Goal: Task Accomplishment & Management: Complete application form

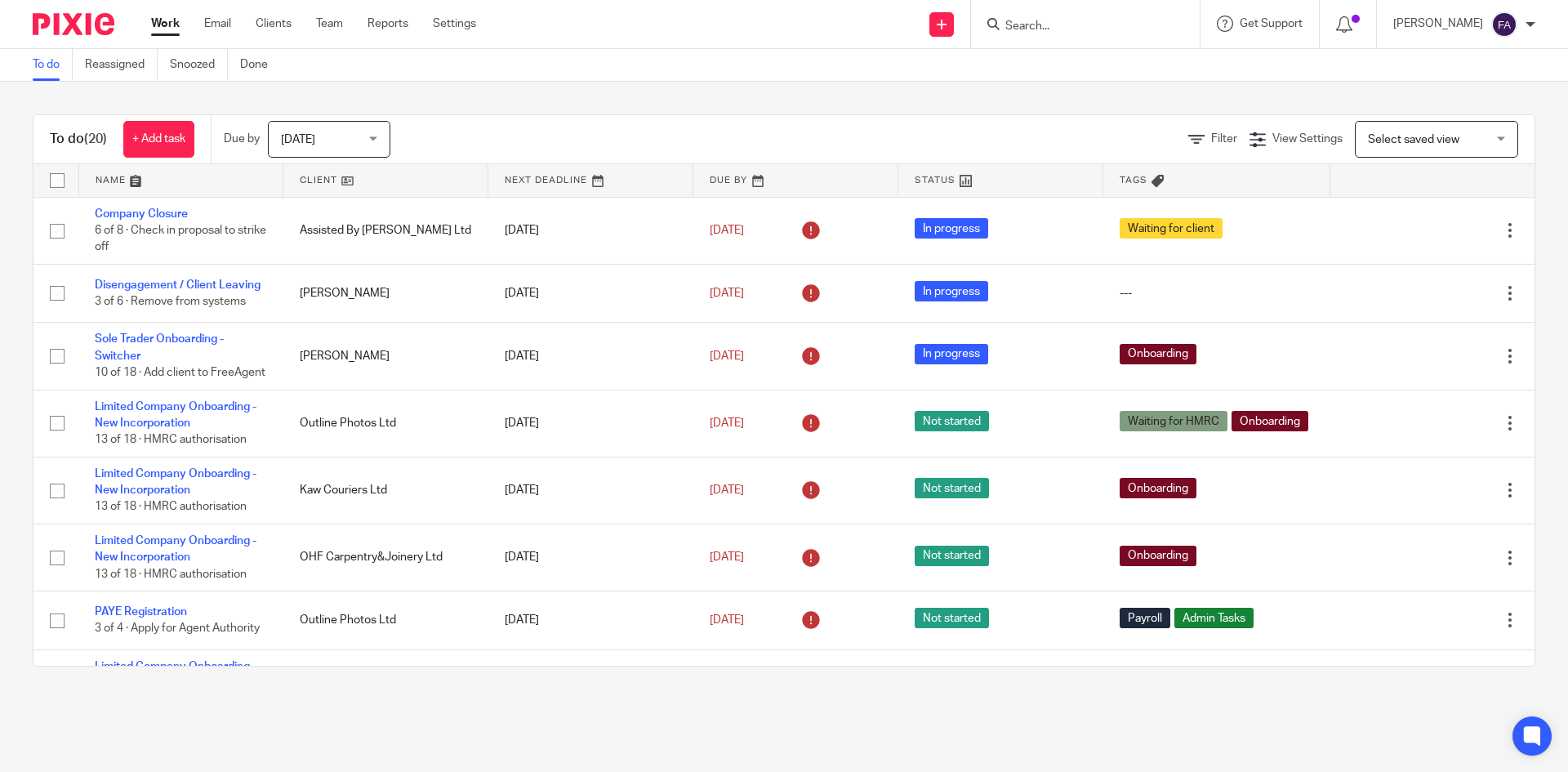
scroll to position [572, 0]
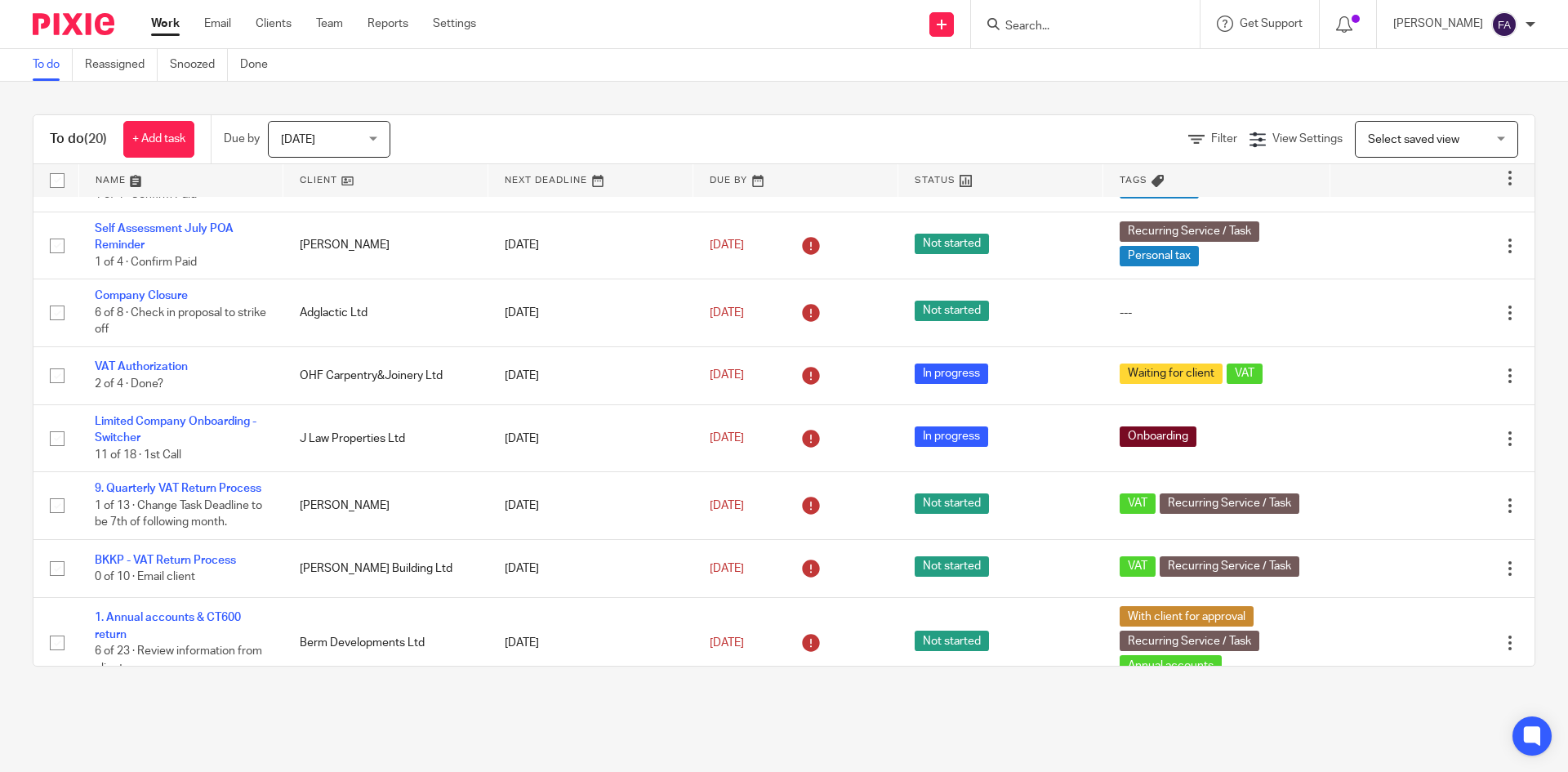
click at [335, 146] on span "Today" at bounding box center [324, 138] width 86 height 34
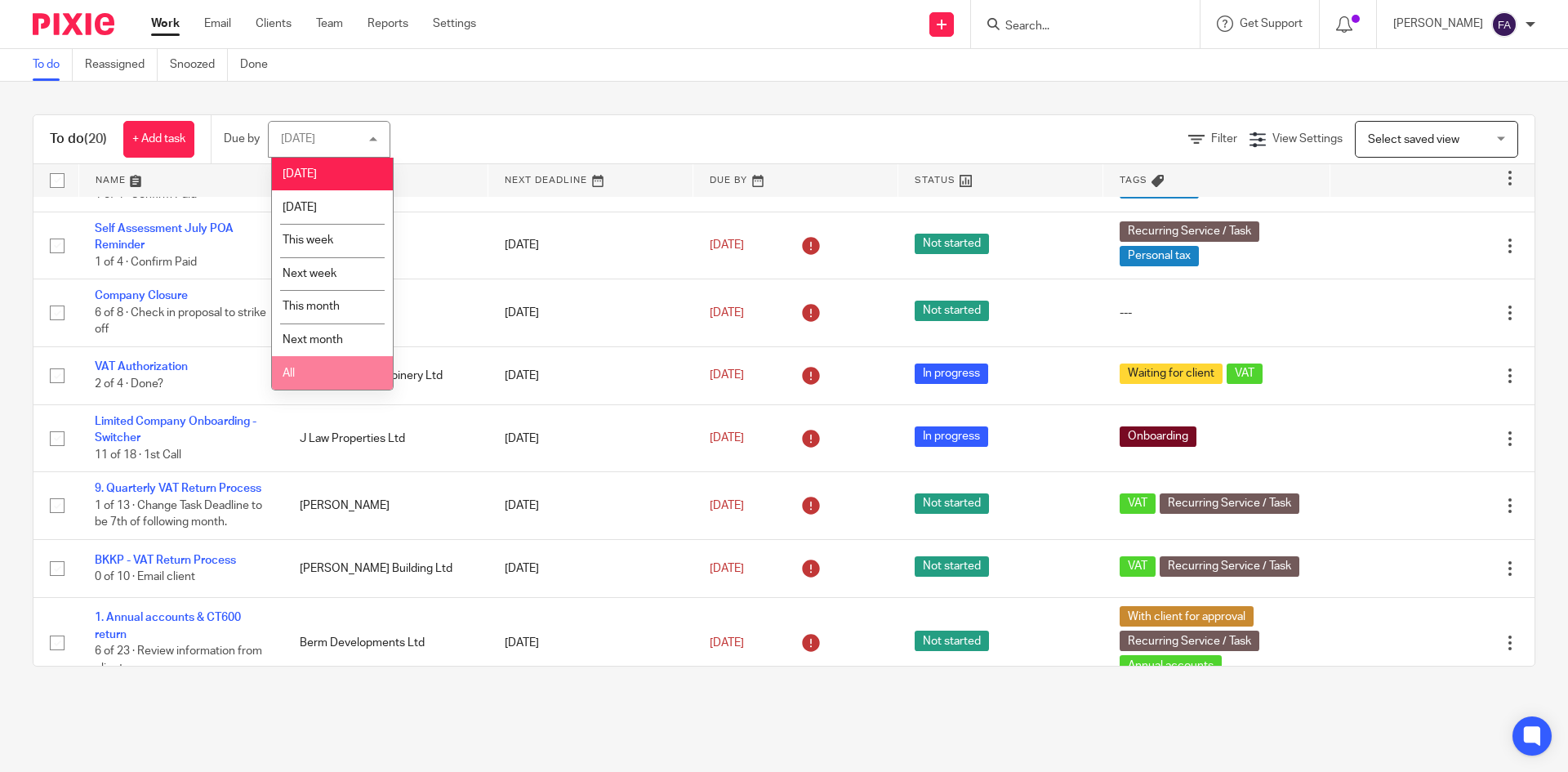
click at [330, 380] on li "All" at bounding box center [333, 372] width 121 height 33
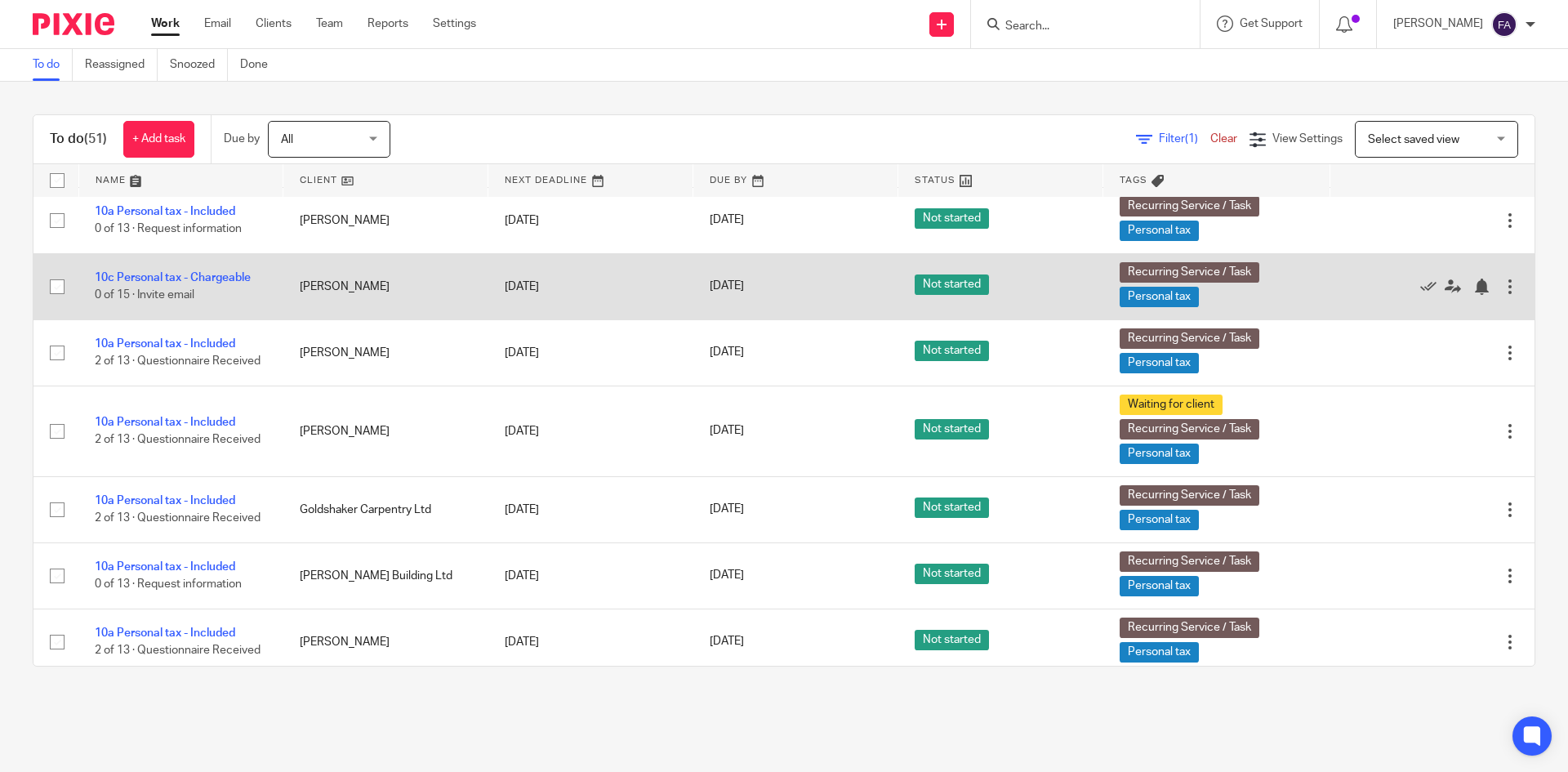
scroll to position [2123, 0]
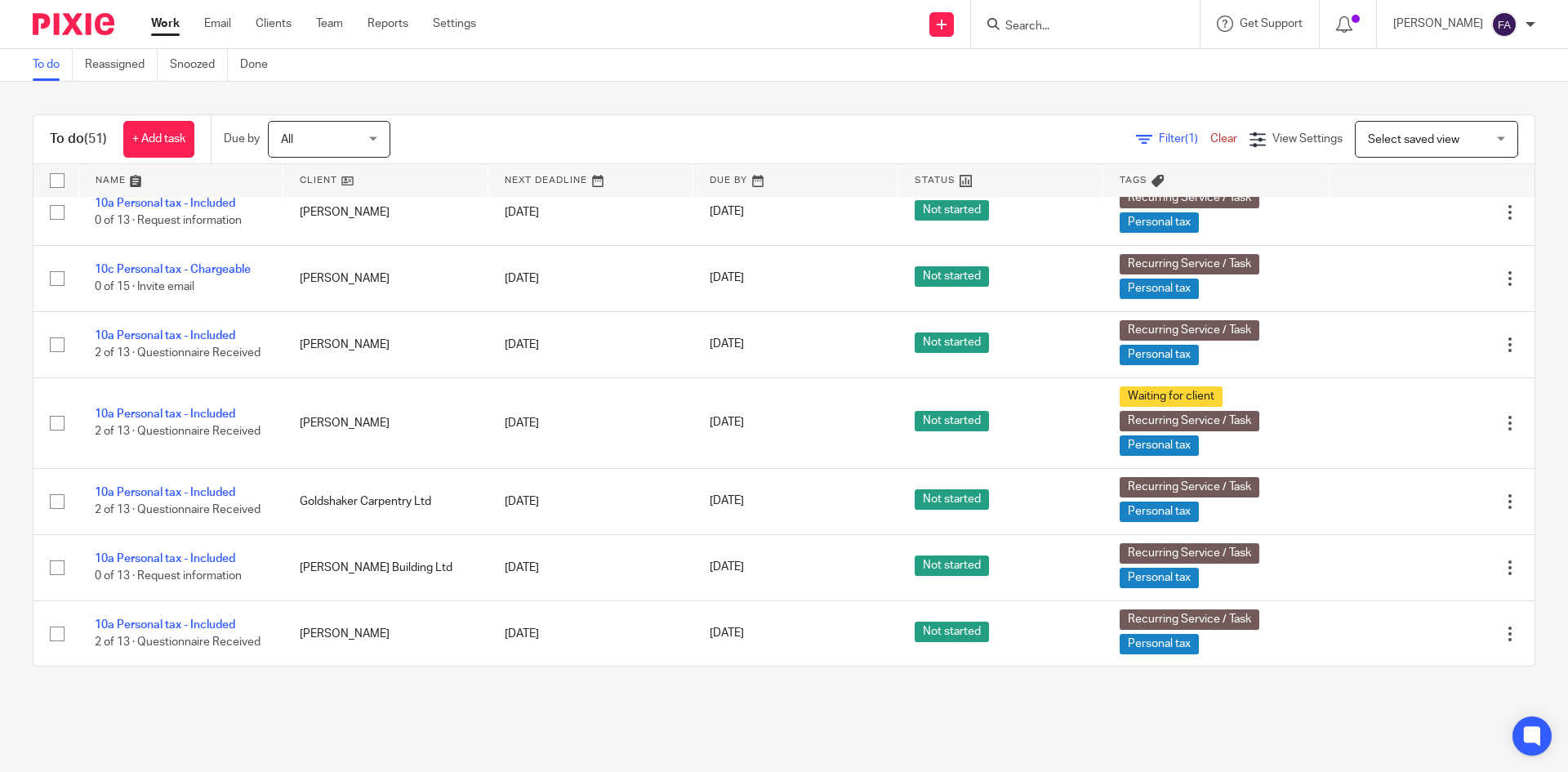
click at [1103, 30] on input "Search" at bounding box center [1077, 27] width 147 height 15
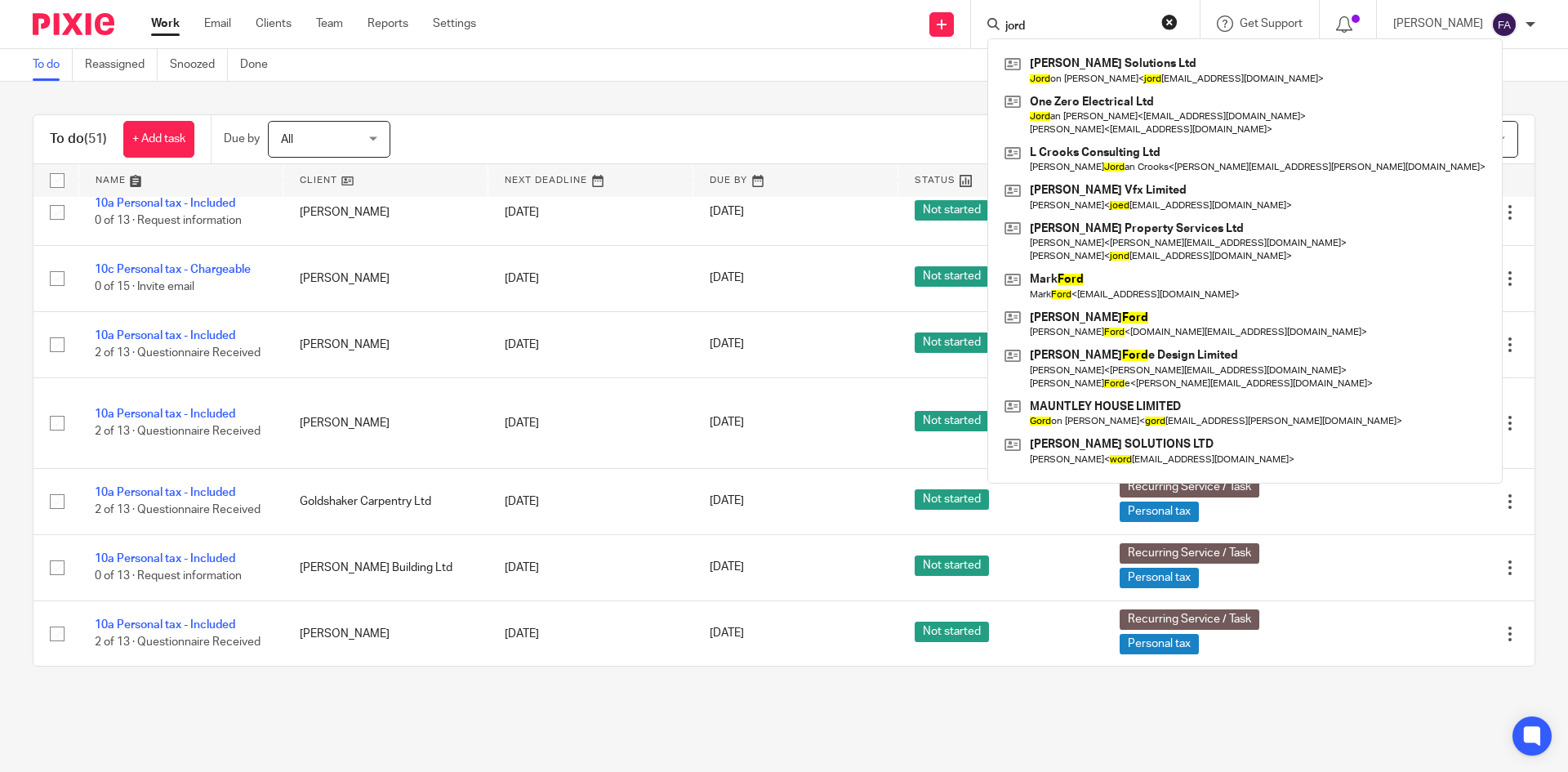
type input "jord"
click at [502, 87] on div "To do (51) + Add task Due by All All Today Tomorrow This week Next week This mo…" at bounding box center [784, 391] width 1568 height 618
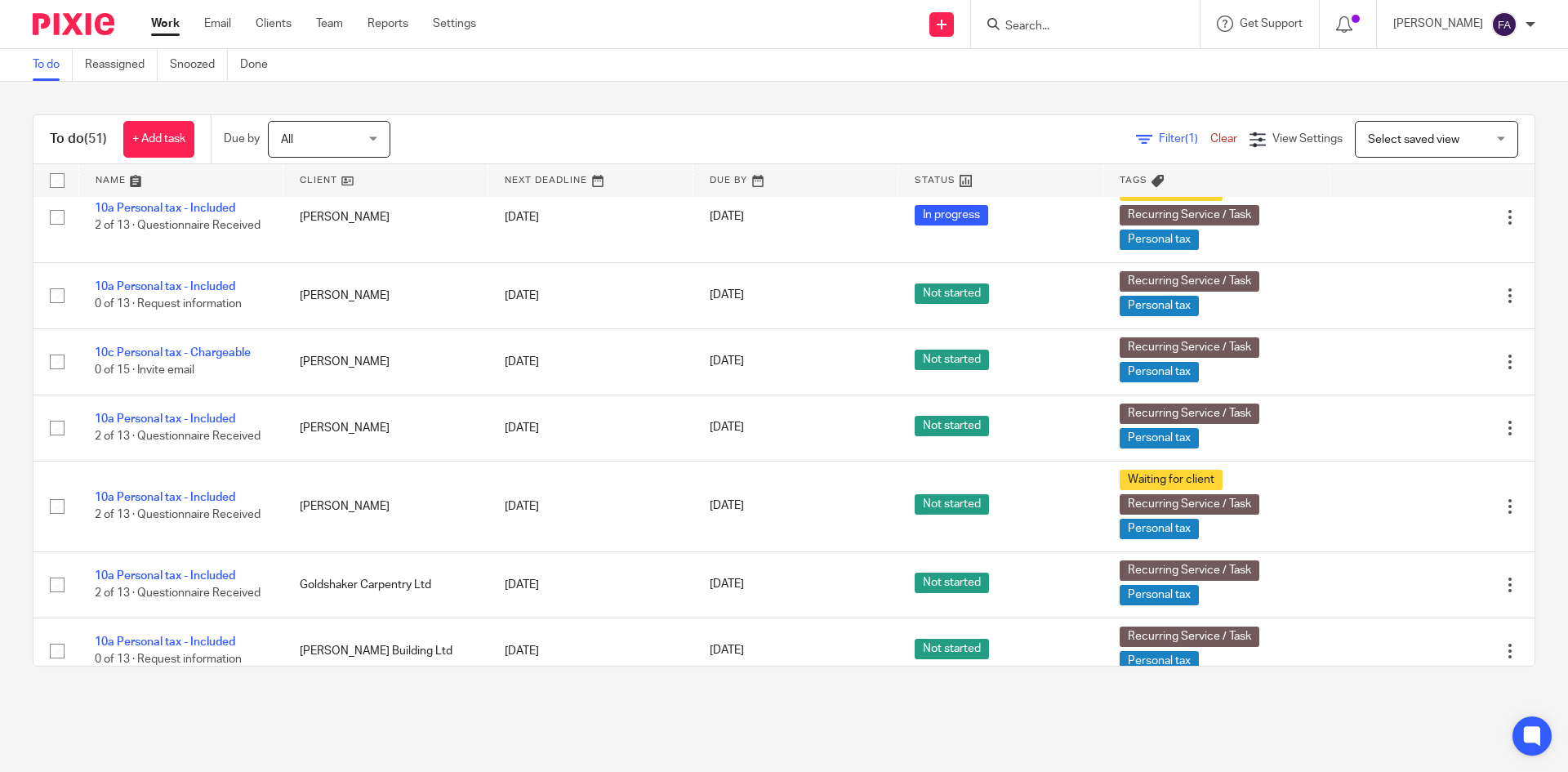
scroll to position [1633, 0]
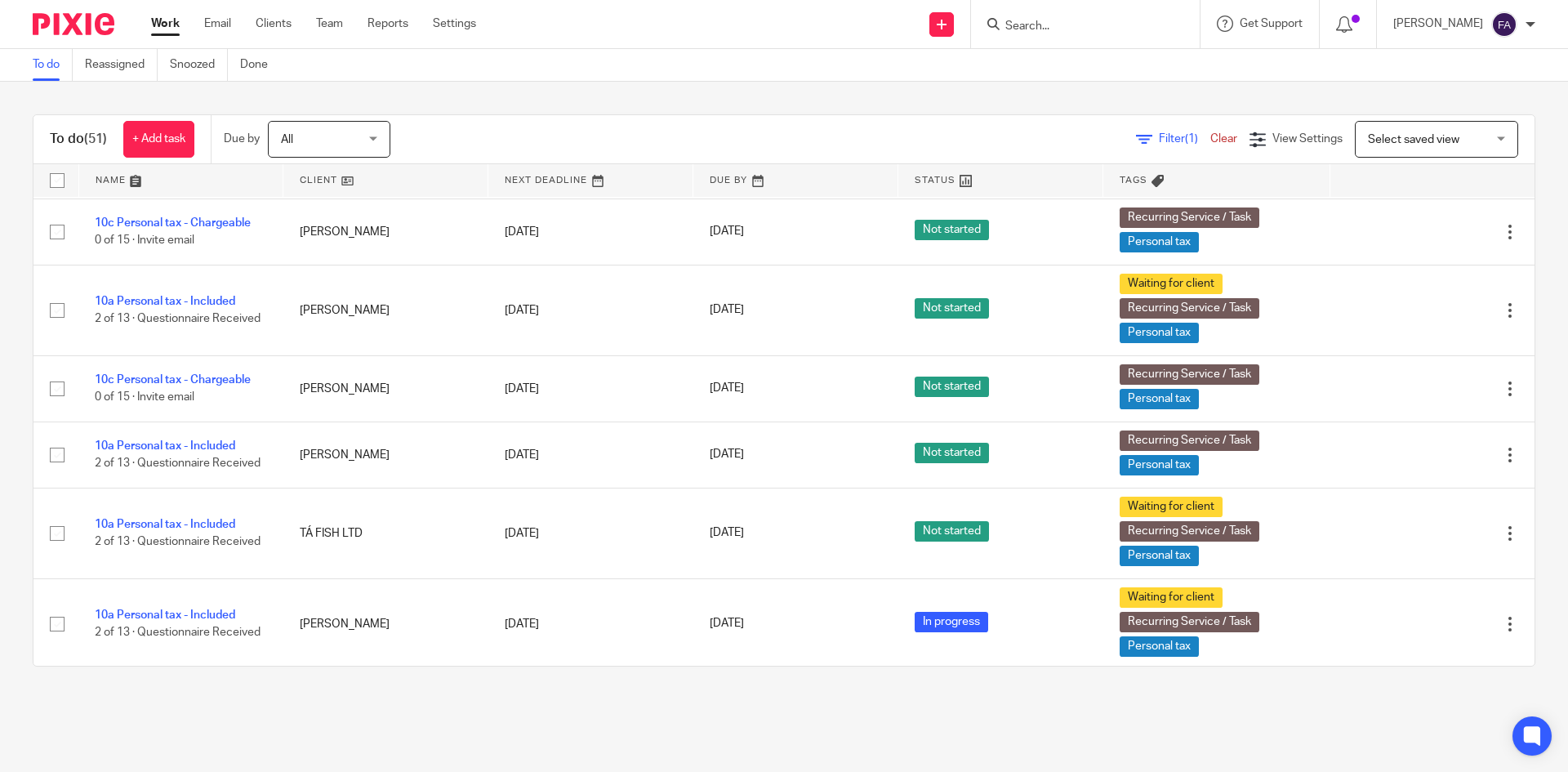
click at [1058, 25] on input "Search" at bounding box center [1077, 27] width 147 height 15
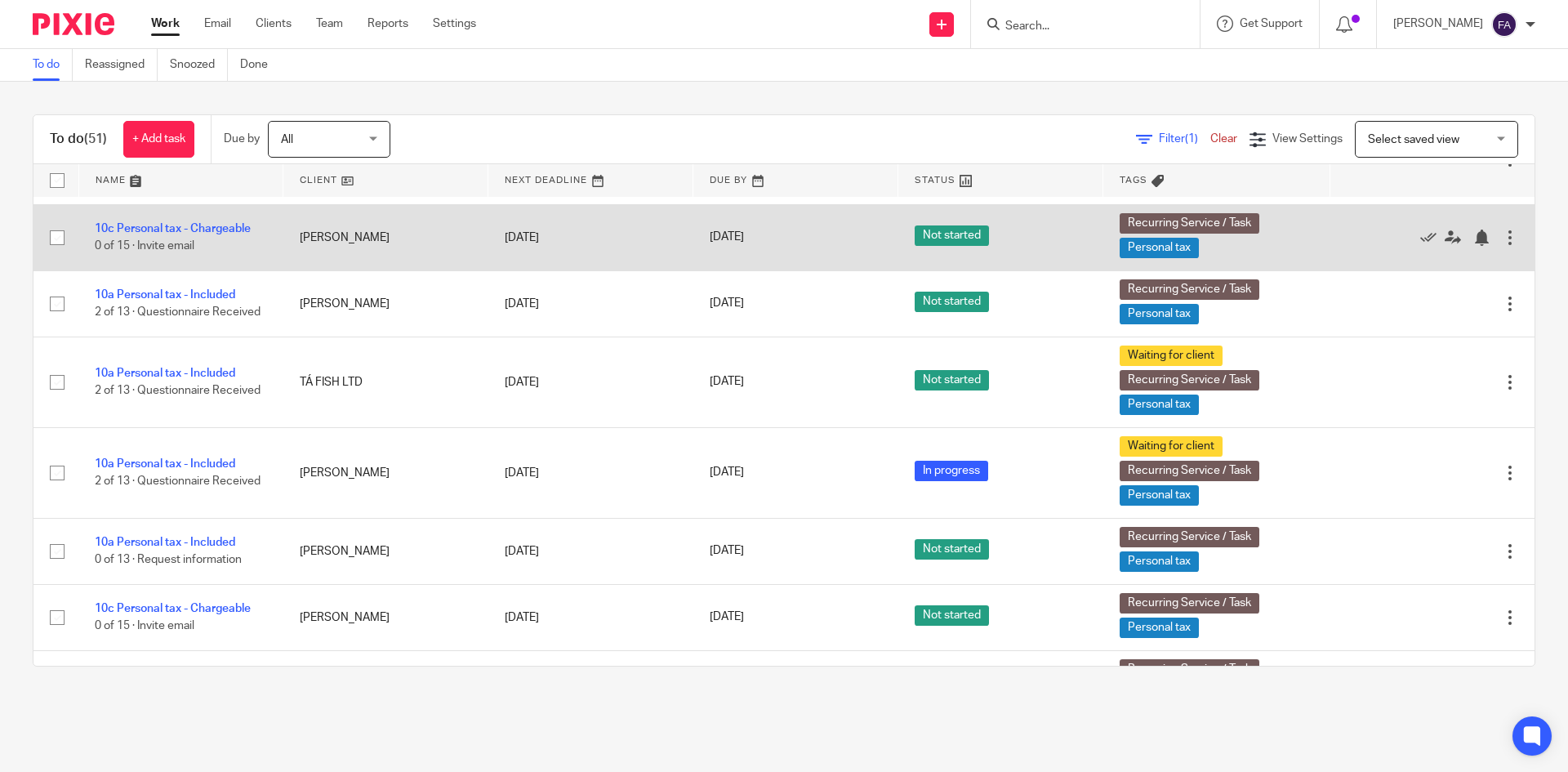
scroll to position [1797, 0]
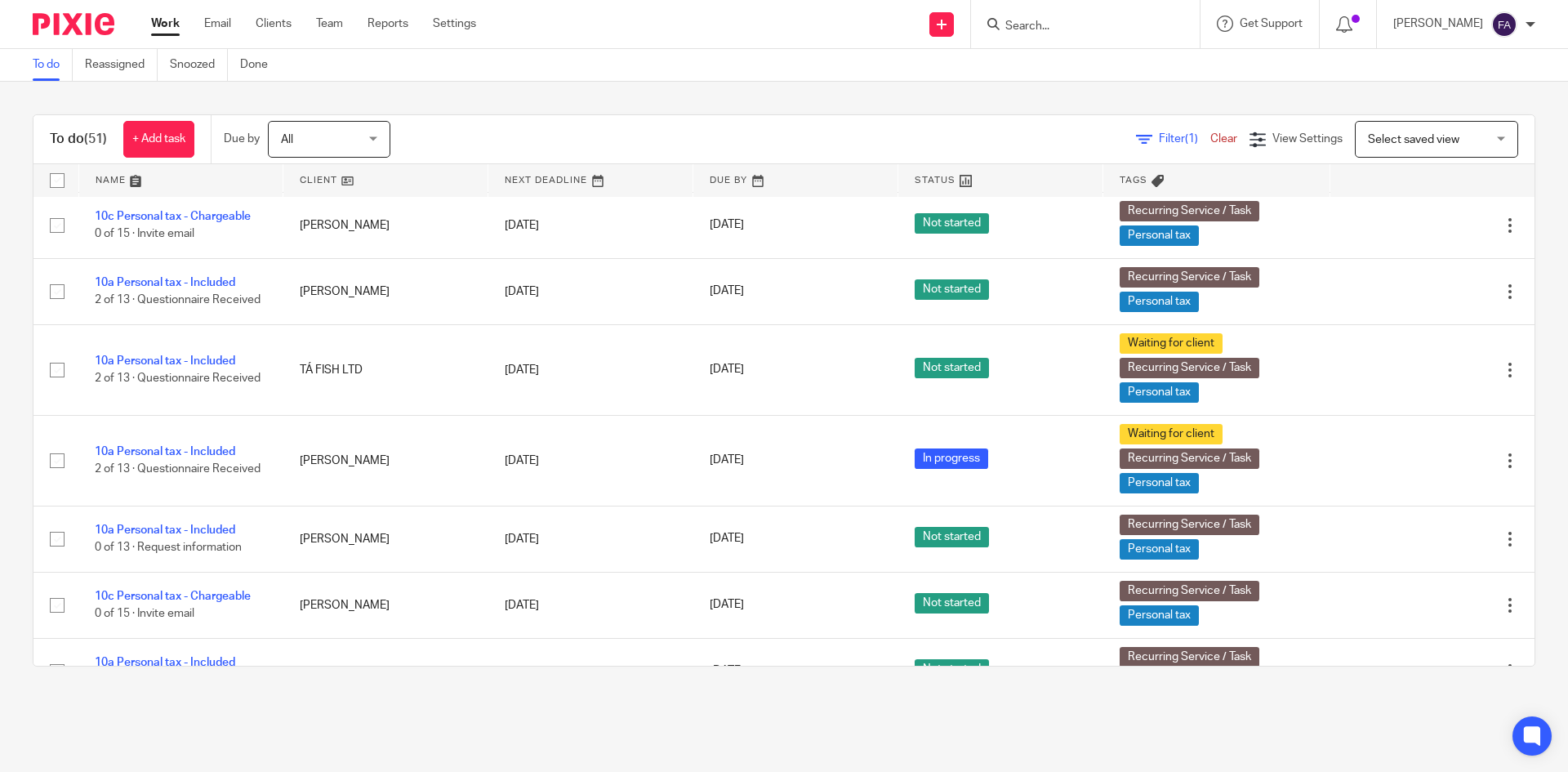
click at [1051, 21] on input "Search" at bounding box center [1077, 27] width 147 height 15
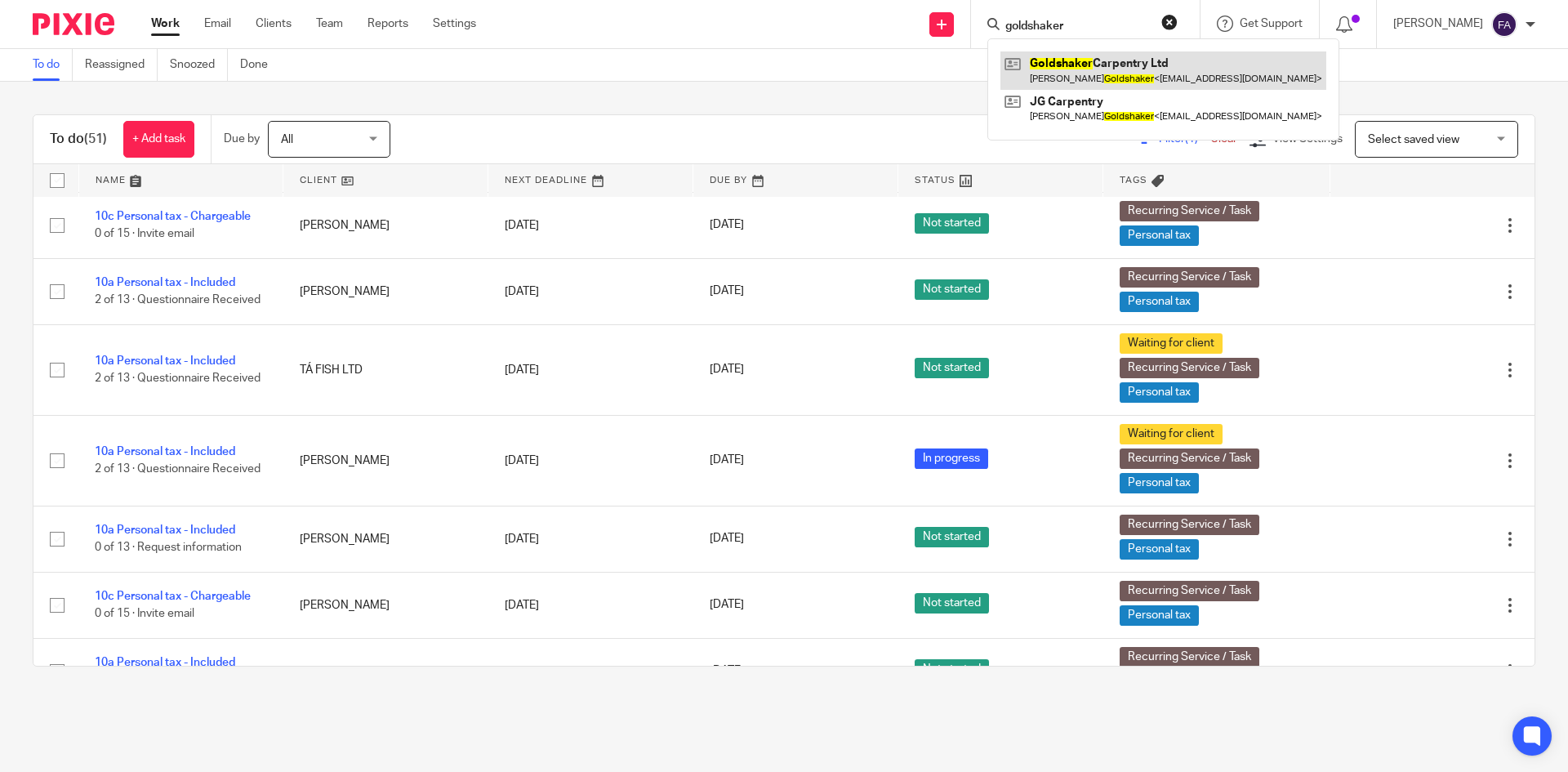
type input "goldshaker"
click at [1081, 70] on link at bounding box center [1163, 70] width 326 height 38
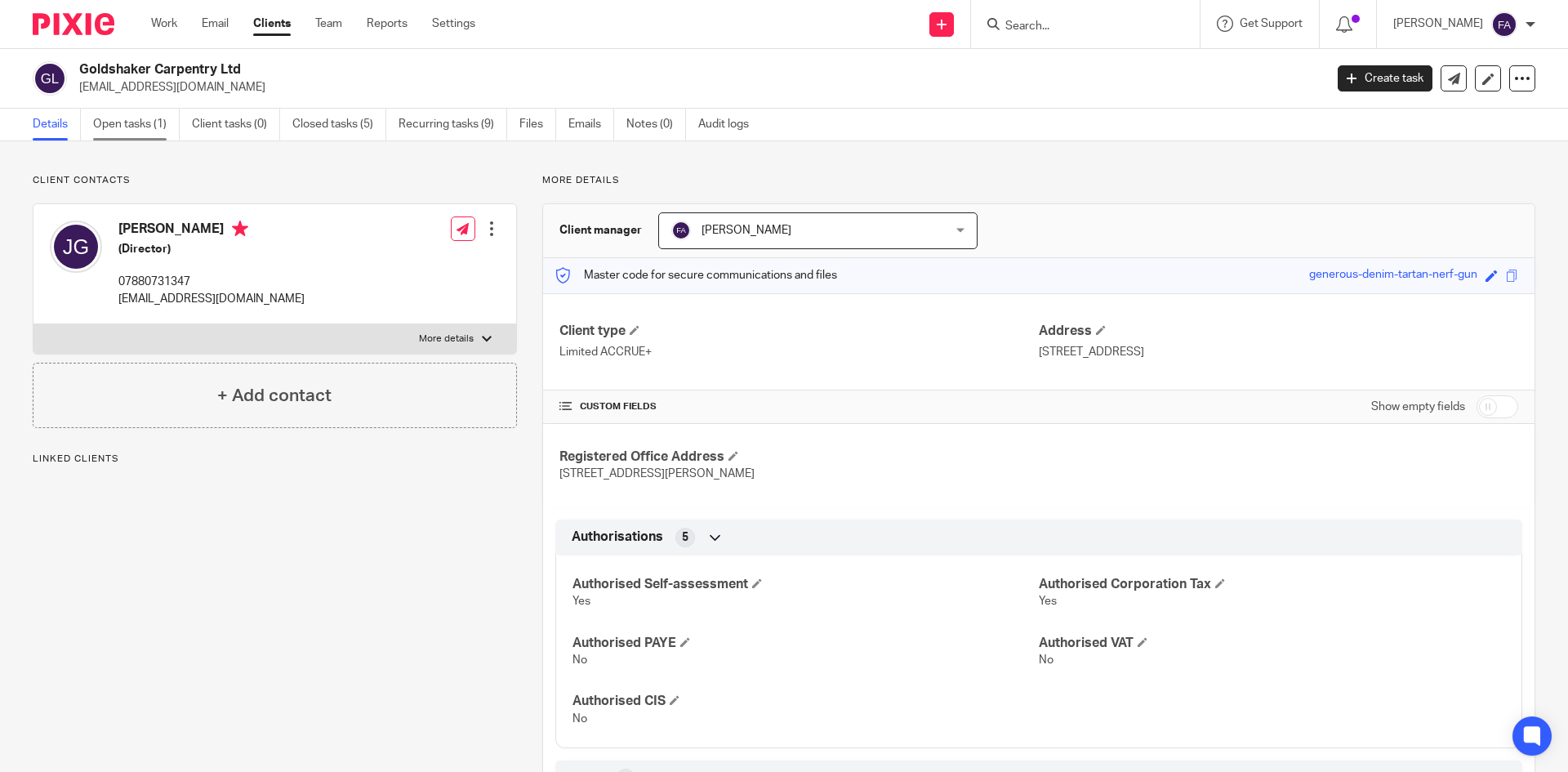
click at [128, 119] on link "Open tasks (1)" at bounding box center [136, 124] width 86 height 32
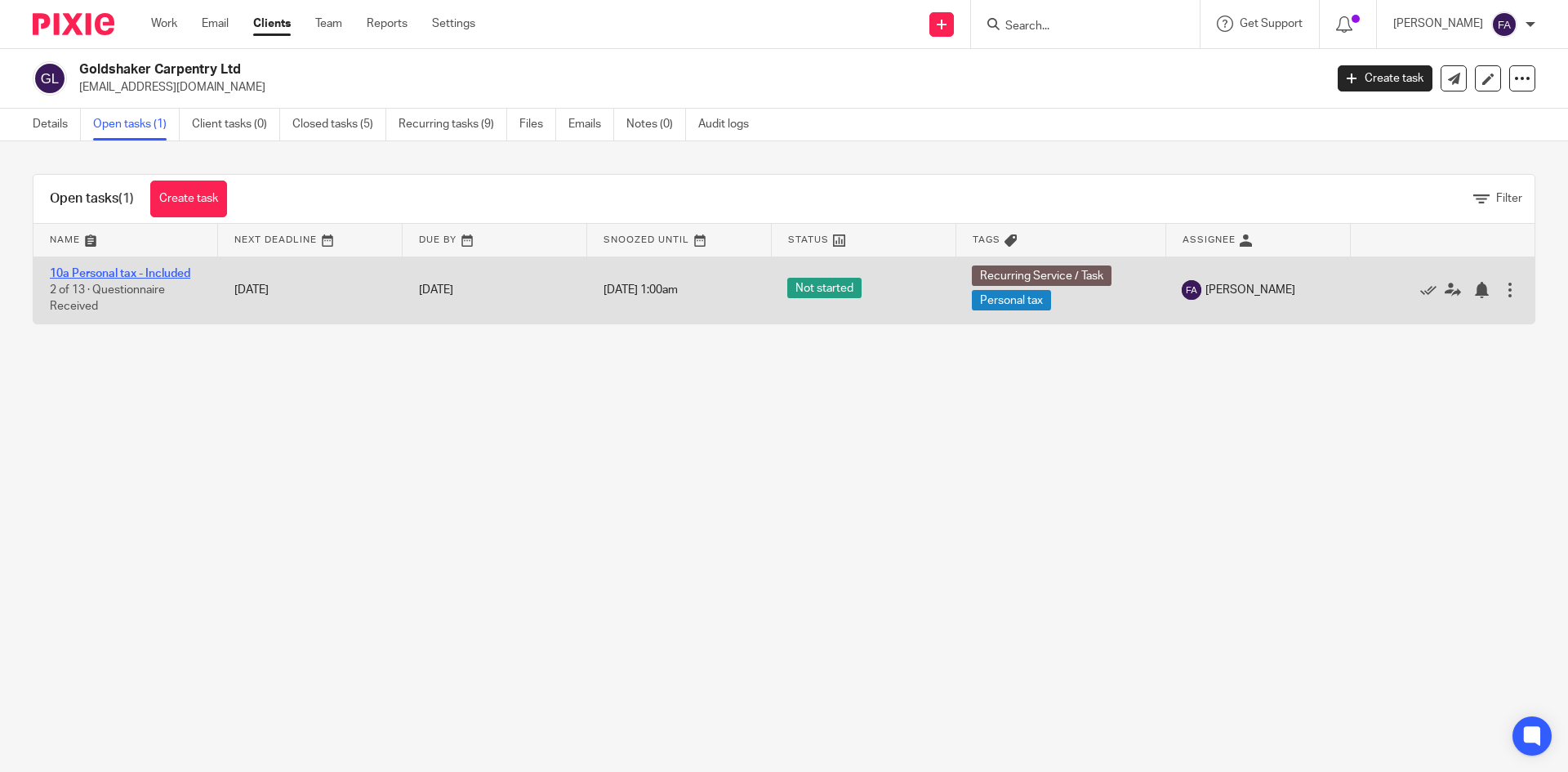
click at [152, 273] on link "10a Personal tax - Included" at bounding box center [119, 273] width 141 height 11
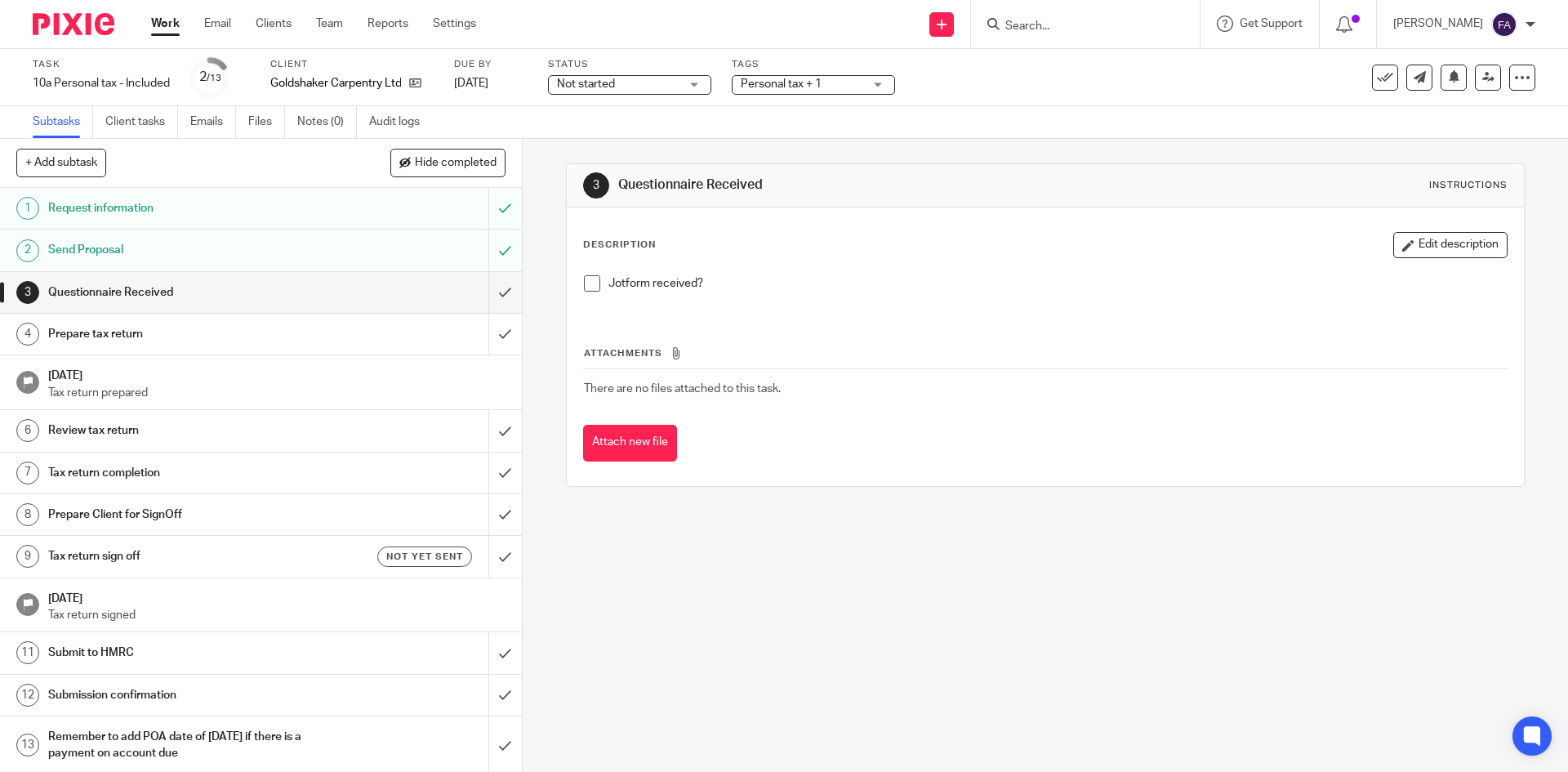
click at [835, 85] on span "Personal tax + 1" at bounding box center [801, 85] width 122 height 17
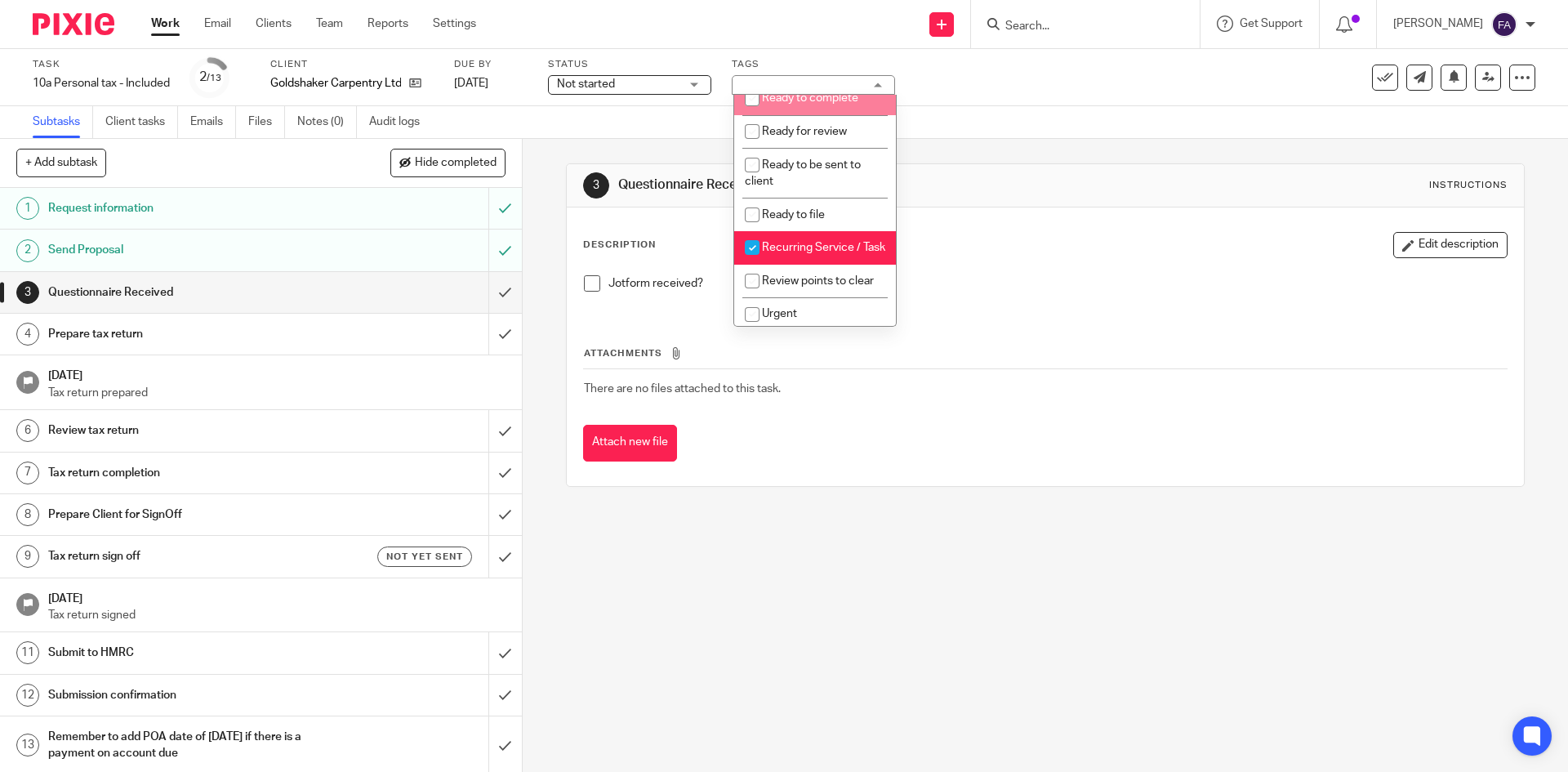
scroll to position [653, 0]
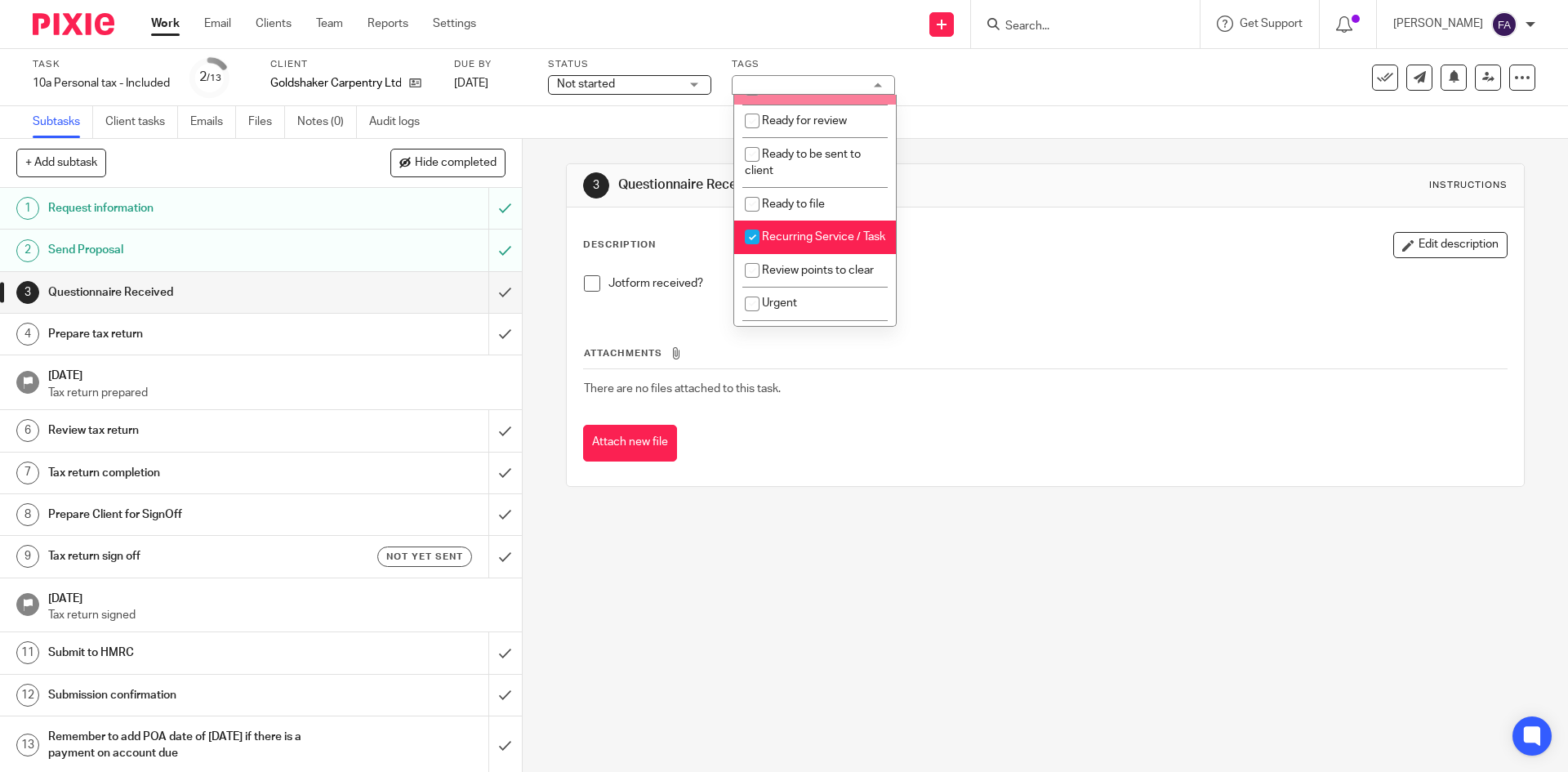
click at [833, 93] on span "Ready to complete" at bounding box center [810, 87] width 97 height 11
checkbox input "true"
click at [940, 125] on div "Subtasks Client tasks Emails Files Notes (0) Audit logs" at bounding box center [784, 123] width 1568 height 33
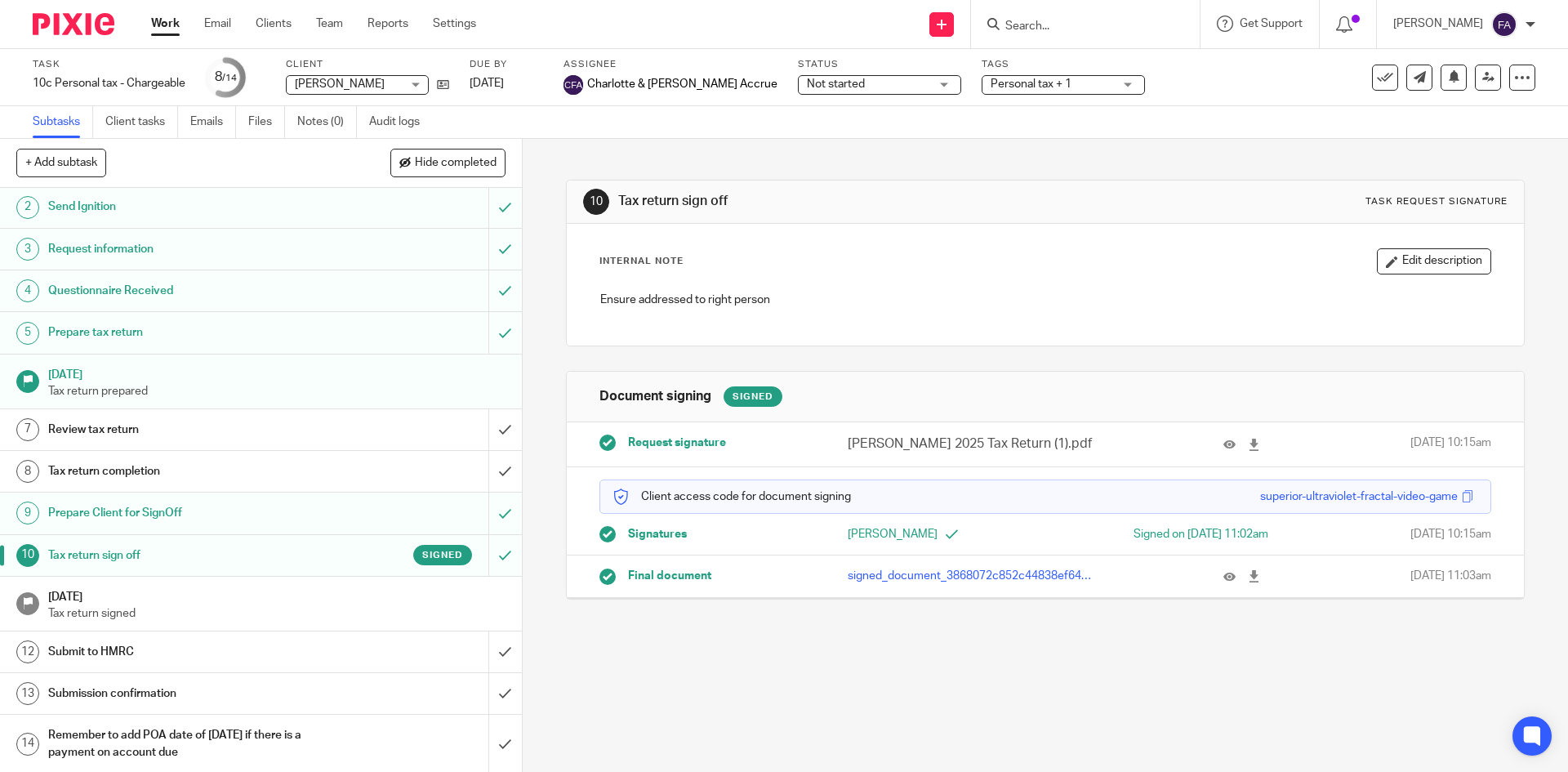
scroll to position [45, 0]
click at [222, 683] on h1 "Submission confirmation" at bounding box center [188, 691] width 282 height 25
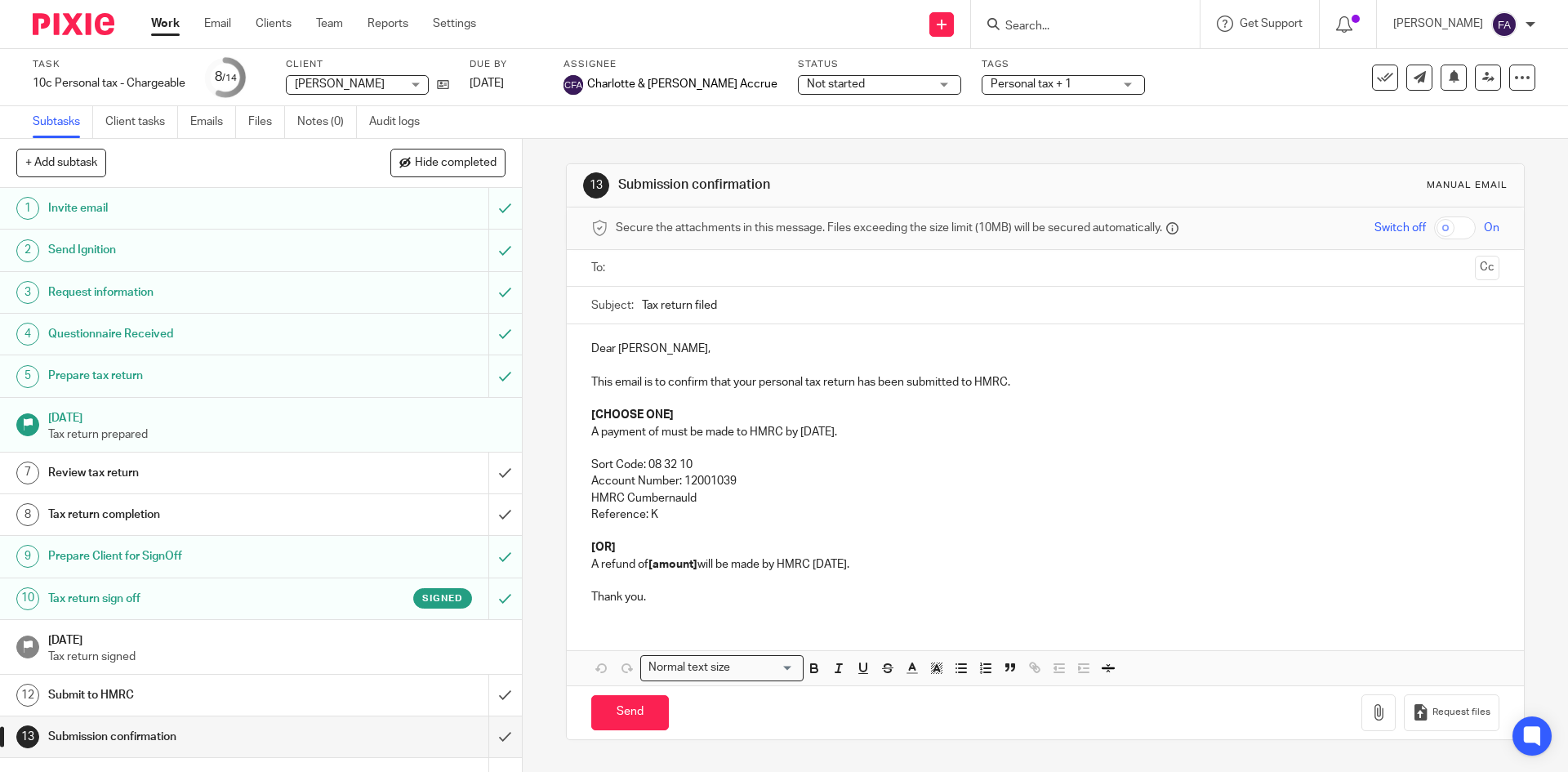
click at [679, 259] on input "text" at bounding box center [1044, 268] width 846 height 18
drag, startPoint x: 619, startPoint y: 557, endPoint x: 579, endPoint y: 535, distance: 45.7
click at [579, 535] on div "Dear [PERSON_NAME], This email is to confirm that your personal tax return has …" at bounding box center [1045, 473] width 956 height 293
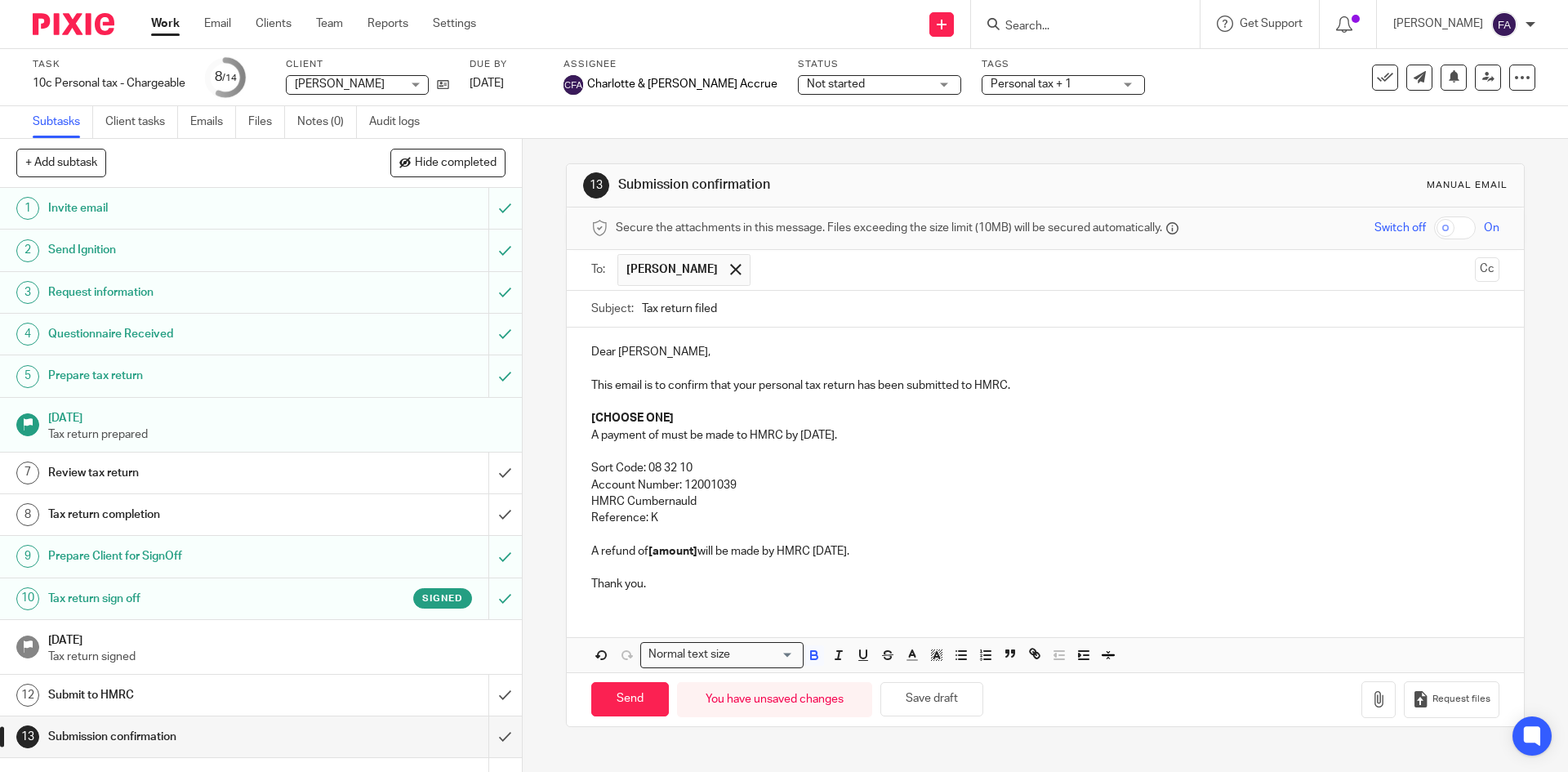
drag, startPoint x: 924, startPoint y: 552, endPoint x: 582, endPoint y: 411, distance: 369.9
click at [582, 411] on div "Dear [PERSON_NAME], This email is to confirm that your personal tax return has …" at bounding box center [1045, 465] width 956 height 277
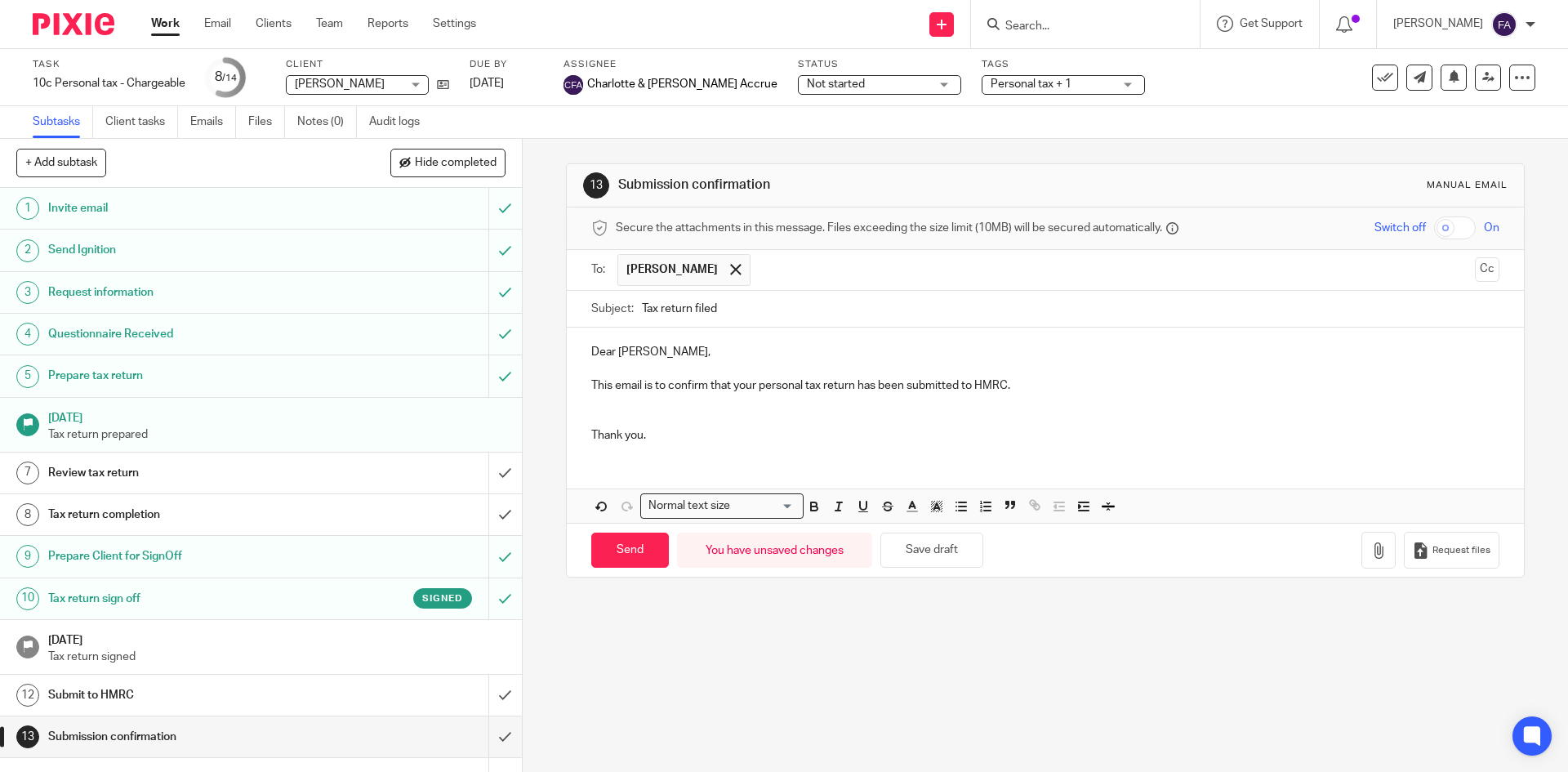
click at [592, 412] on p at bounding box center [1044, 418] width 907 height 17
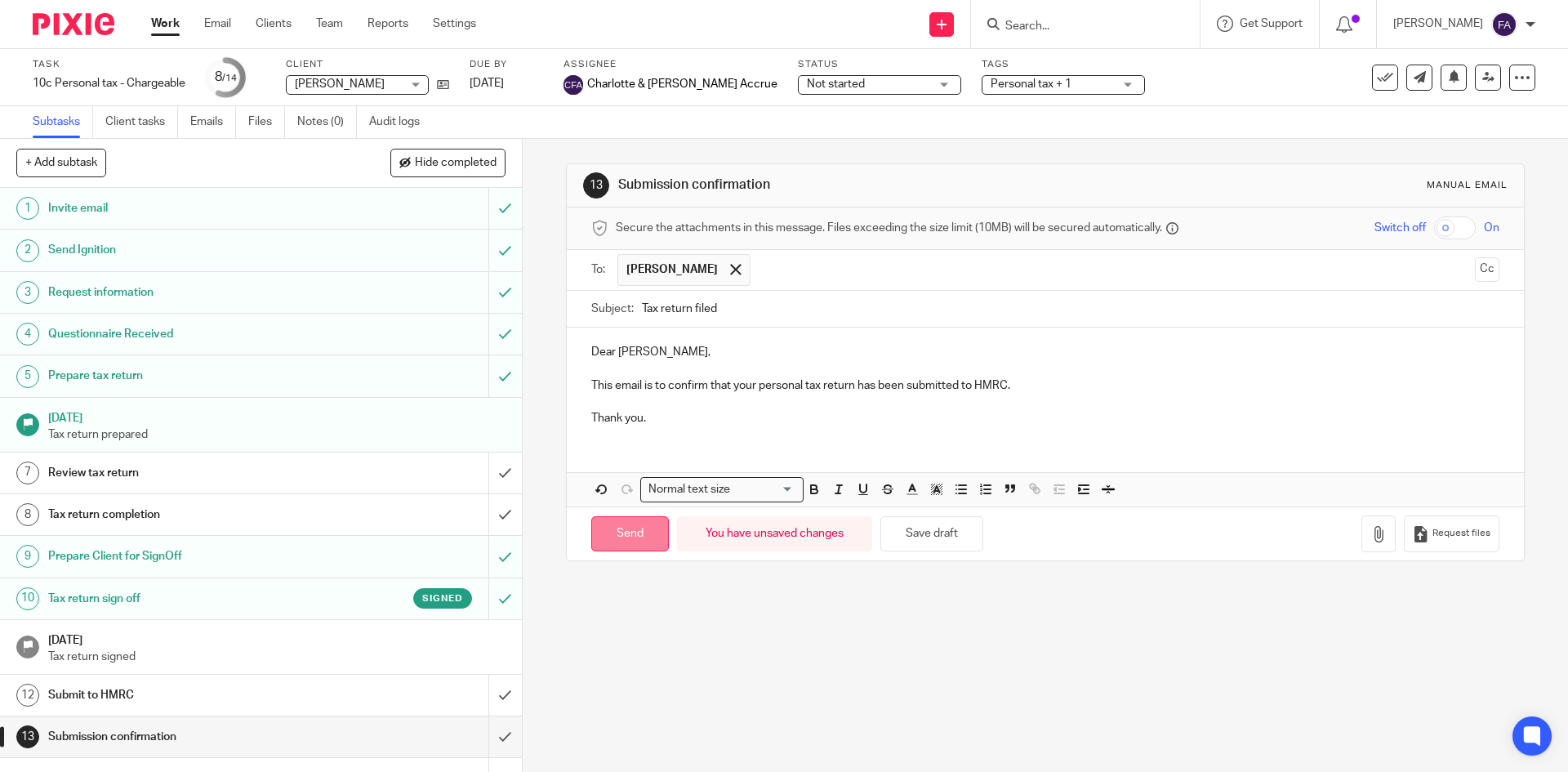
click at [627, 541] on input "Send" at bounding box center [630, 534] width 77 height 35
type input "Sent"
click at [1387, 81] on div "See template in use Advanced task editor Copy task Make recurring Delete" at bounding box center [1454, 77] width 164 height 26
click at [1378, 81] on icon at bounding box center [1385, 78] width 17 height 17
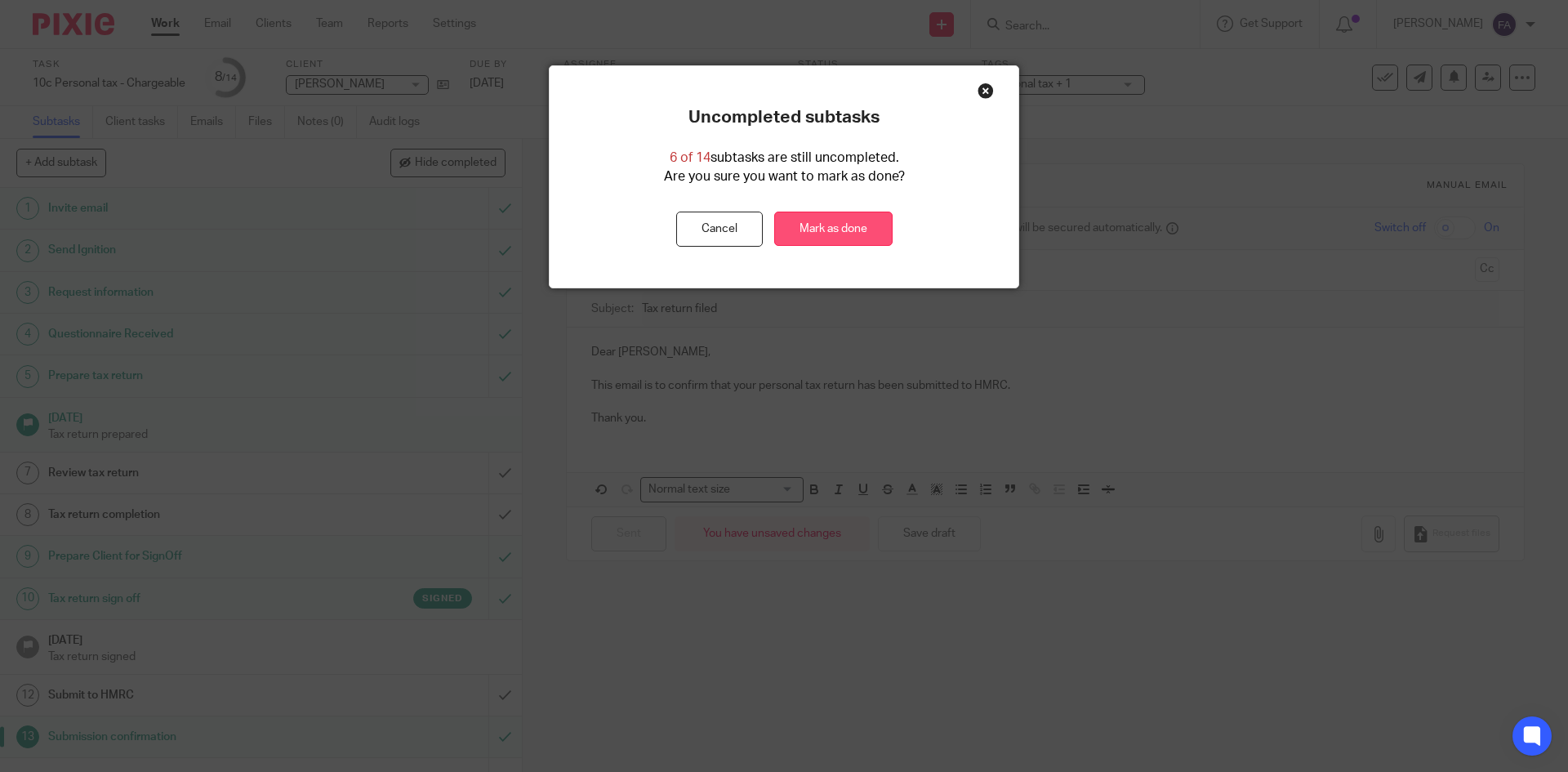
click at [835, 224] on link "Mark as done" at bounding box center [833, 229] width 119 height 35
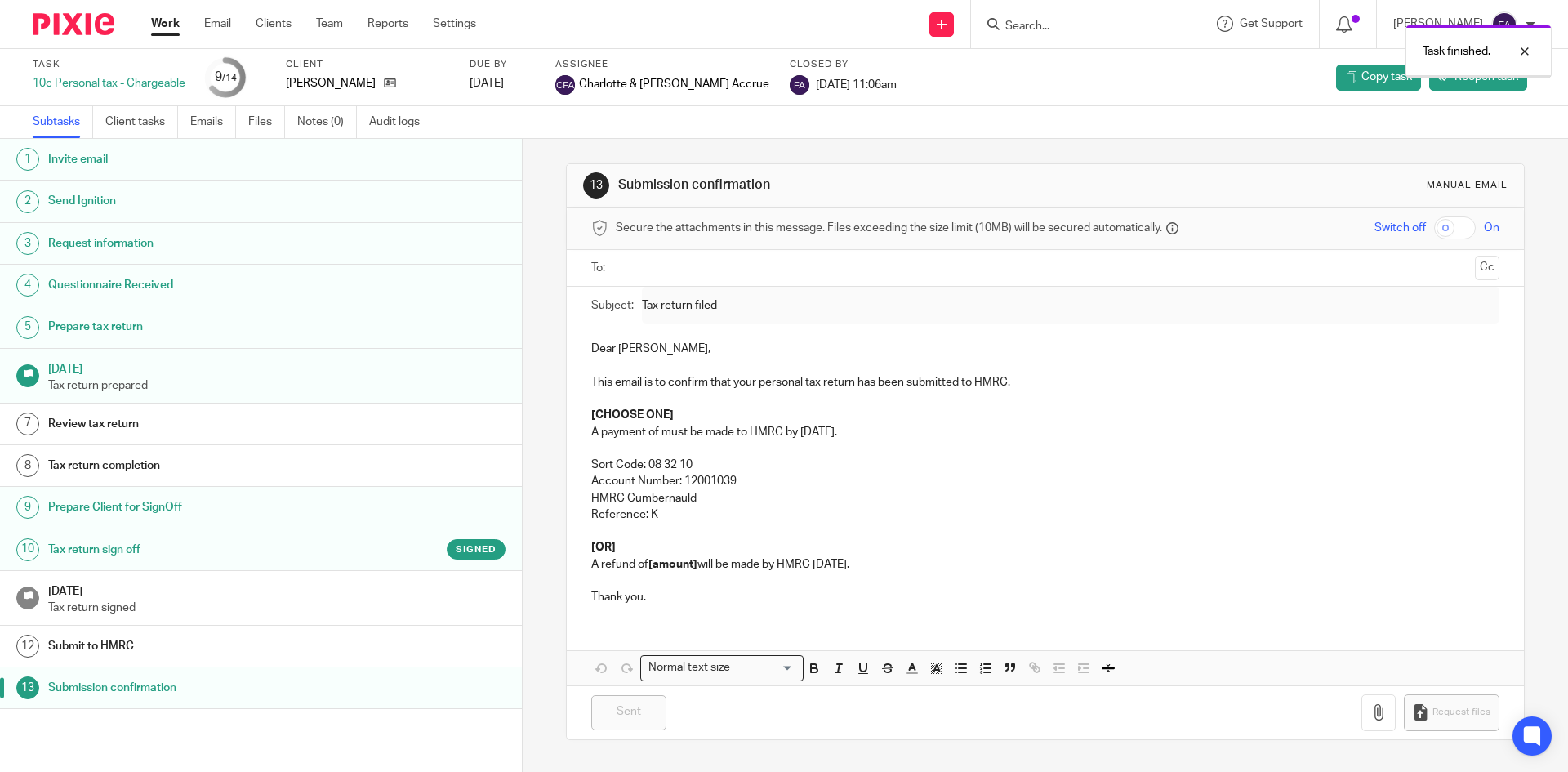
click at [174, 29] on link "Work" at bounding box center [165, 24] width 28 height 17
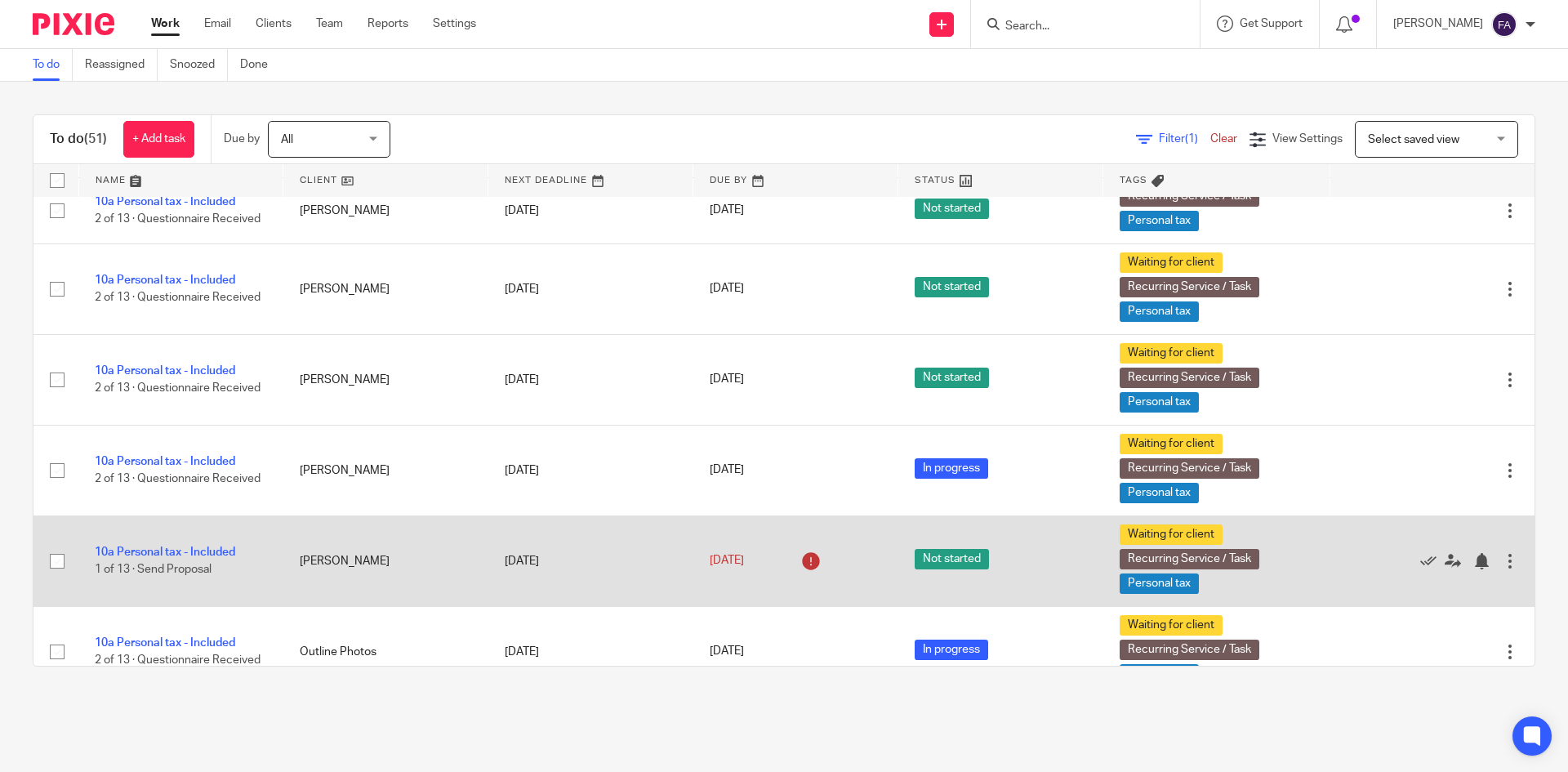
scroll to position [2858, 0]
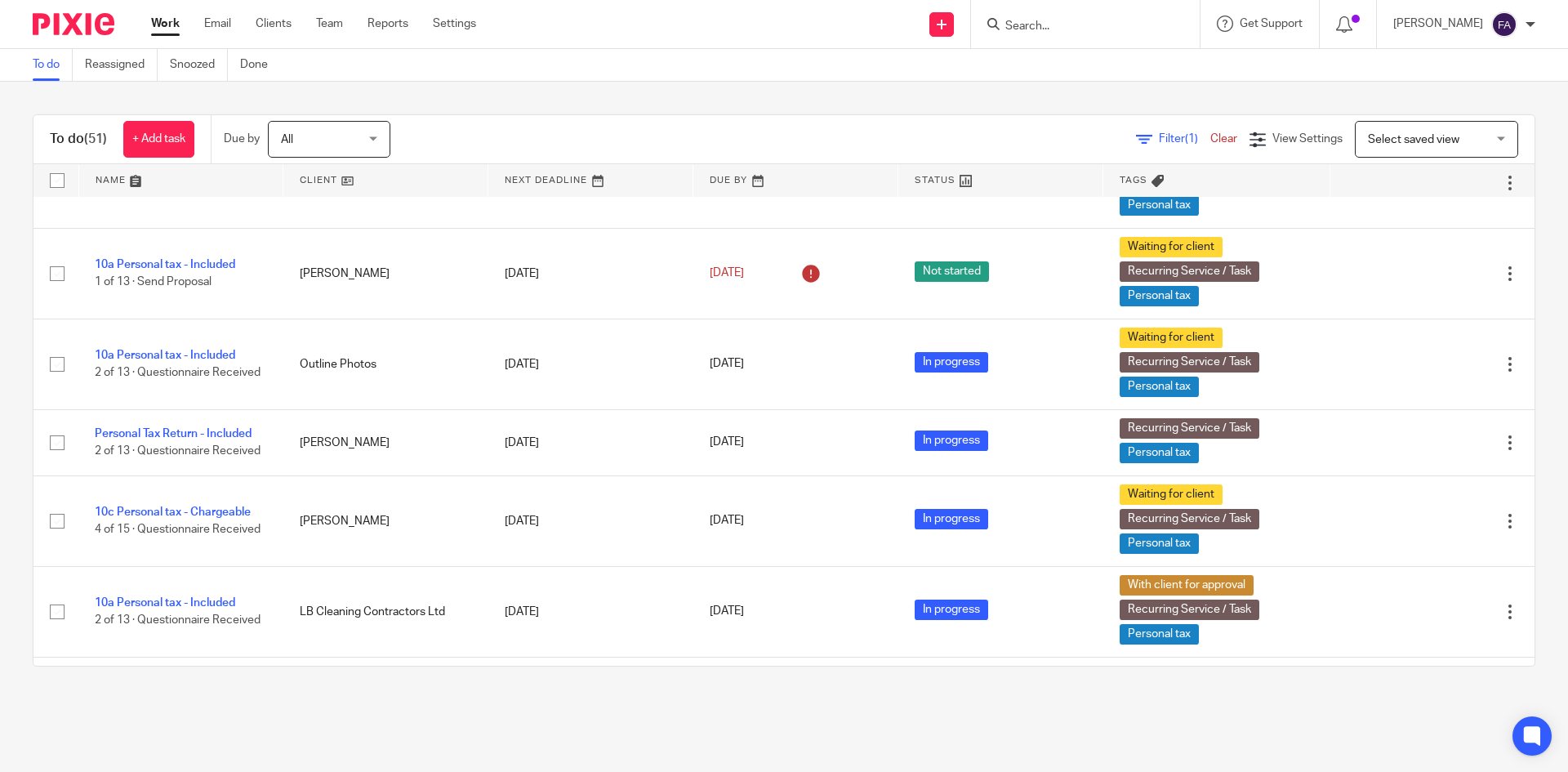
click at [1062, 20] on input "Search" at bounding box center [1077, 27] width 147 height 15
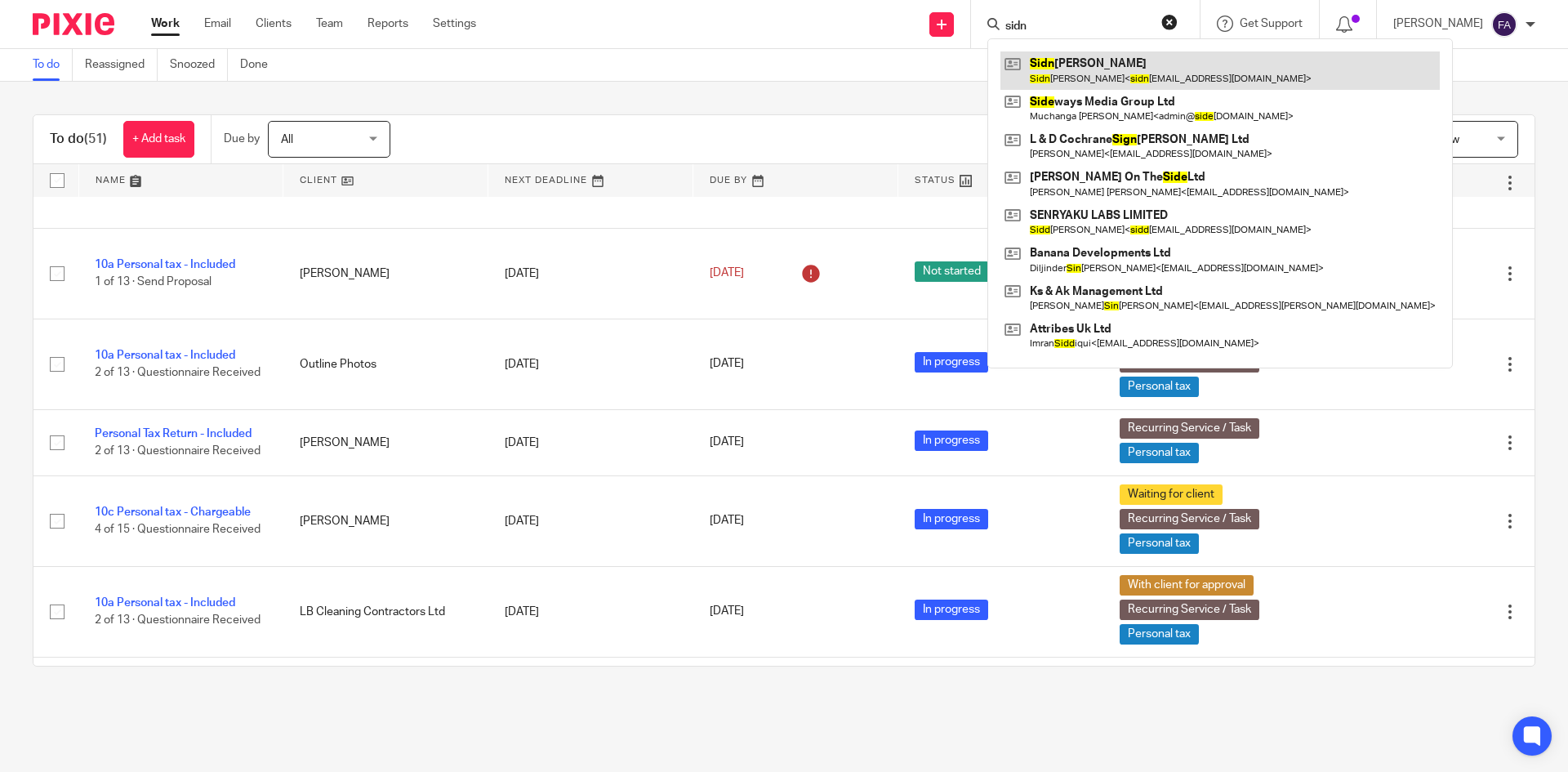
type input "sidn"
click at [1118, 55] on link at bounding box center [1220, 70] width 439 height 38
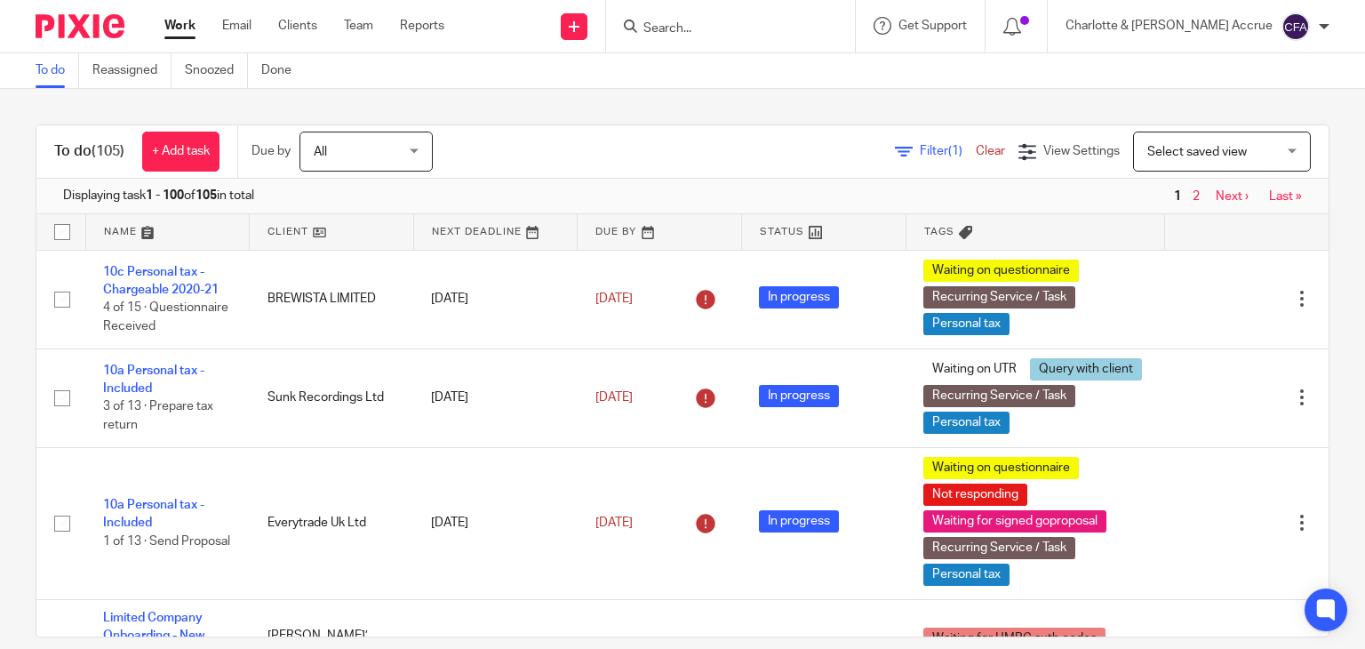
click at [774, 36] on div at bounding box center [730, 26] width 249 height 52
click at [769, 26] on input "Search" at bounding box center [722, 29] width 160 height 16
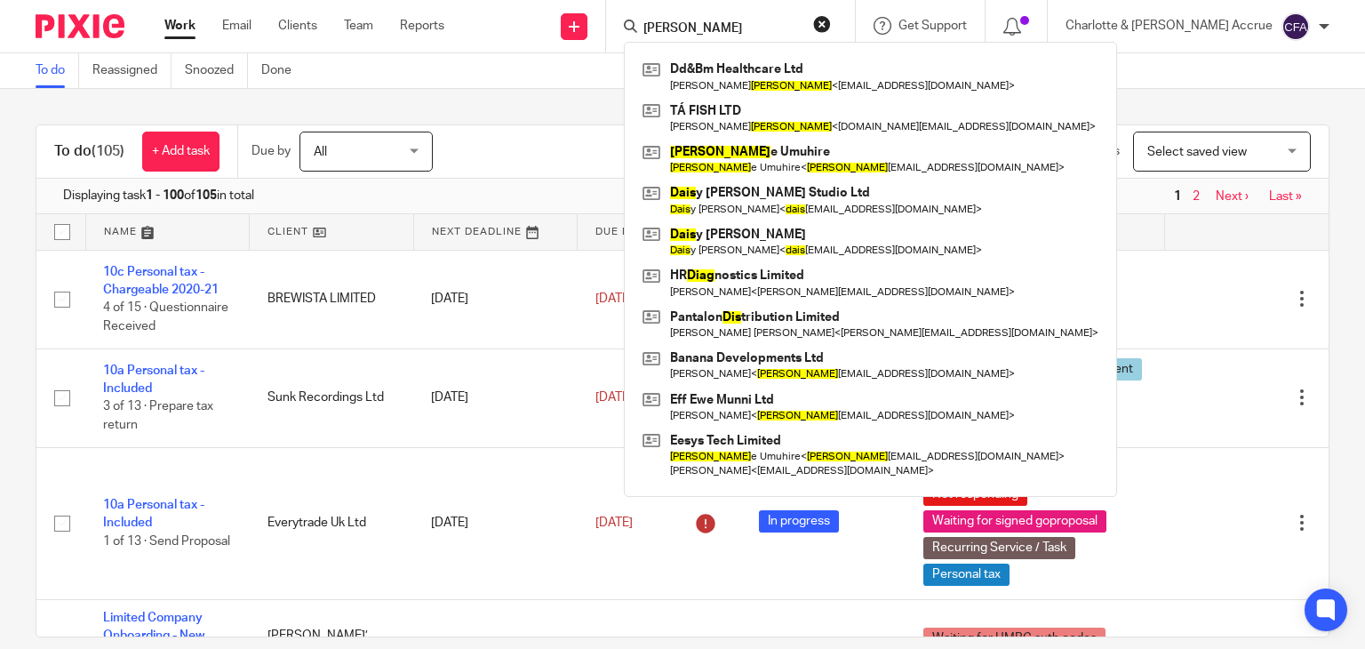
click at [758, 21] on input "dias" at bounding box center [722, 29] width 160 height 16
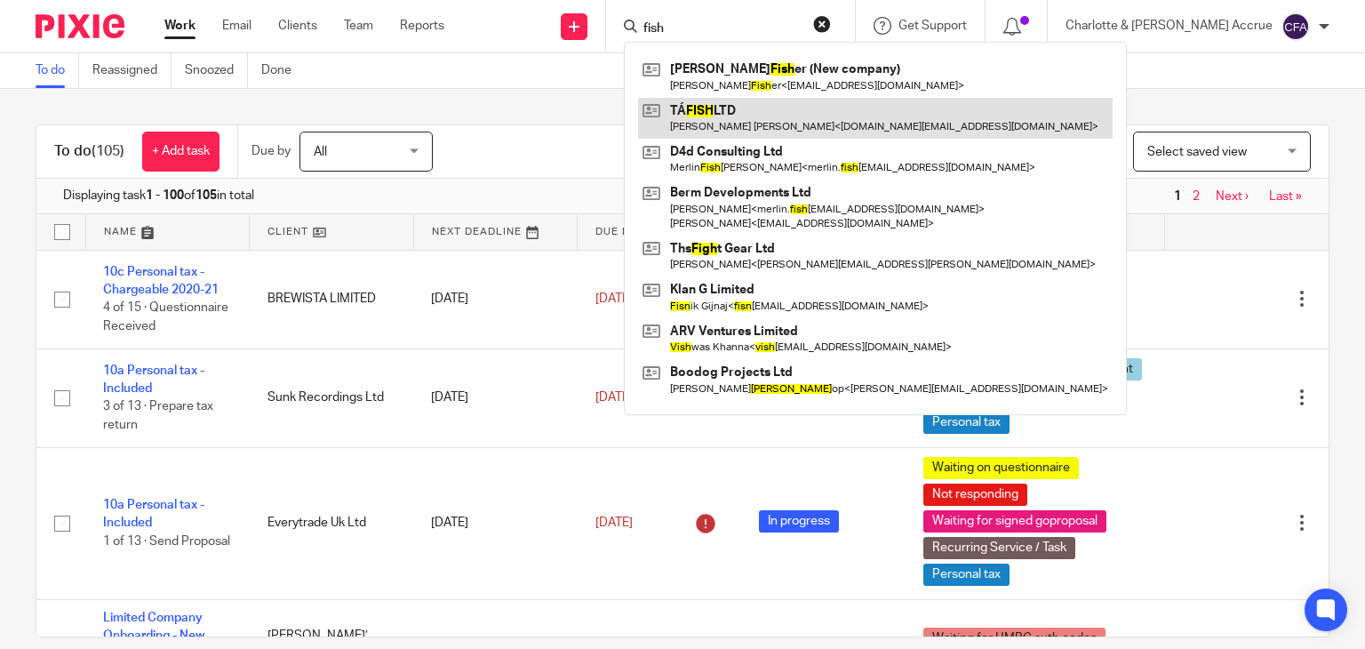
type input "fish"
click at [798, 121] on link at bounding box center [875, 118] width 474 height 41
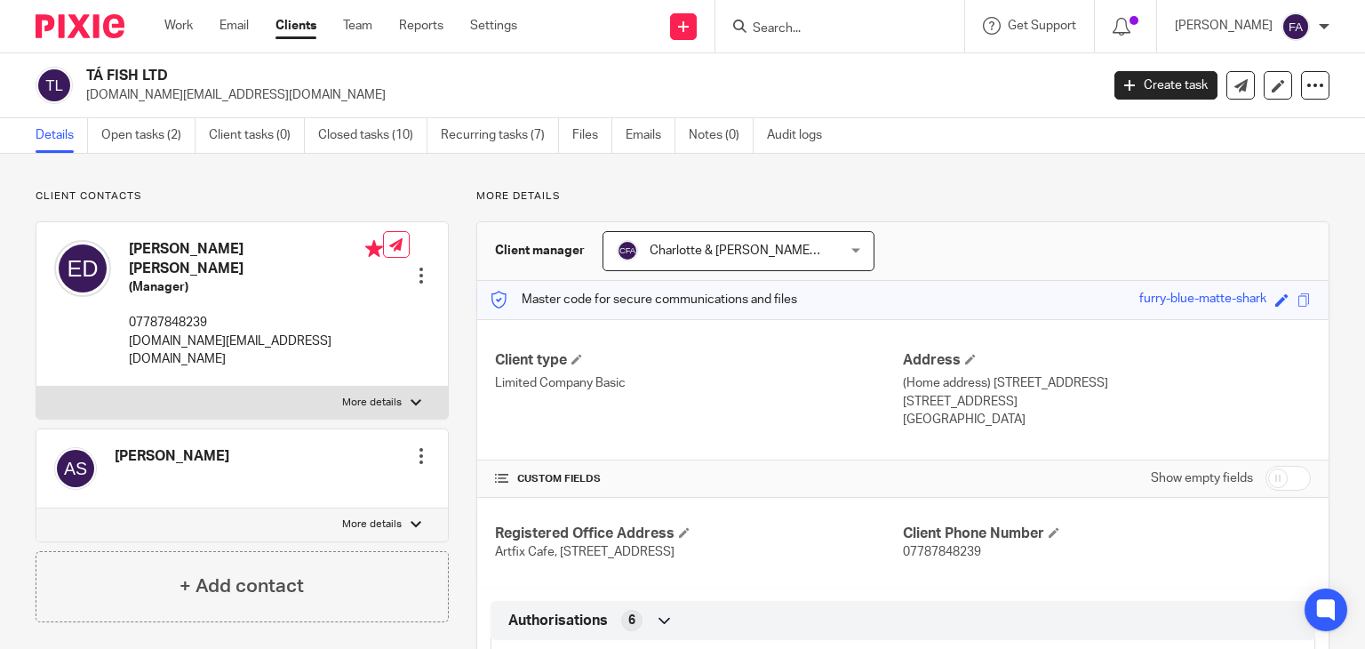
click at [184, 332] on p "[DOMAIN_NAME][EMAIL_ADDRESS][DOMAIN_NAME]" at bounding box center [256, 350] width 254 height 36
copy div "[DOMAIN_NAME][EMAIL_ADDRESS][DOMAIN_NAME]"
click at [150, 314] on p "07787848239" at bounding box center [256, 323] width 254 height 18
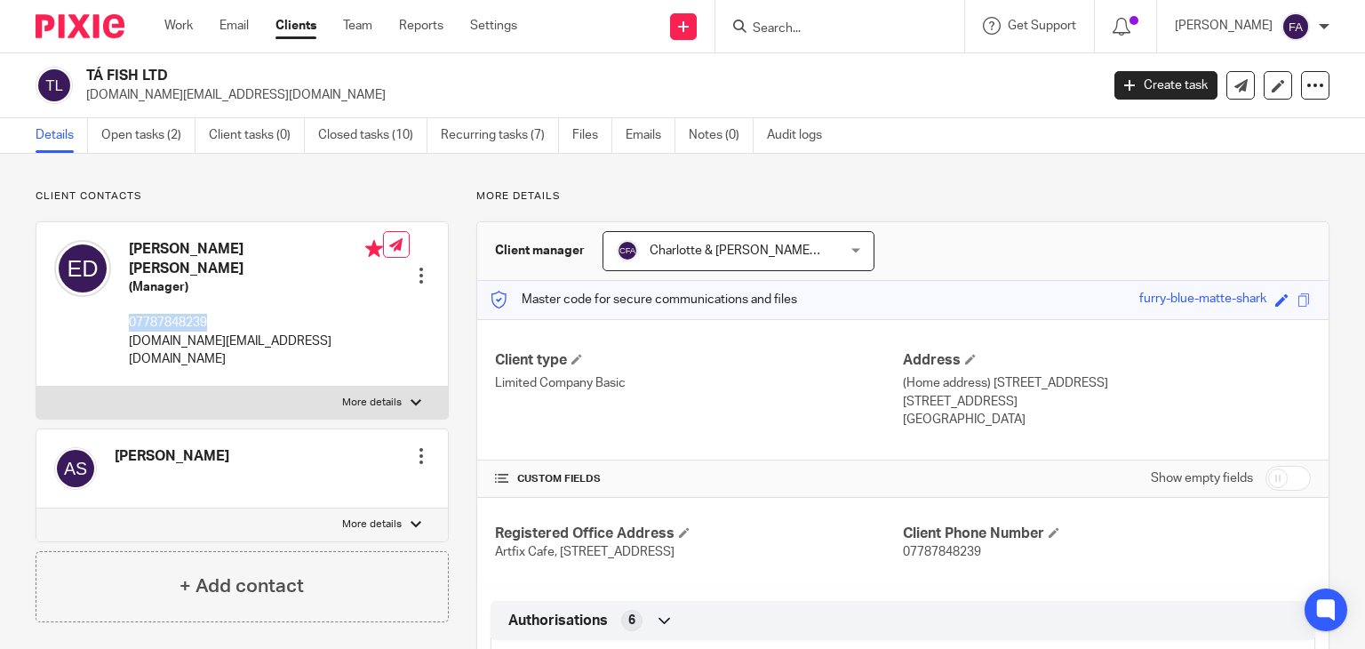
click at [150, 314] on p "07787848239" at bounding box center [256, 323] width 254 height 18
click at [259, 332] on p "tafish.uk@gmail.com" at bounding box center [256, 350] width 254 height 36
drag, startPoint x: 258, startPoint y: 323, endPoint x: 132, endPoint y: 230, distance: 156.4
click at [132, 231] on div "Eduardo Joaquim Vicente Dias (Manager) 07787848239 tafish.uk@gmail.com" at bounding box center [218, 304] width 329 height 146
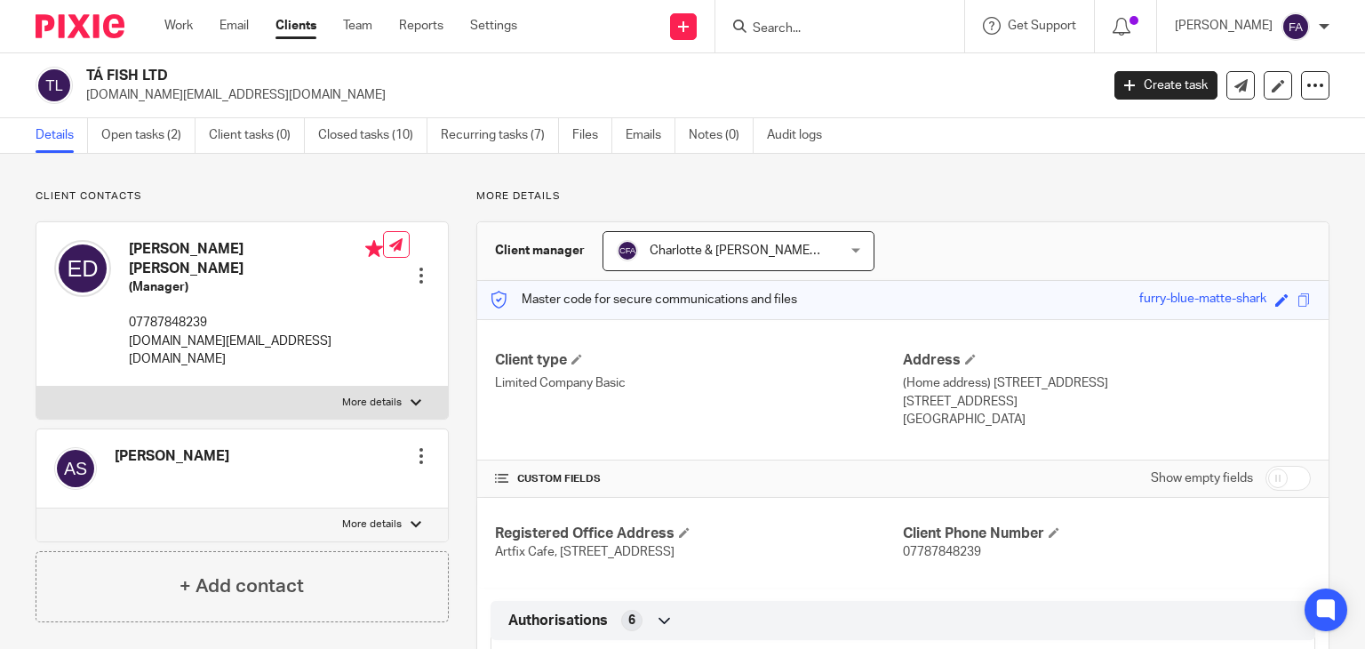
click at [848, 24] on input "Search" at bounding box center [831, 29] width 160 height 16
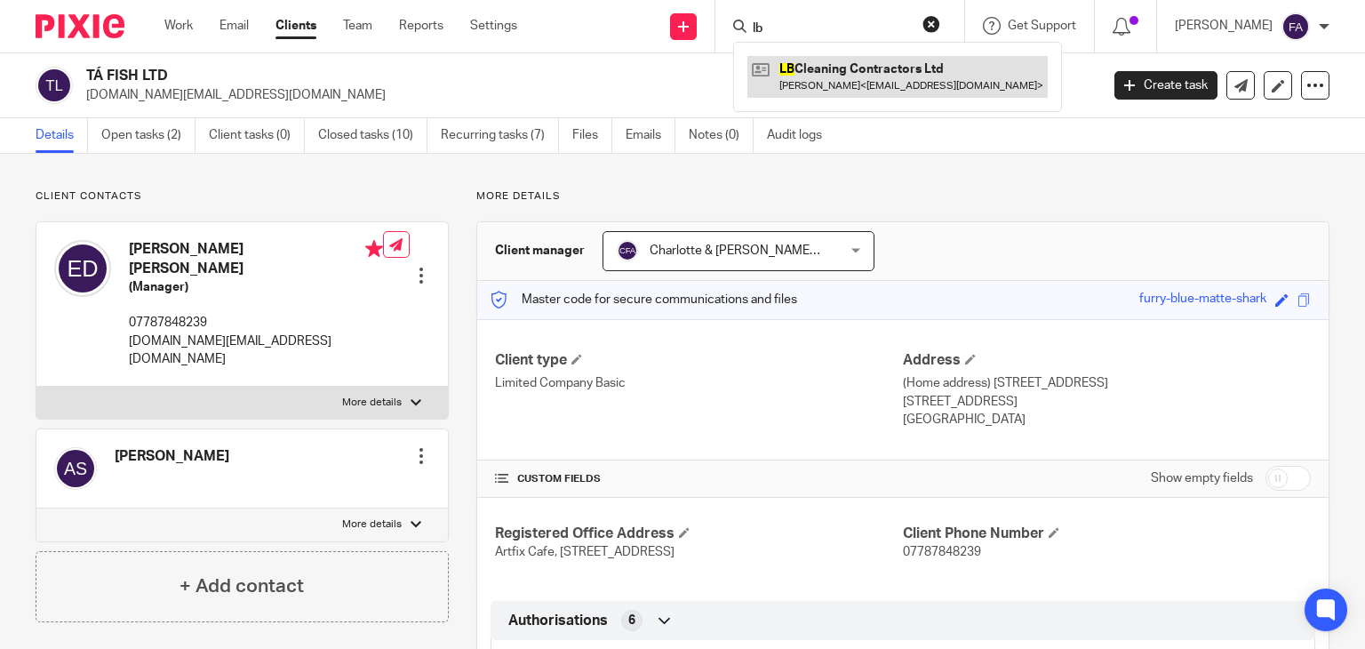
type input "lb"
click at [876, 72] on link at bounding box center [897, 76] width 300 height 41
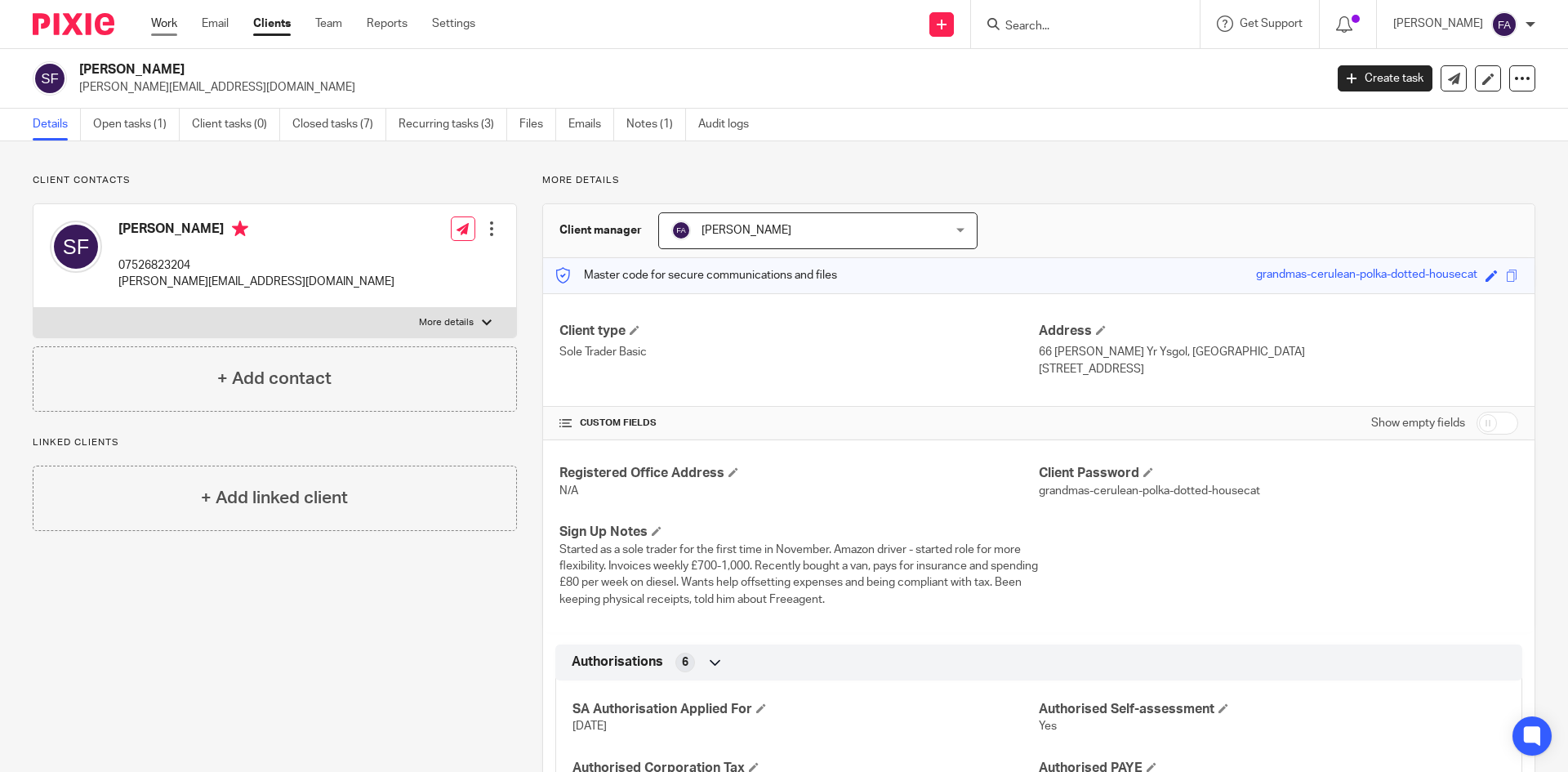
click at [170, 16] on link "Work" at bounding box center [164, 24] width 26 height 17
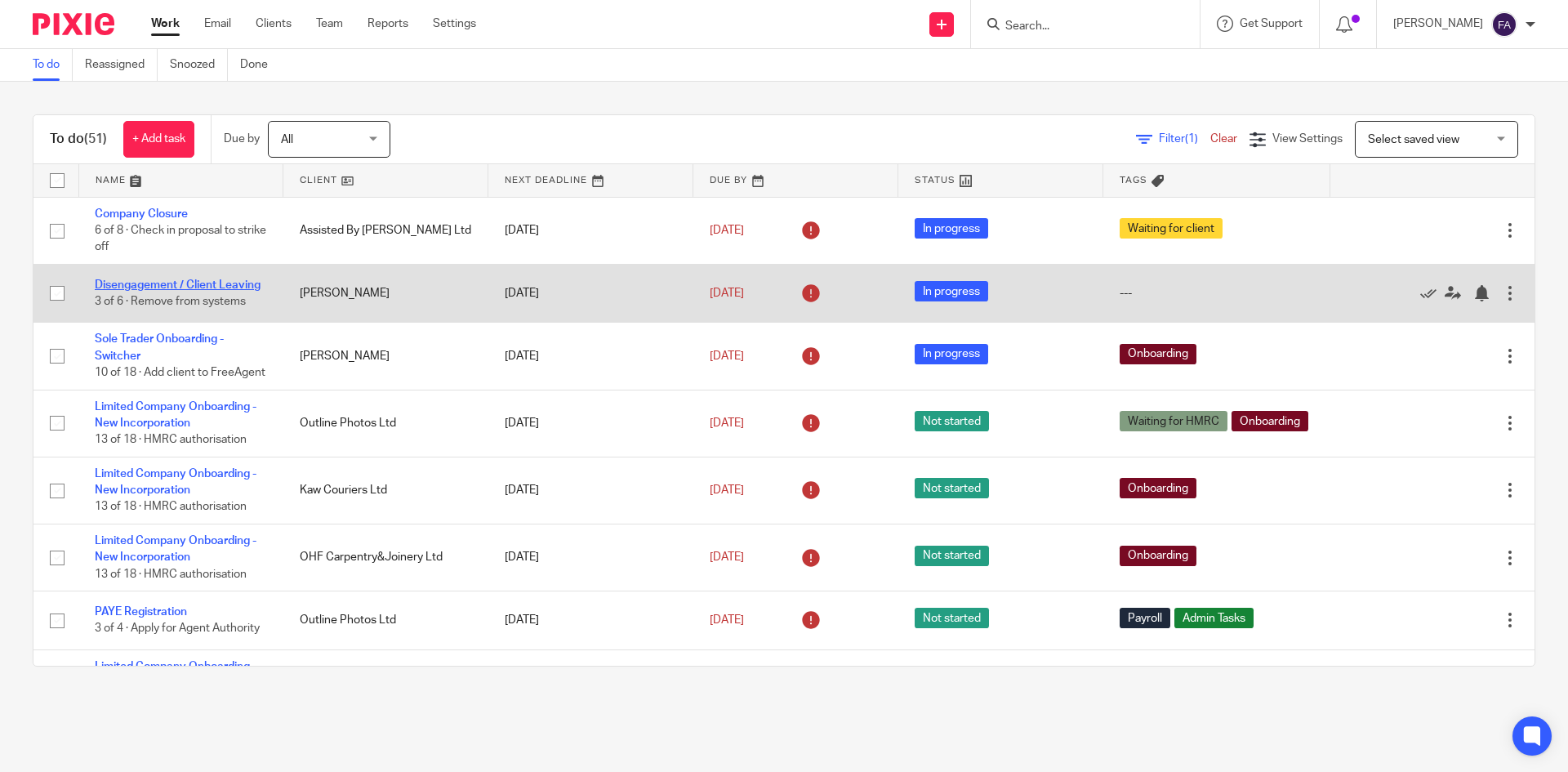
click at [159, 282] on link "Disengagement / Client Leaving" at bounding box center [177, 285] width 165 height 11
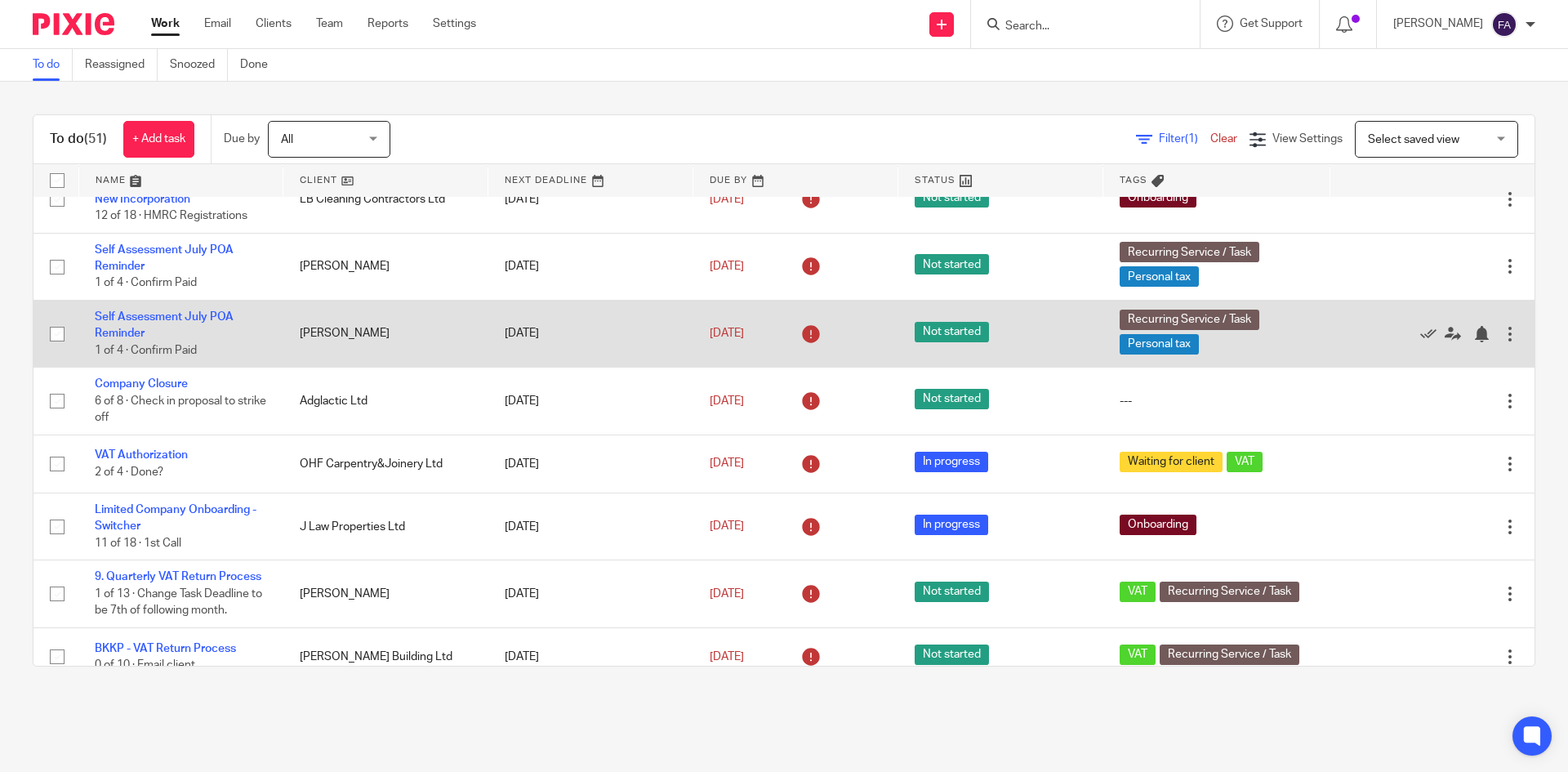
scroll to position [490, 0]
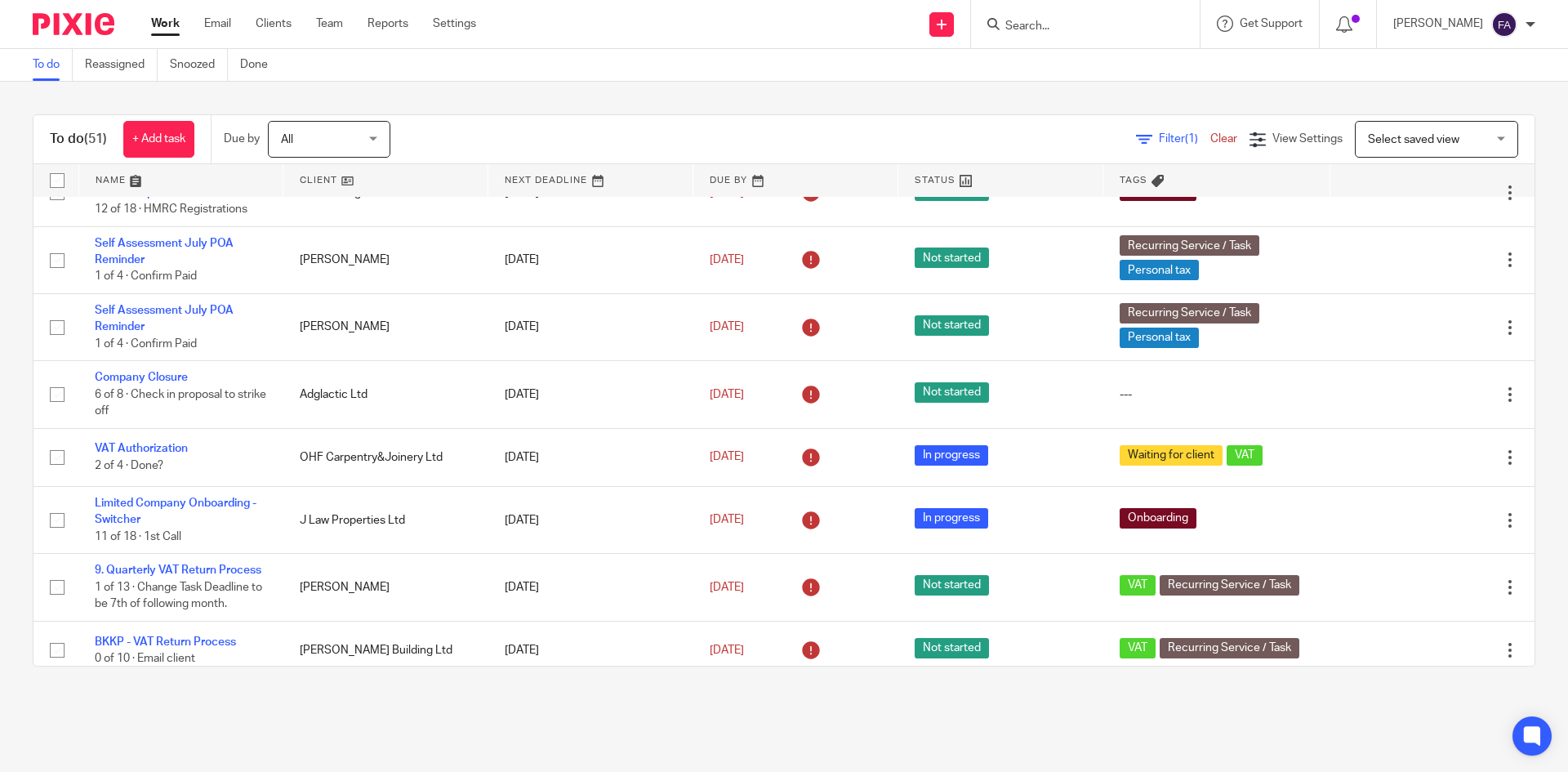
drag, startPoint x: 172, startPoint y: 411, endPoint x: 3, endPoint y: 394, distance: 169.9
click at [3, 394] on div "To do (51) + Add task Due by All All Today Tomorrow This week Next week This mo…" at bounding box center [784, 391] width 1568 height 618
click at [1081, 21] on input "Search" at bounding box center [1077, 27] width 147 height 15
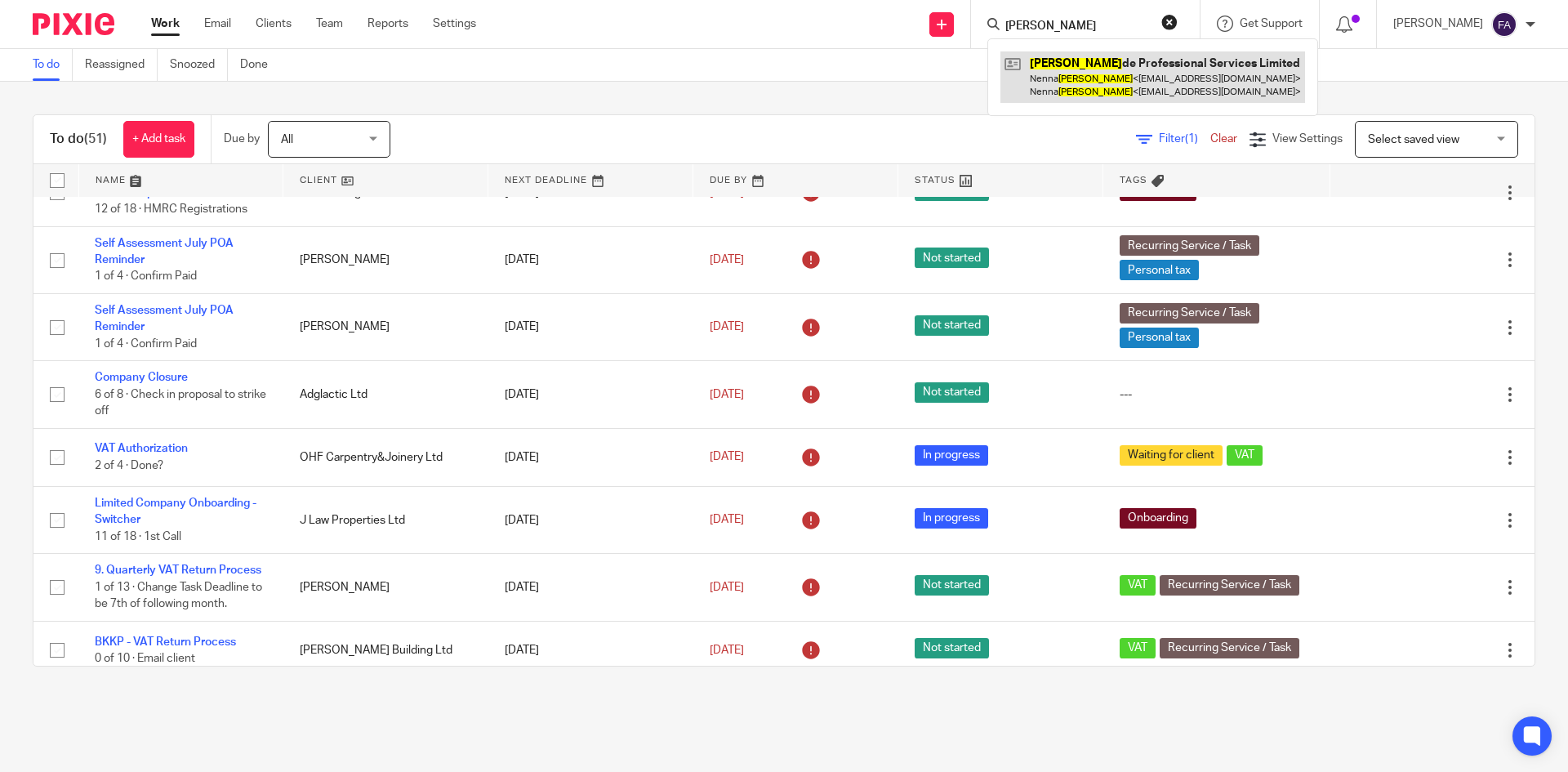
type input "opara"
click at [1091, 74] on link at bounding box center [1152, 76] width 304 height 51
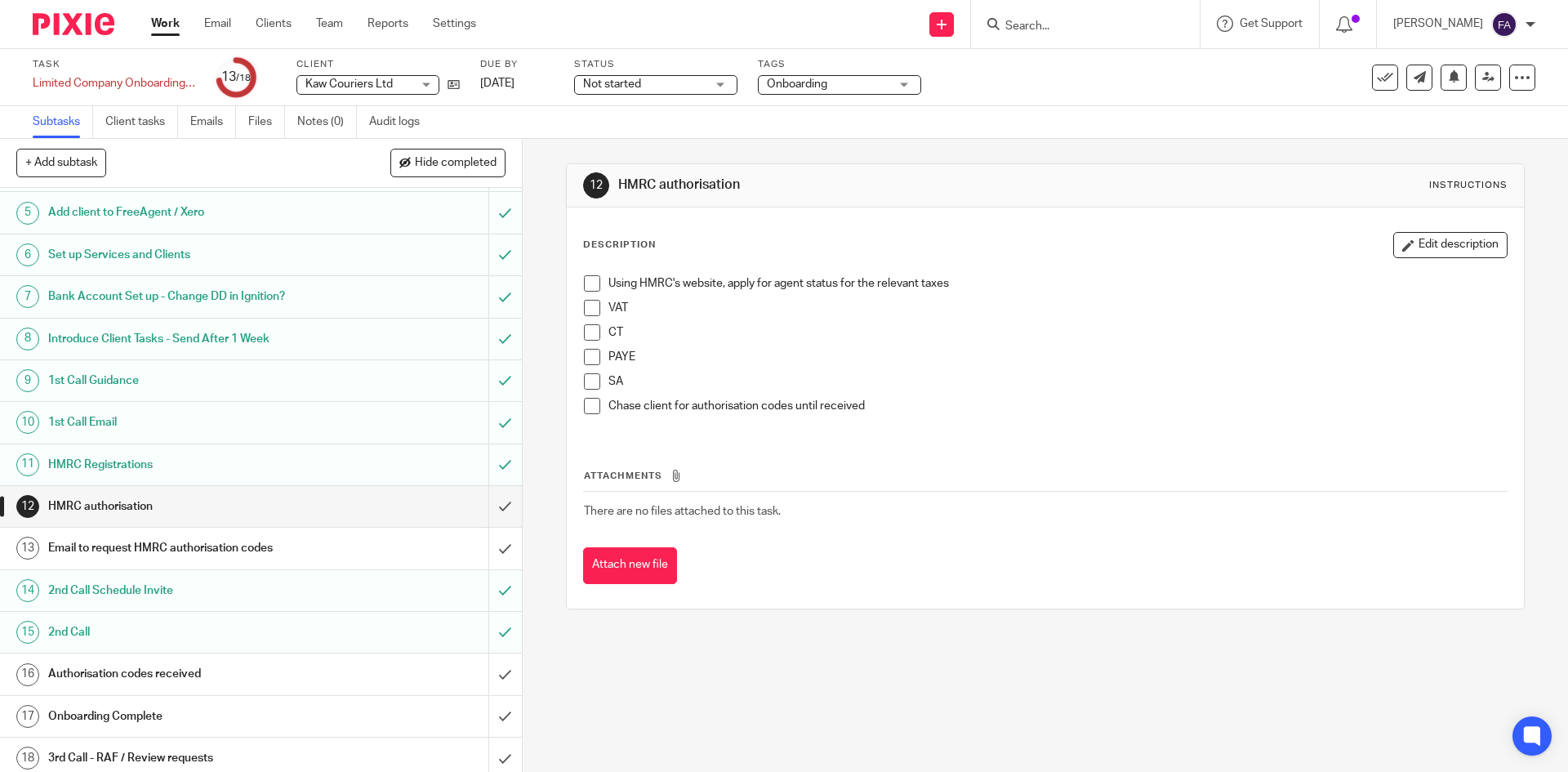
scroll to position [187, 0]
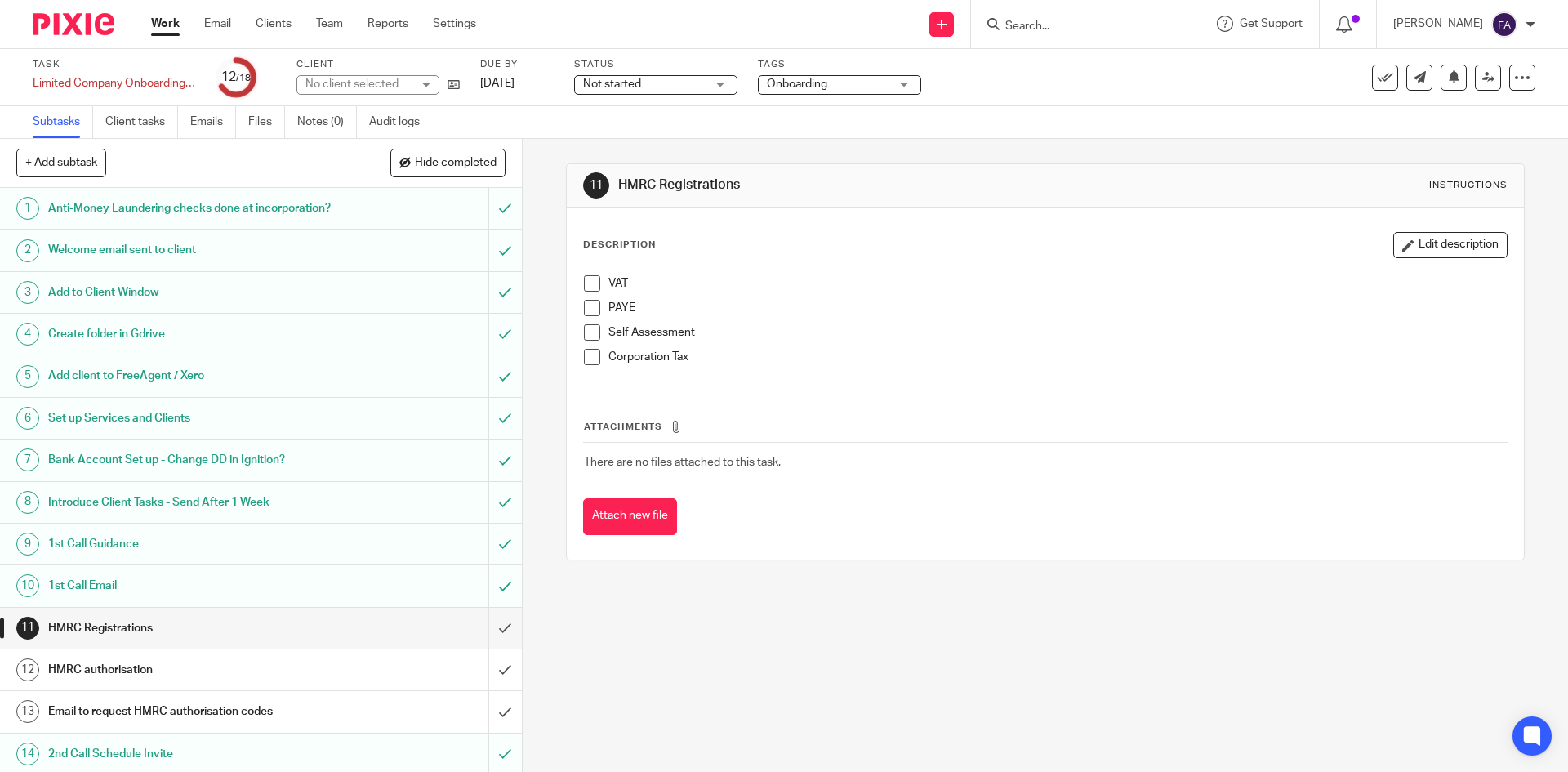
scroll to position [187, 0]
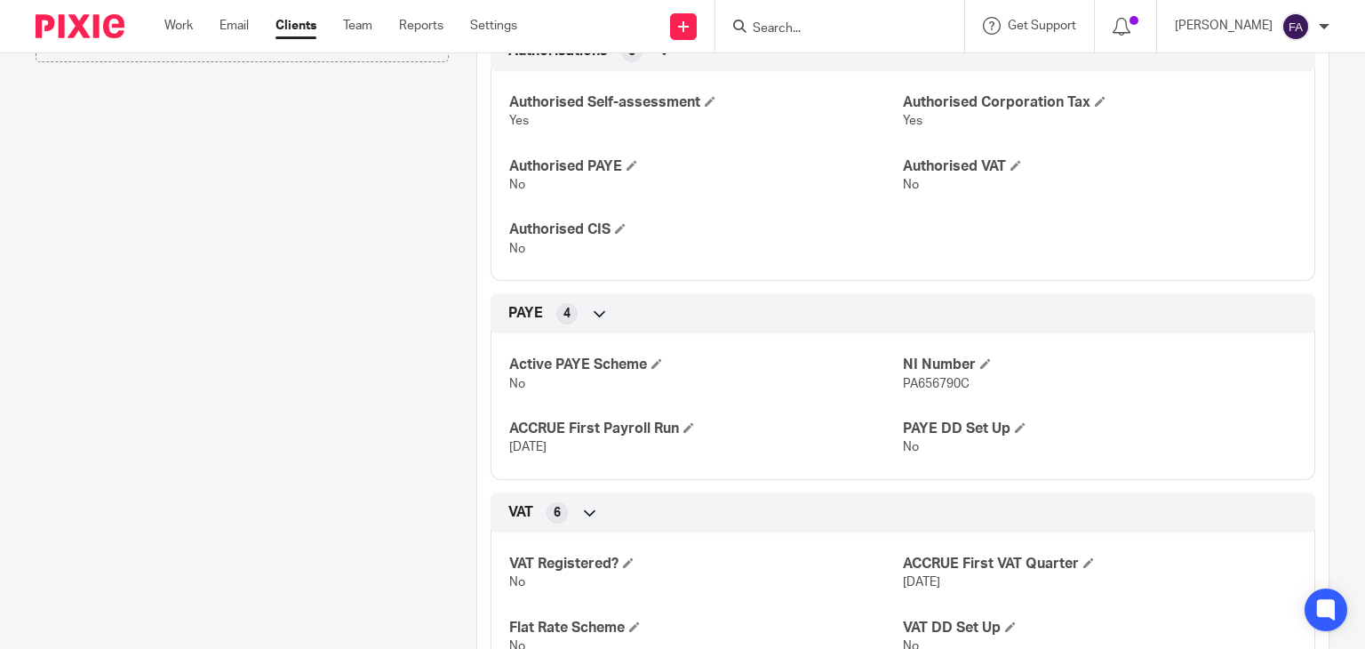
scroll to position [622, 0]
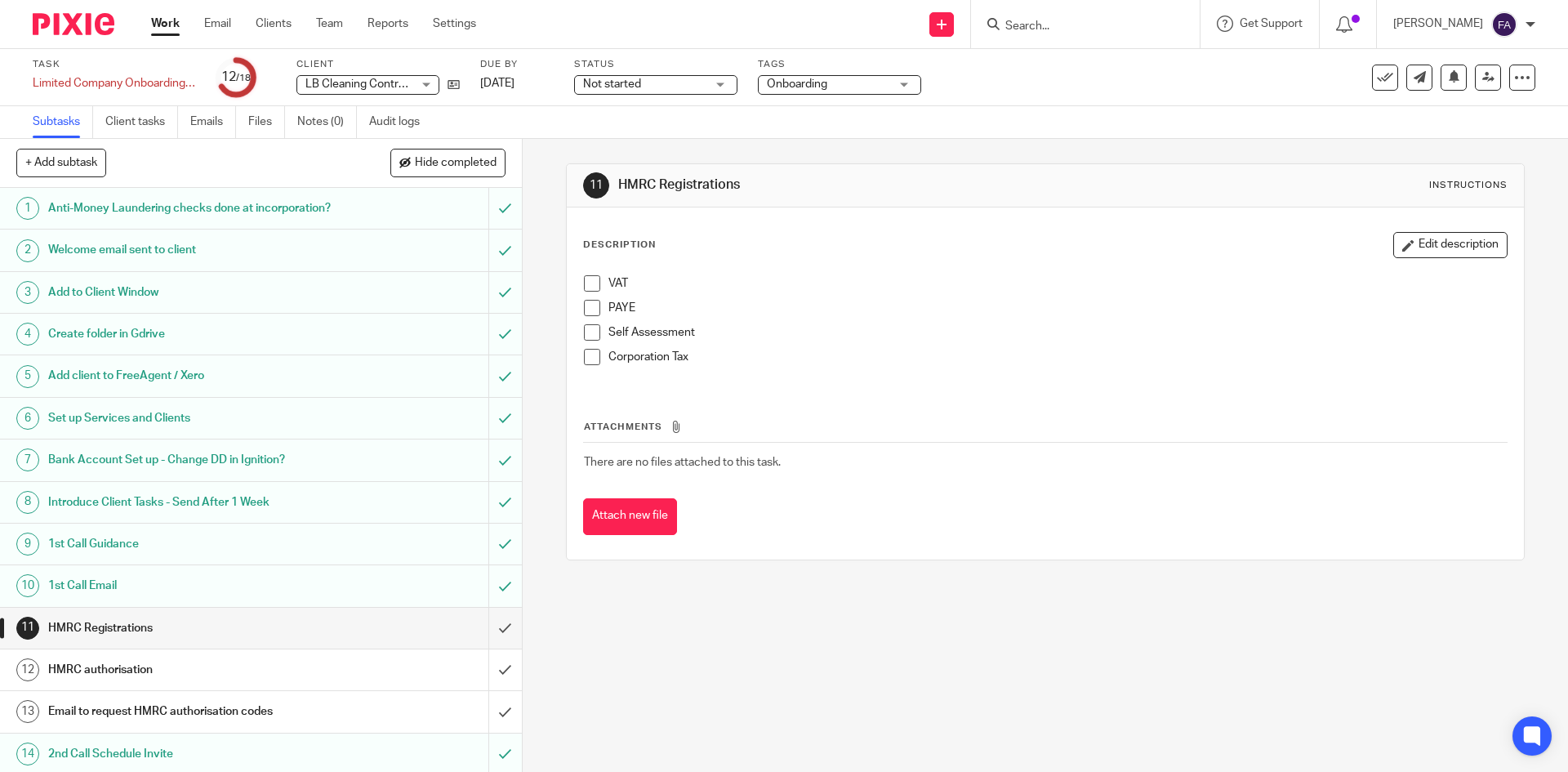
scroll to position [164, 0]
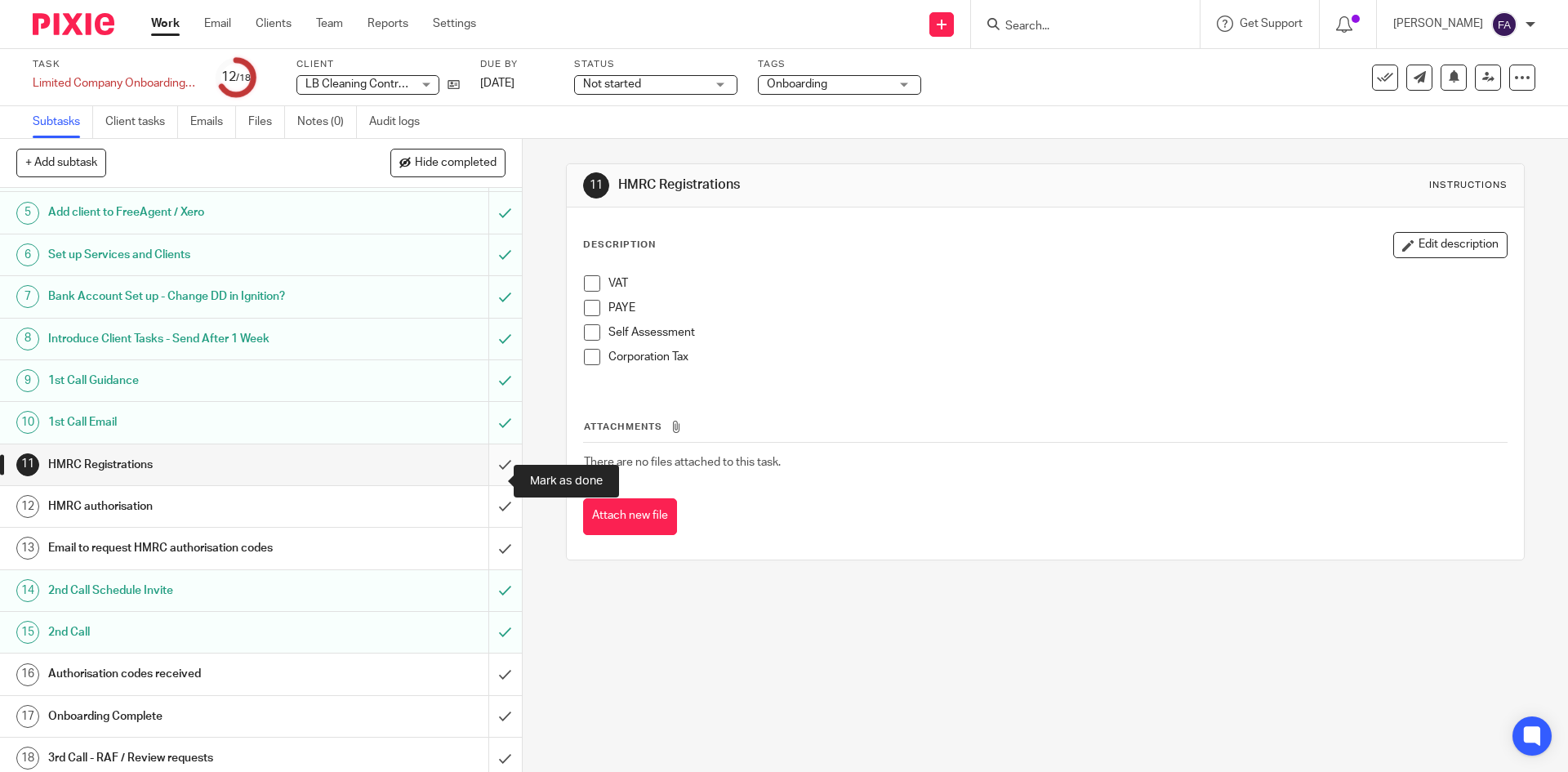
click at [487, 476] on input "submit" at bounding box center [261, 464] width 522 height 40
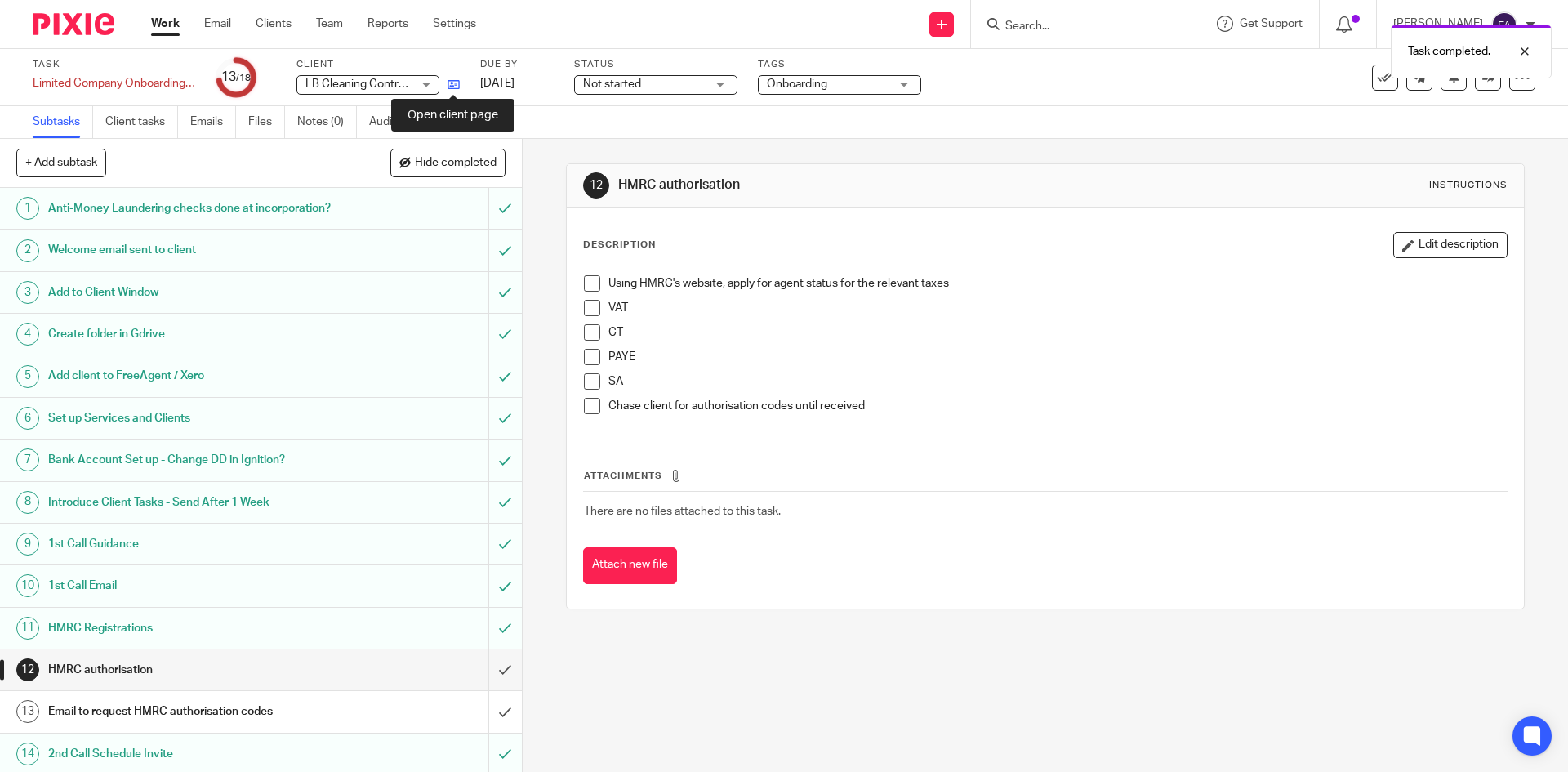
click at [459, 79] on icon at bounding box center [453, 84] width 12 height 12
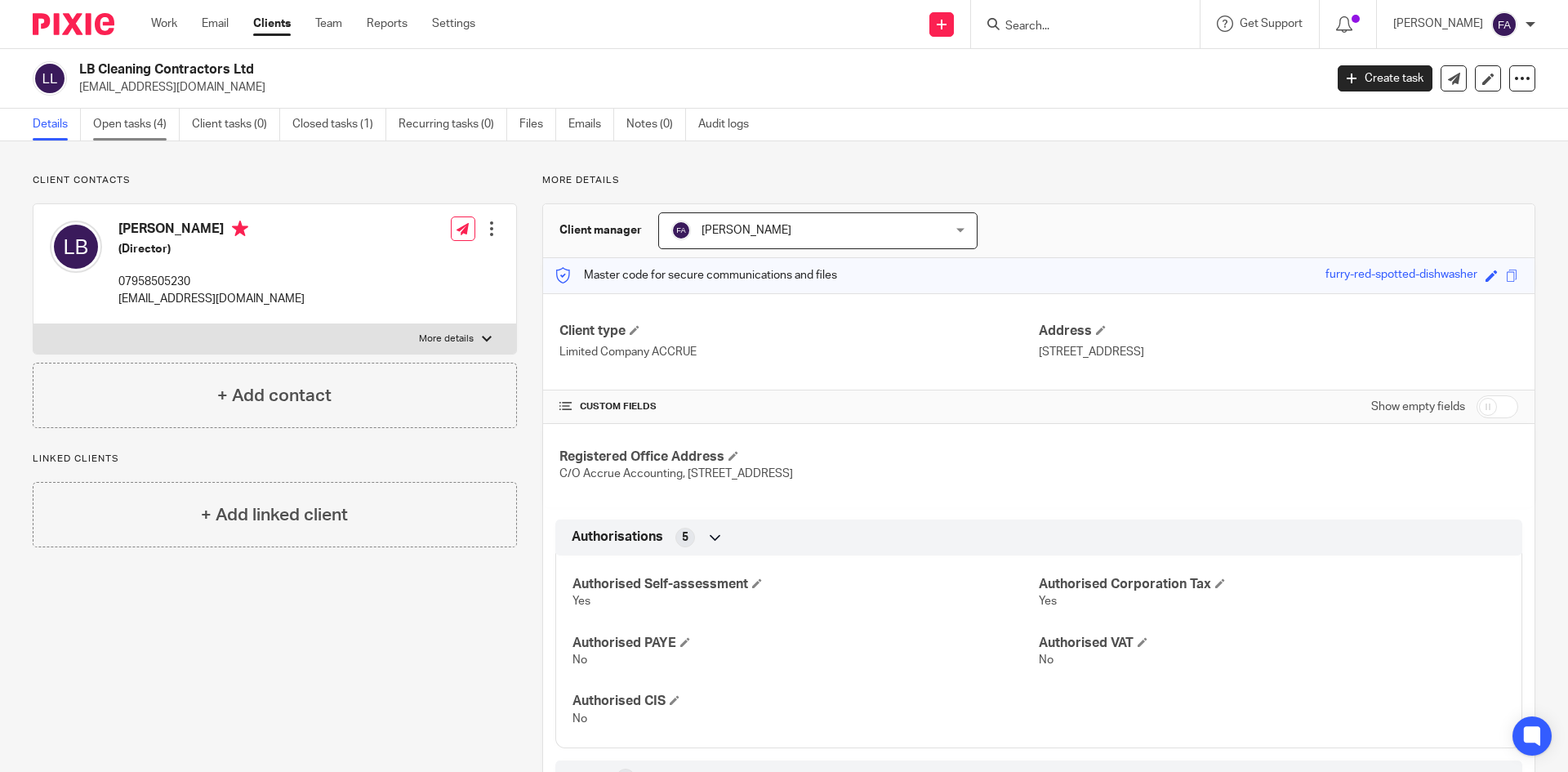
click at [154, 129] on link "Open tasks (4)" at bounding box center [136, 124] width 86 height 32
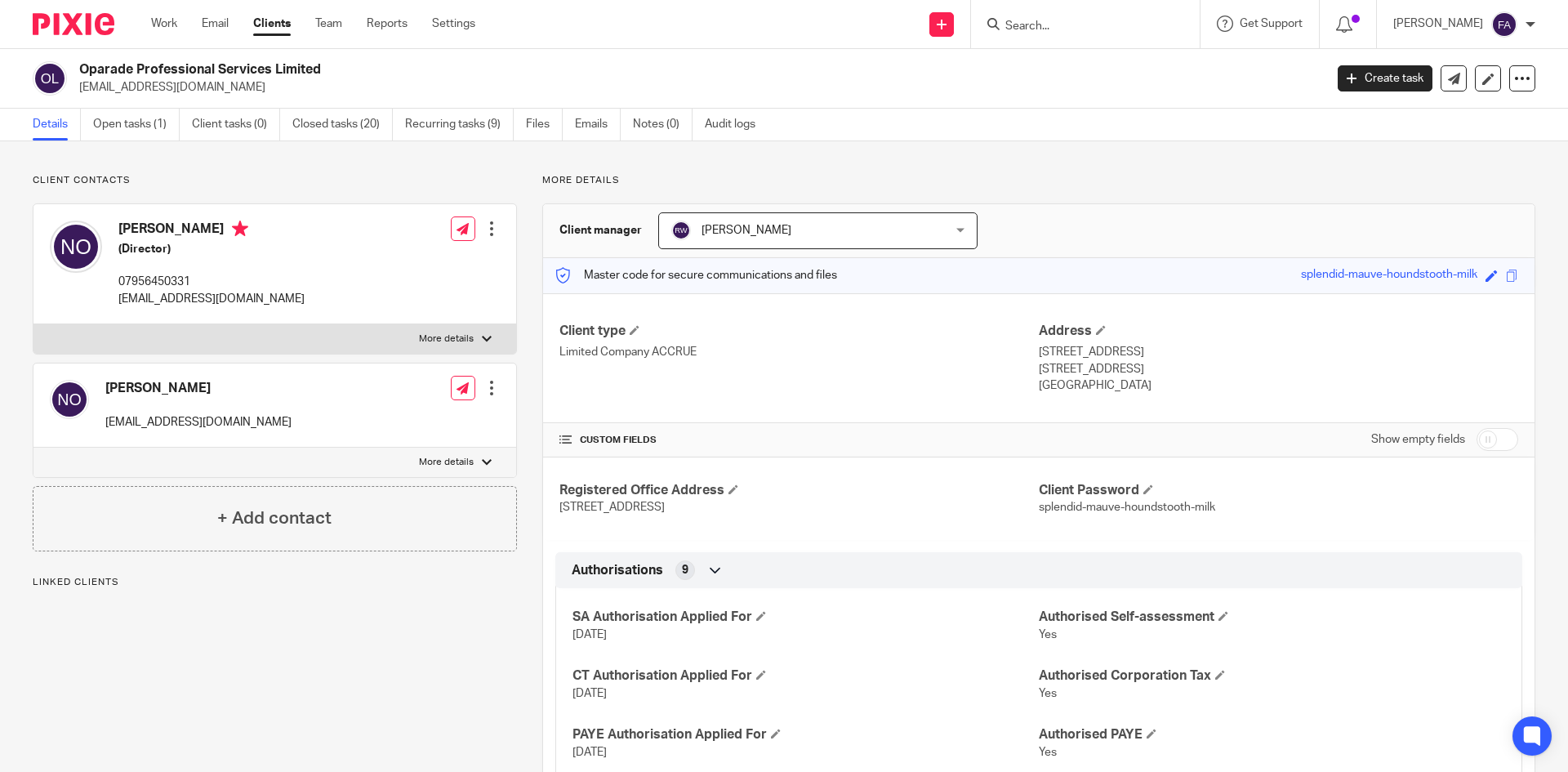
click at [108, 121] on link "Open tasks (1)" at bounding box center [136, 124] width 86 height 32
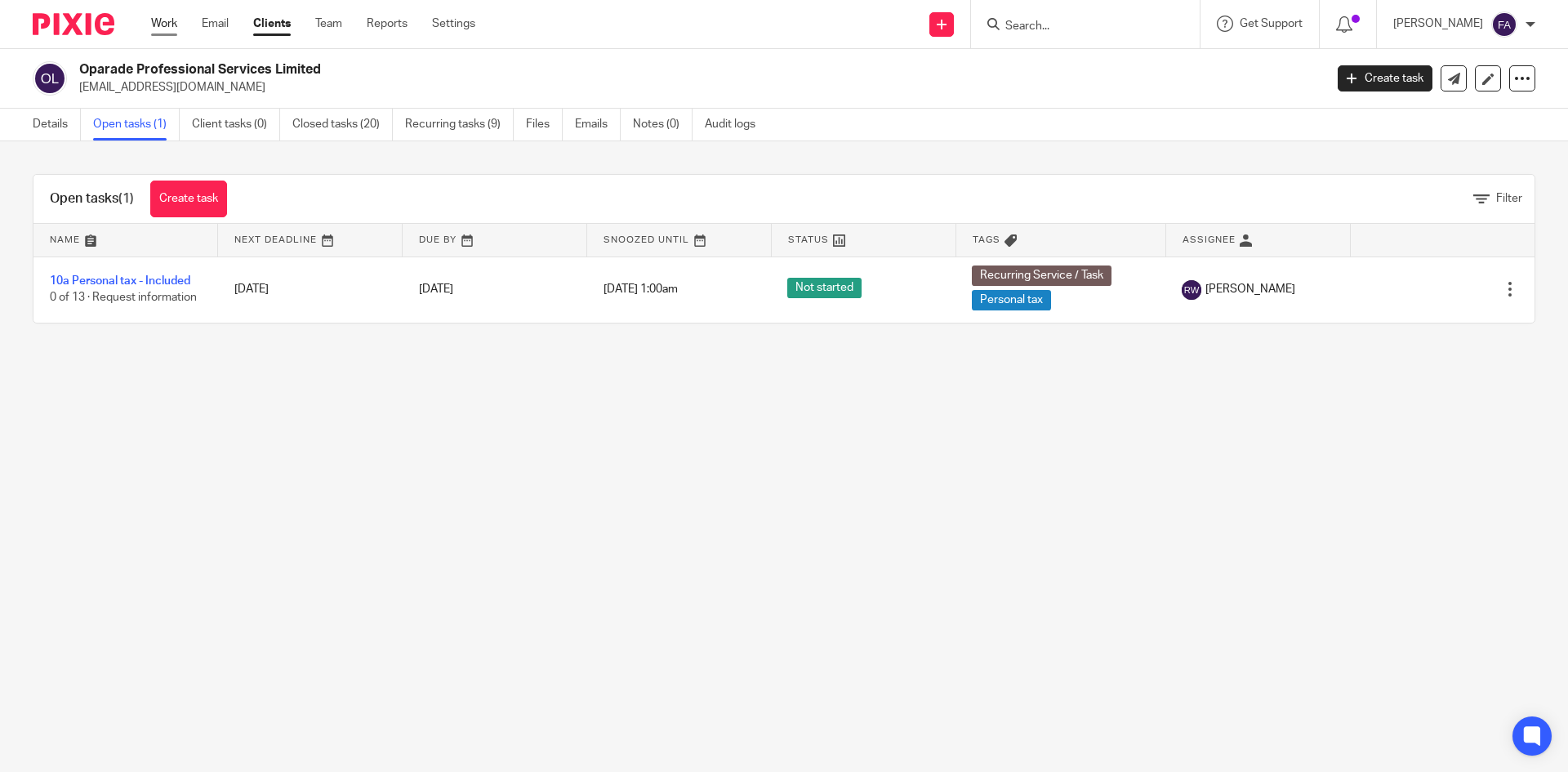
click at [167, 16] on link "Work" at bounding box center [164, 24] width 26 height 17
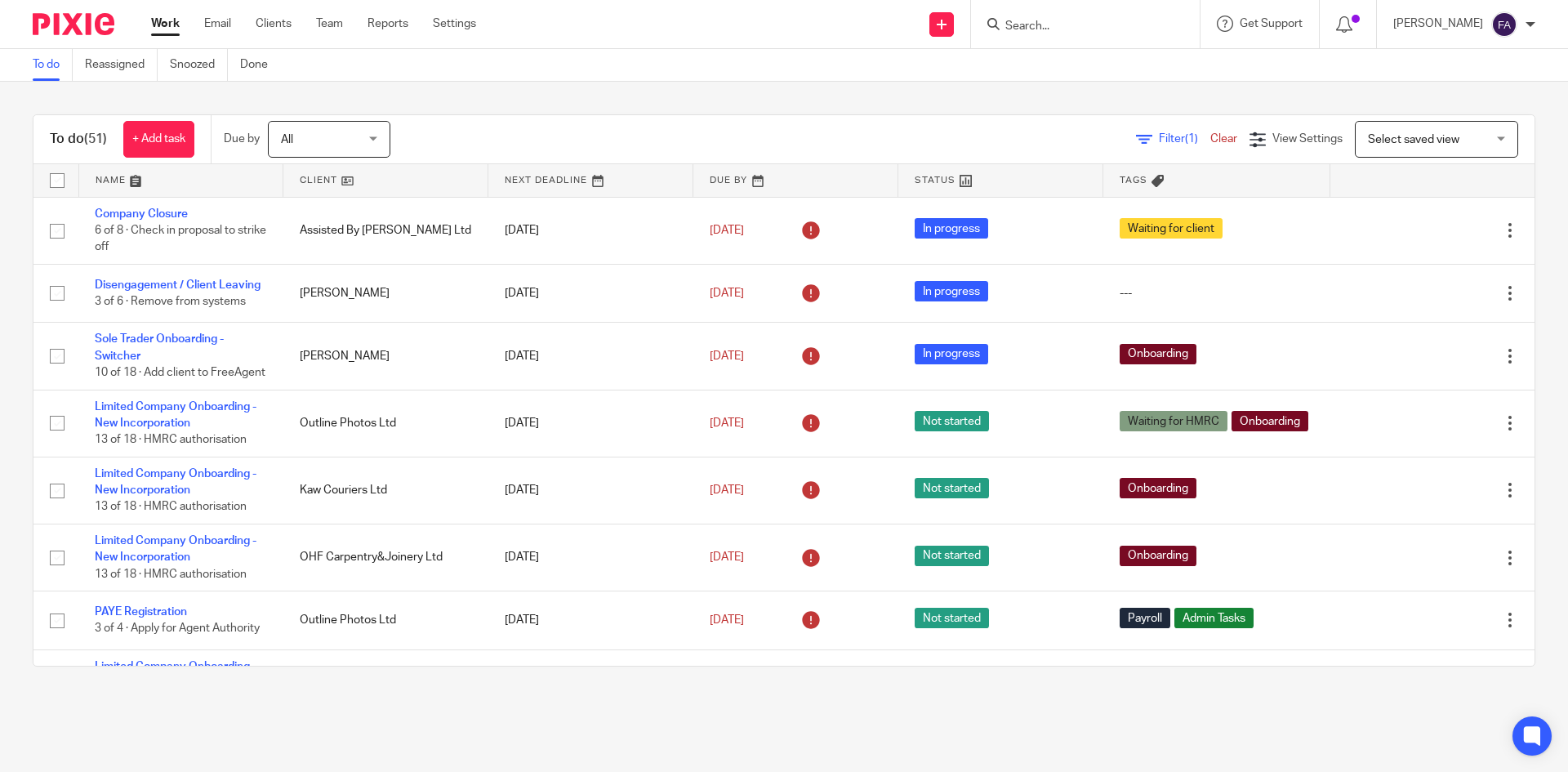
click at [172, 20] on link "Work" at bounding box center [165, 24] width 28 height 17
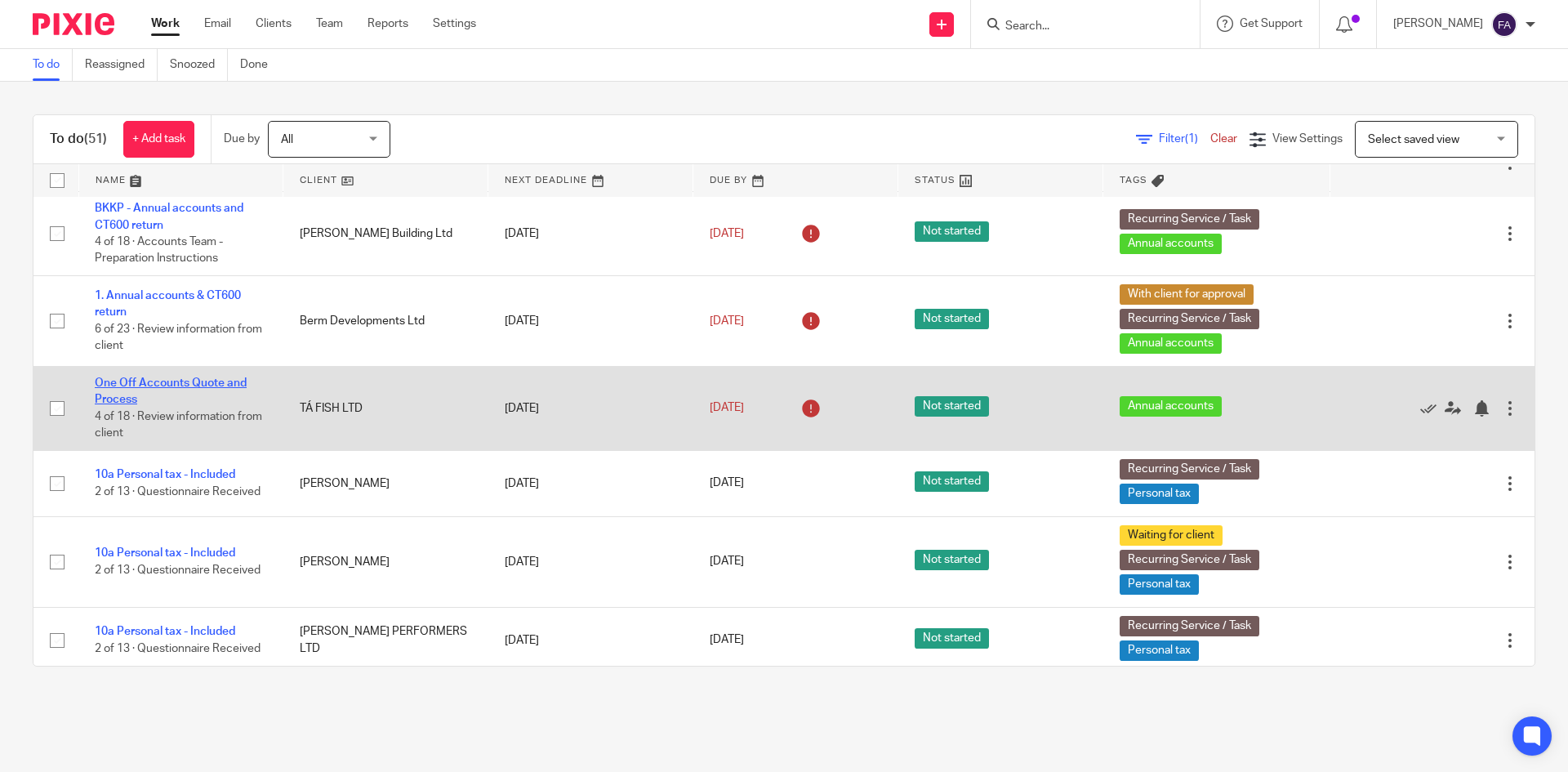
scroll to position [980, 0]
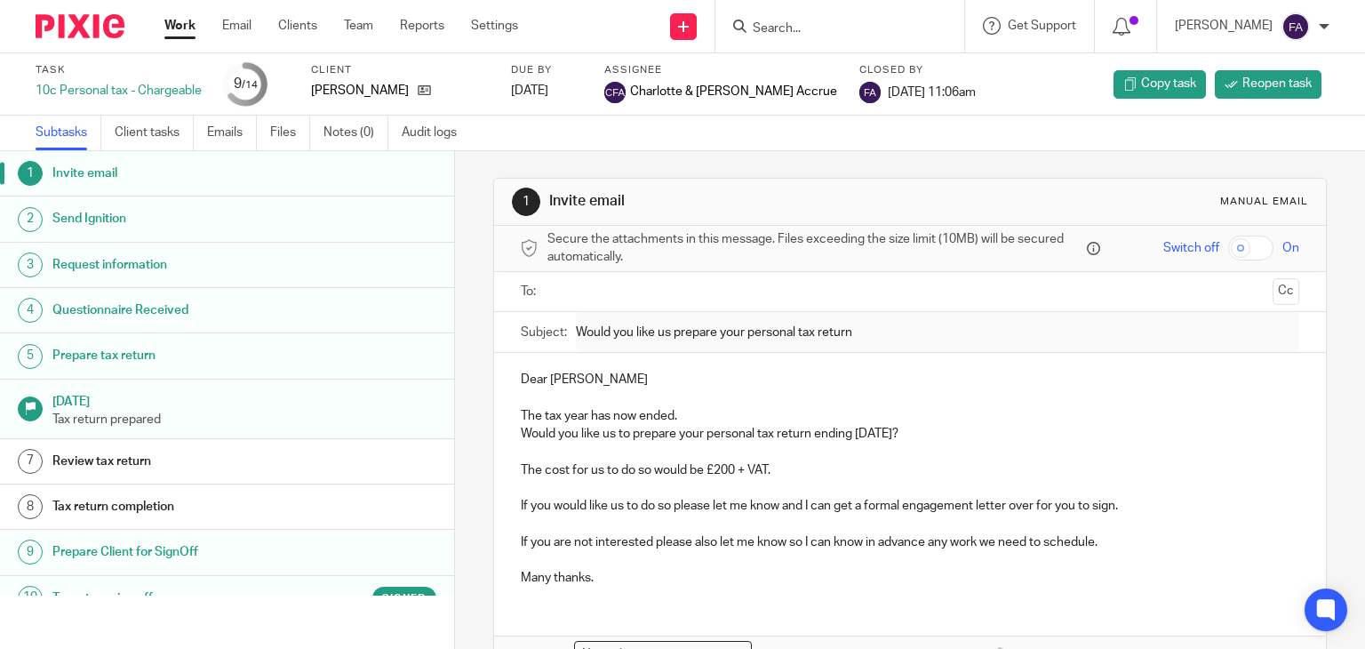
click at [865, 34] on input "Search" at bounding box center [831, 29] width 160 height 16
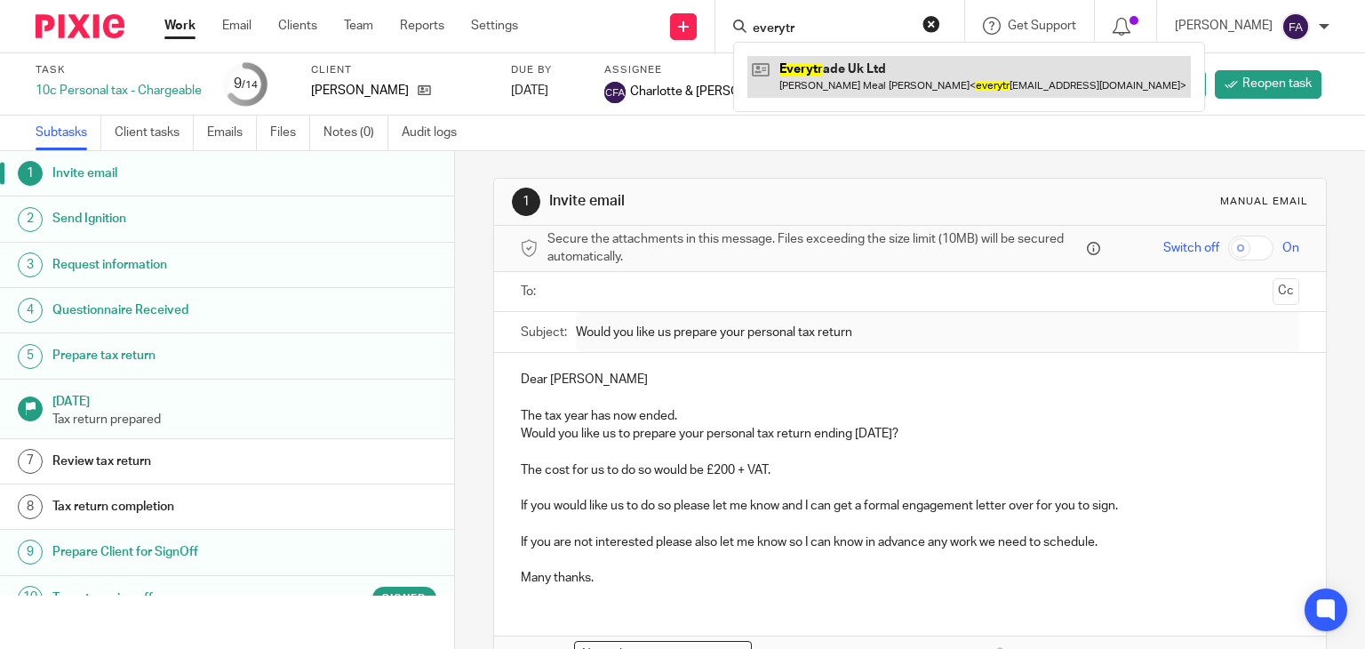
type input "everytr"
click at [871, 84] on link at bounding box center [968, 76] width 443 height 41
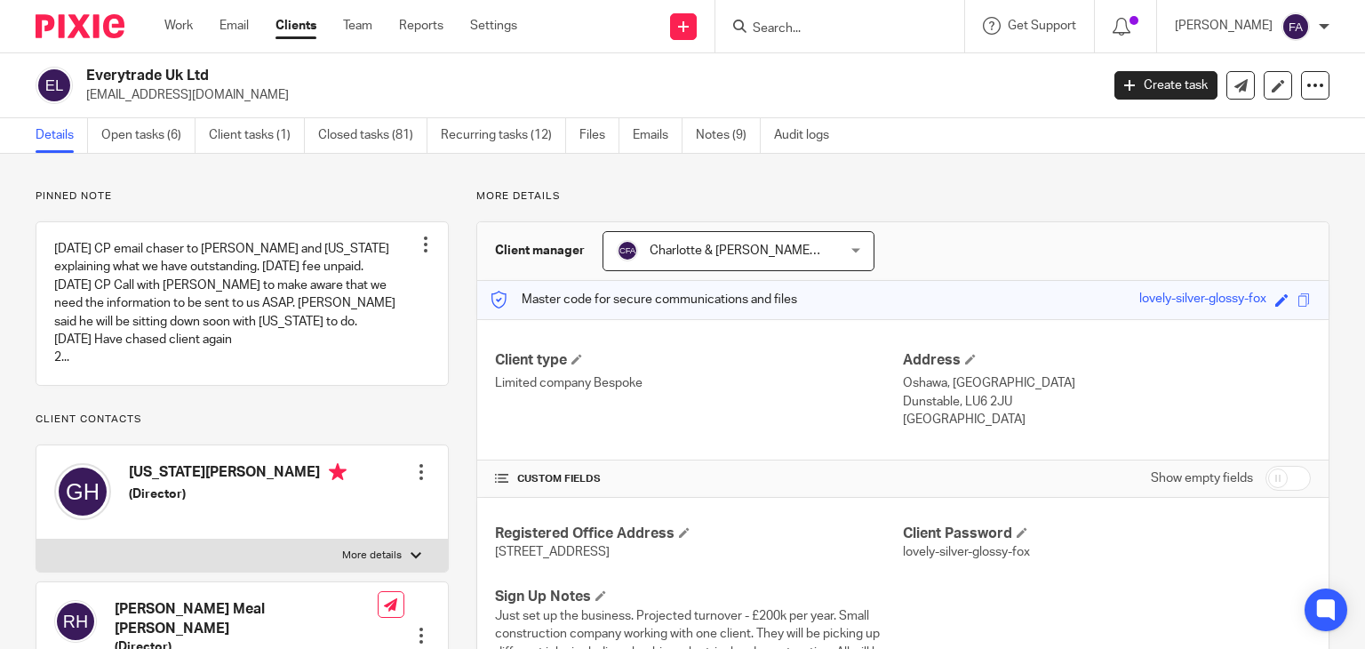
click at [140, 95] on p "[EMAIL_ADDRESS][DOMAIN_NAME]" at bounding box center [586, 95] width 1001 height 18
click at [140, 95] on p "everytradeuk@outlook.com" at bounding box center [586, 95] width 1001 height 18
copy main "everytradeuk@outlook.com Create task Update from Companies House Export data Me…"
click at [187, 84] on div "Everytrade Uk Ltd everytradeuk@outlook.com" at bounding box center [586, 85] width 1001 height 37
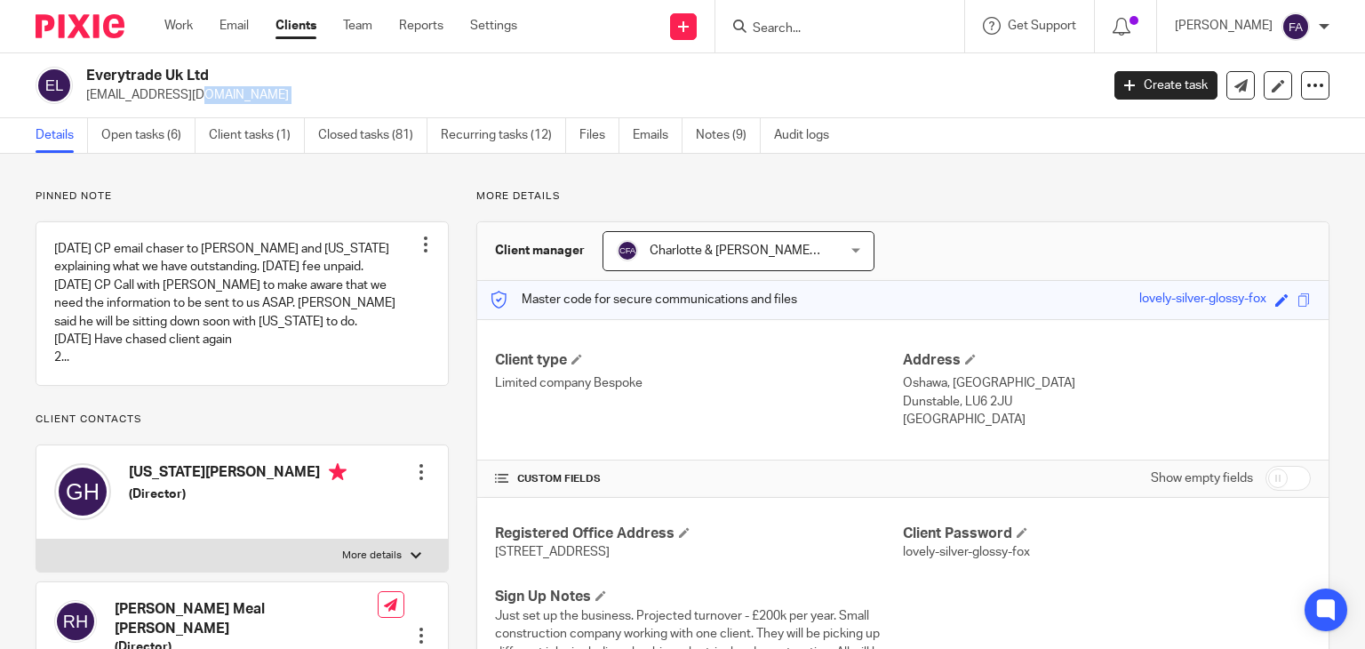
click at [187, 84] on h2 "Everytrade Uk Ltd" at bounding box center [486, 76] width 801 height 19
drag, startPoint x: 187, startPoint y: 84, endPoint x: 187, endPoint y: 93, distance: 9.8
click at [187, 85] on div "Everytrade Uk Ltd everytradeuk@outlook.com" at bounding box center [586, 85] width 1001 height 37
click at [188, 96] on p "everytradeuk@outlook.com" at bounding box center [586, 95] width 1001 height 18
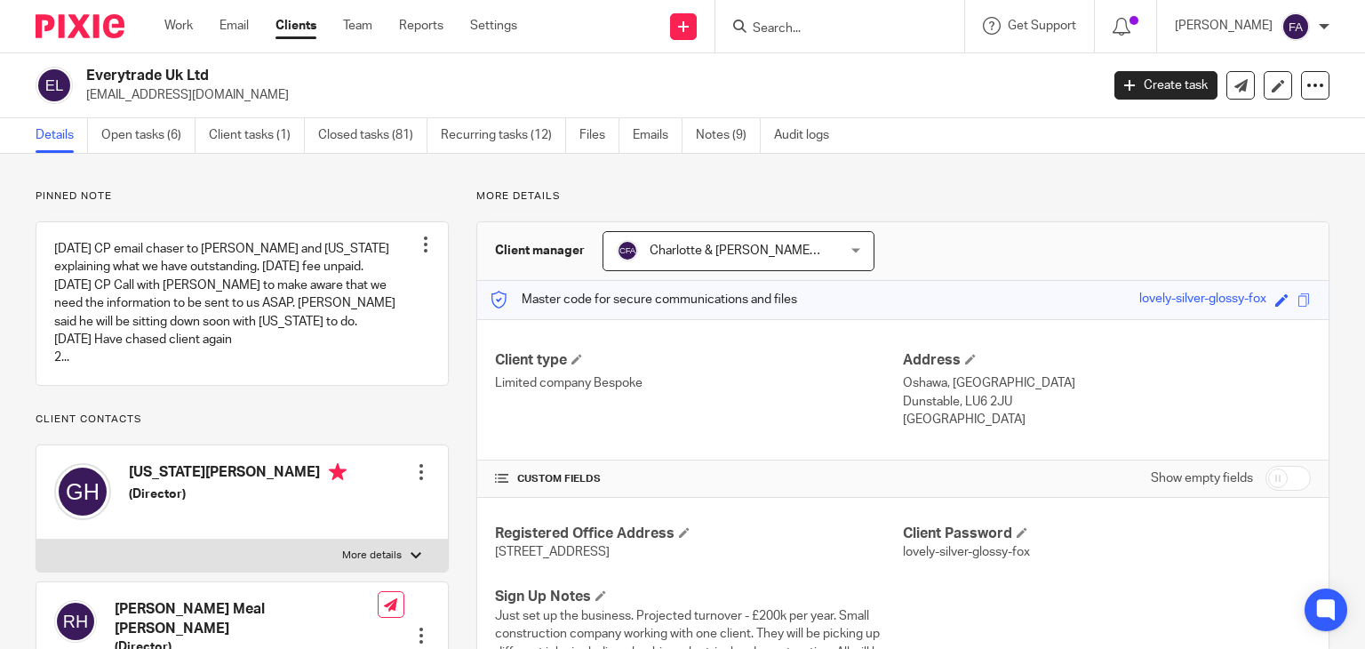
click at [188, 96] on p "everytradeuk@outlook.com" at bounding box center [586, 95] width 1001 height 18
click at [213, 93] on p "everytradeuk@outlook.com" at bounding box center [586, 95] width 1001 height 18
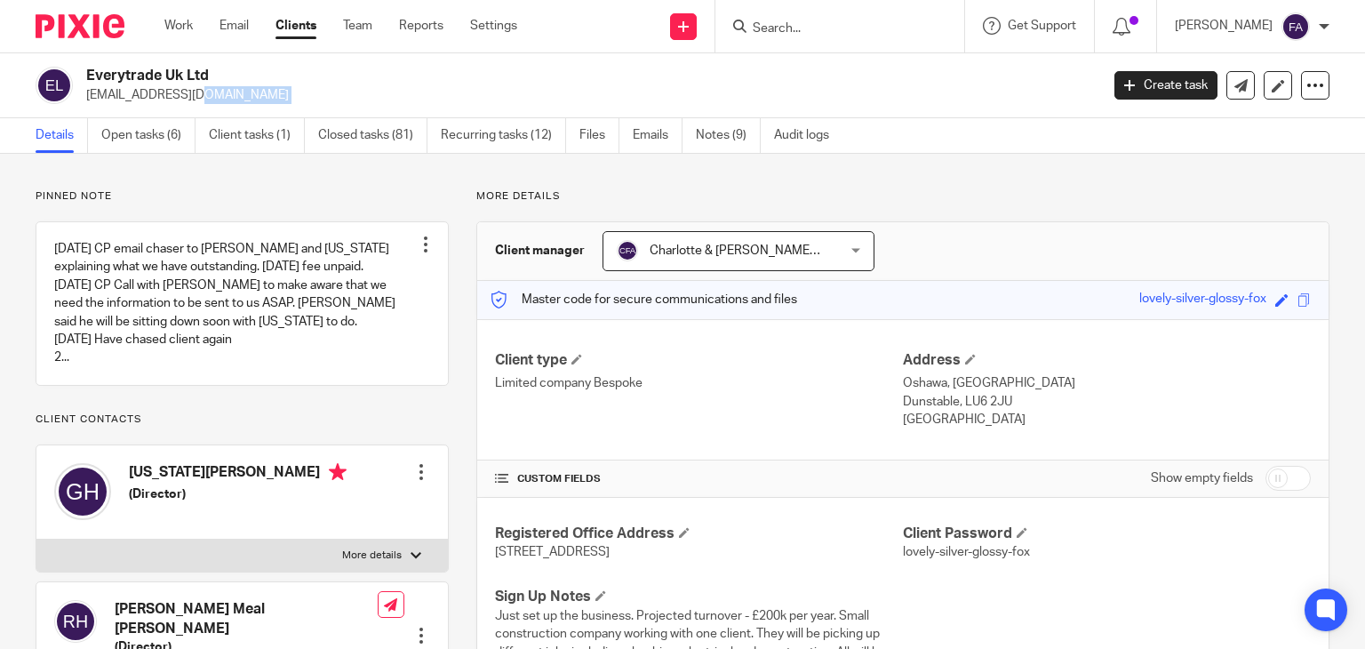
click at [213, 93] on p "everytradeuk@outlook.com" at bounding box center [586, 95] width 1001 height 18
drag, startPoint x: 810, startPoint y: 42, endPoint x: 817, endPoint y: 29, distance: 14.3
click at [813, 35] on div at bounding box center [839, 26] width 249 height 52
click at [817, 29] on input "Search" at bounding box center [831, 29] width 160 height 16
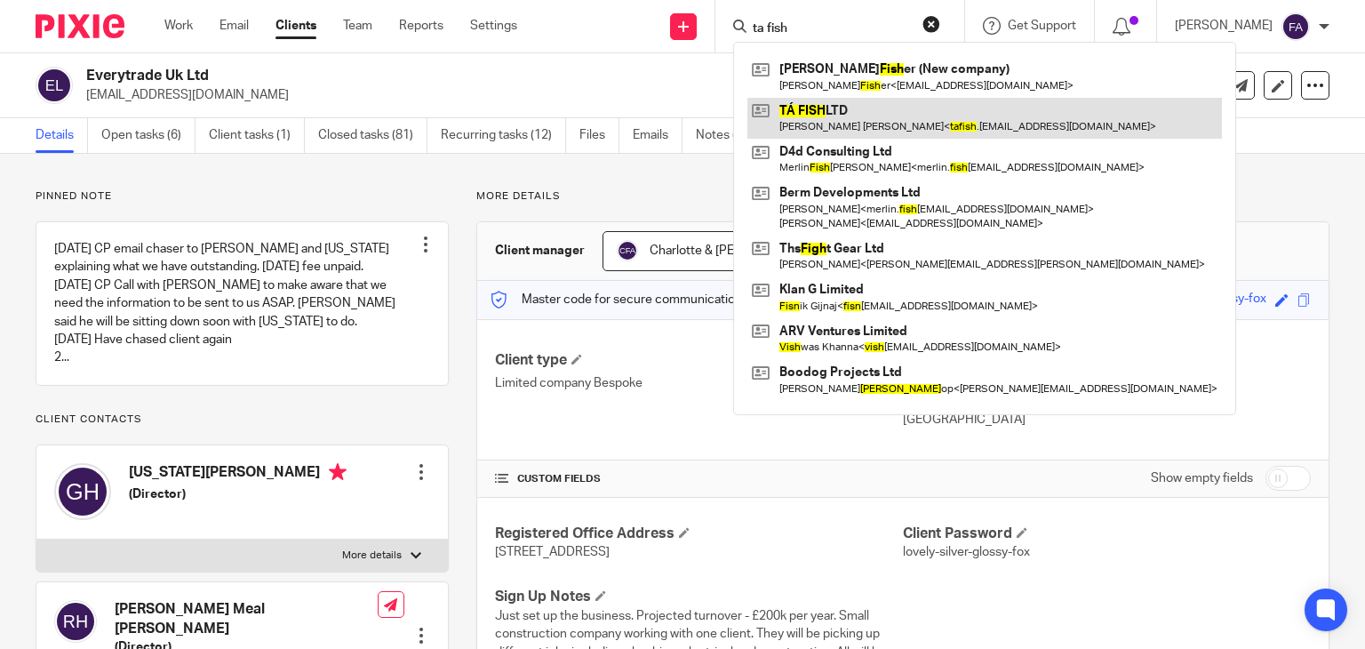
type input "ta fish"
click at [834, 121] on link at bounding box center [984, 118] width 474 height 41
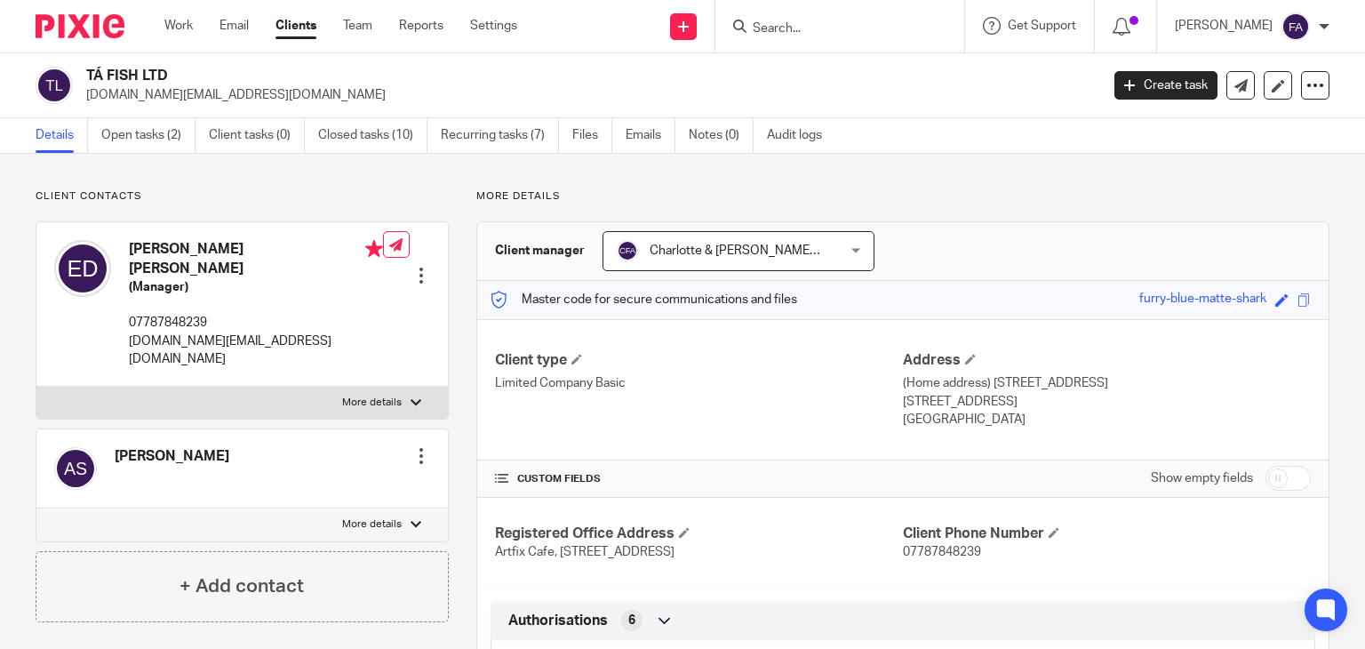
click at [206, 332] on p "[DOMAIN_NAME][EMAIL_ADDRESS][DOMAIN_NAME]" at bounding box center [256, 350] width 254 height 36
click at [206, 332] on p "tafish.uk@gmail.com" at bounding box center [256, 350] width 254 height 36
copy div "tafish.uk@gmail.com"
click at [187, 22] on link "Work" at bounding box center [178, 26] width 28 height 18
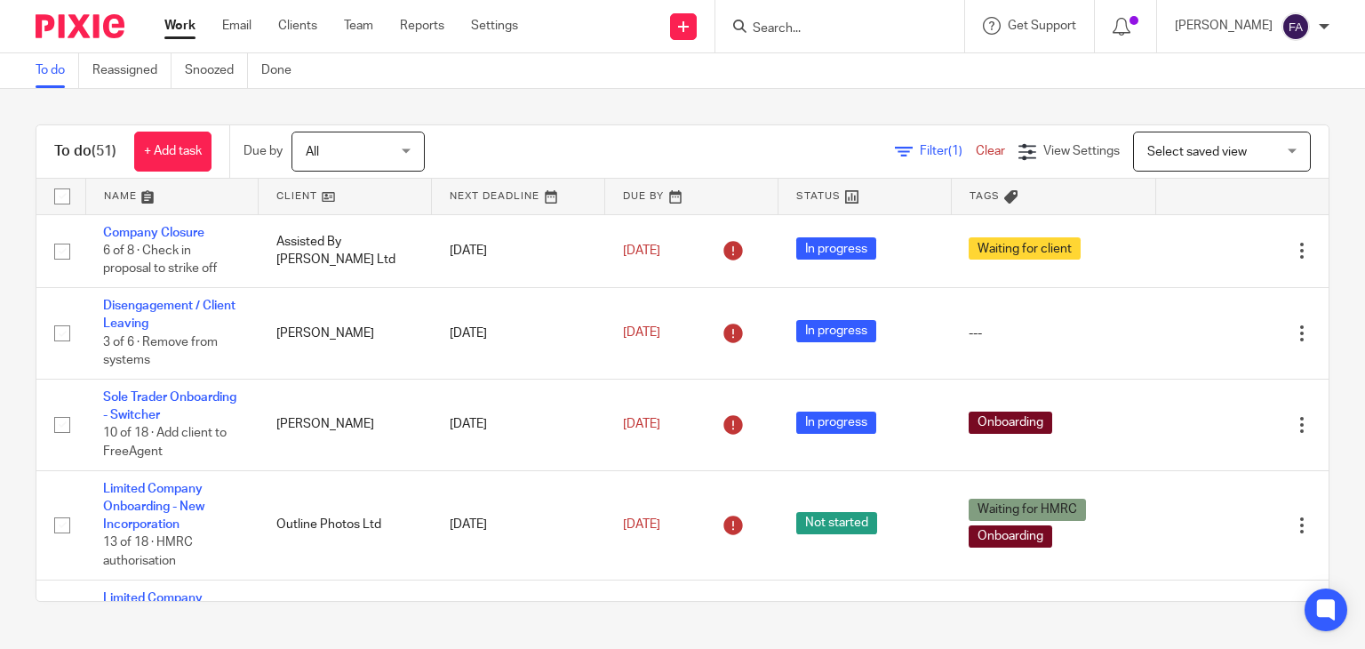
click at [857, 31] on input "Search" at bounding box center [831, 29] width 160 height 16
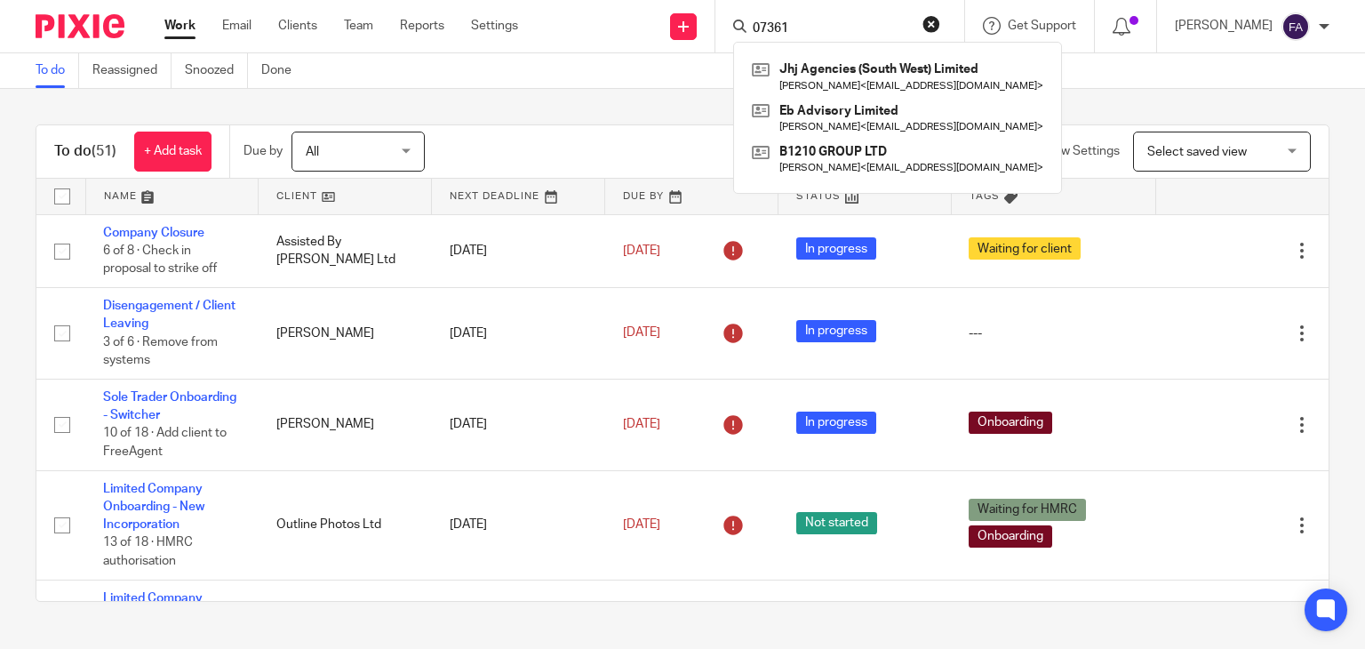
click at [849, 32] on input "07361" at bounding box center [831, 29] width 160 height 16
click at [846, 11] on div "07361 Jhj Agencies (South West) Limited John Henry Janes < sales@jhjagencies.co…" at bounding box center [839, 26] width 249 height 52
click at [849, 23] on input "07361" at bounding box center [831, 29] width 160 height 16
click at [839, 7] on div "07361 Jhj Agencies (South West) Limited John Henry Janes < sales@jhjagencies.co…" at bounding box center [839, 26] width 249 height 52
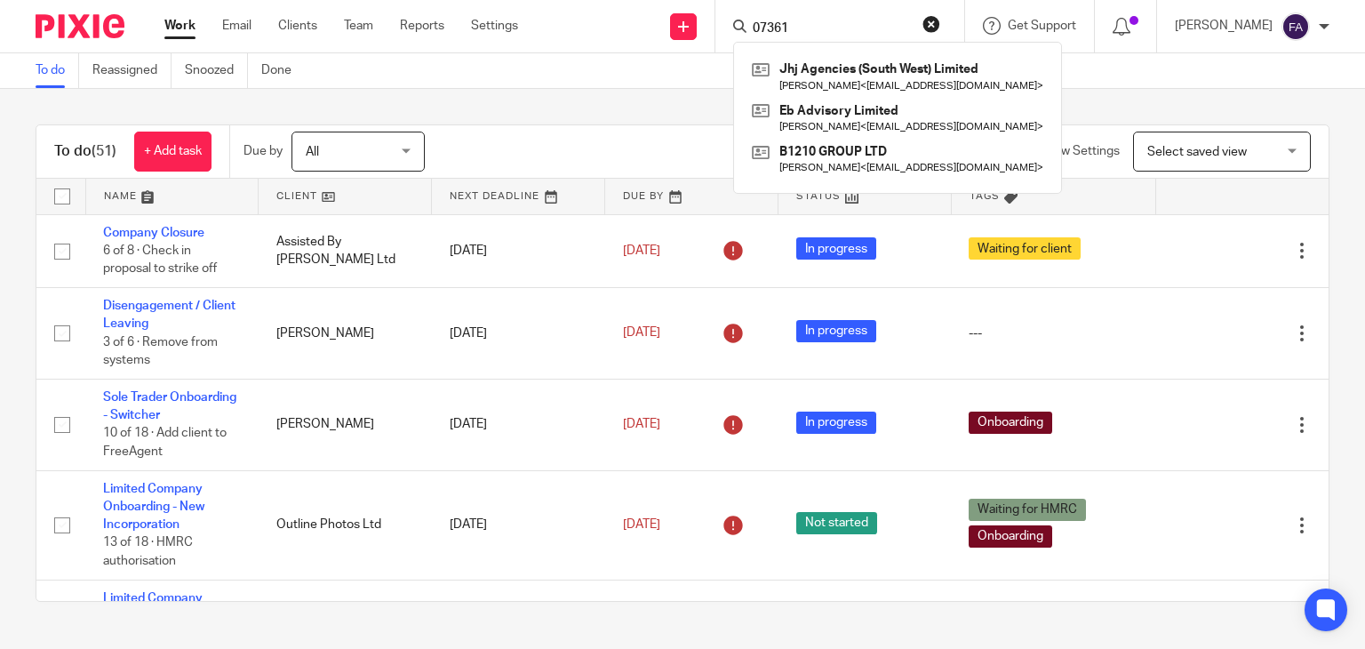
click at [833, 24] on input "07361" at bounding box center [831, 29] width 160 height 16
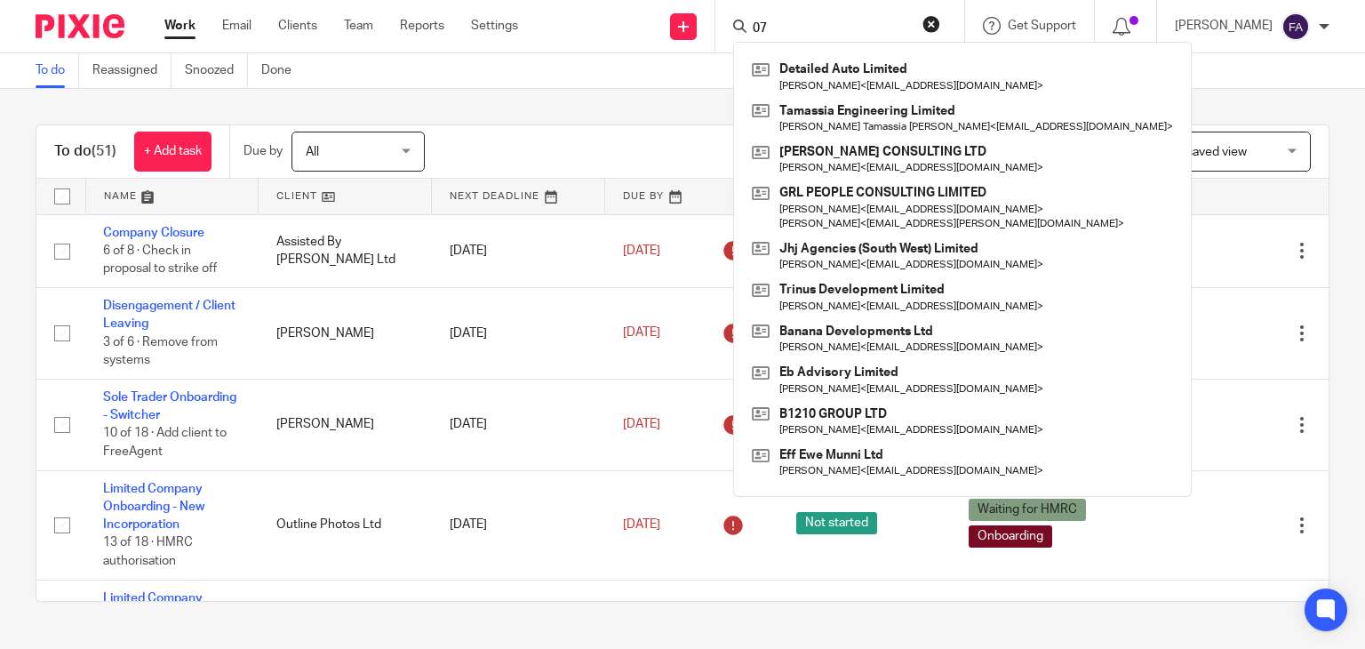
type input "0"
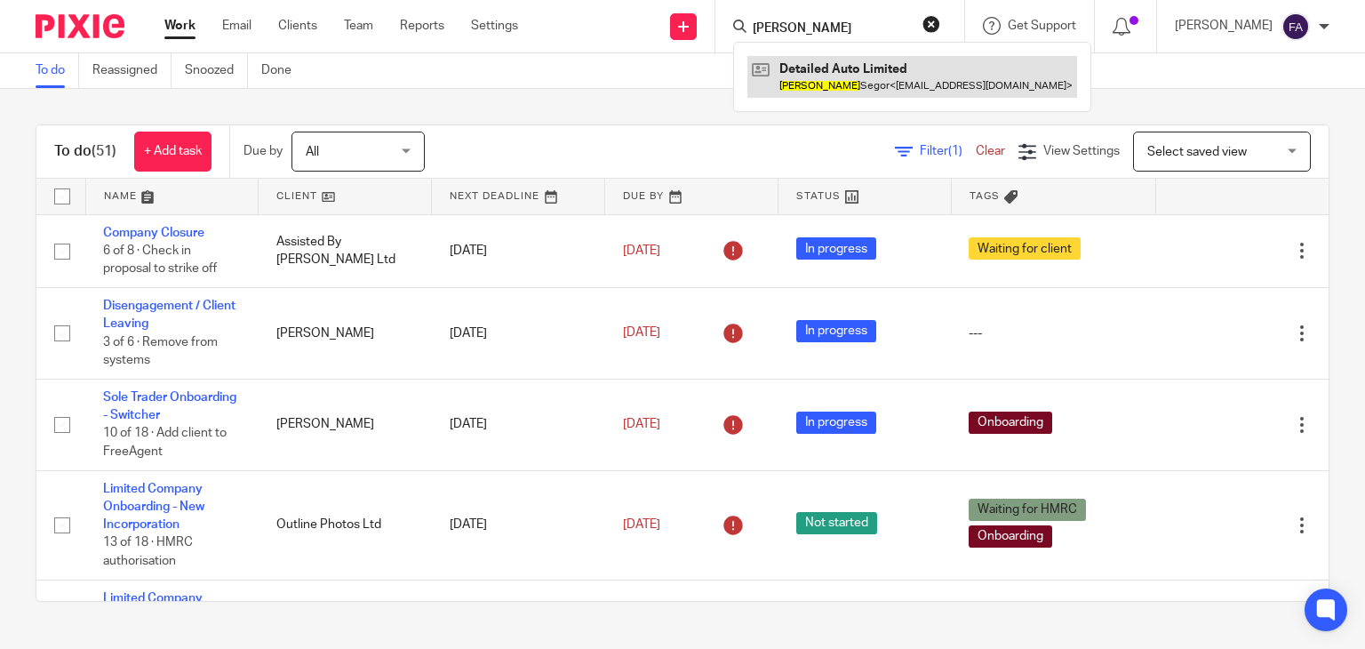
type input "lorenzo"
click at [853, 68] on link at bounding box center [912, 76] width 330 height 41
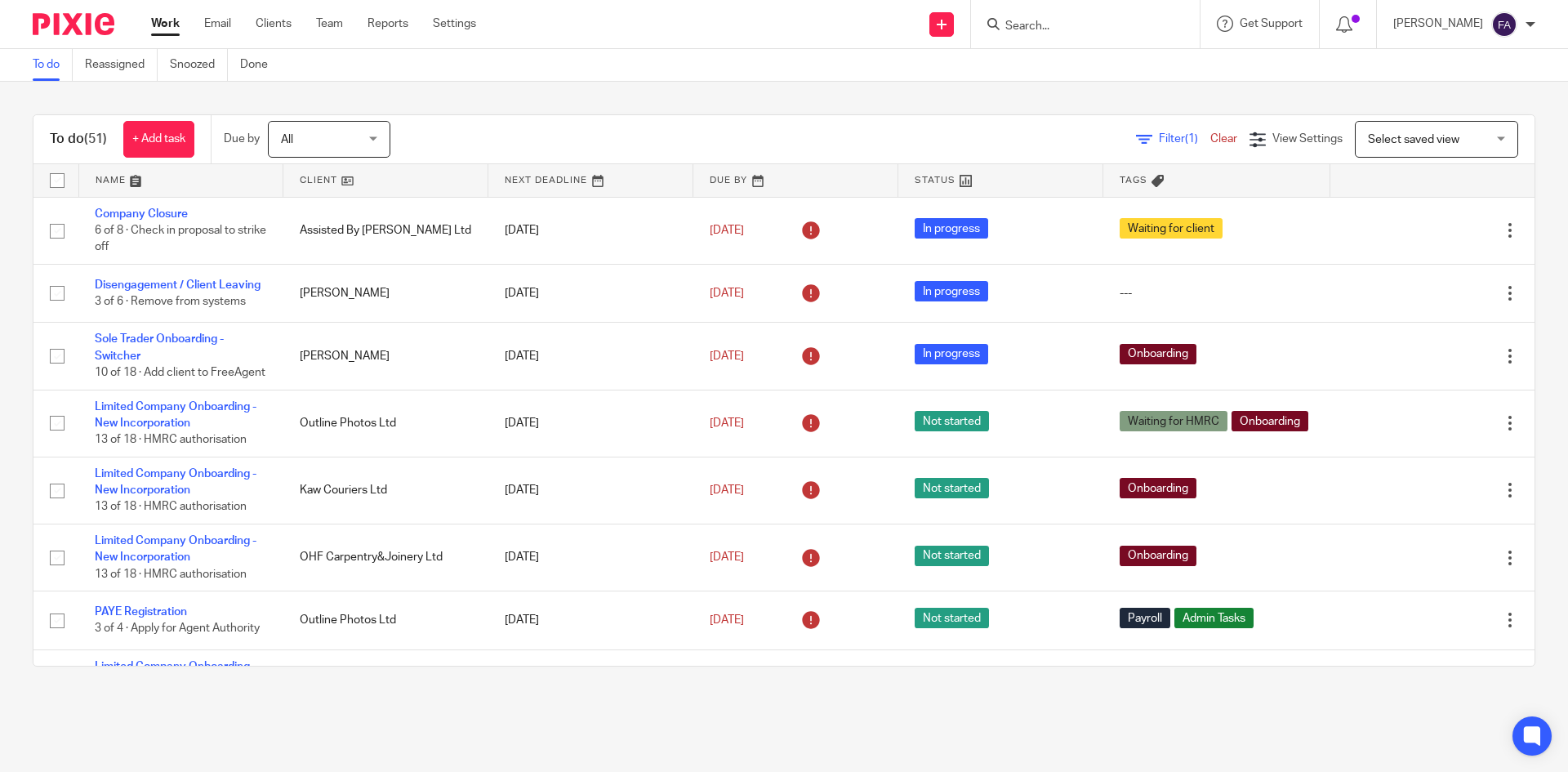
click at [1082, 20] on input "Search" at bounding box center [1077, 27] width 147 height 15
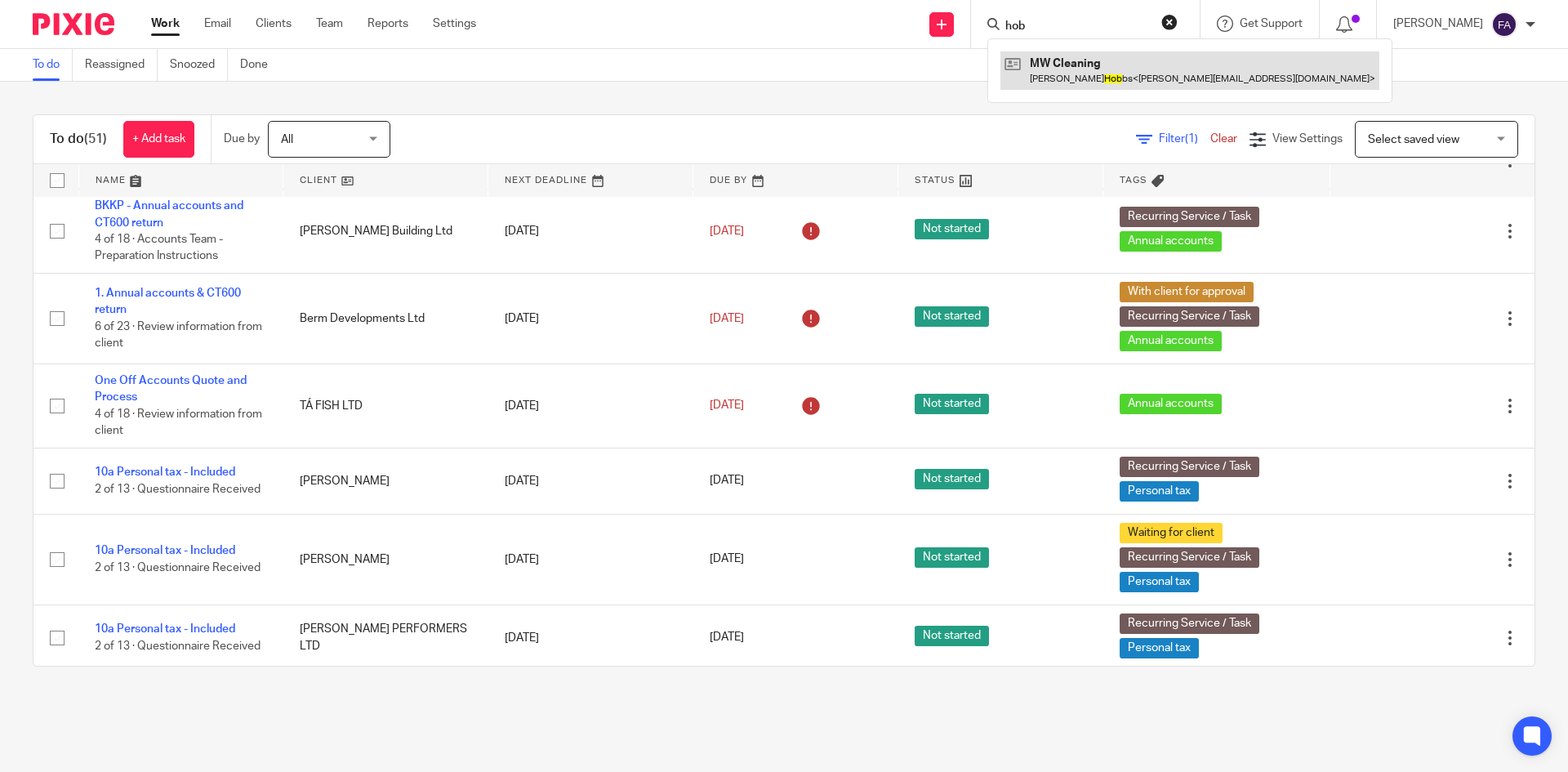
type input "hob"
click at [1099, 78] on link at bounding box center [1189, 70] width 379 height 38
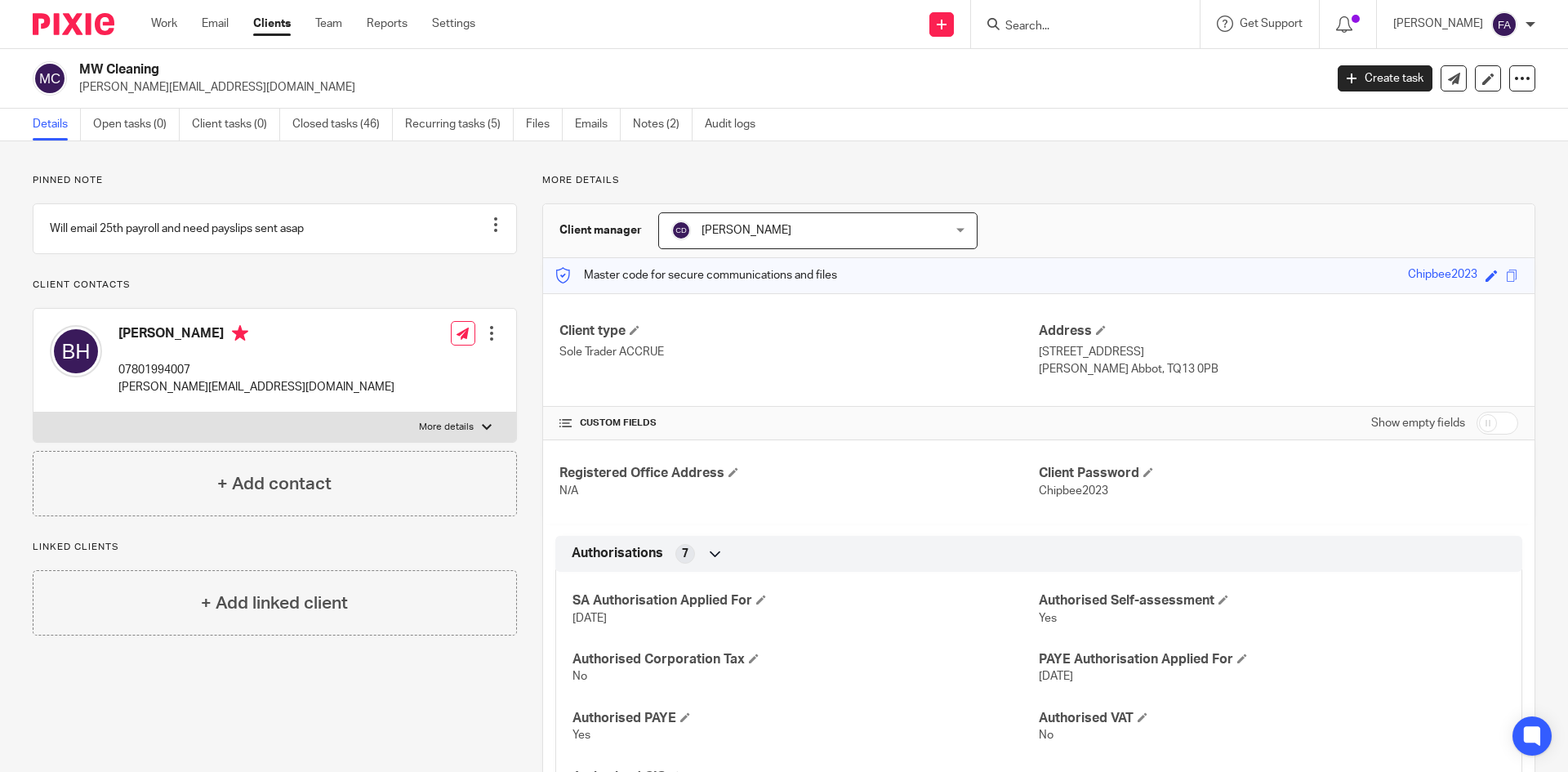
click at [264, 14] on div "Work Email Clients Team Reports Settings Work Email Clients Team Reports Settin…" at bounding box center [317, 24] width 365 height 48
click at [274, 24] on link "Clients" at bounding box center [271, 24] width 38 height 17
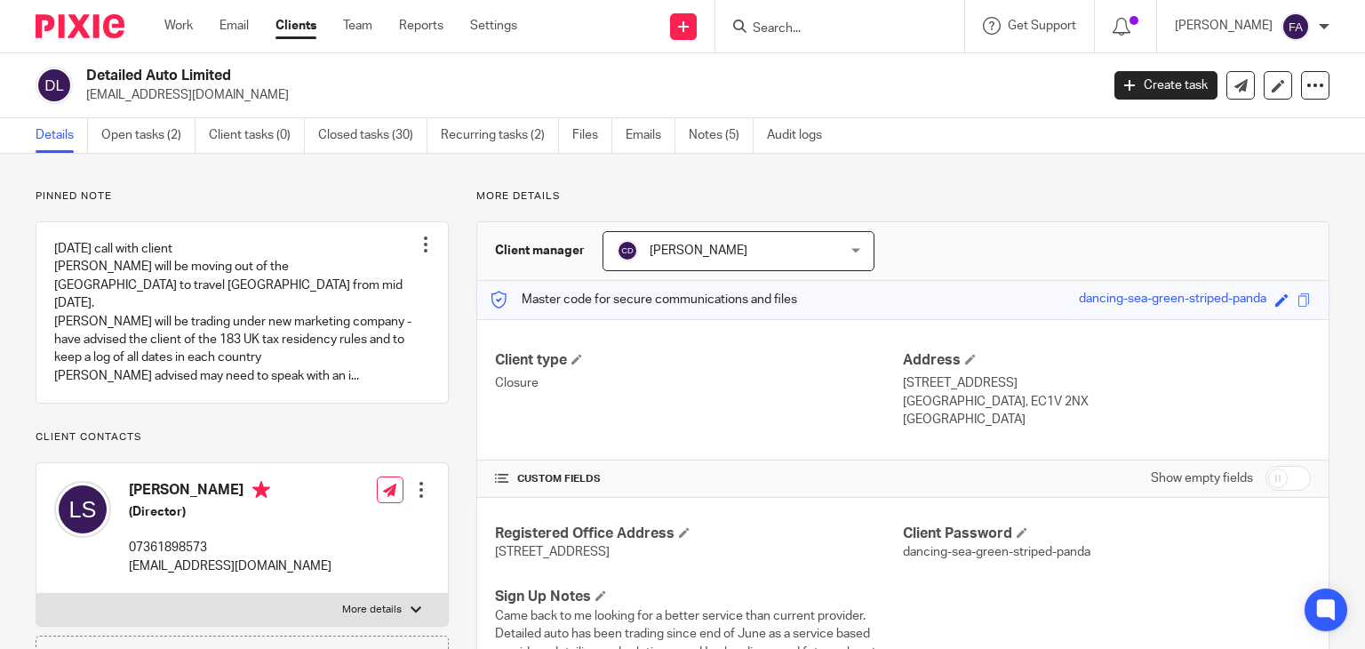
click at [172, 76] on h2 "Detailed Auto Limited" at bounding box center [486, 76] width 801 height 19
copy div "Detailed Auto Limited"
click at [700, 140] on link "Notes (5)" at bounding box center [721, 135] width 65 height 35
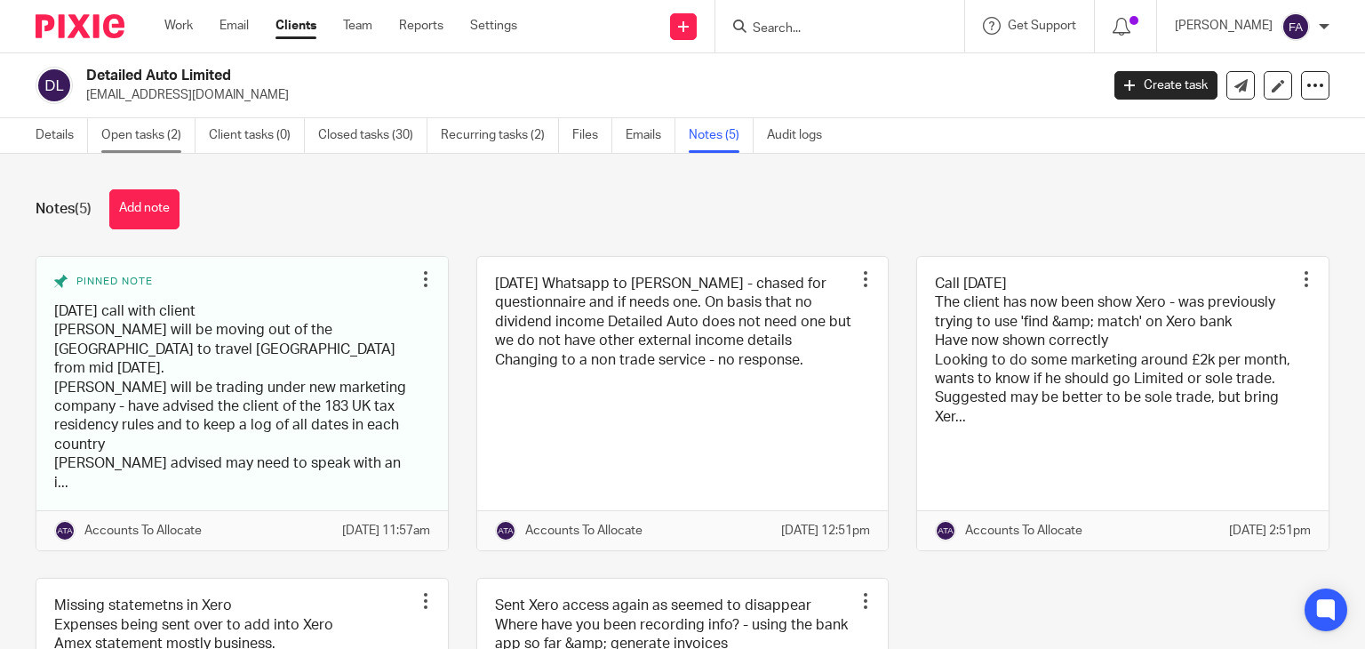
click at [184, 127] on link "Open tasks (2)" at bounding box center [148, 135] width 94 height 35
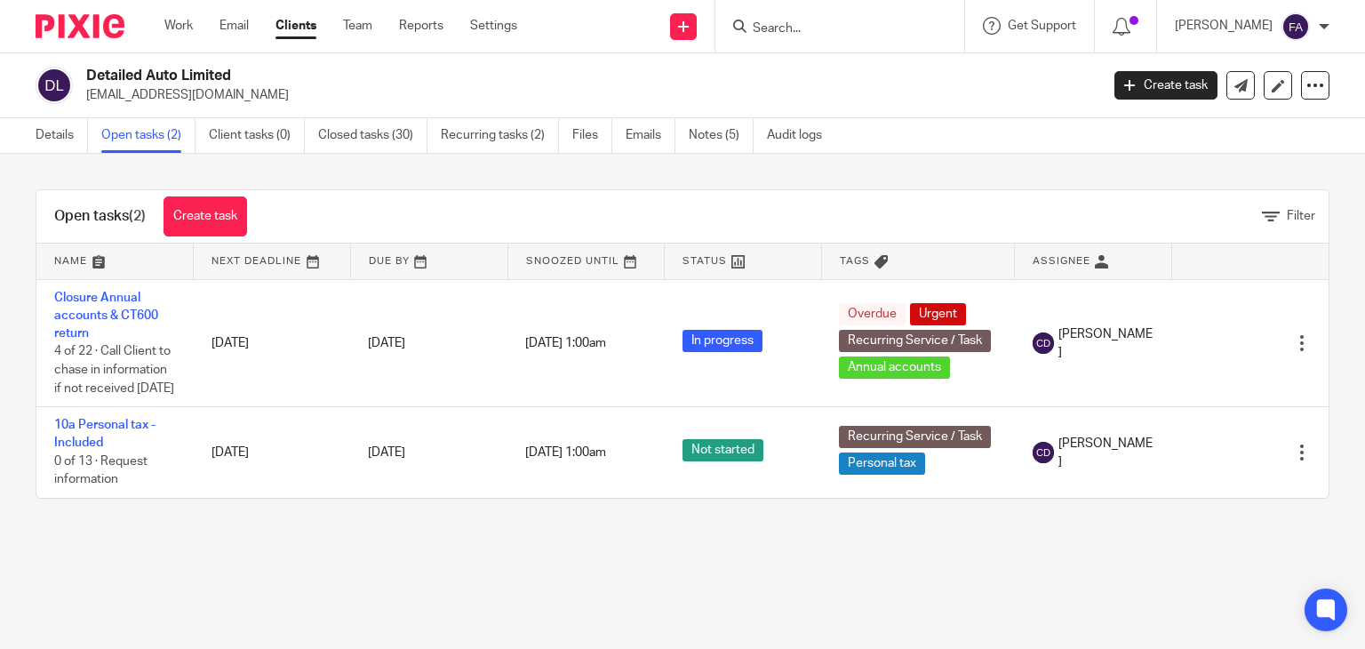
drag, startPoint x: 115, startPoint y: 309, endPoint x: 307, endPoint y: 560, distance: 315.6
click at [307, 534] on div "Open tasks (2) Create task Filter Name Next Deadline Due By Snoozed Until Statu…" at bounding box center [682, 344] width 1365 height 380
click at [640, 140] on link "Emails" at bounding box center [651, 135] width 50 height 35
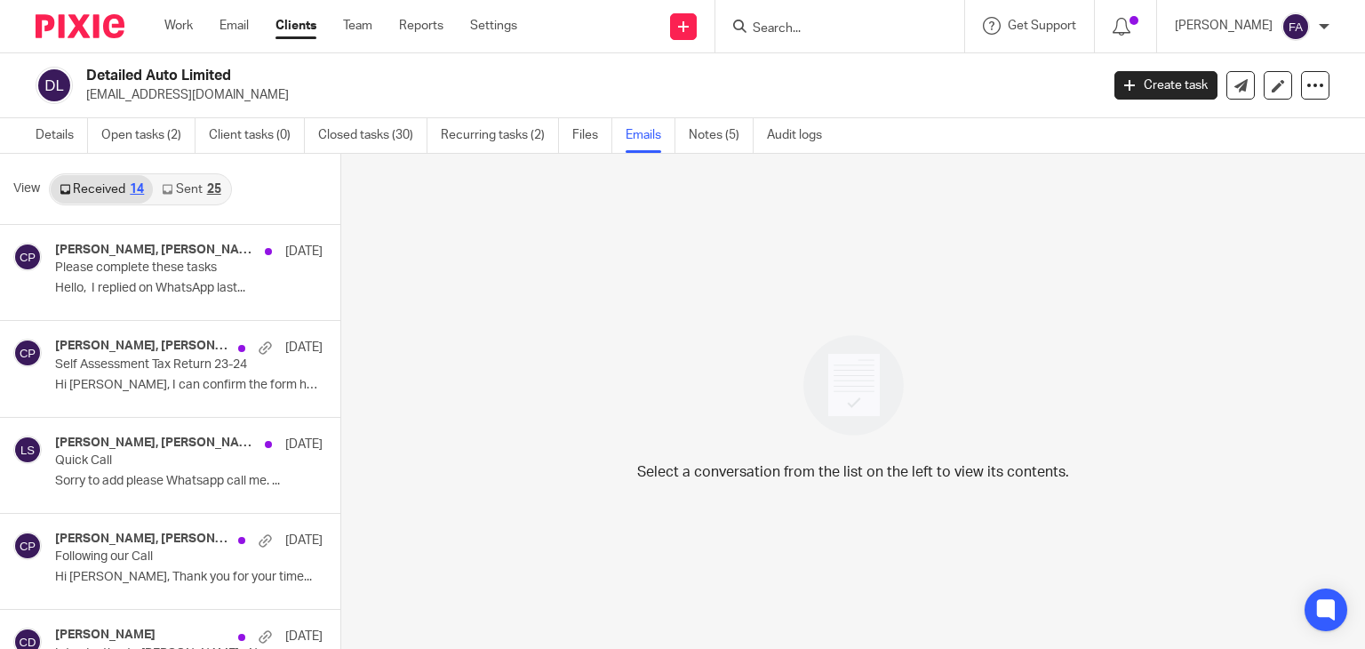
click at [207, 191] on div "25" at bounding box center [214, 189] width 14 height 12
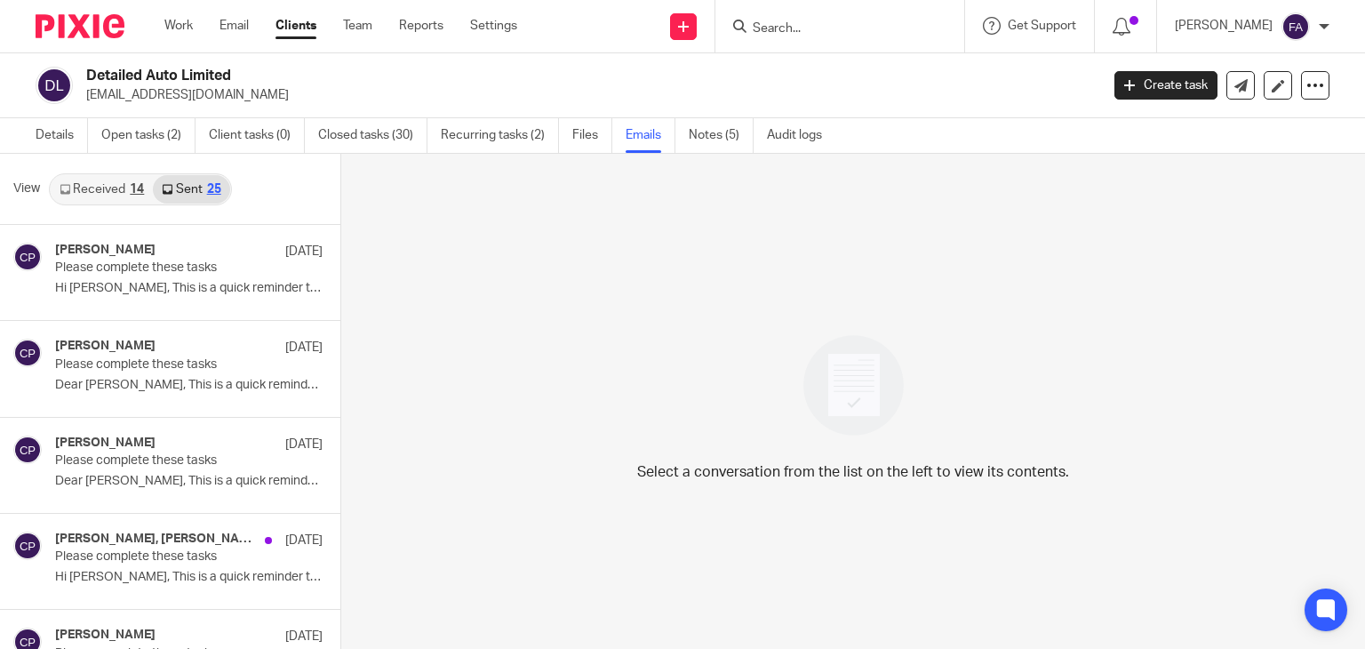
scroll to position [3, 0]
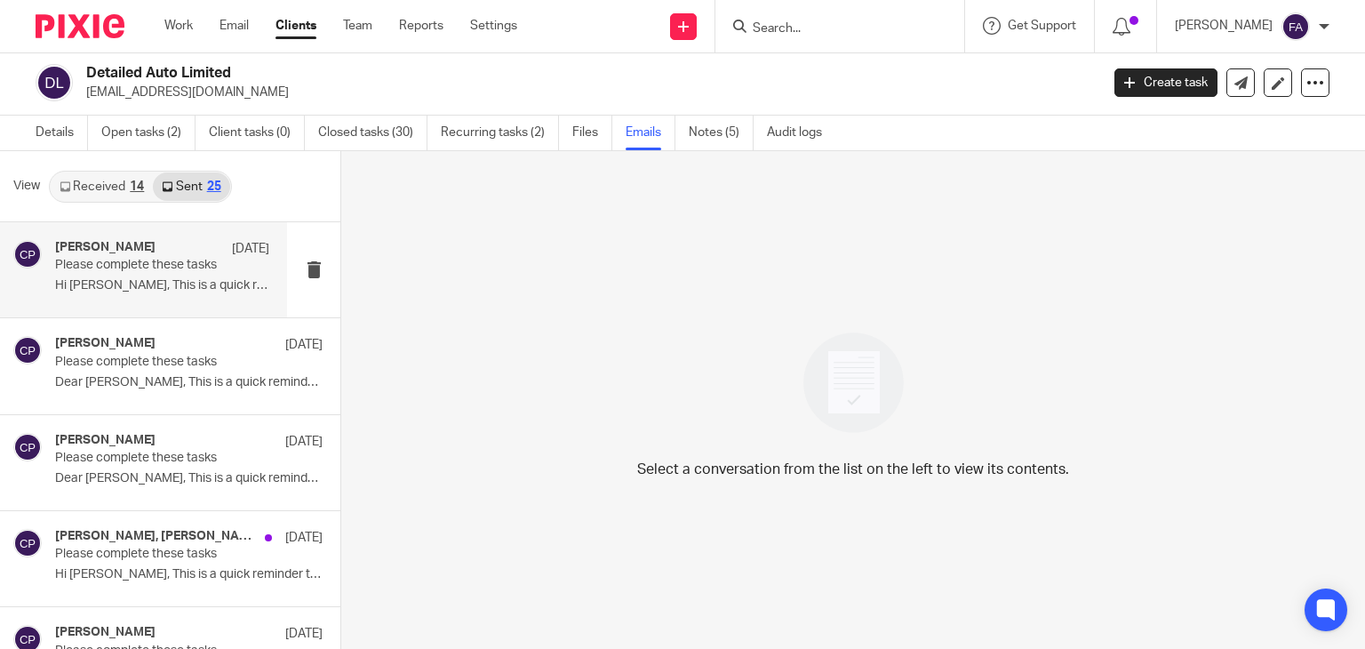
click at [207, 292] on p "Hi Lorenzo, This is a quick reminder to ask..." at bounding box center [162, 285] width 214 height 15
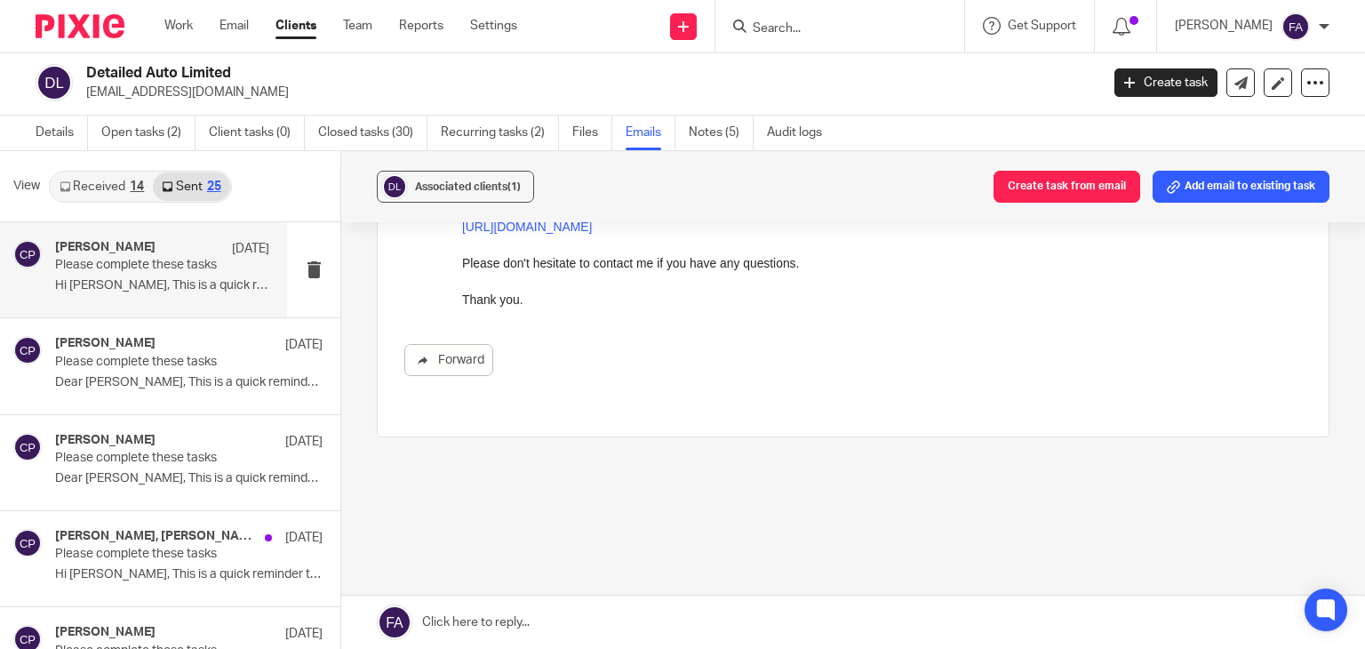
scroll to position [0, 0]
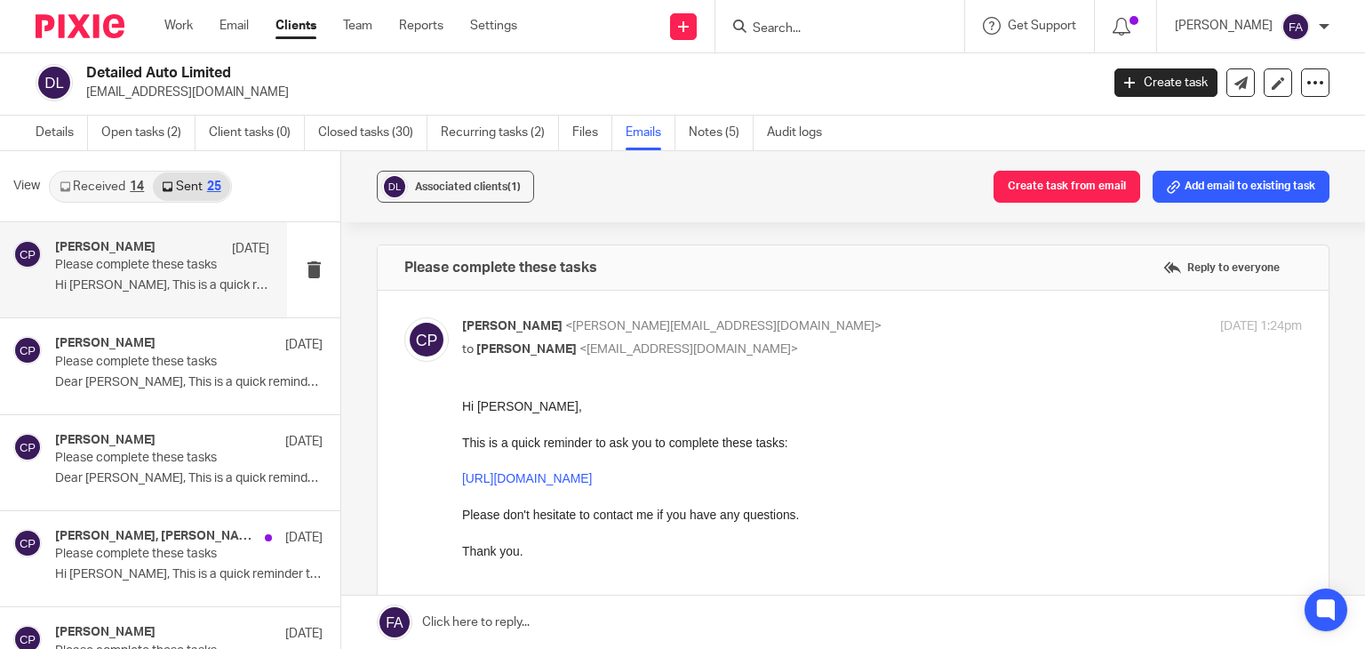
click at [110, 180] on link "Received 14" at bounding box center [102, 186] width 102 height 28
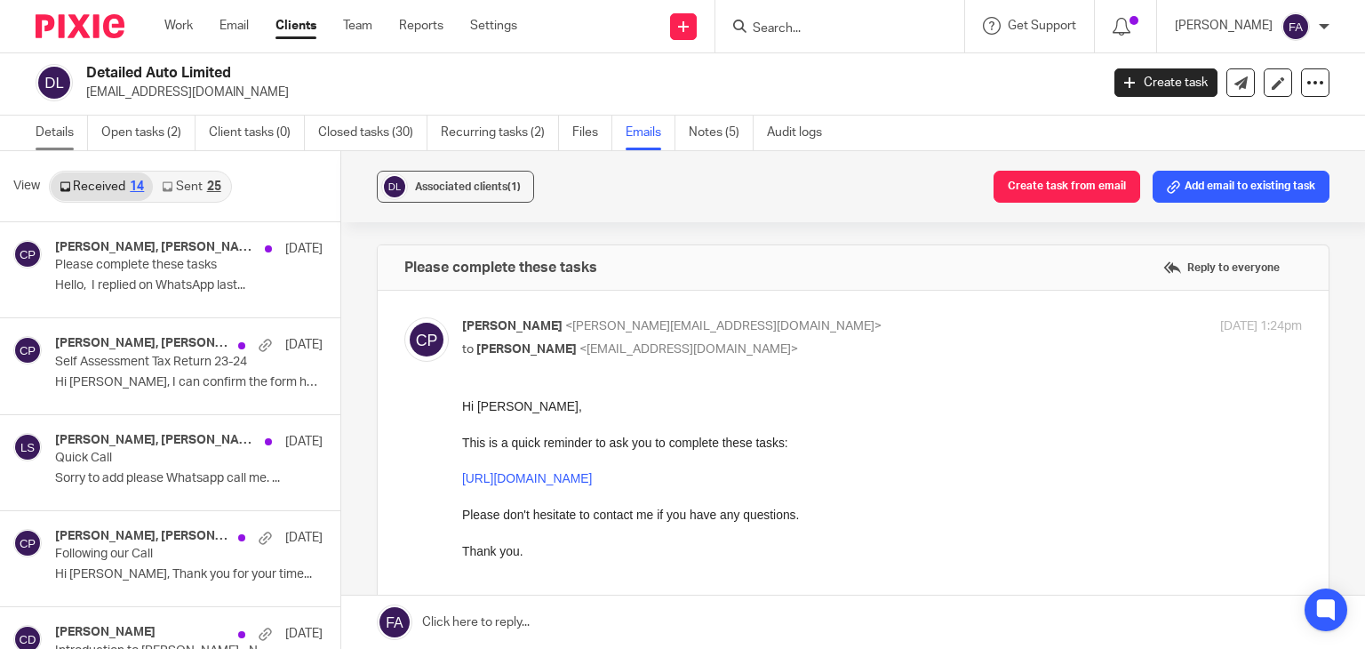
click at [66, 136] on link "Details" at bounding box center [62, 133] width 52 height 35
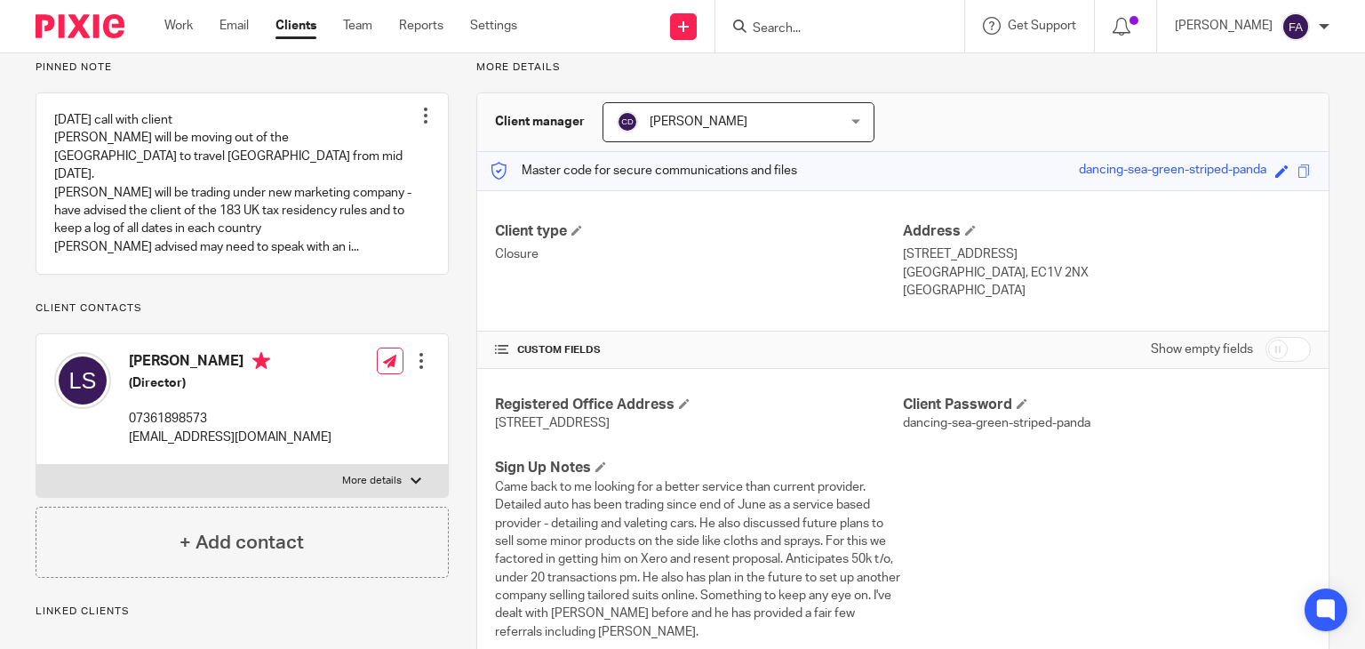
scroll to position [267, 0]
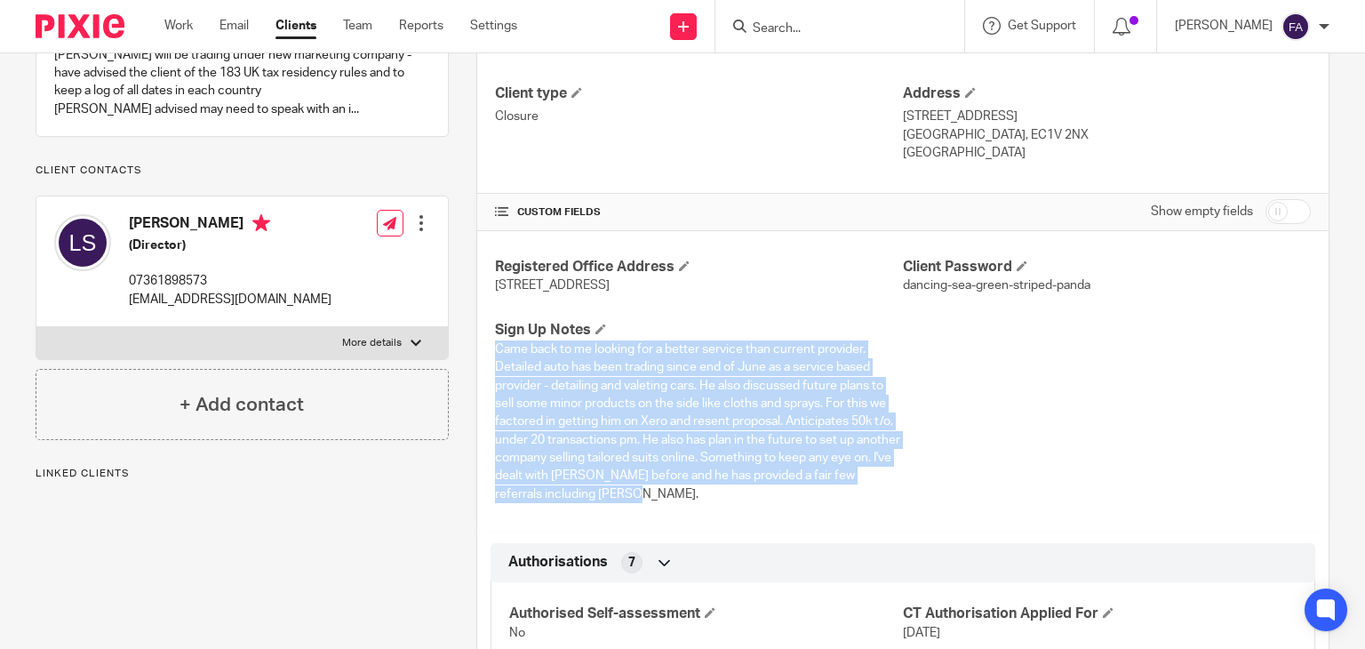
drag, startPoint x: 672, startPoint y: 493, endPoint x: 488, endPoint y: 342, distance: 238.0
click at [488, 342] on div "Registered Office Address 124-128 City Road, London, England, EC1V 2NX Client P…" at bounding box center [902, 380] width 851 height 299
drag, startPoint x: 490, startPoint y: 330, endPoint x: 693, endPoint y: 494, distance: 261.6
click at [693, 494] on div "Sign Up Notes Came back to me looking for a better service than current provide…" at bounding box center [699, 412] width 408 height 182
click at [693, 494] on p "Came back to me looking for a better service than current provider. Detailed au…" at bounding box center [699, 421] width 408 height 163
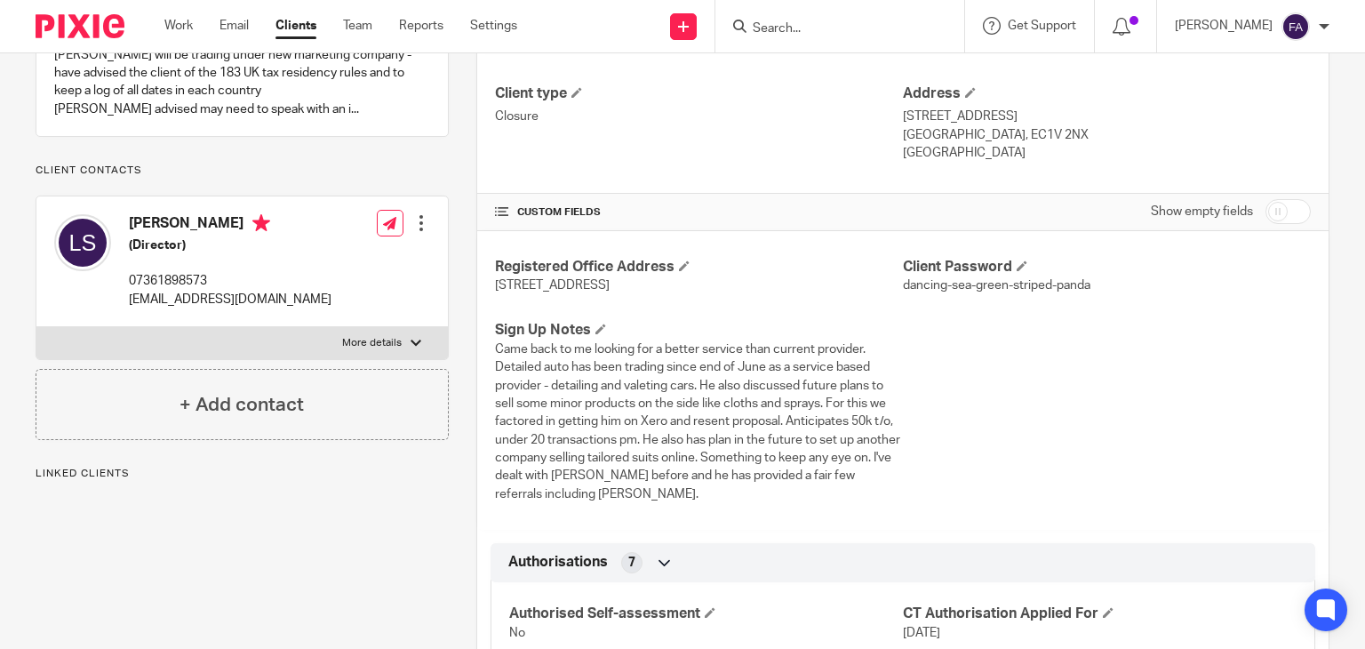
drag, startPoint x: 693, startPoint y: 499, endPoint x: 475, endPoint y: 331, distance: 274.9
click at [477, 331] on div "Registered Office Address 124-128 City Road, London, England, EC1V 2NX Client P…" at bounding box center [902, 380] width 851 height 299
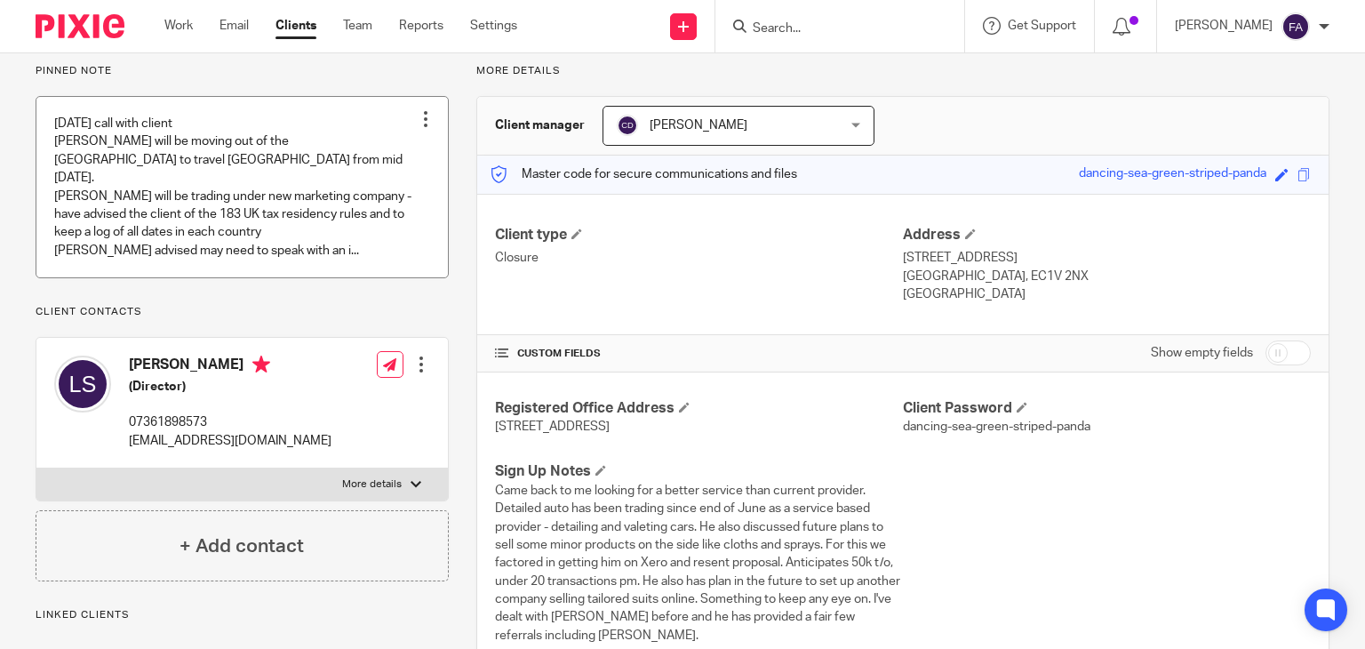
scroll to position [0, 0]
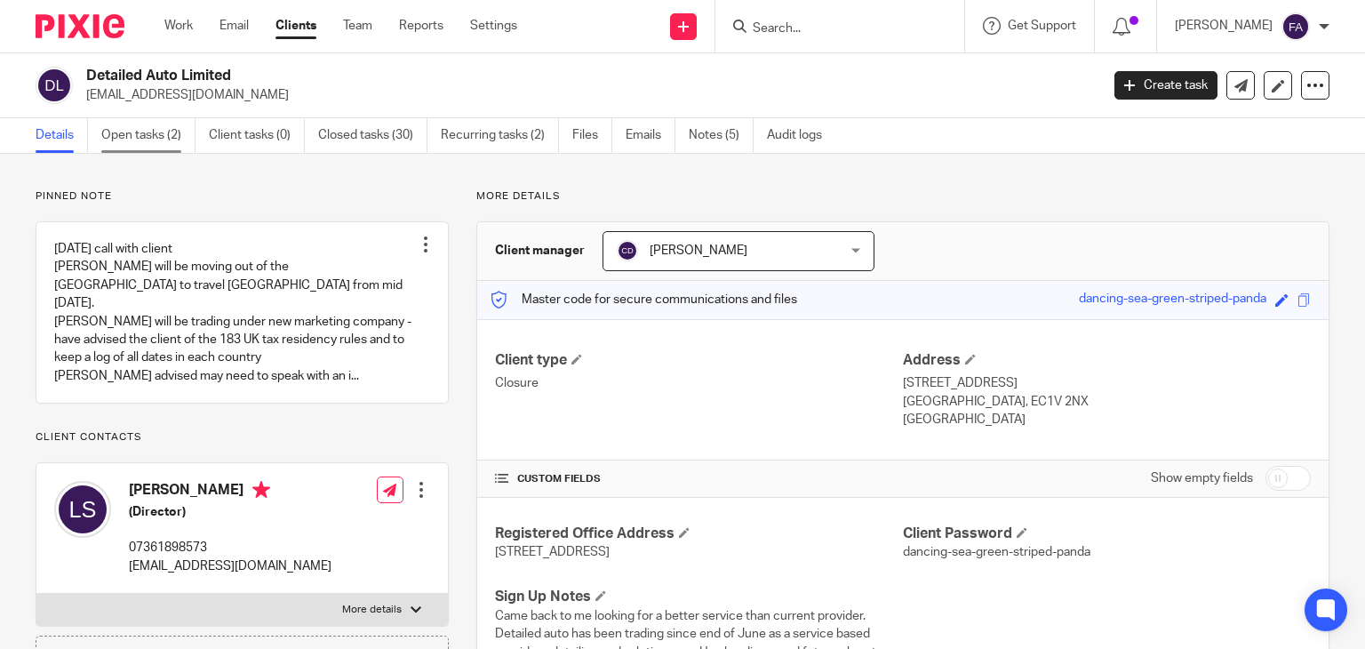
click at [160, 133] on link "Open tasks (2)" at bounding box center [148, 135] width 94 height 35
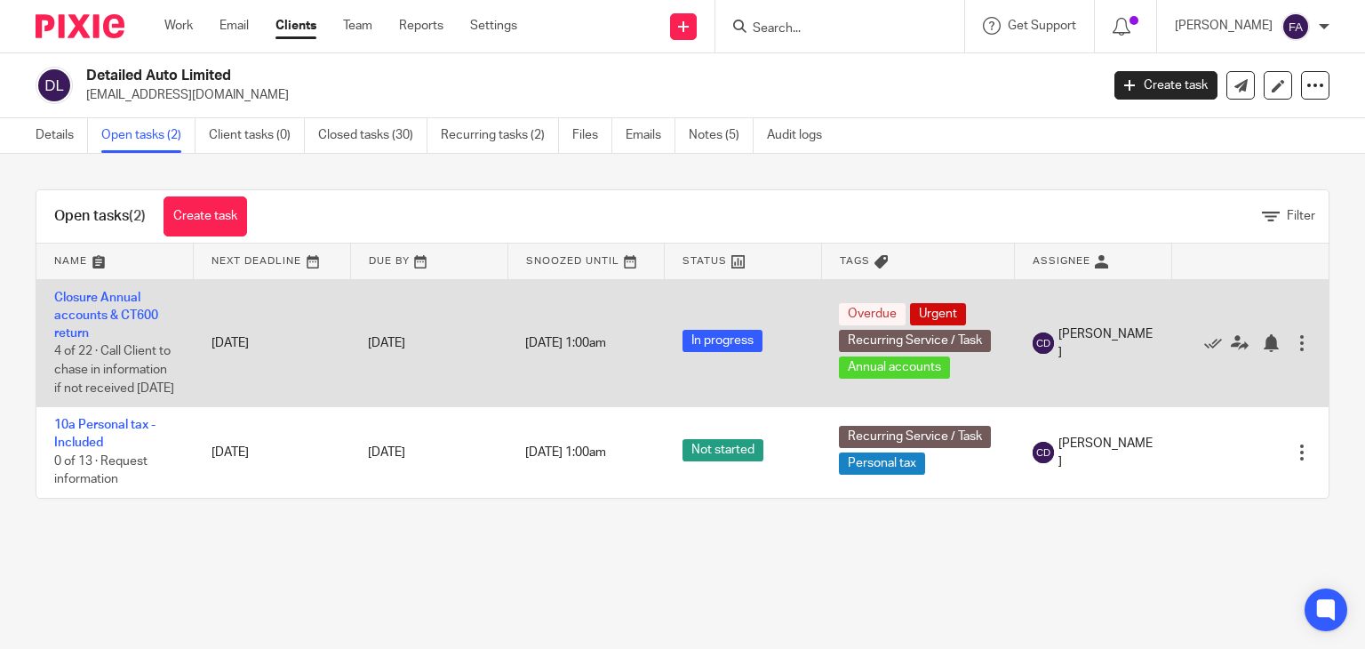
drag, startPoint x: 68, startPoint y: 331, endPoint x: 50, endPoint y: 329, distance: 18.7
click at [50, 329] on td "Closure Annual accounts & CT600 return 4 of 22 · Call Client to chase in inform…" at bounding box center [114, 343] width 157 height 128
drag, startPoint x: 91, startPoint y: 348, endPoint x: 128, endPoint y: 409, distance: 71.0
click at [128, 401] on td "Closure Annual accounts & CT600 return 4 of 22 · Call Client to chase in inform…" at bounding box center [114, 343] width 157 height 128
drag, startPoint x: 117, startPoint y: 414, endPoint x: 41, endPoint y: 299, distance: 138.5
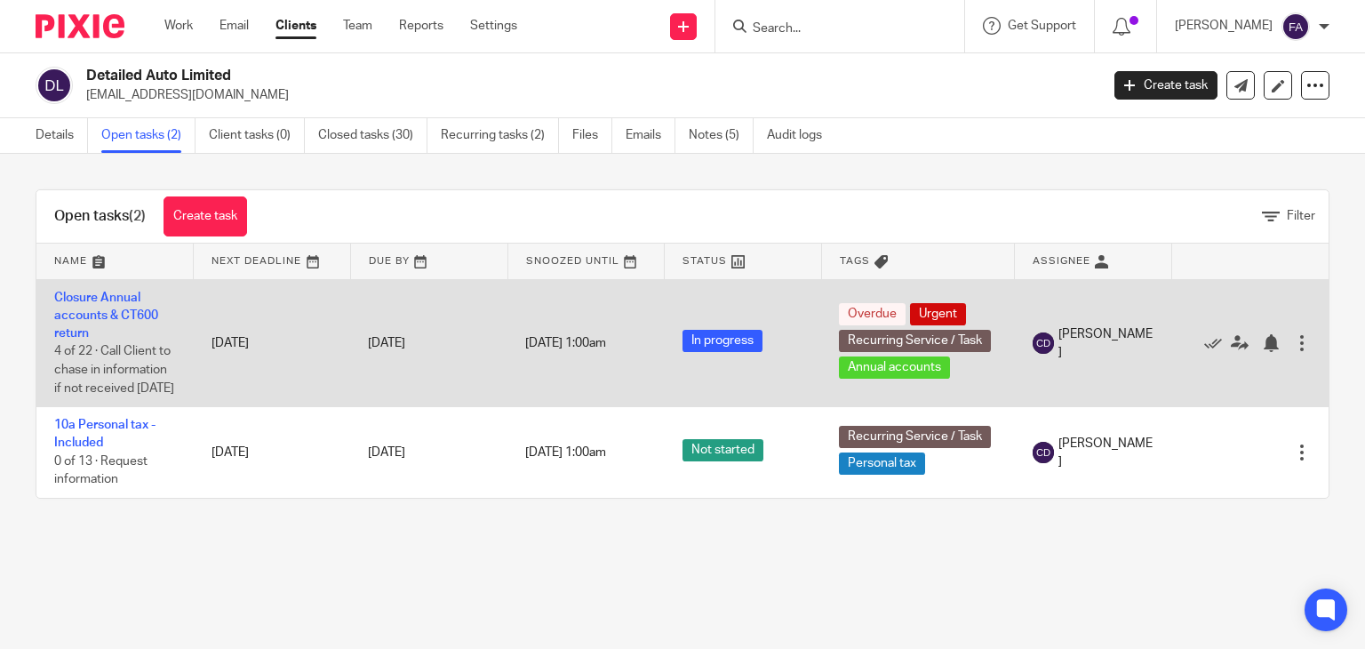
click at [41, 299] on td "Closure Annual accounts & CT600 return 4 of 22 · Call Client to chase in inform…" at bounding box center [114, 343] width 157 height 128
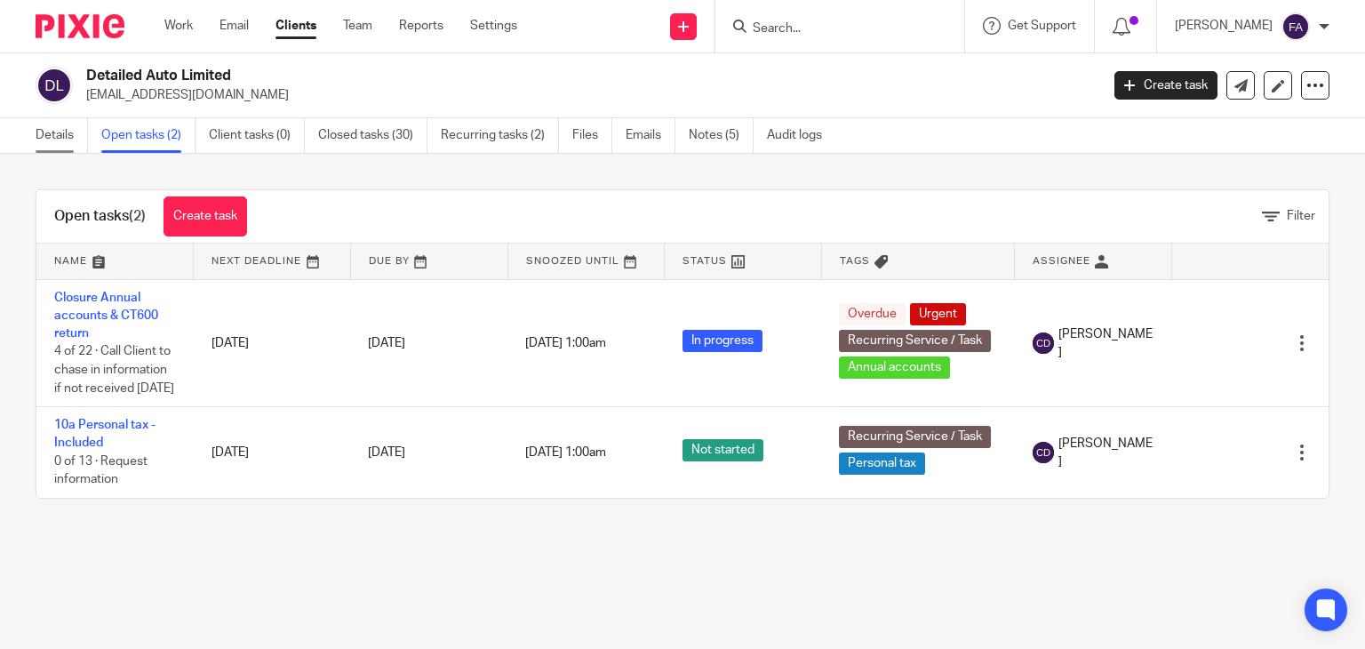
click at [77, 131] on link "Details" at bounding box center [62, 135] width 52 height 35
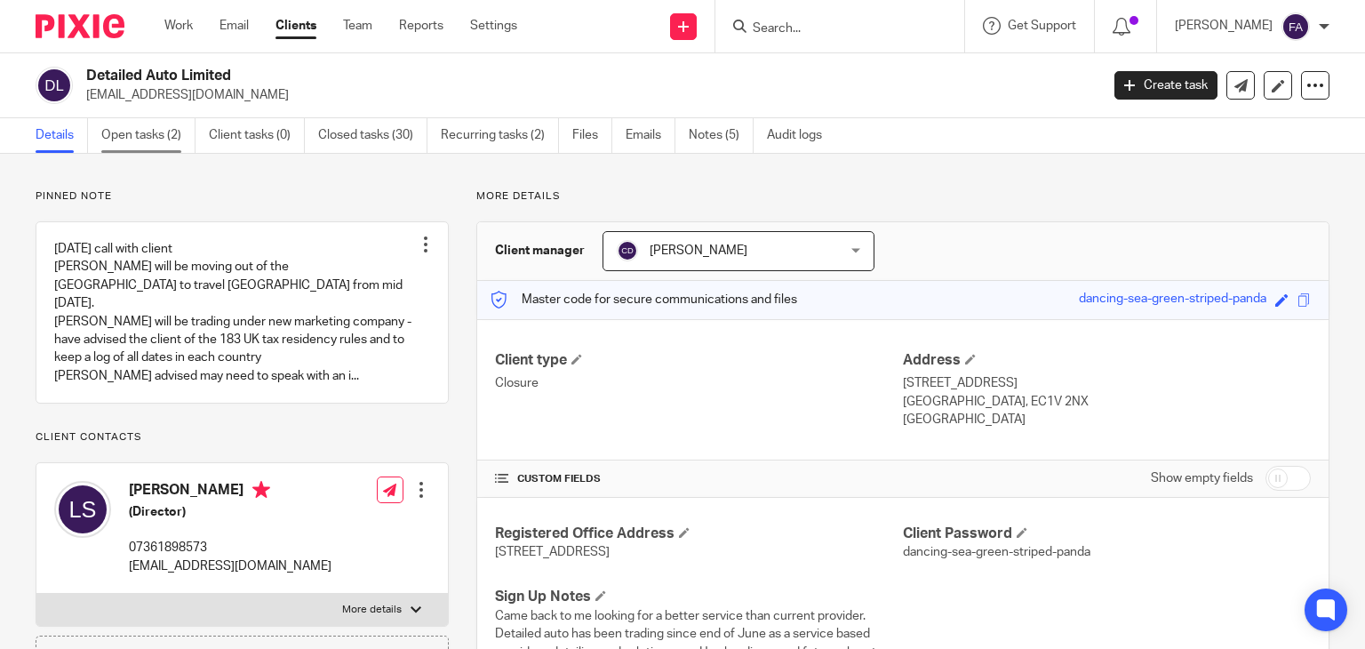
click at [139, 139] on link "Open tasks (2)" at bounding box center [148, 135] width 94 height 35
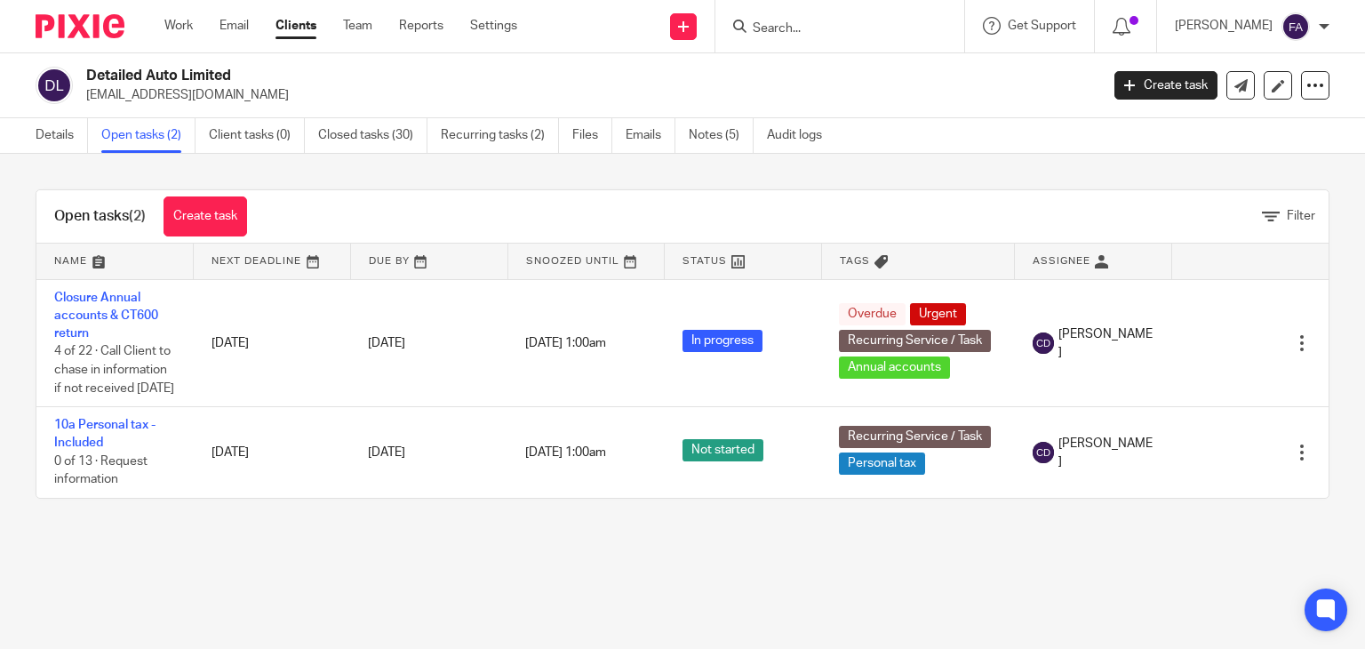
scroll to position [0, 15]
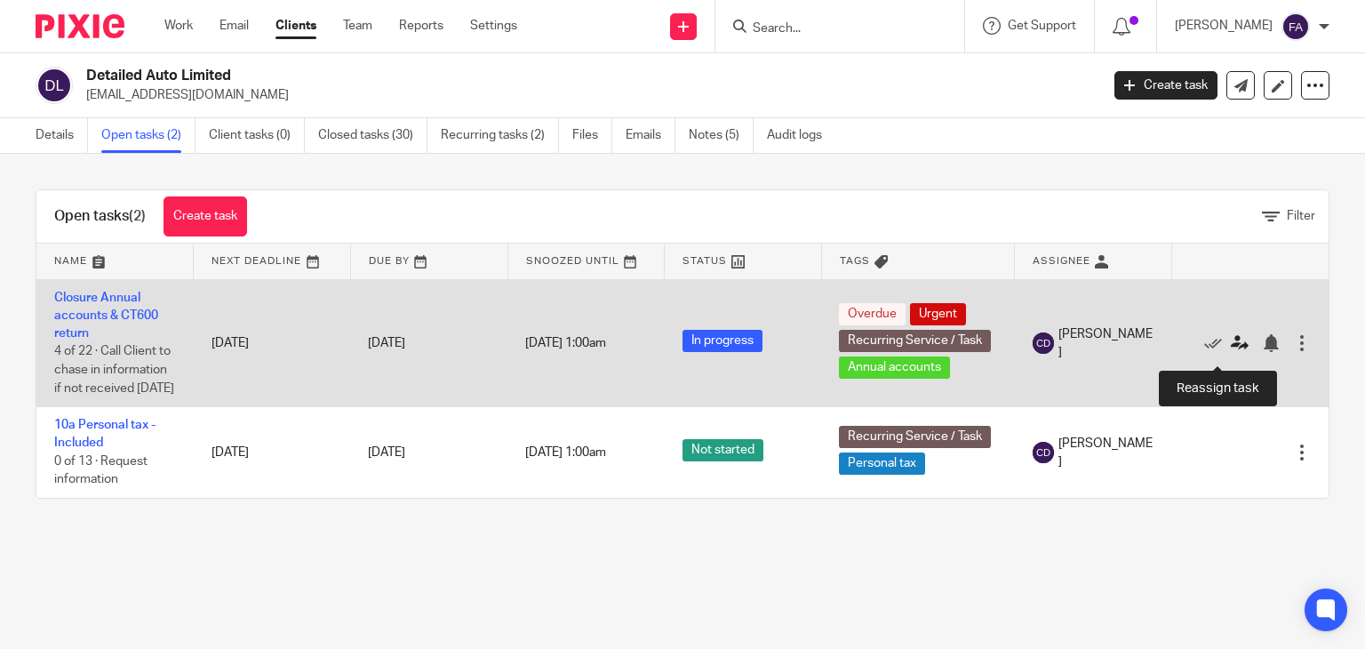
click at [1231, 348] on icon at bounding box center [1240, 343] width 18 height 18
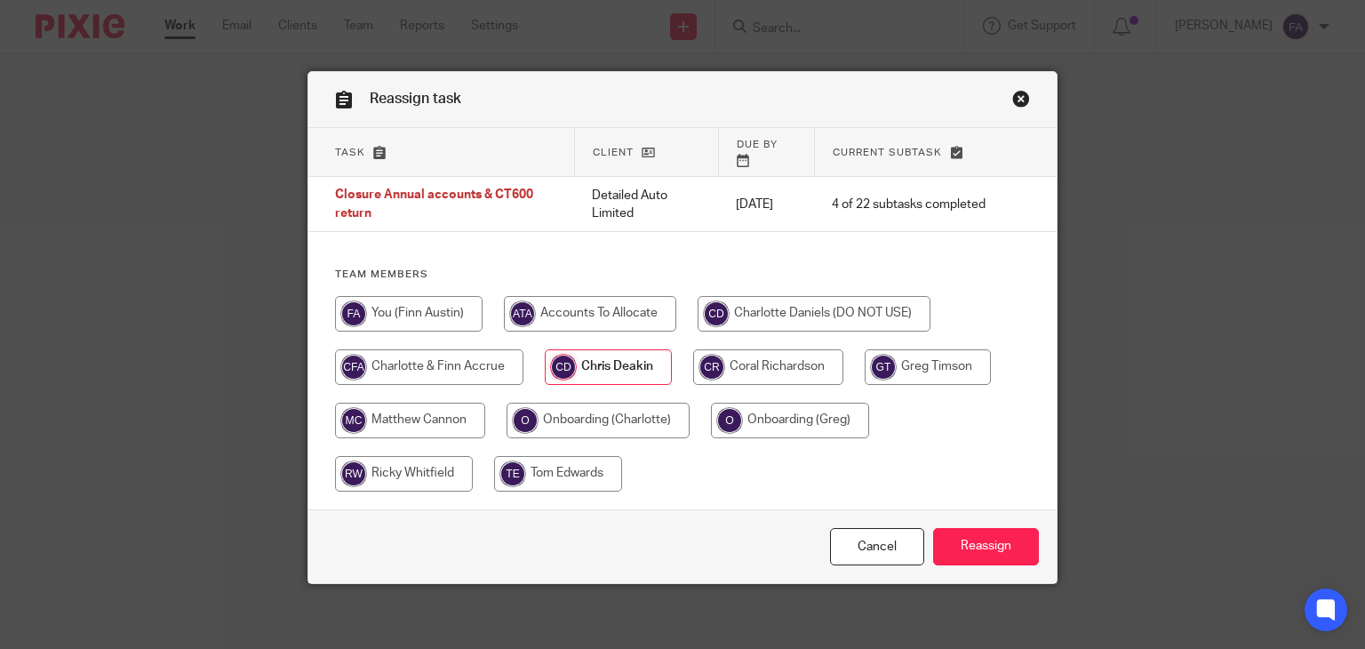
click at [530, 296] on input "radio" at bounding box center [590, 314] width 172 height 36
radio input "true"
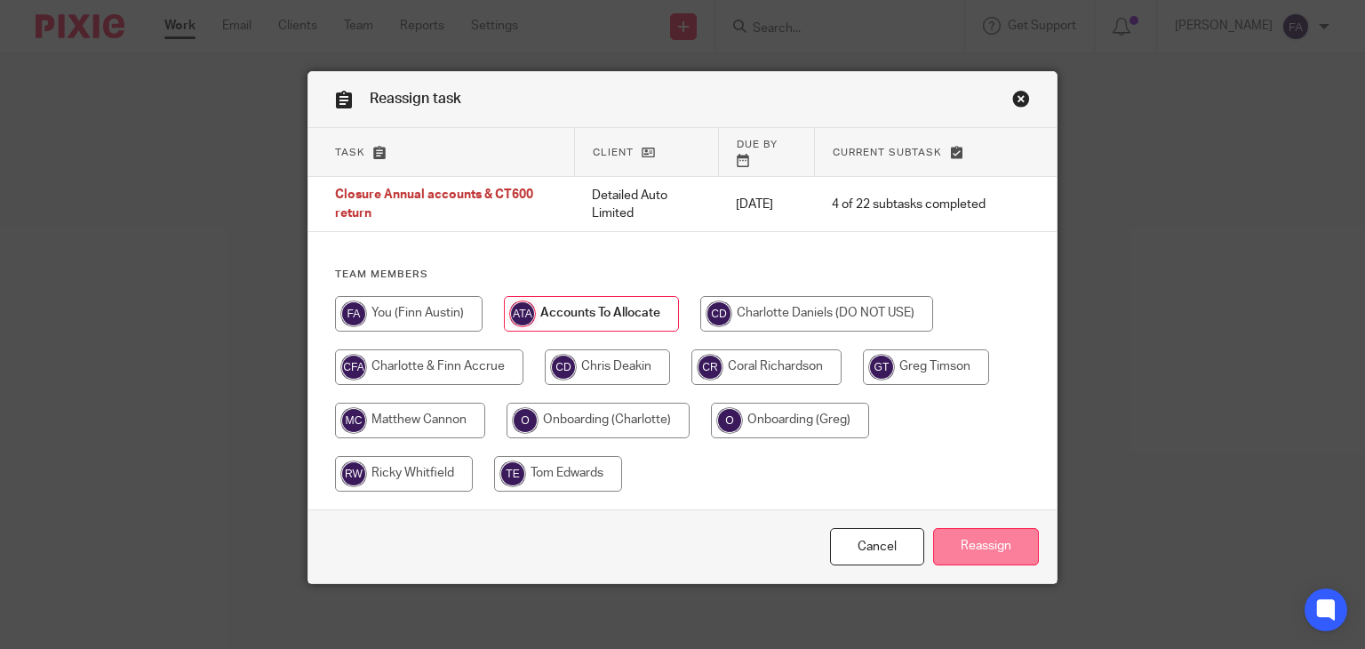
click at [988, 531] on input "Reassign" at bounding box center [986, 547] width 106 height 38
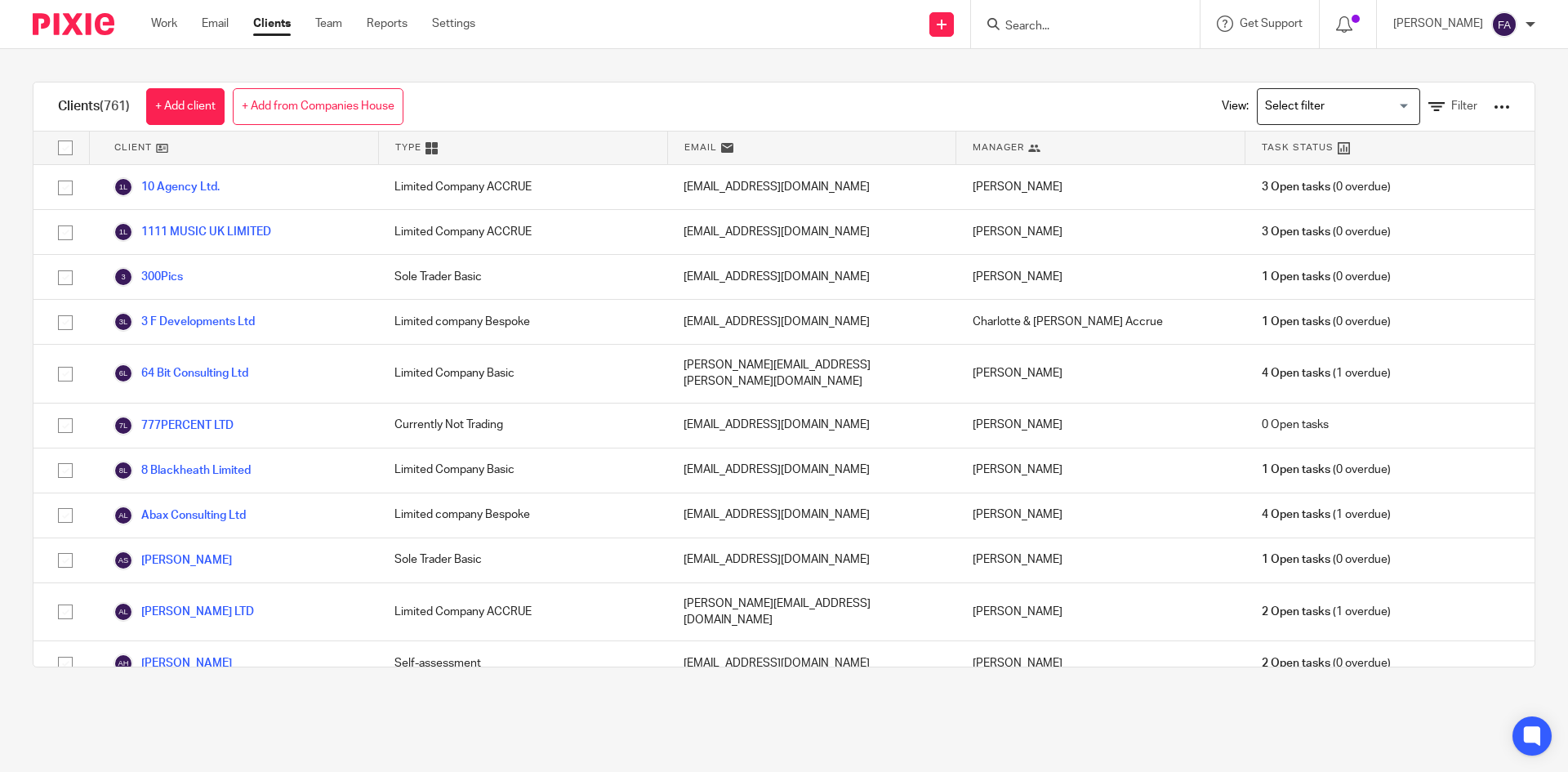
click at [1324, 99] on input "Search for option" at bounding box center [1335, 106] width 151 height 28
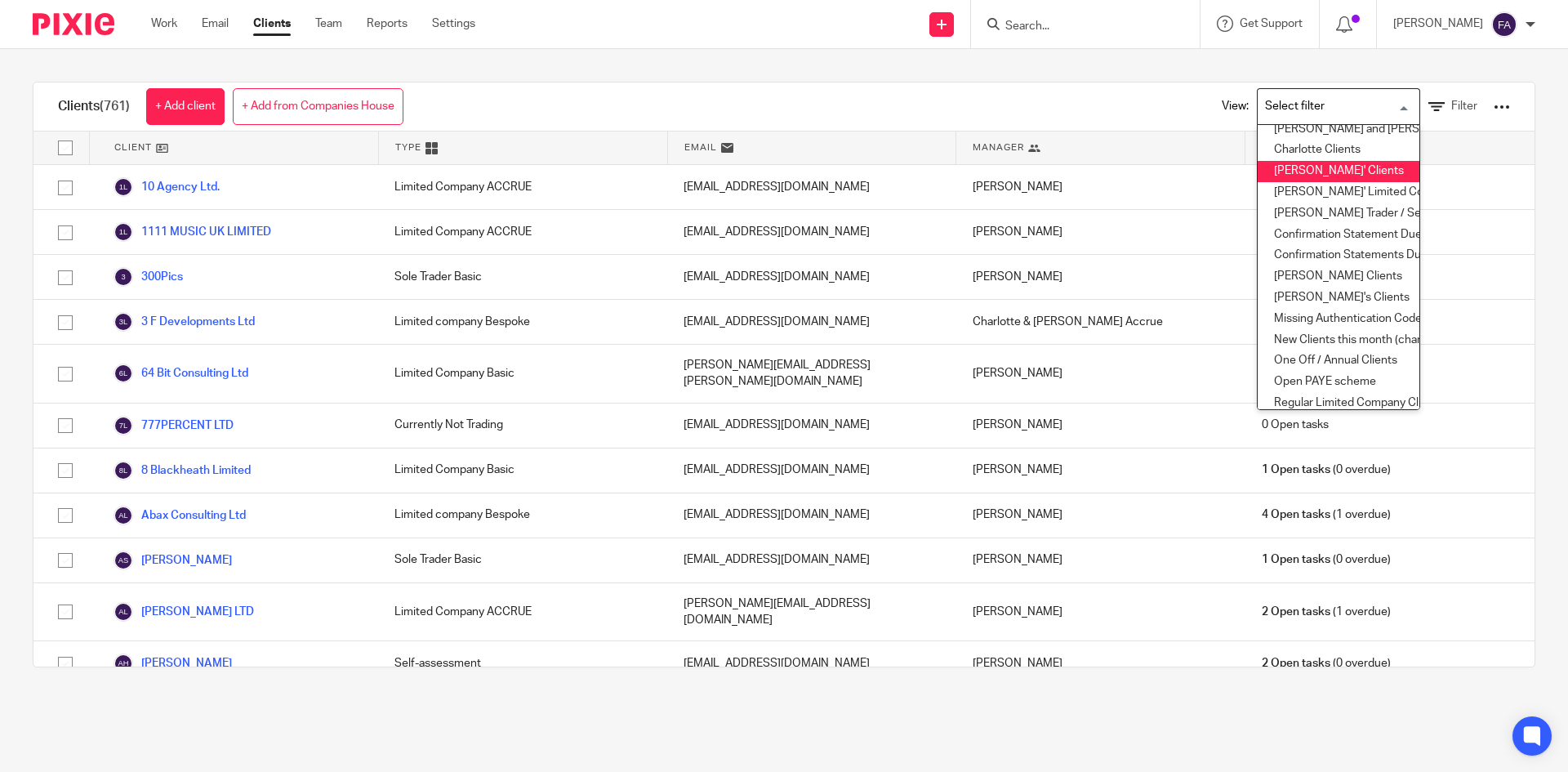
scroll to position [164, 0]
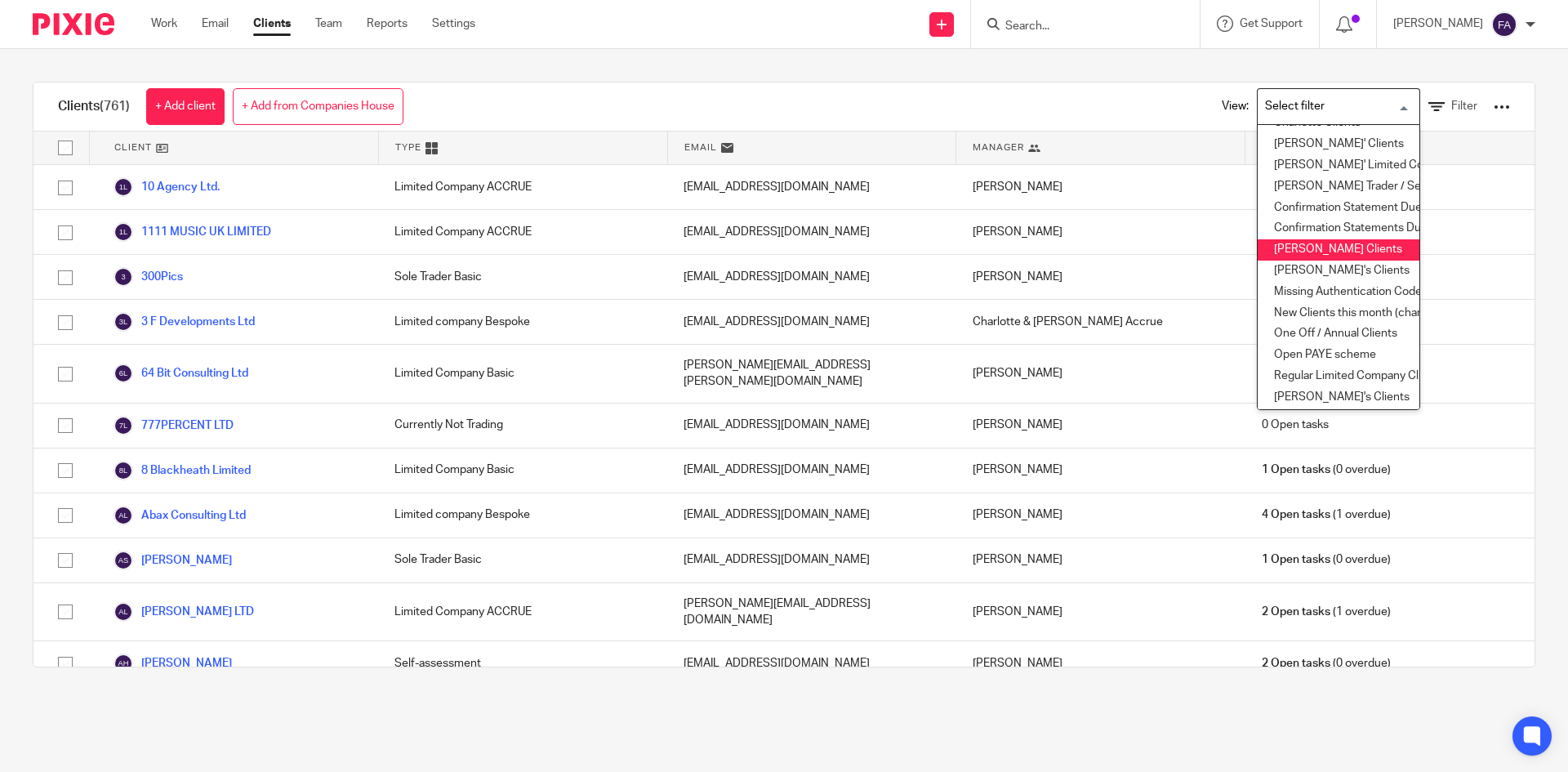
click at [1275, 240] on li "Finn's Clients" at bounding box center [1338, 249] width 162 height 21
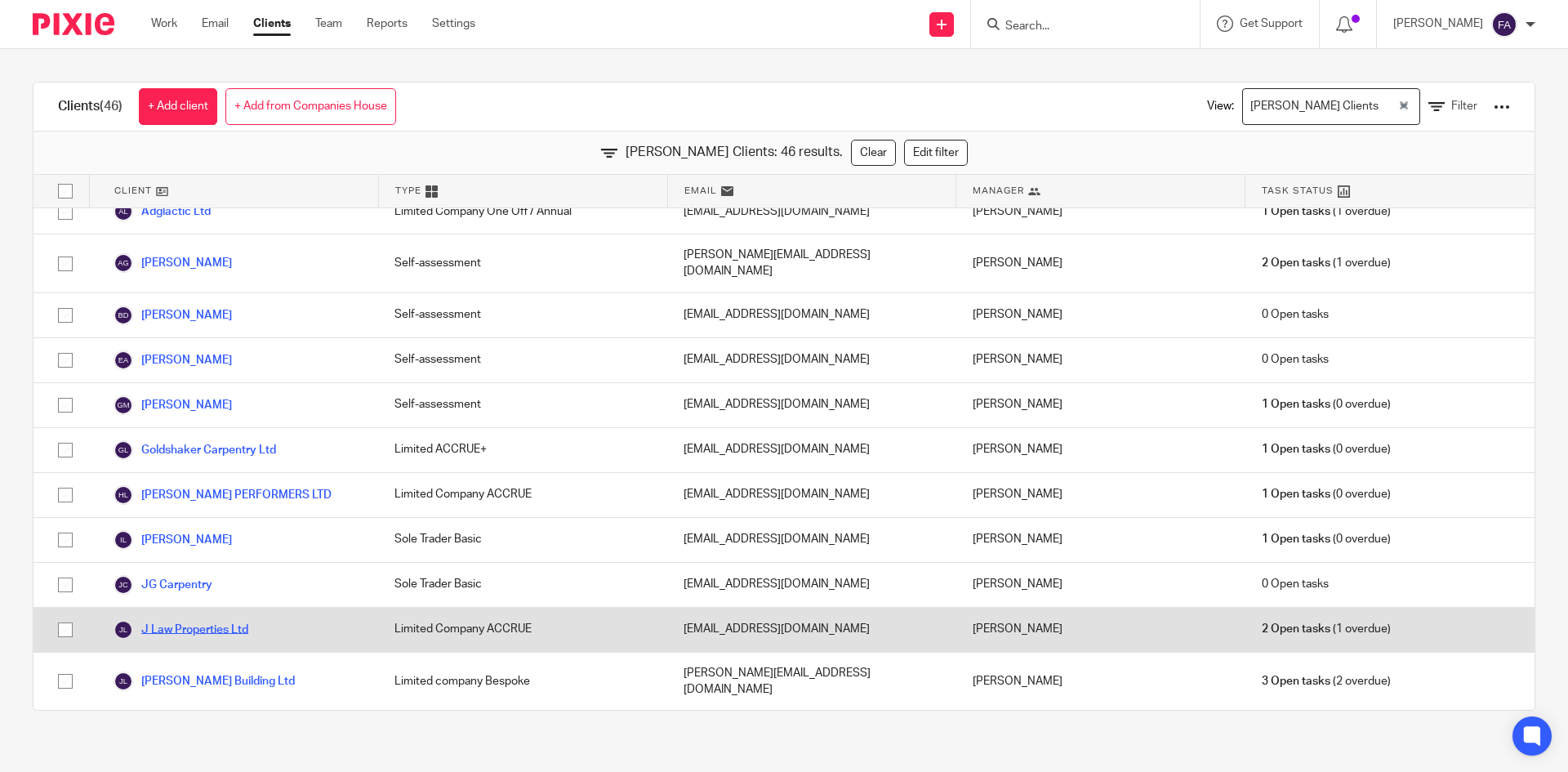
scroll to position [245, 0]
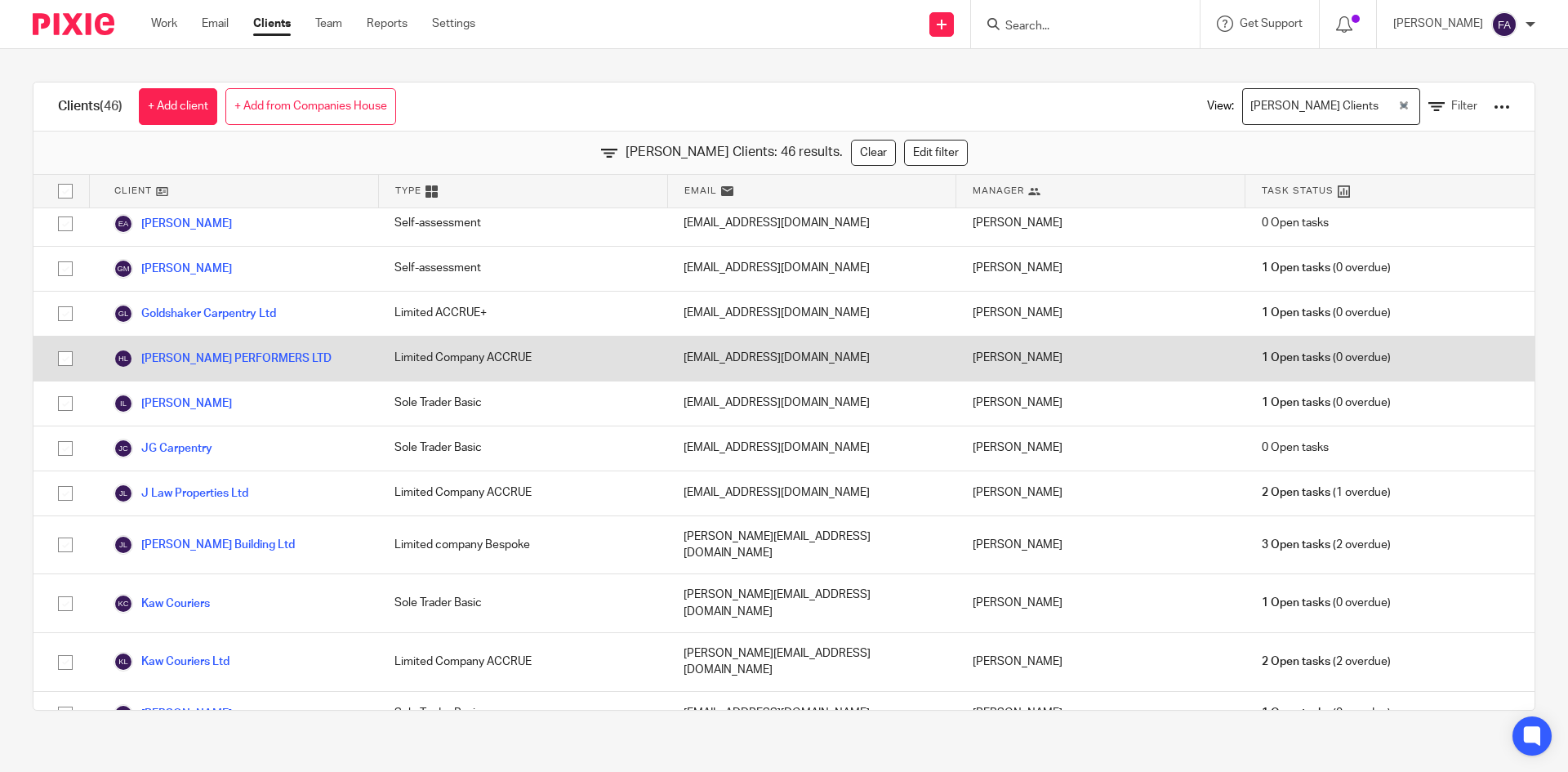
click at [60, 347] on input "checkbox" at bounding box center [65, 358] width 31 height 31
checkbox input "true"
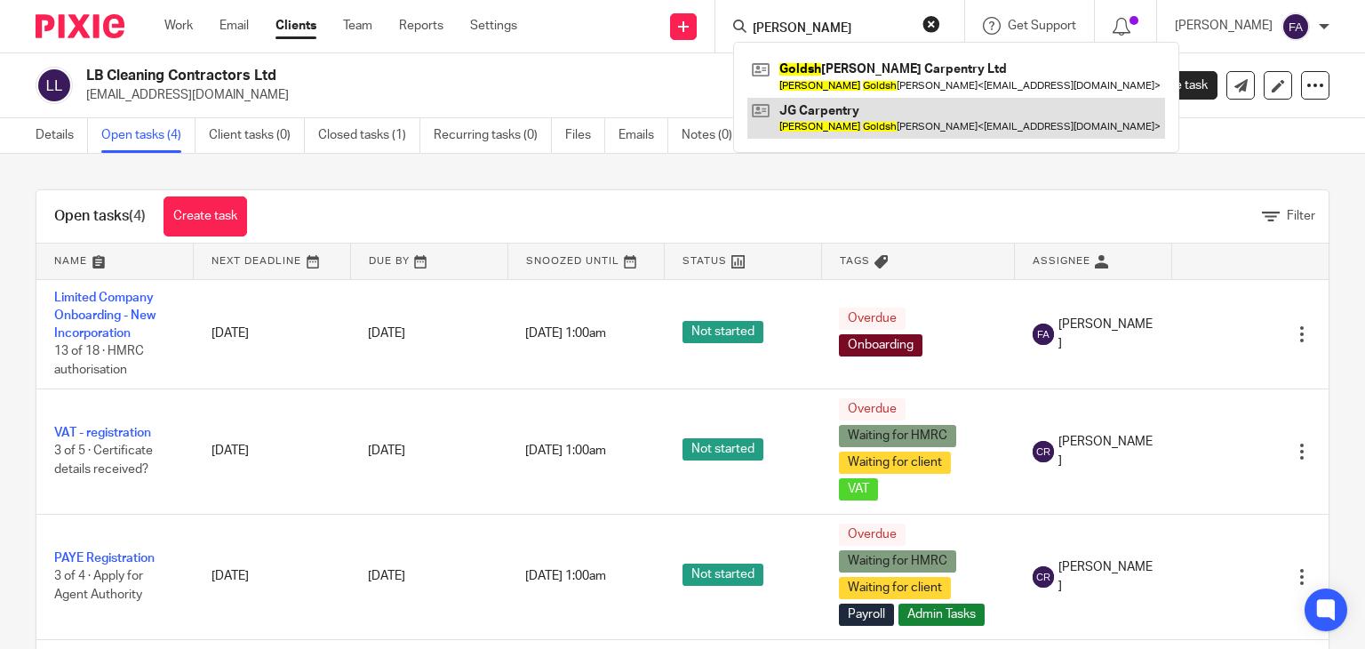
type input "james goldh"
click at [923, 112] on link at bounding box center [956, 118] width 418 height 41
click at [874, 114] on link at bounding box center [956, 118] width 418 height 41
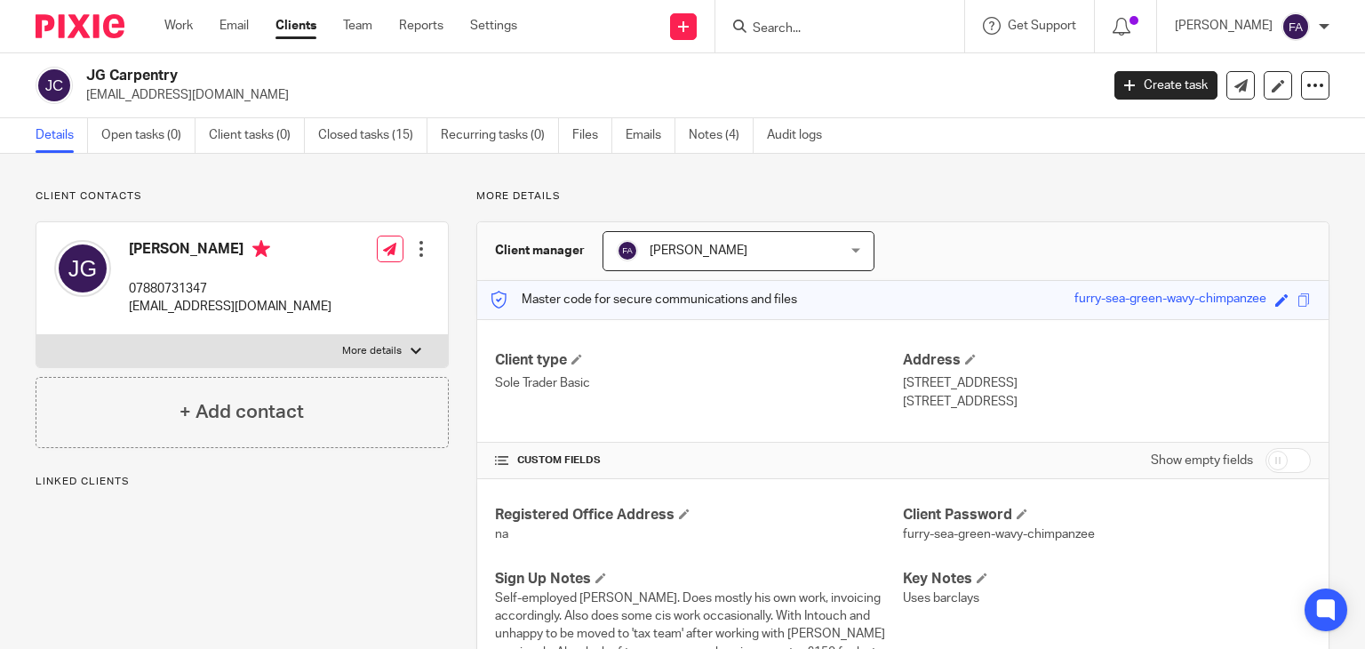
click at [868, 27] on input "Search" at bounding box center [831, 29] width 160 height 16
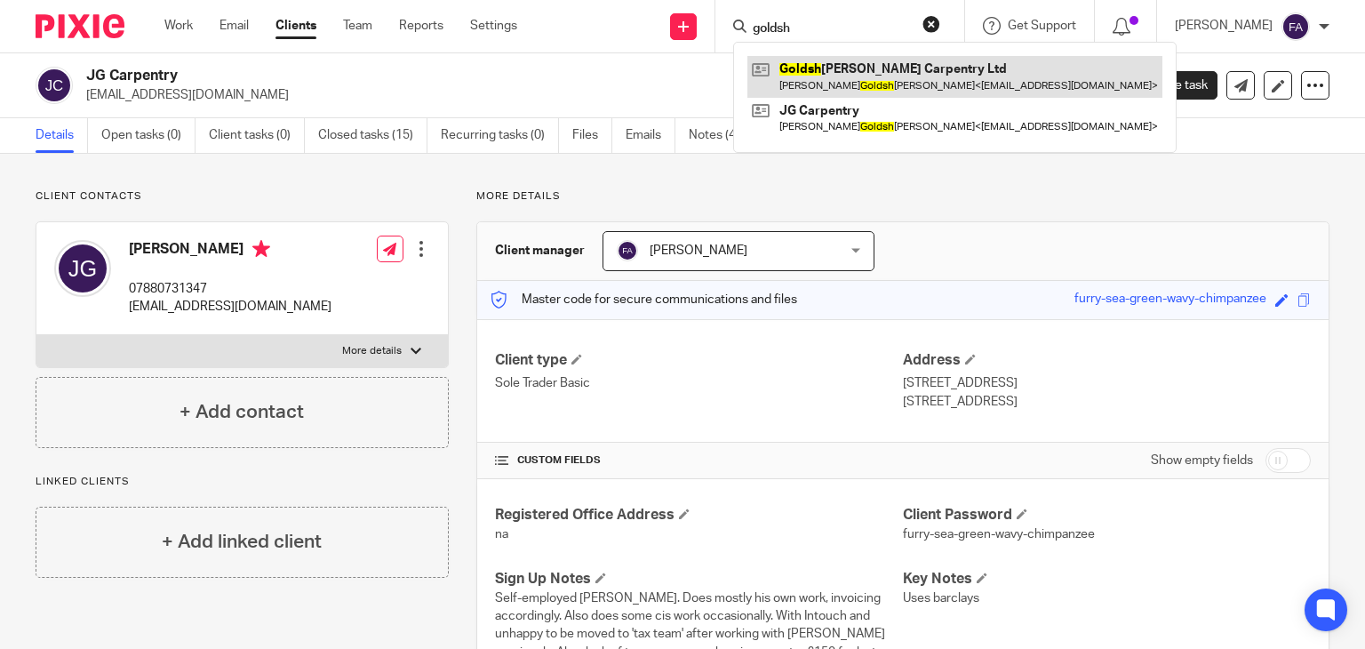
type input "goldsh"
click at [870, 81] on link at bounding box center [954, 76] width 415 height 41
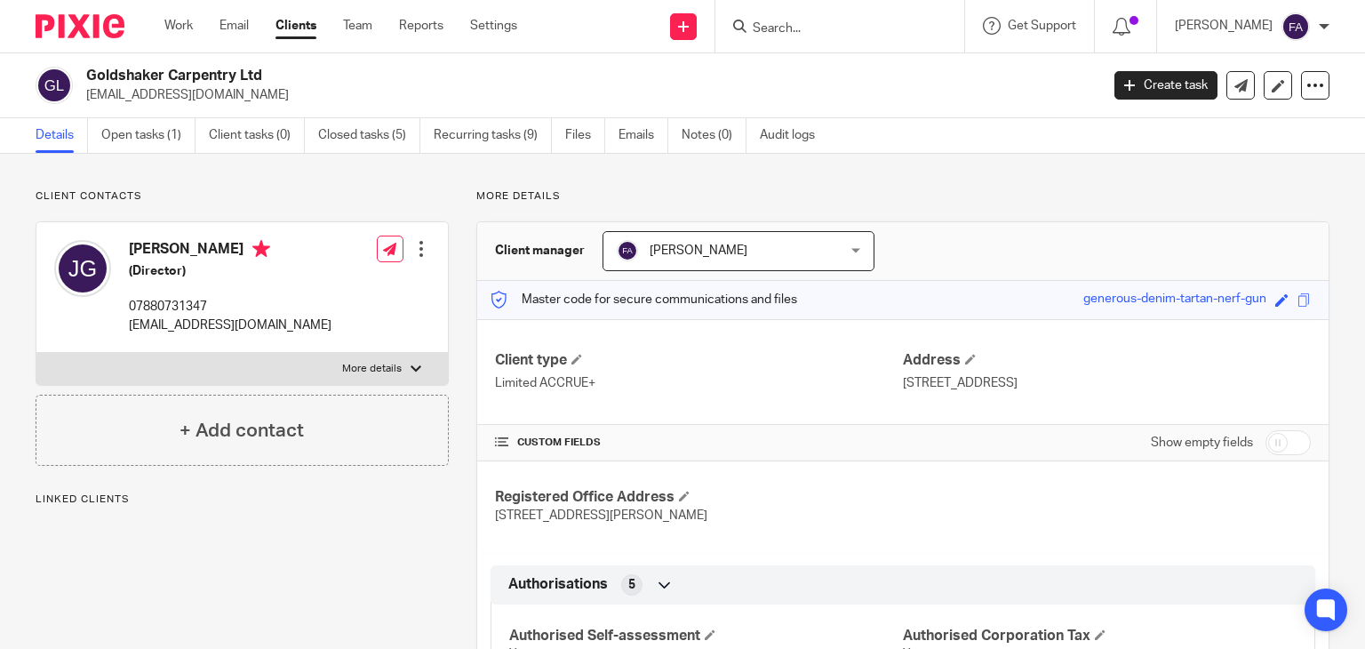
click at [120, 132] on link "Open tasks (1)" at bounding box center [148, 135] width 94 height 35
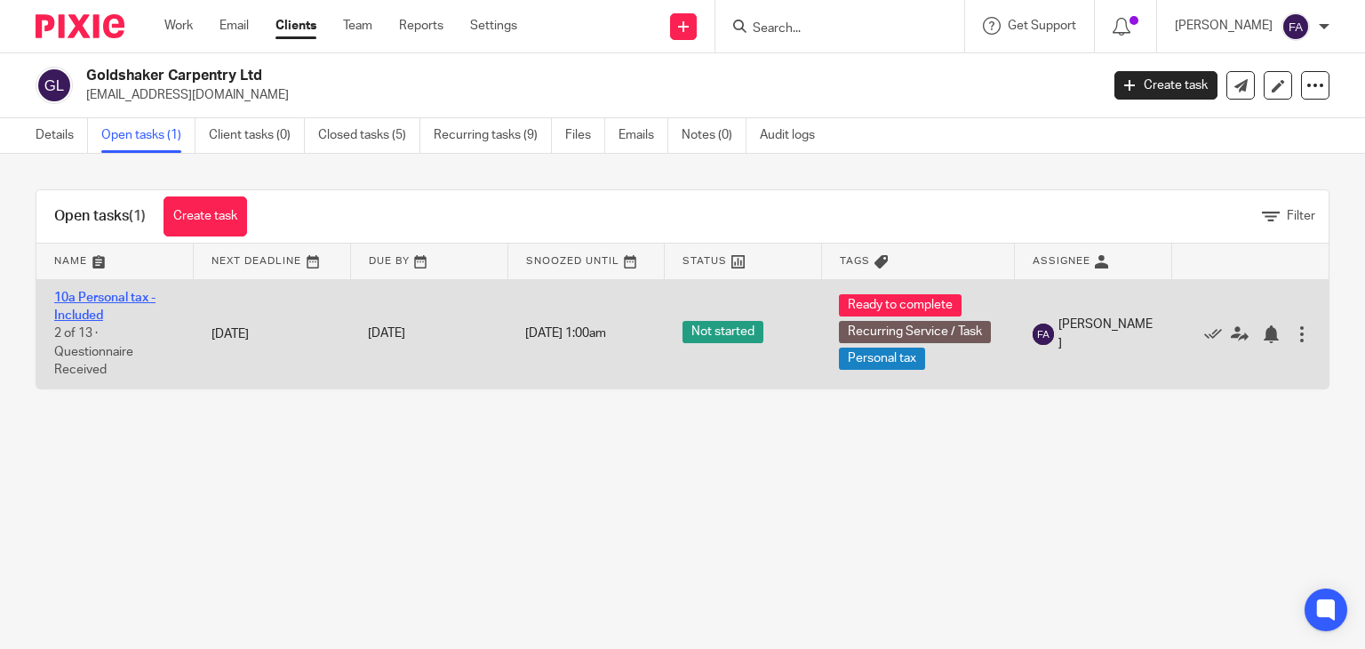
click at [72, 319] on link "10a Personal tax - Included" at bounding box center [104, 306] width 101 height 30
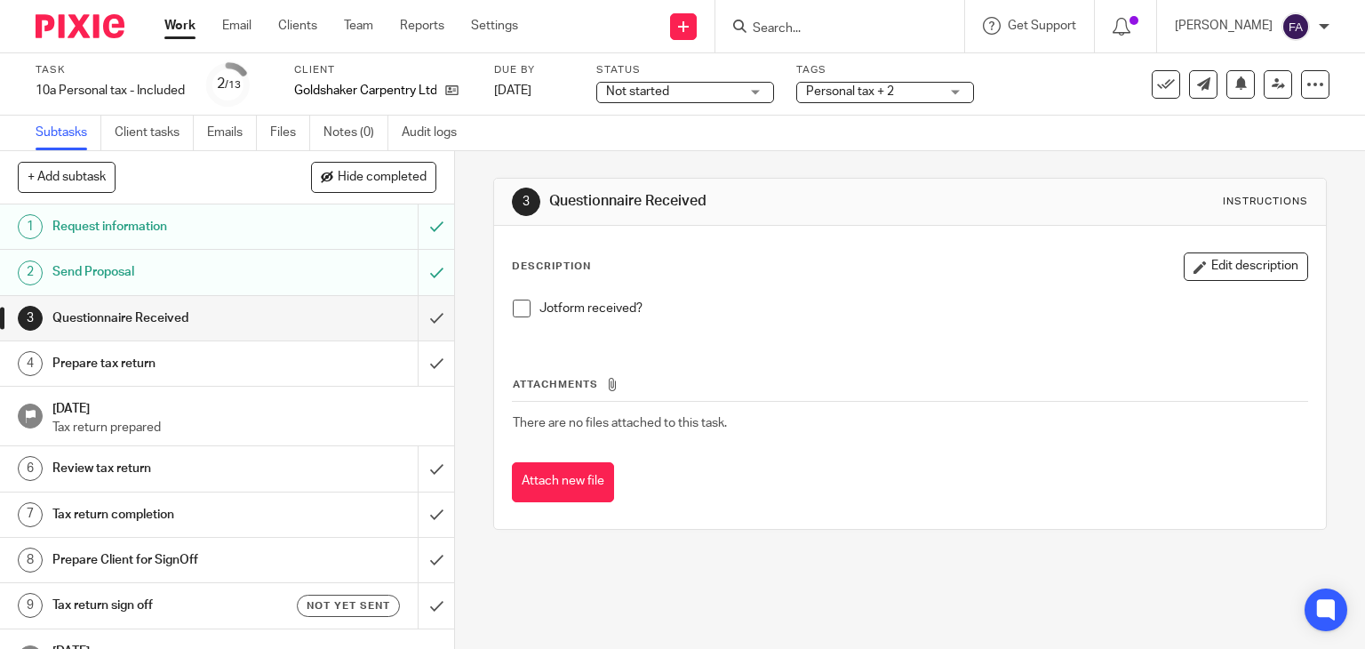
click at [864, 102] on div "Personal tax + 2" at bounding box center [885, 92] width 178 height 21
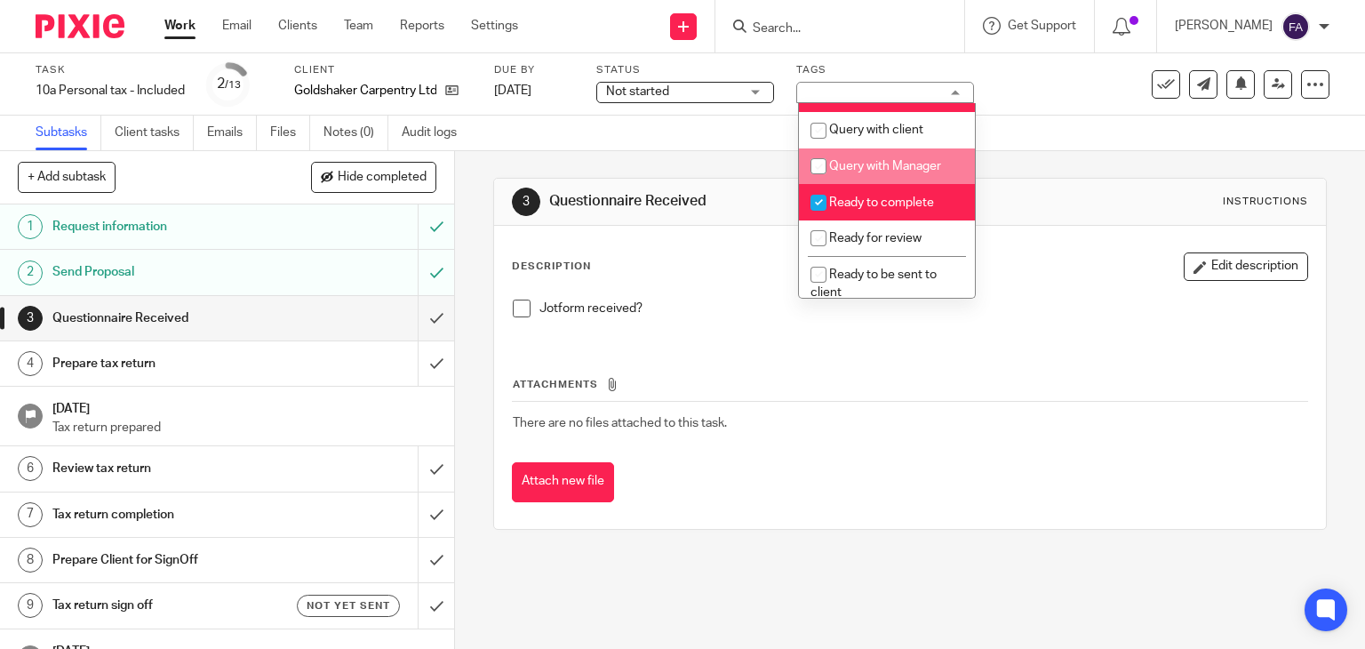
scroll to position [602, 0]
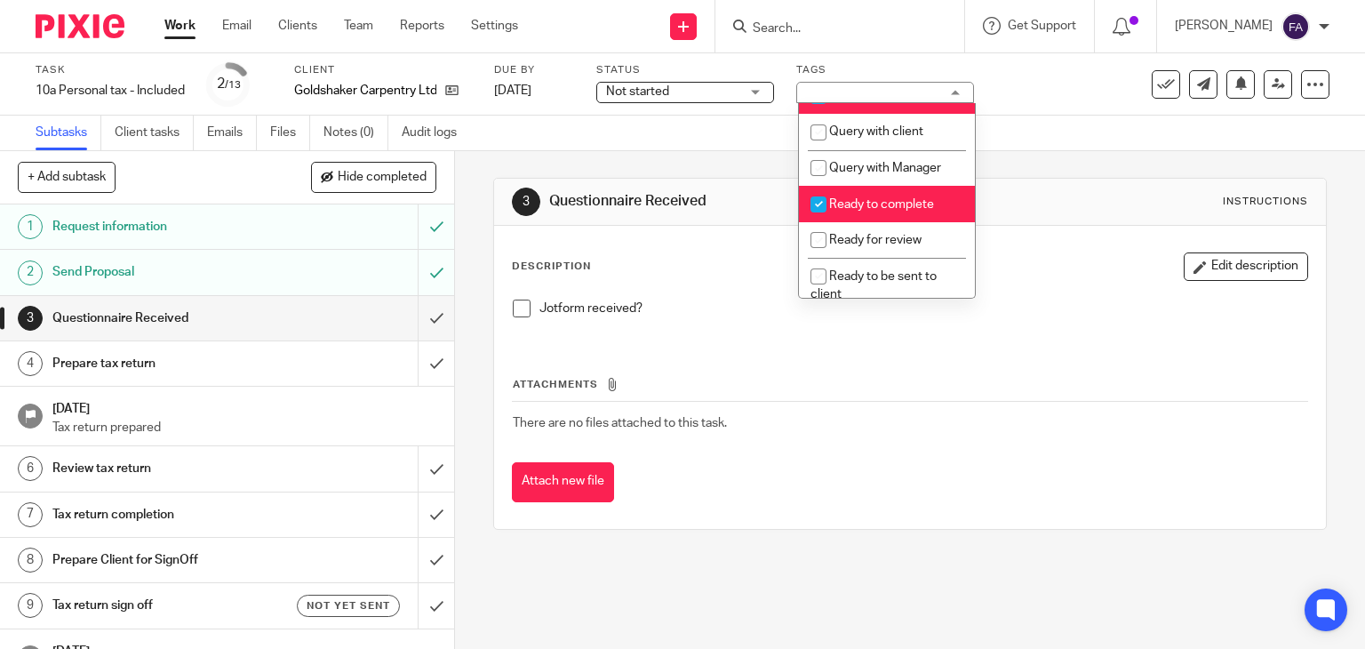
click at [855, 222] on li "Ready to complete" at bounding box center [887, 204] width 176 height 36
checkbox input "false"
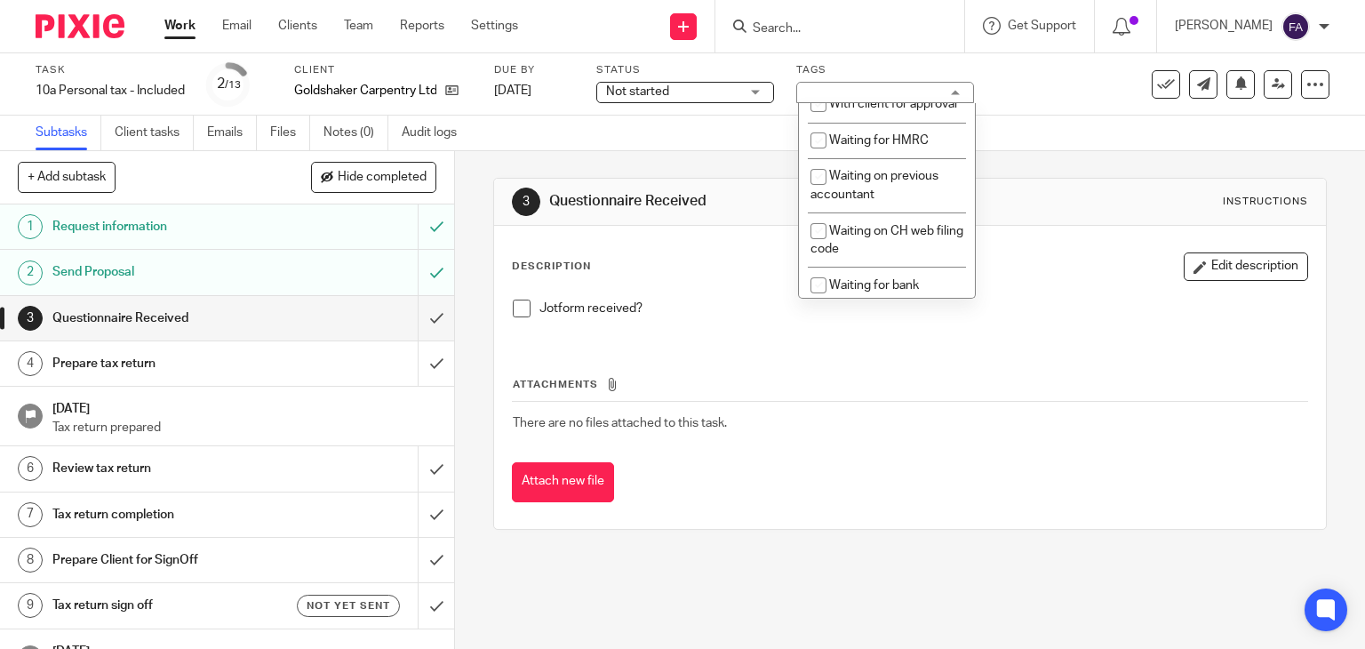
scroll to position [1047, 0]
drag, startPoint x: 748, startPoint y: 155, endPoint x: 316, endPoint y: 282, distance: 449.9
click at [717, 157] on div "3 Questionnaire Received Instructions Description Edit description Jotform rece…" at bounding box center [910, 353] width 834 height 405
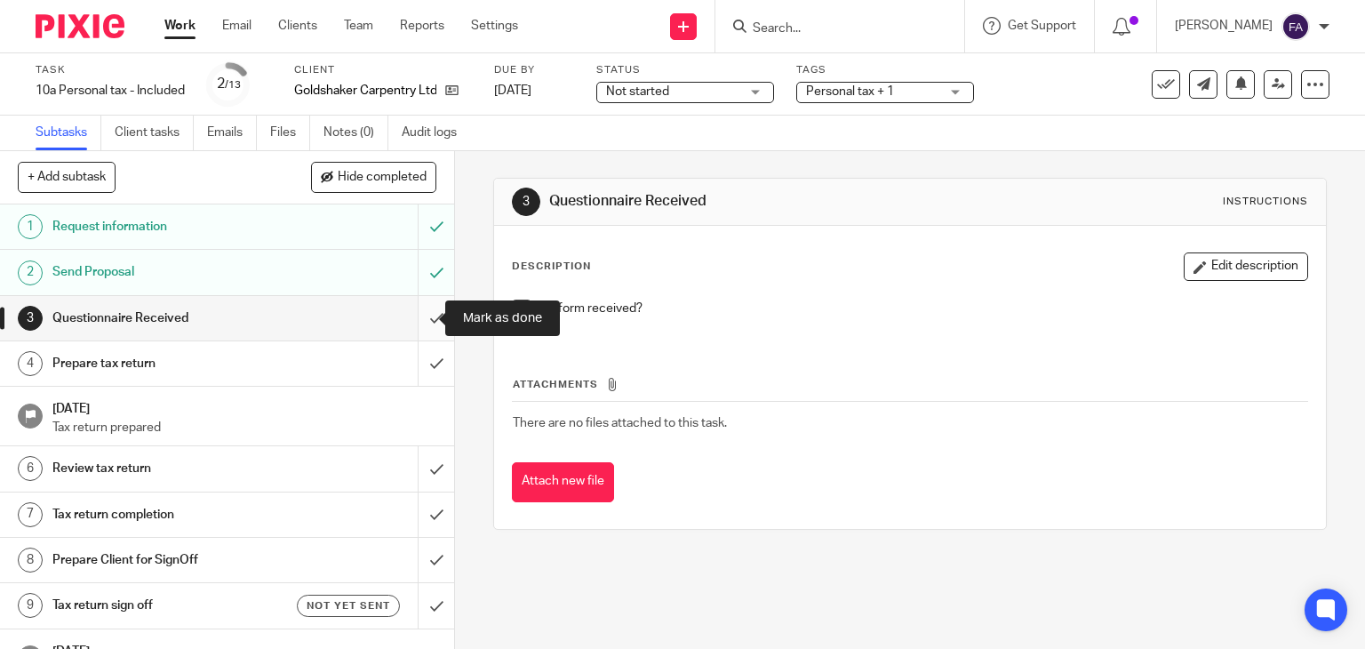
click at [405, 316] on input "submit" at bounding box center [227, 318] width 454 height 44
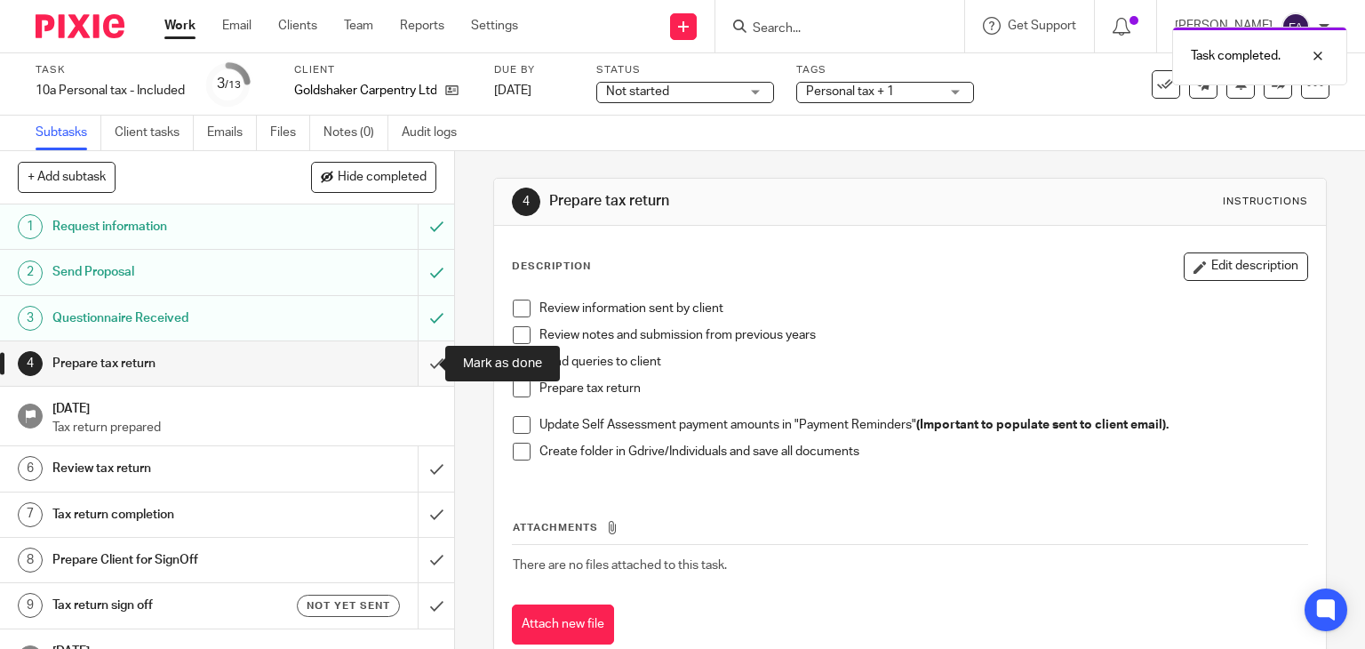
click at [423, 355] on input "submit" at bounding box center [227, 363] width 454 height 44
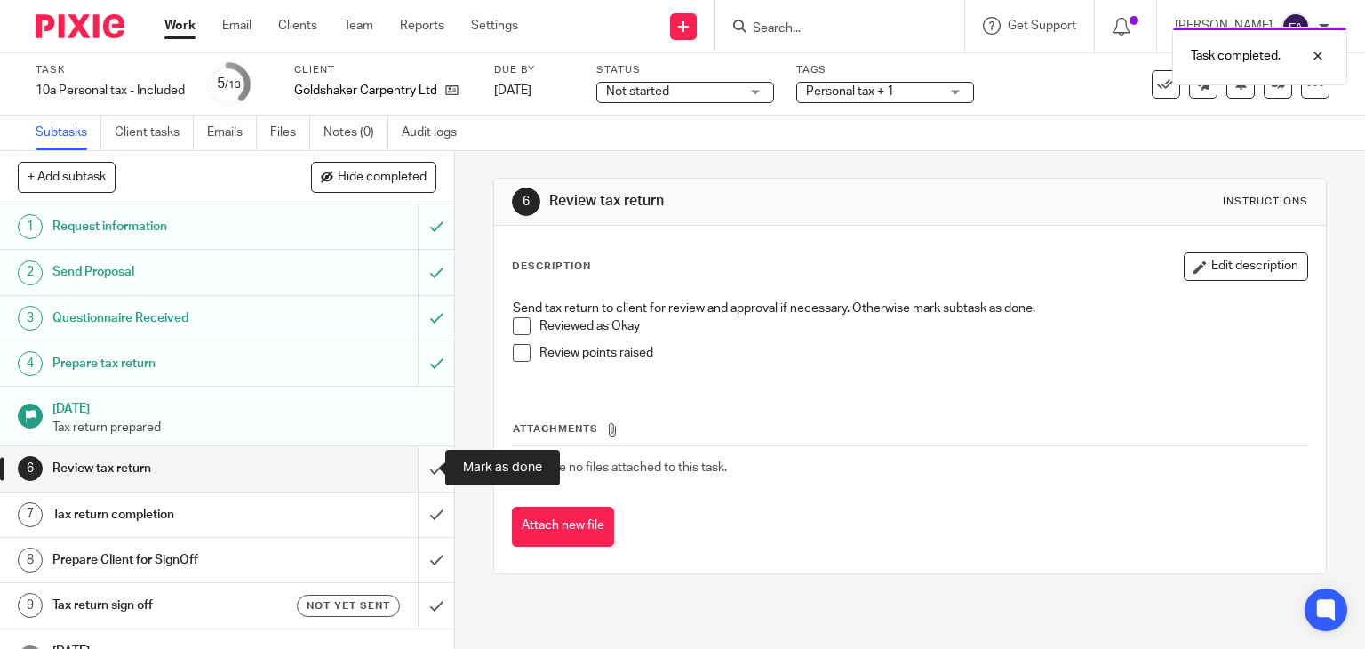
click at [419, 469] on input "submit" at bounding box center [227, 468] width 454 height 44
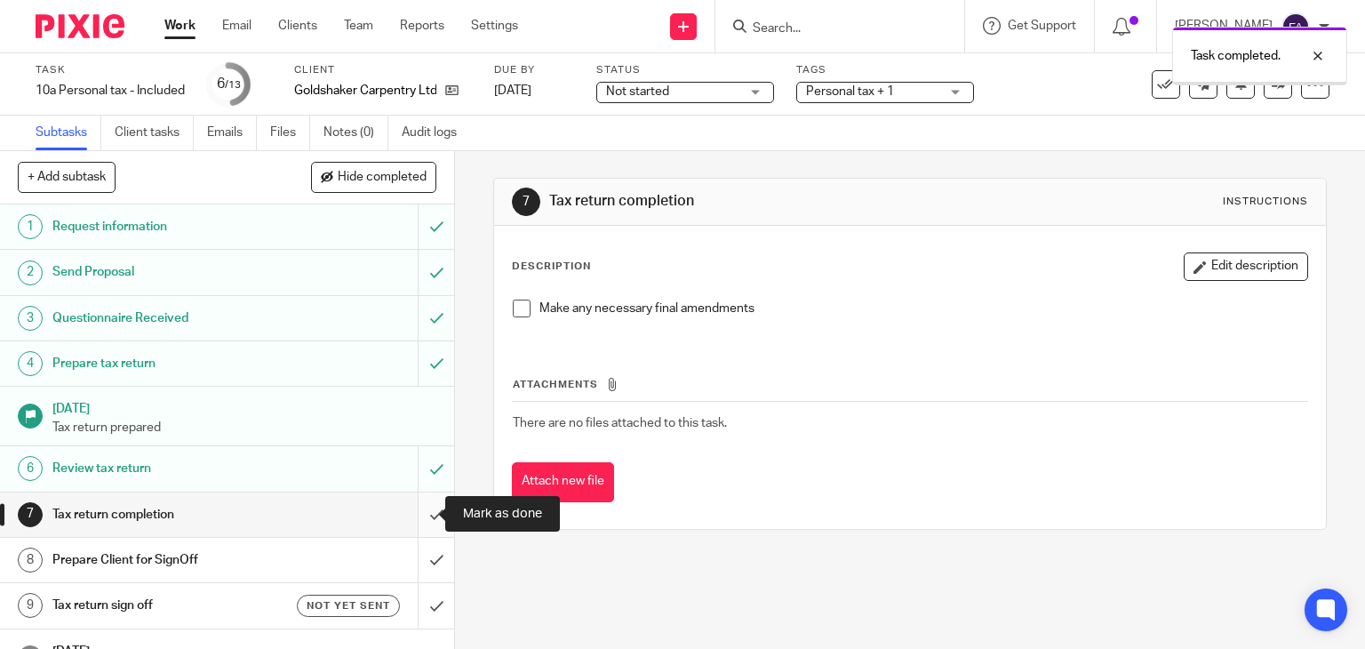
click at [428, 510] on input "submit" at bounding box center [227, 514] width 454 height 44
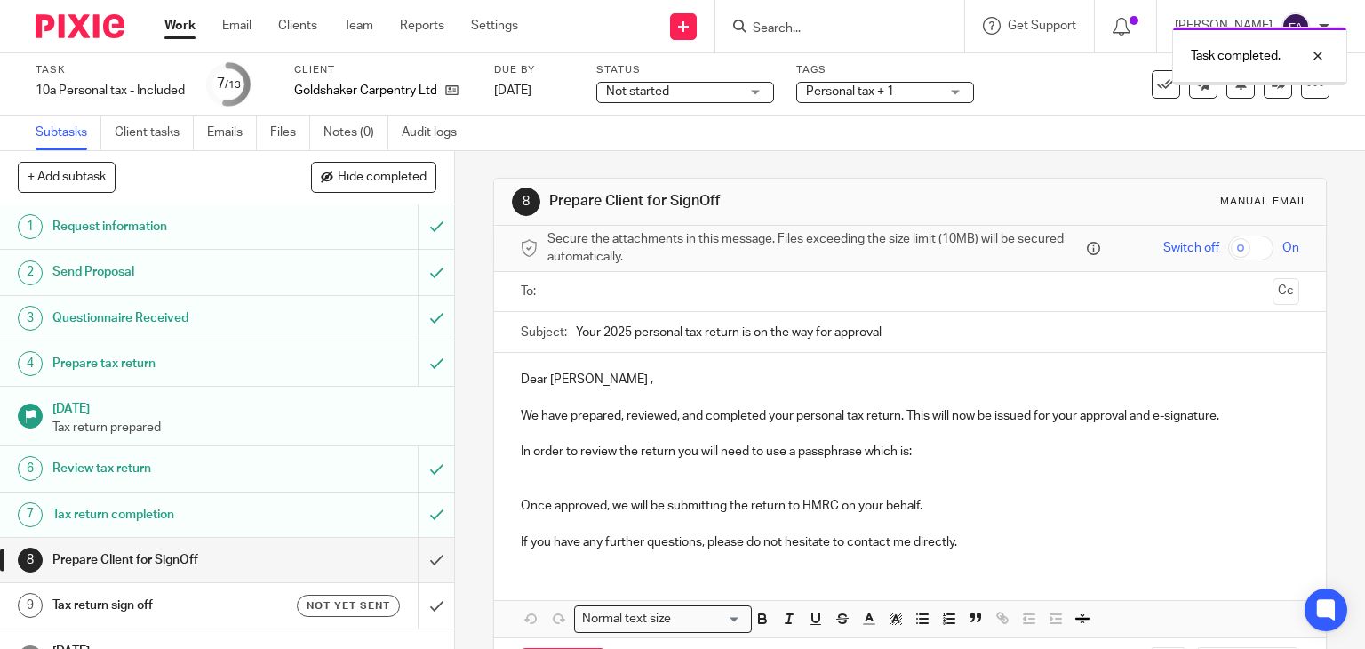
click at [600, 295] on input "text" at bounding box center [910, 292] width 712 height 20
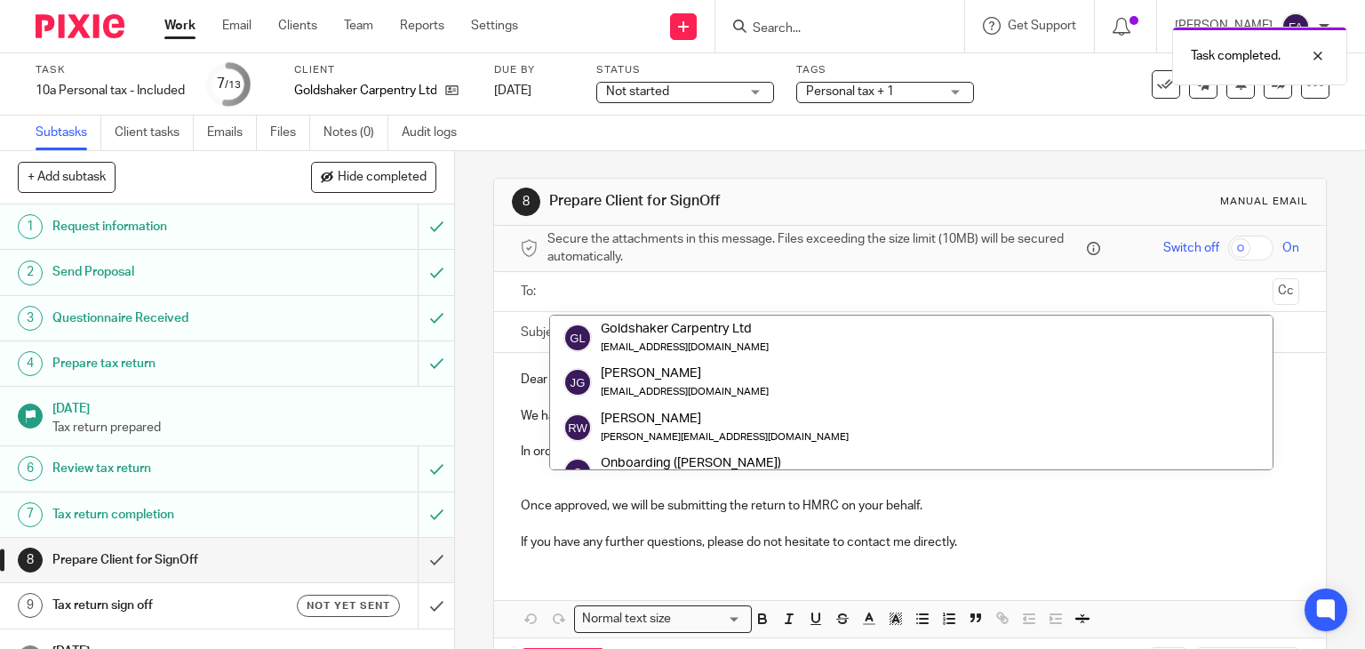
drag, startPoint x: 599, startPoint y: 286, endPoint x: 608, endPoint y: 299, distance: 16.0
click at [599, 282] on input "text" at bounding box center [910, 292] width 712 height 20
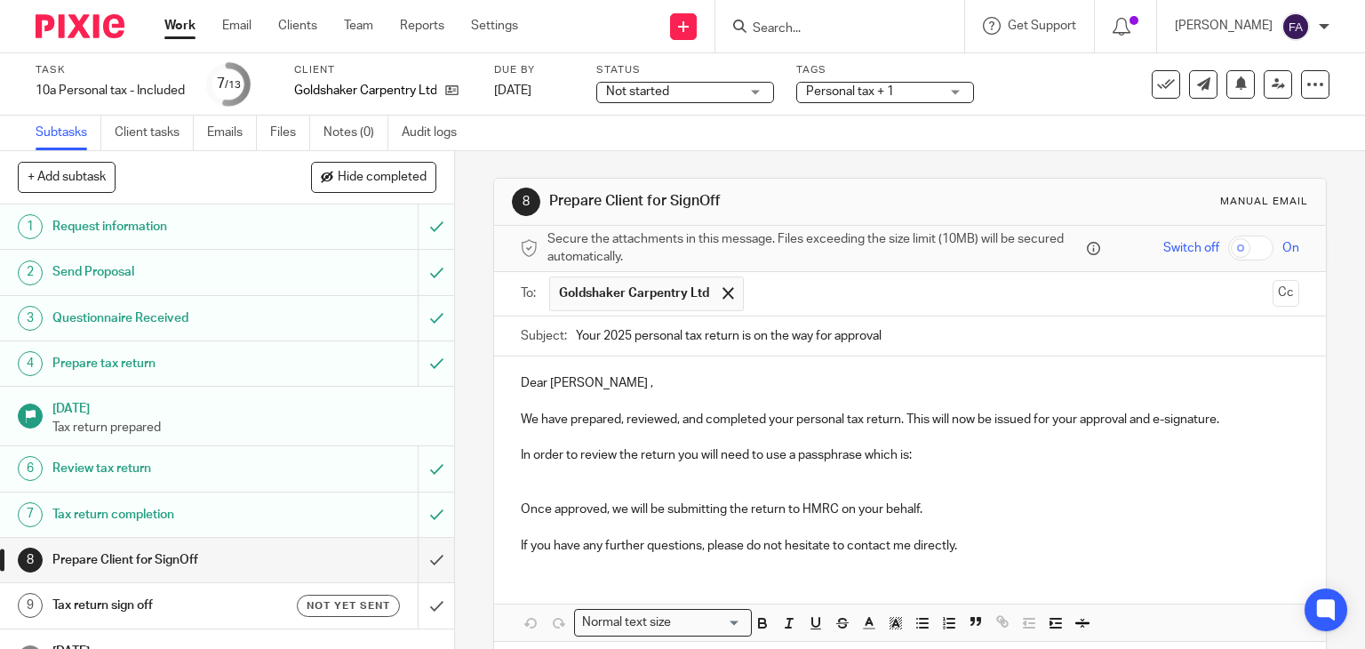
click at [648, 482] on p at bounding box center [910, 491] width 779 height 18
paste div
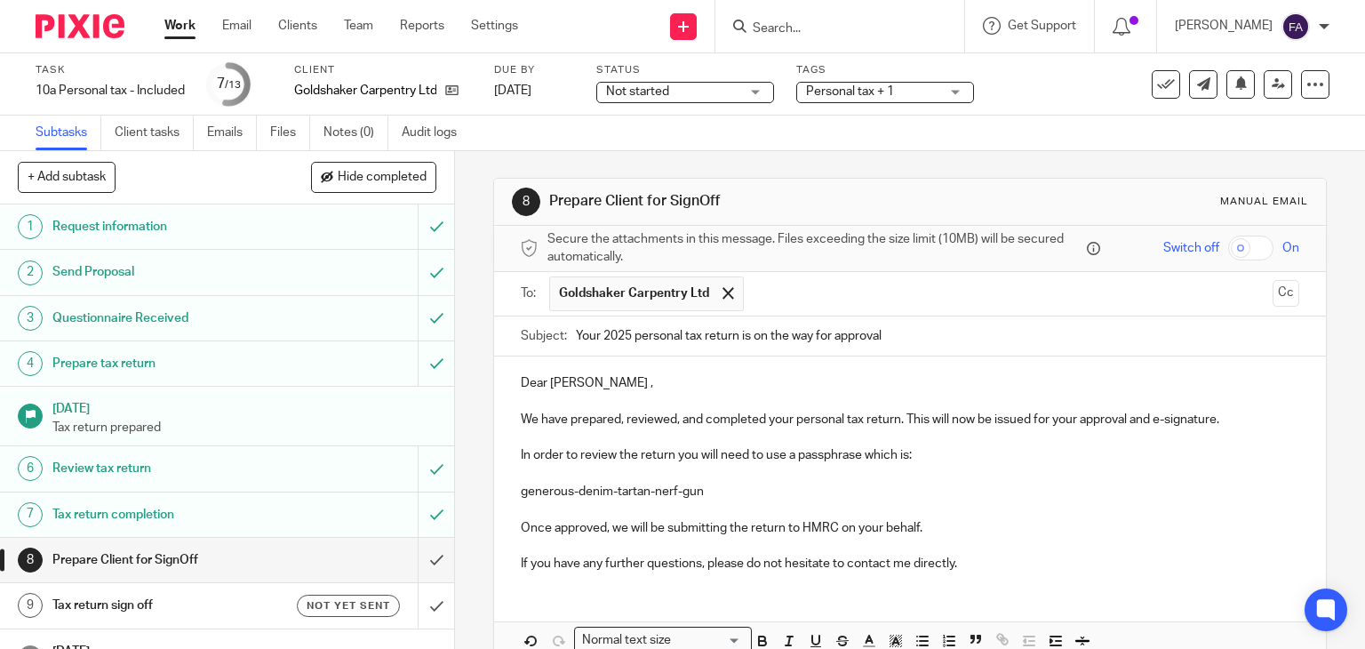
click at [531, 382] on p "Dear James ," at bounding box center [910, 383] width 779 height 18
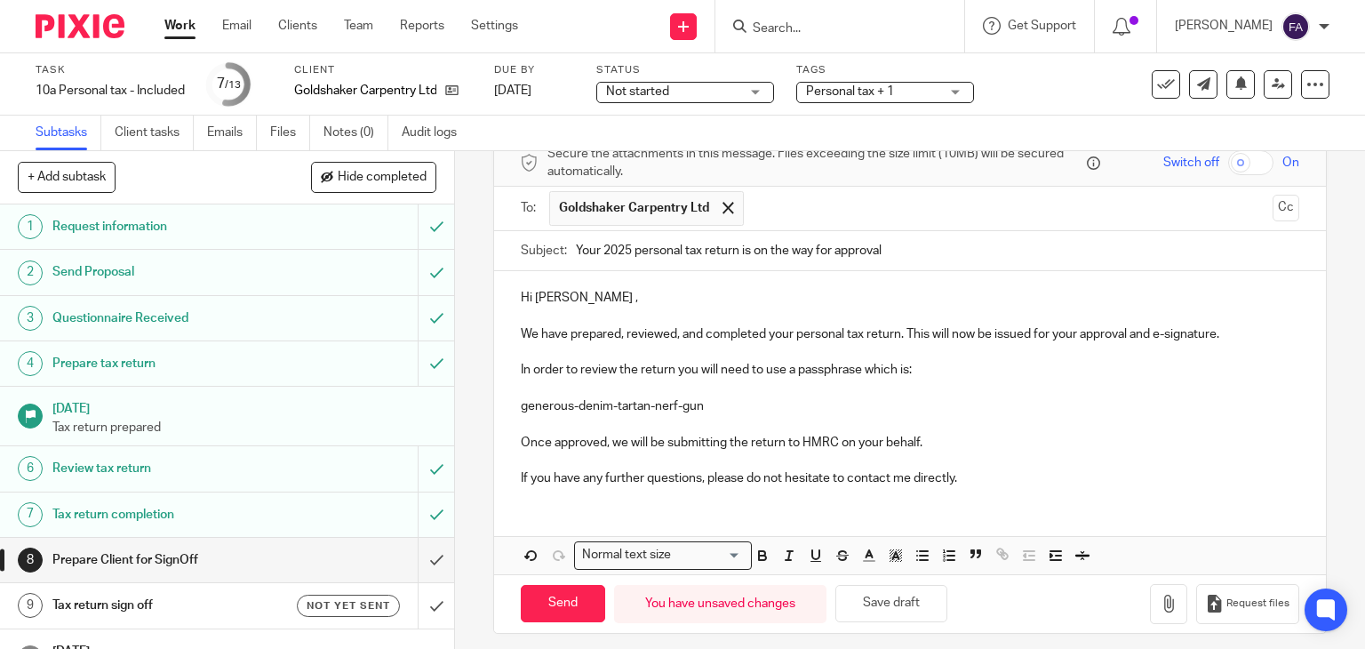
scroll to position [93, 0]
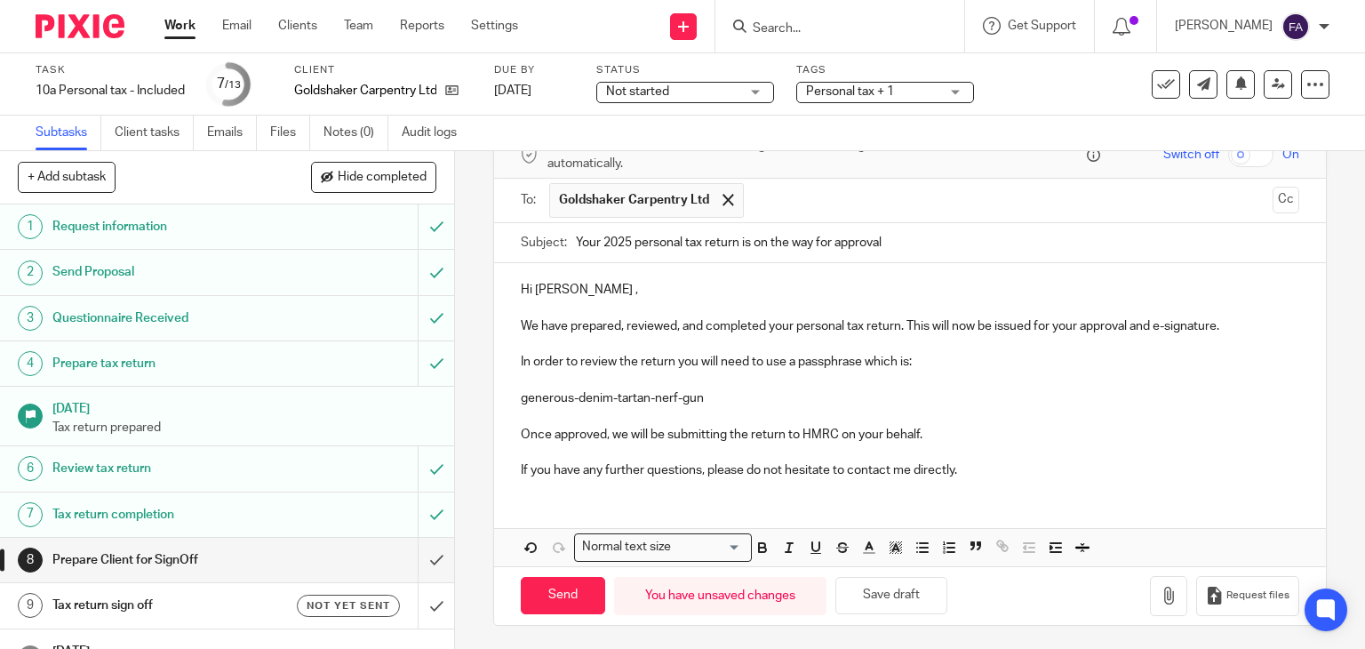
click at [729, 390] on p "generous-denim-tartan-nerf-gun" at bounding box center [910, 398] width 779 height 18
click at [662, 342] on p at bounding box center [910, 344] width 779 height 18
click at [866, 345] on p at bounding box center [910, 344] width 779 height 18
click at [1245, 338] on p at bounding box center [910, 344] width 779 height 18
click at [1235, 329] on p "We have prepared, reviewed, and completed your personal tax return. This will n…" at bounding box center [910, 326] width 779 height 18
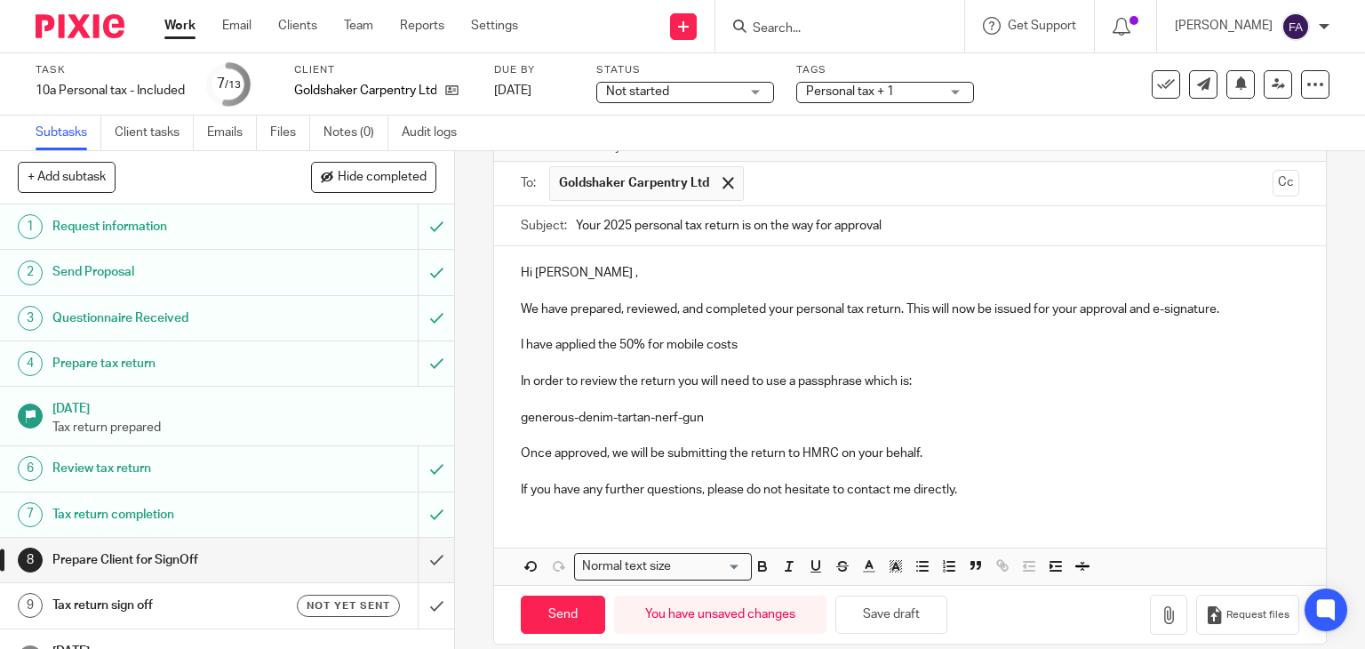
scroll to position [130, 0]
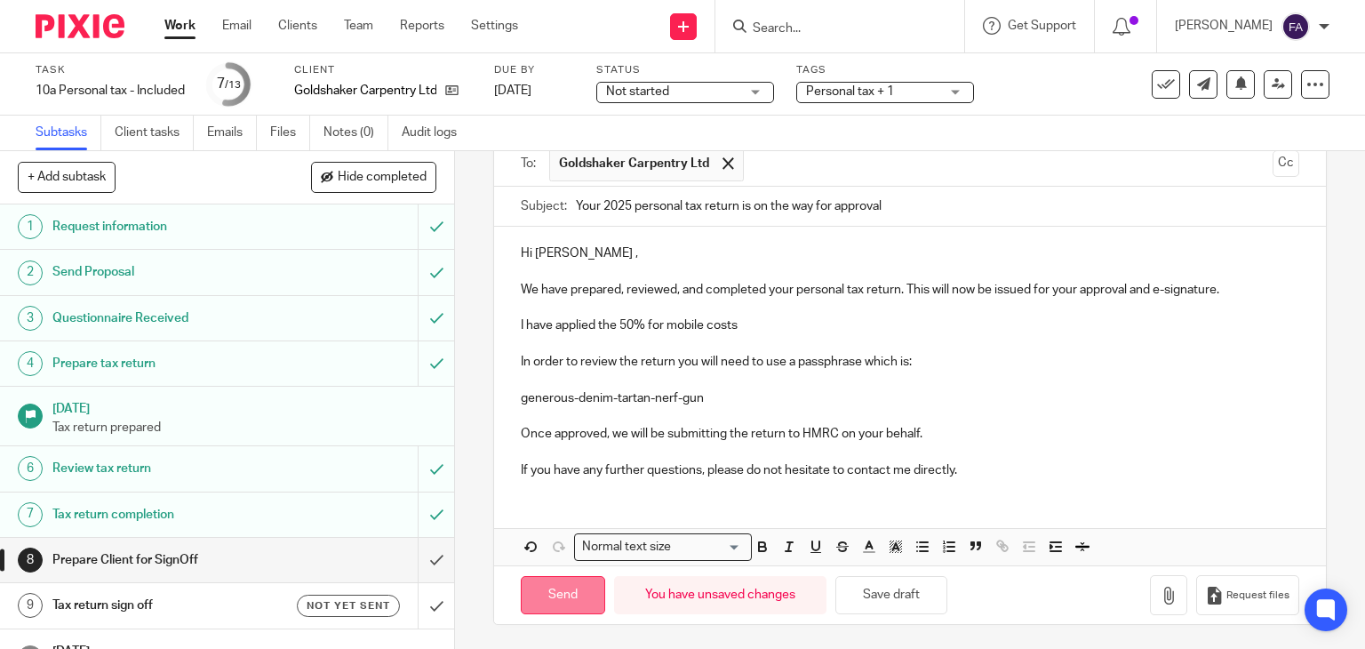
click at [539, 589] on input "Send" at bounding box center [563, 595] width 84 height 38
click at [167, 606] on h1 "Tax return sign off" at bounding box center [168, 605] width 232 height 27
type input "Sent"
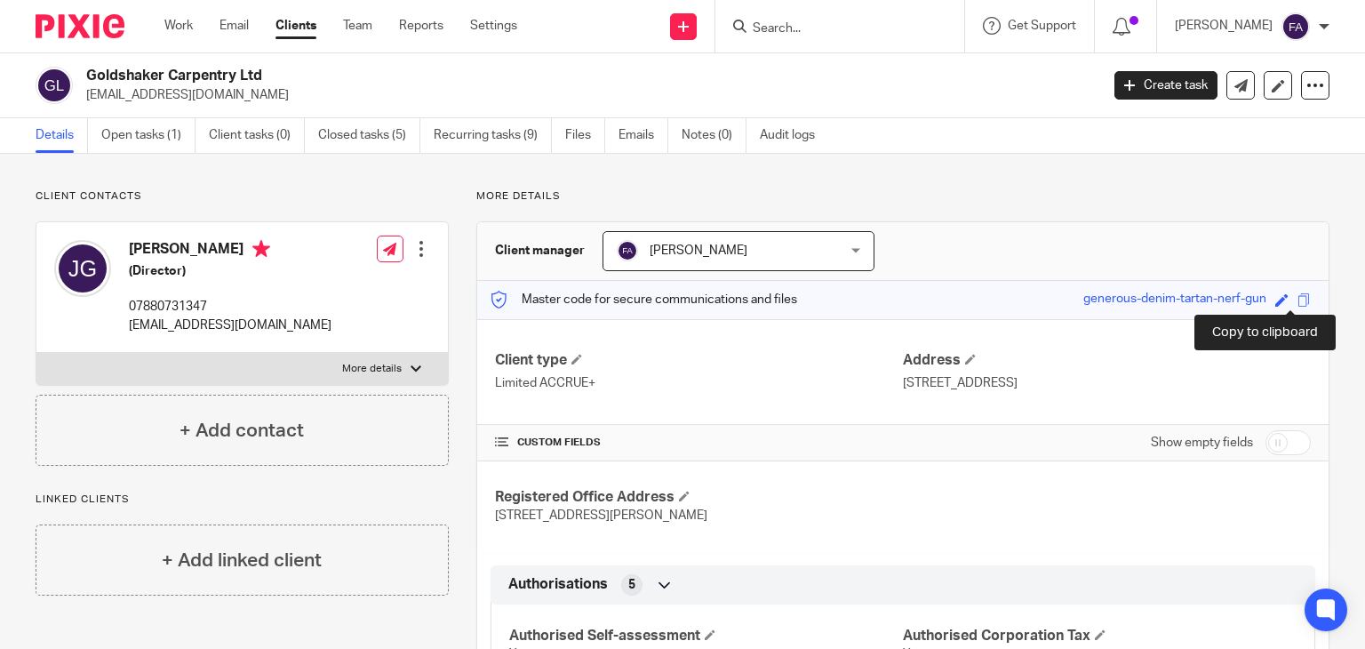
click at [1297, 299] on span at bounding box center [1303, 299] width 13 height 13
click at [854, 35] on input "Search" at bounding box center [831, 29] width 160 height 16
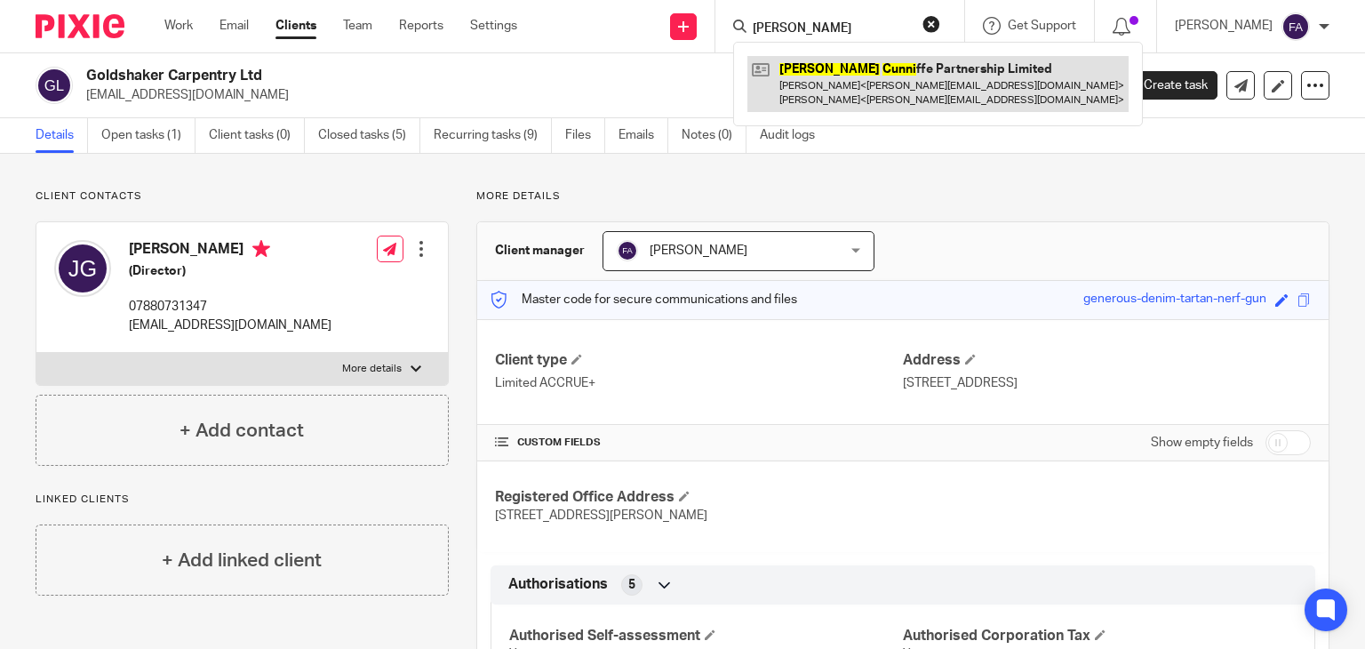
type input "james cuni"
click at [881, 68] on link at bounding box center [937, 83] width 381 height 55
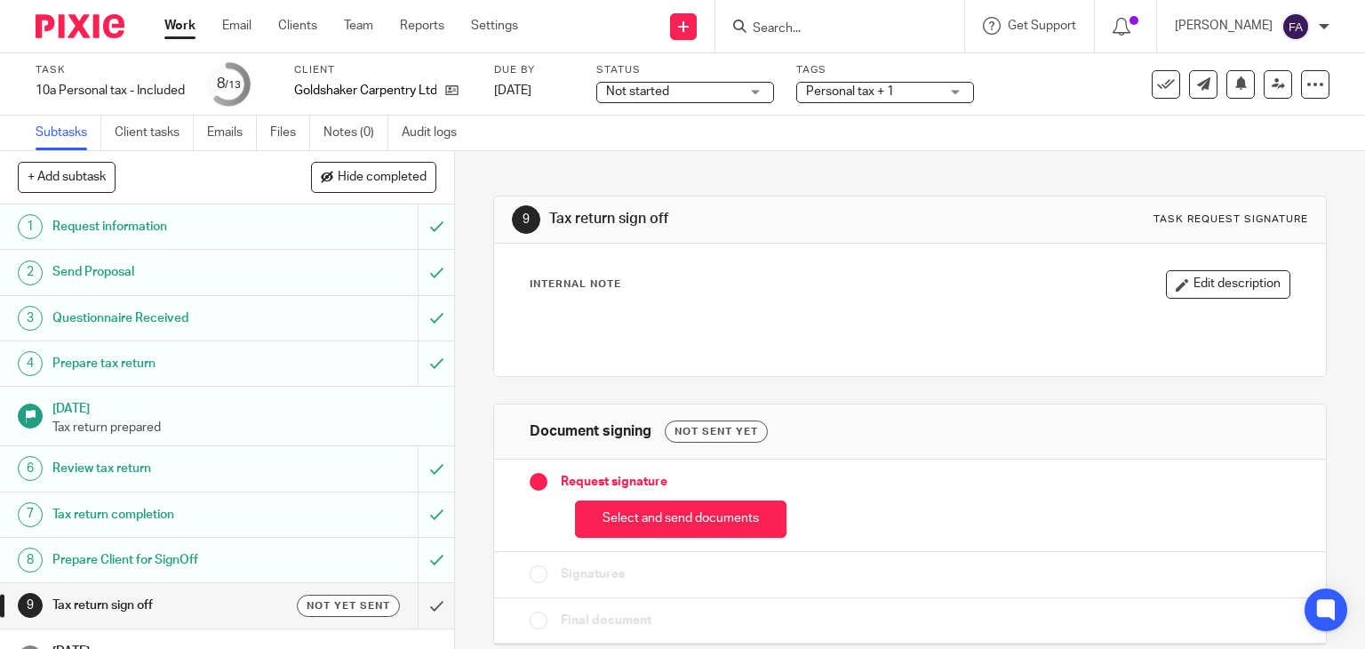
click at [640, 518] on button "Select and send documents" at bounding box center [680, 519] width 211 height 38
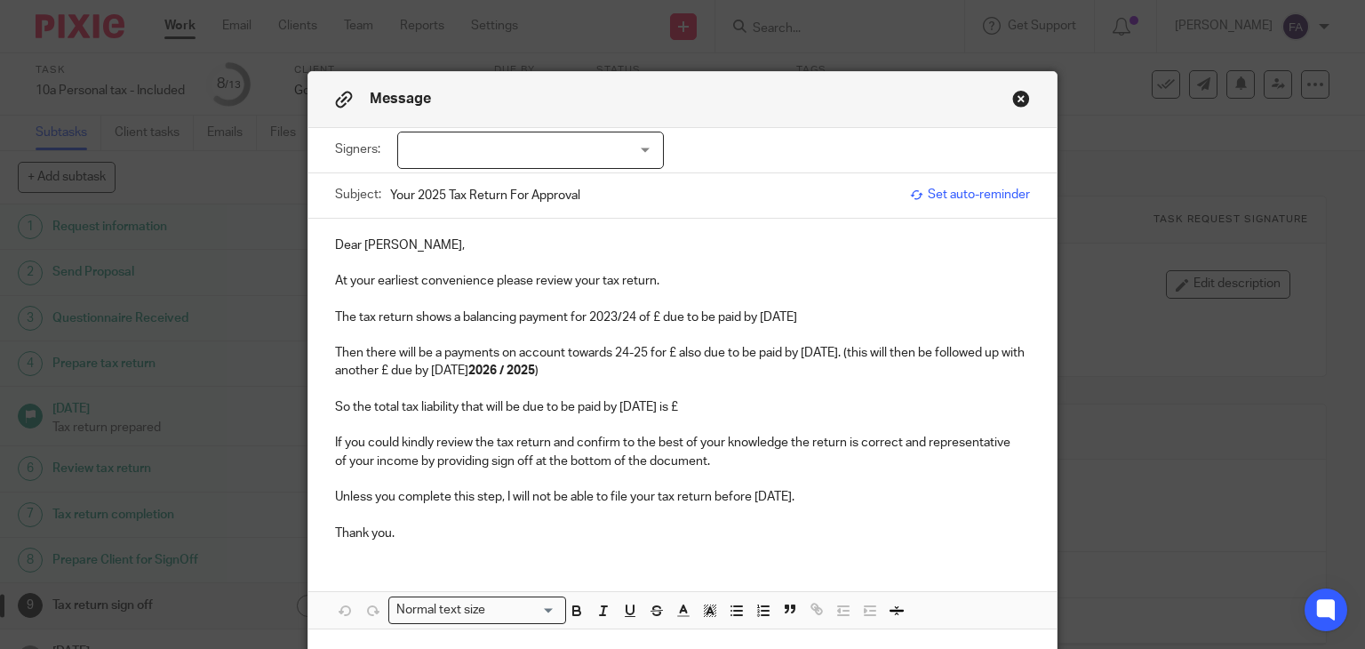
click at [512, 161] on div at bounding box center [530, 150] width 267 height 37
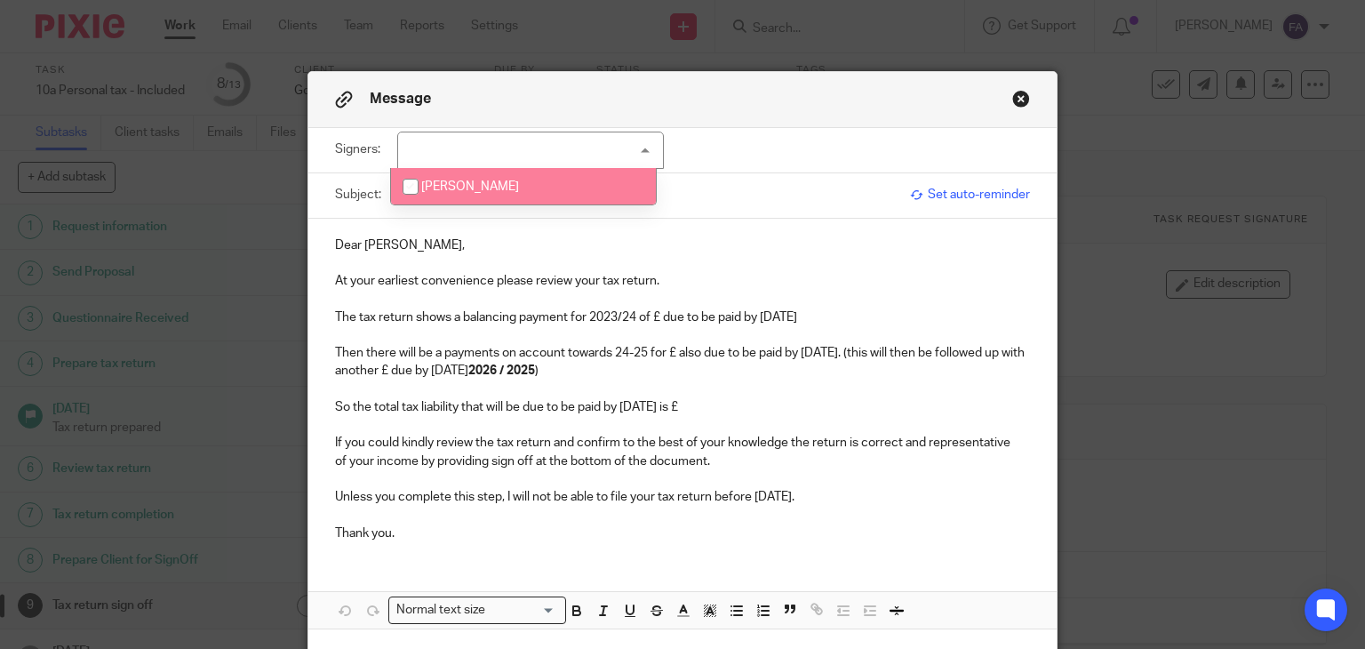
click at [497, 203] on li "[PERSON_NAME]" at bounding box center [523, 186] width 265 height 36
checkbox input "true"
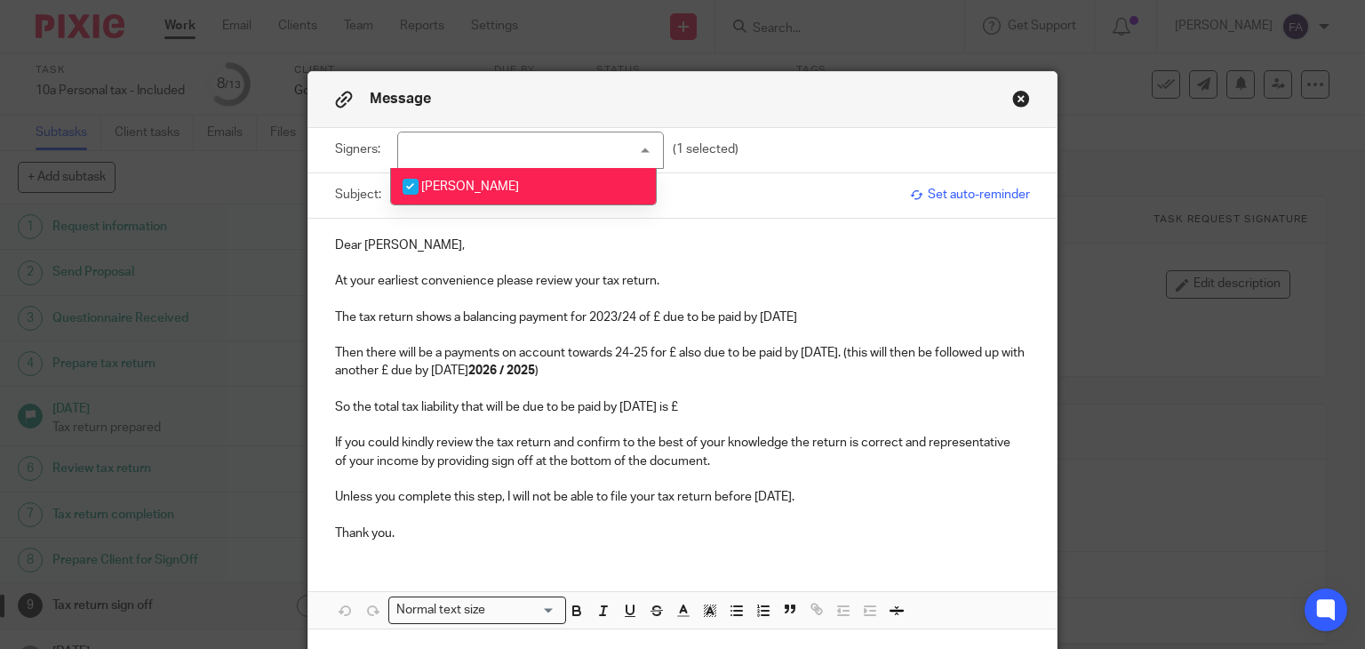
click at [335, 247] on p "Dear [PERSON_NAME]," at bounding box center [683, 245] width 696 height 18
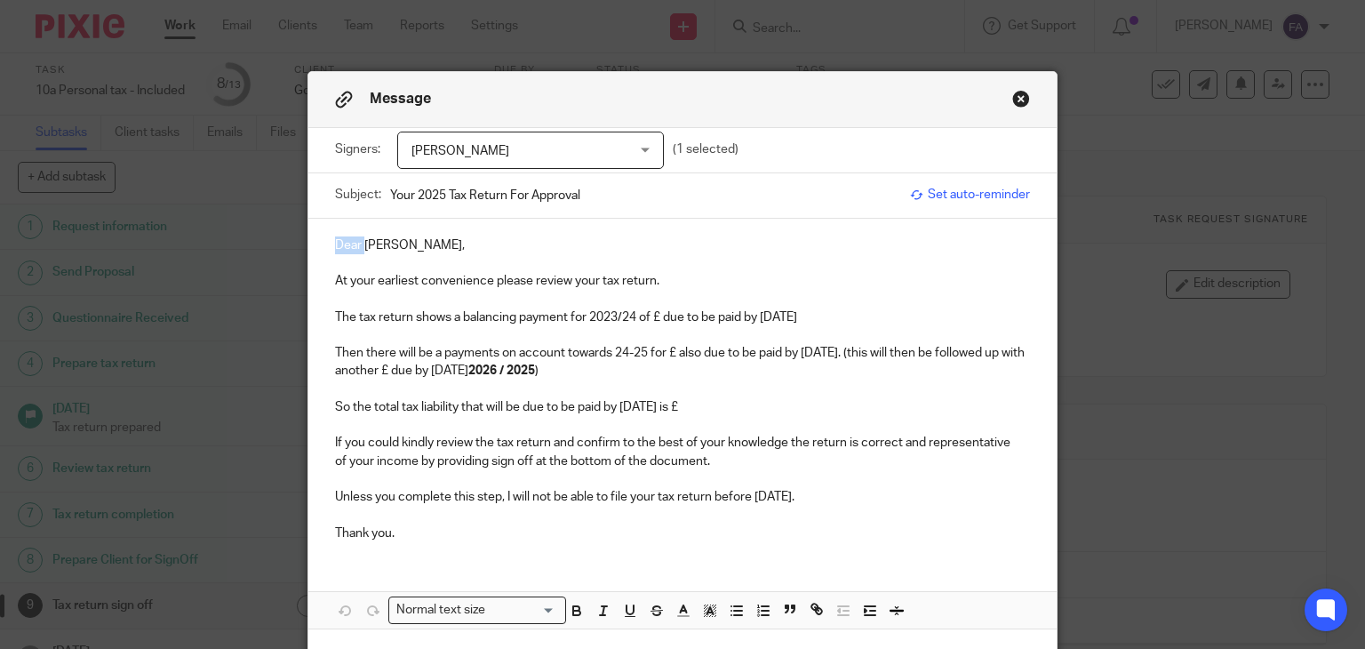
click at [335, 247] on p "Dear [PERSON_NAME]," at bounding box center [683, 245] width 696 height 18
drag, startPoint x: 631, startPoint y: 316, endPoint x: 604, endPoint y: 316, distance: 26.7
click at [604, 316] on p "The tax return shows a balancing payment for 2023/24 of £ due to be paid by [DA…" at bounding box center [683, 317] width 696 height 18
click at [651, 318] on p "The tax return shows a balancing payment for 2024/25 of £ due to be paid by [DA…" at bounding box center [683, 317] width 696 height 18
click at [654, 318] on p "The tax return shows a balancing payment for 2024/25 of £ due to be paid by [DA…" at bounding box center [683, 317] width 696 height 18
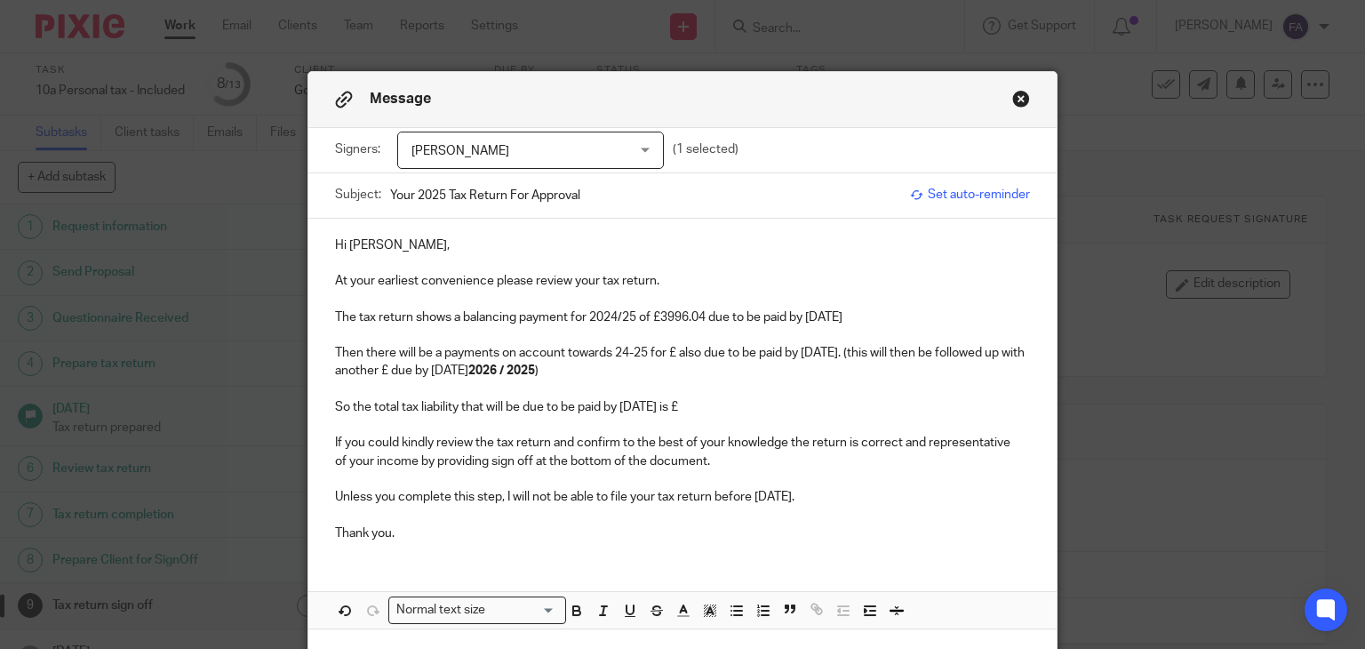
click at [869, 317] on p "The tax return shows a balancing payment for 2024/25 of £3996.04 due to be paid…" at bounding box center [683, 317] width 696 height 18
click at [877, 315] on p "The tax return shows a balancing payment for 2024/25 of £3996.04 due to be paid…" at bounding box center [683, 317] width 696 height 18
click at [396, 346] on p "Then there will be a payments on account towards 24-25 for £ also due to be pai…" at bounding box center [683, 362] width 696 height 36
drag, startPoint x: 334, startPoint y: 350, endPoint x: 568, endPoint y: 381, distance: 235.7
click at [502, 358] on p "Then there will be a payments on account towards 24-25 for £ also due to be pai…" at bounding box center [683, 362] width 696 height 36
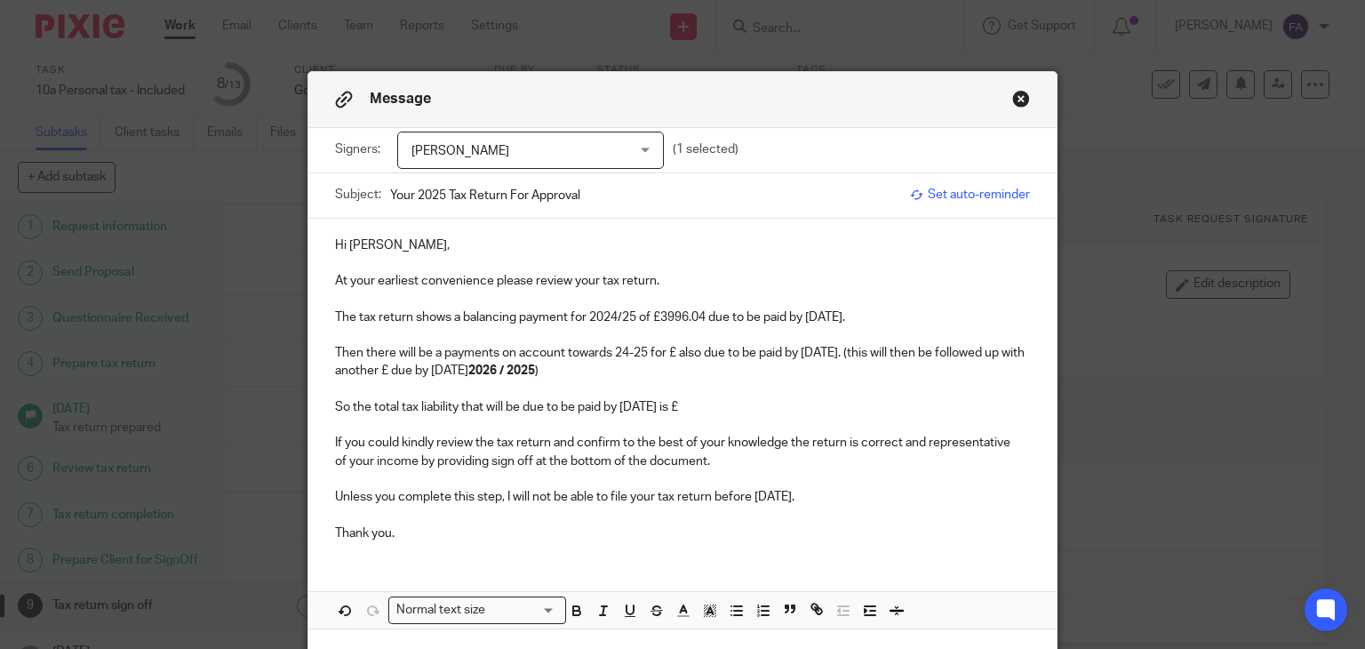
click at [568, 381] on p at bounding box center [683, 389] width 696 height 18
drag, startPoint x: 597, startPoint y: 375, endPoint x: 562, endPoint y: 373, distance: 35.6
click at [562, 373] on p "Then there will be a payments on account towards 24-25 for £ also due to be pai…" at bounding box center [683, 362] width 696 height 36
click at [618, 367] on p "Then there will be a payments on account towards 24-25 for £ also due to be pai…" at bounding box center [683, 362] width 696 height 36
click at [639, 350] on p "Then there will be a payments on account towards 24-25 for £ also due to be pai…" at bounding box center [683, 362] width 696 height 36
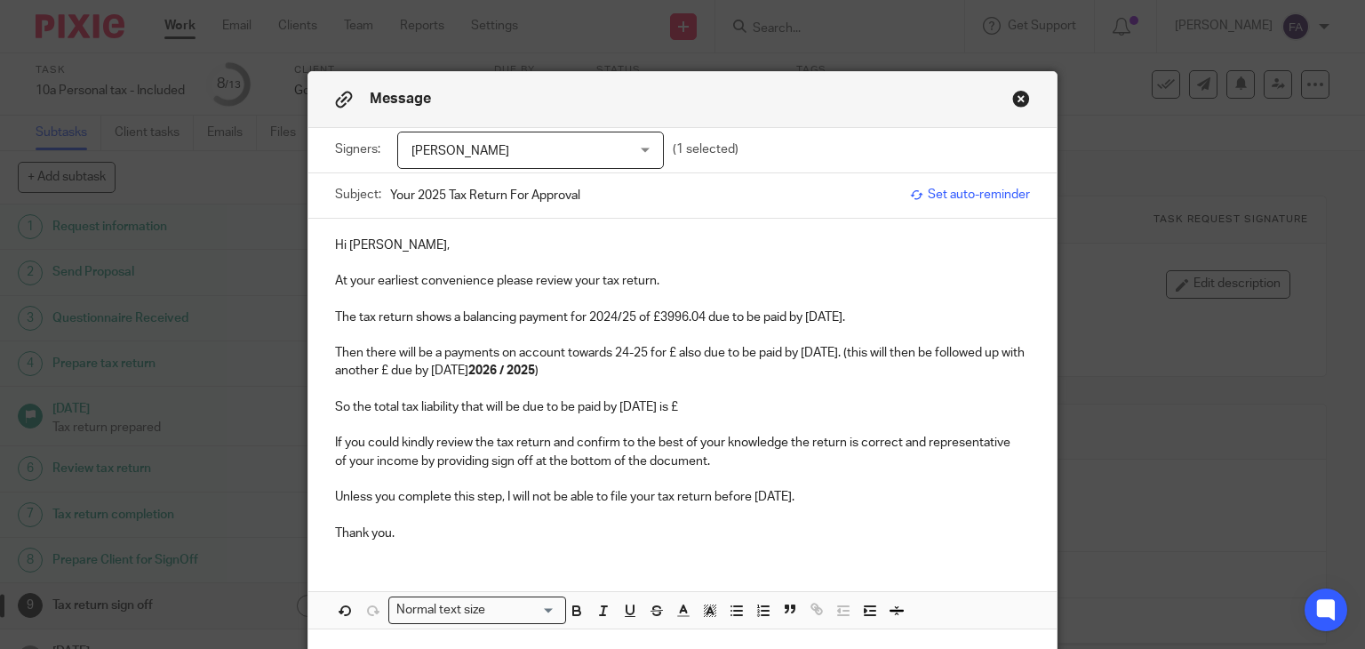
click at [632, 349] on p "Then there will be a payments on account towards 24-25 for £ also due to be pai…" at bounding box center [683, 362] width 696 height 36
click at [629, 349] on p "Then there will be a payments on account towards 24-25 for £ also due to be pai…" at bounding box center [683, 362] width 696 height 36
click at [626, 348] on p "Then there will be a payments on account towards 24-25 for £ also due to be pai…" at bounding box center [683, 362] width 696 height 36
click at [621, 349] on p "Then there will be a payments on account towards 24-25 for £ also due to be pai…" at bounding box center [683, 362] width 696 height 36
click at [636, 341] on p at bounding box center [683, 335] width 696 height 18
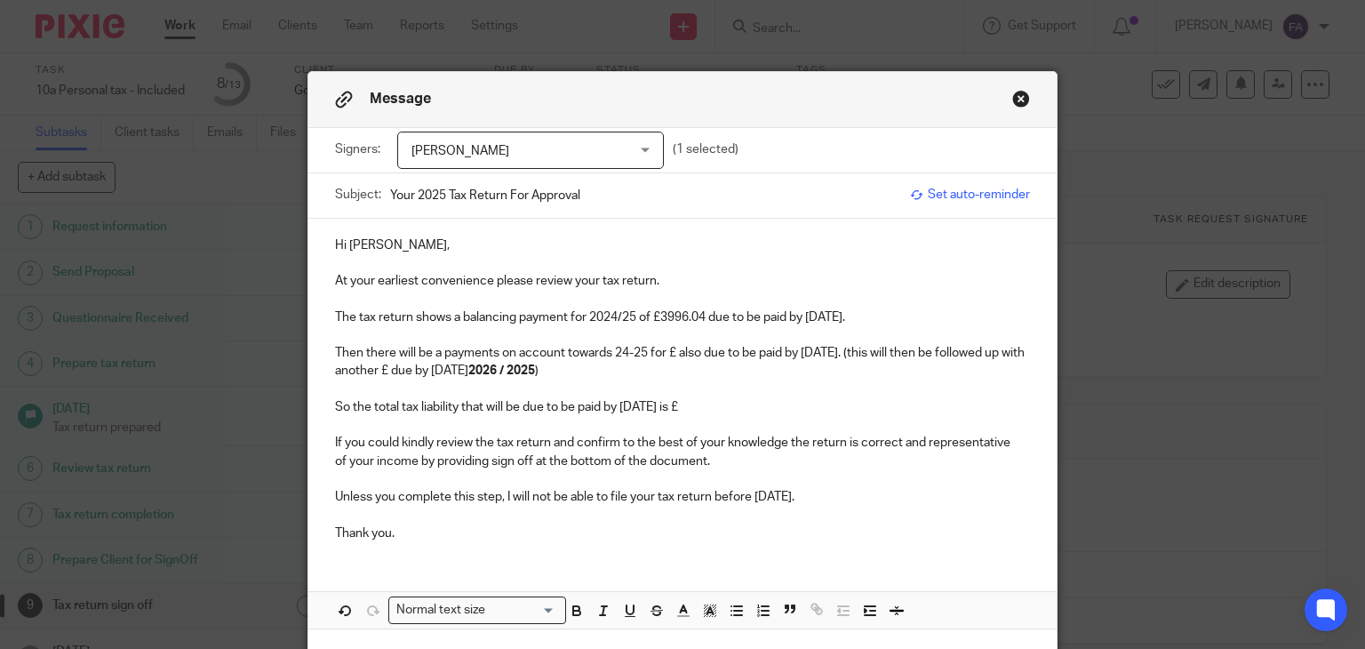
click at [626, 348] on p "Then there will be a payments on account towards 24-25 for £ also due to be pai…" at bounding box center [683, 362] width 696 height 36
click at [626, 349] on p "Then there will be a payments on account towards 24-25 for £ also due to be pai…" at bounding box center [683, 362] width 696 height 36
click at [670, 356] on p "Then there will be a payments on account towards 24-25 for £ also due to be pai…" at bounding box center [683, 362] width 696 height 36
click at [471, 370] on p "Then there will be a payments on account towards 24-25 for £1976.52 also due to…" at bounding box center [683, 362] width 696 height 36
drag, startPoint x: 657, startPoint y: 367, endPoint x: 618, endPoint y: 367, distance: 38.2
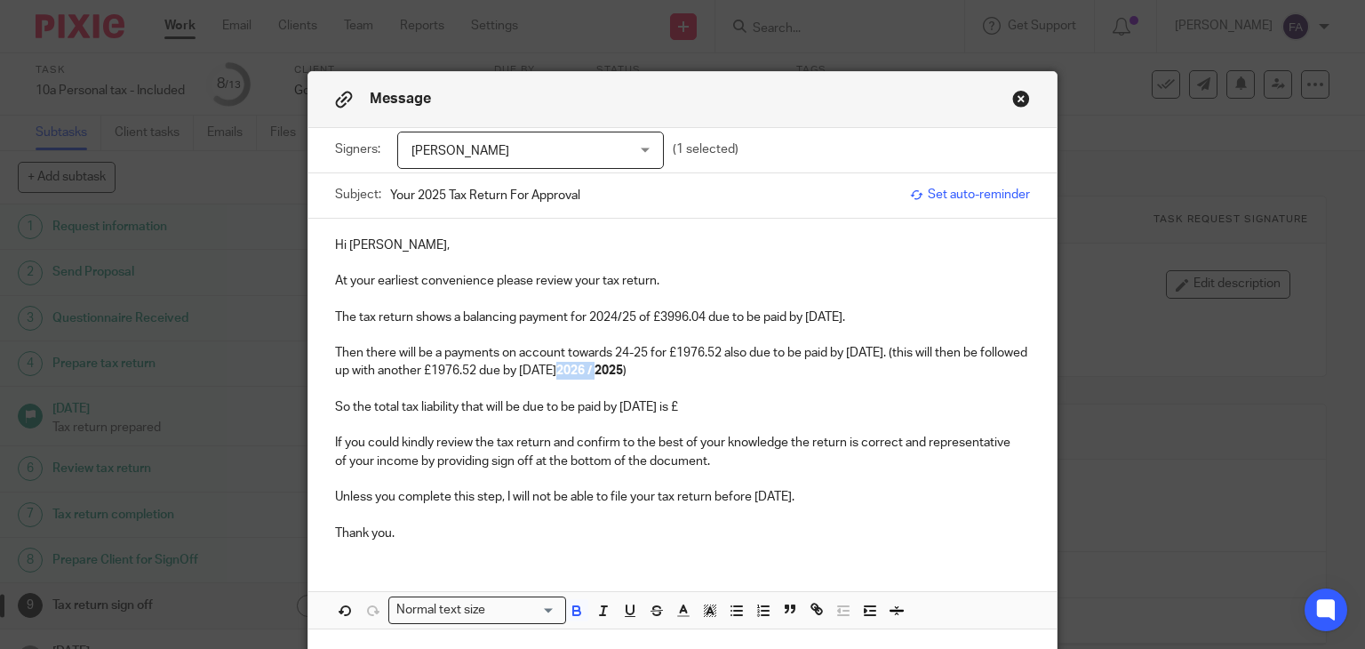
click at [618, 367] on strong "2026 / 2025" at bounding box center [589, 370] width 67 height 12
click at [585, 367] on strong "2025" at bounding box center [570, 370] width 28 height 12
click at [811, 350] on p "Then there will be a payments on account towards 24-25 for £1976.52 also due to…" at bounding box center [683, 362] width 696 height 36
click at [913, 349] on p "Then there will be a payments on account towards 24-25 for £1976.52 also due to…" at bounding box center [683, 362] width 696 height 36
click at [585, 371] on strong "2026" at bounding box center [570, 370] width 28 height 12
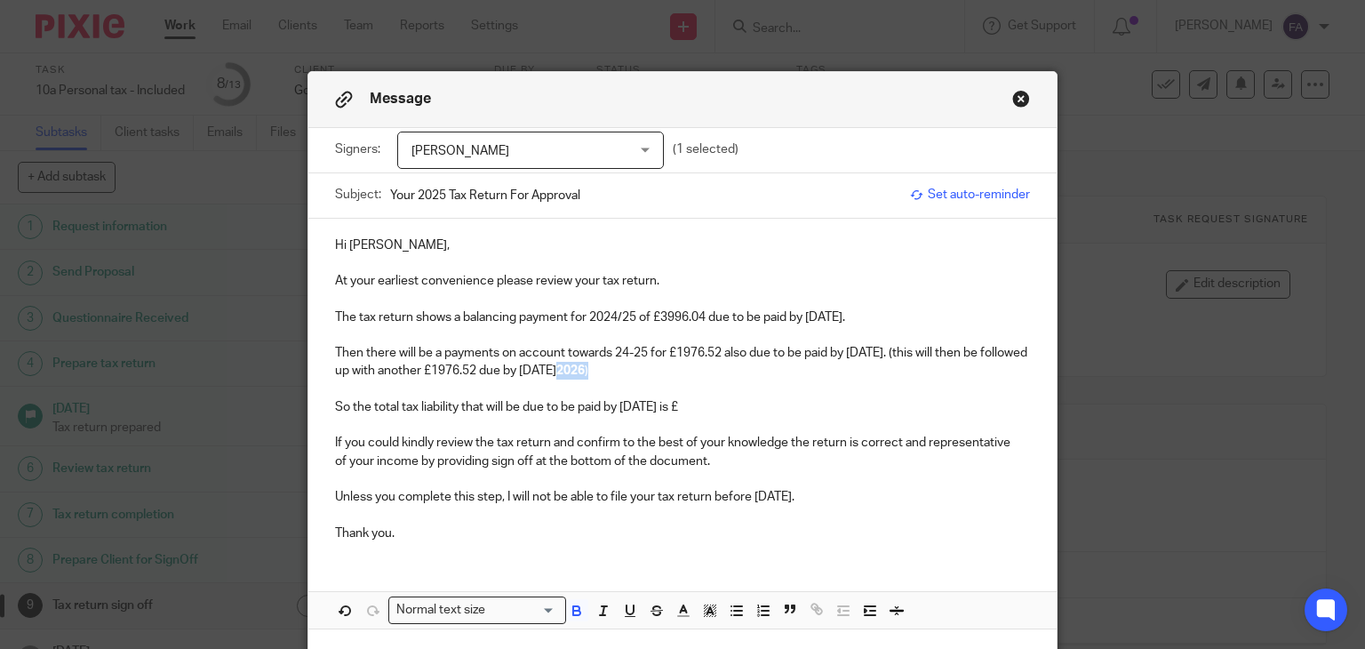
click at [585, 371] on strong "2026" at bounding box center [570, 370] width 28 height 12
click at [680, 403] on p "So the total tax liability that will be due to be paid by 31 Jan 2026 is £" at bounding box center [683, 407] width 696 height 18
click at [647, 363] on p "Then there will be a payments on account towards 24-25 for £1976.52 also due to…" at bounding box center [683, 362] width 696 height 36
click at [925, 353] on p "Then there will be a payments on account towards 24-25 for £1976.52 also due to…" at bounding box center [683, 362] width 696 height 36
click at [718, 402] on p "So the total tax liability that will be due to be paid by 31 Jan 2026 is £" at bounding box center [683, 407] width 696 height 18
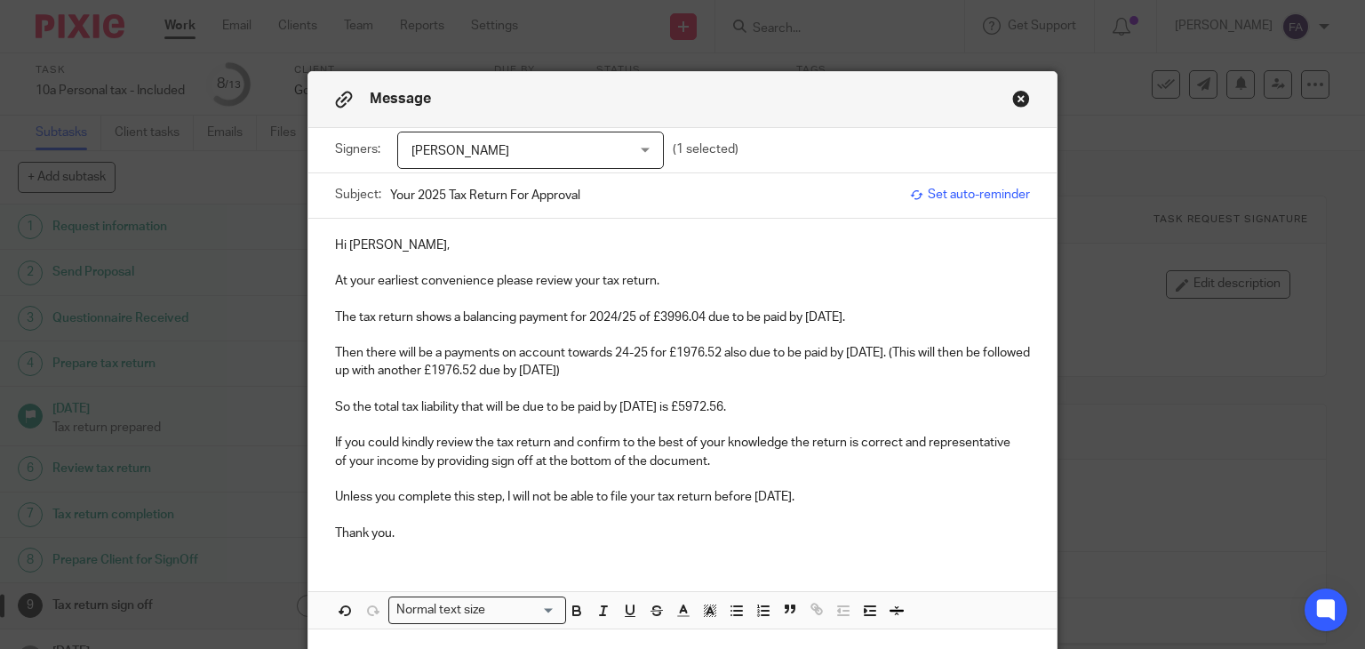
click at [810, 488] on p "Unless you complete this step, I will not be able to file your tax return befor…" at bounding box center [683, 497] width 696 height 18
click at [546, 473] on p at bounding box center [683, 479] width 696 height 18
click at [430, 442] on p "If you could kindly review the tax return and confirm to the best of your knowl…" at bounding box center [683, 452] width 696 height 36
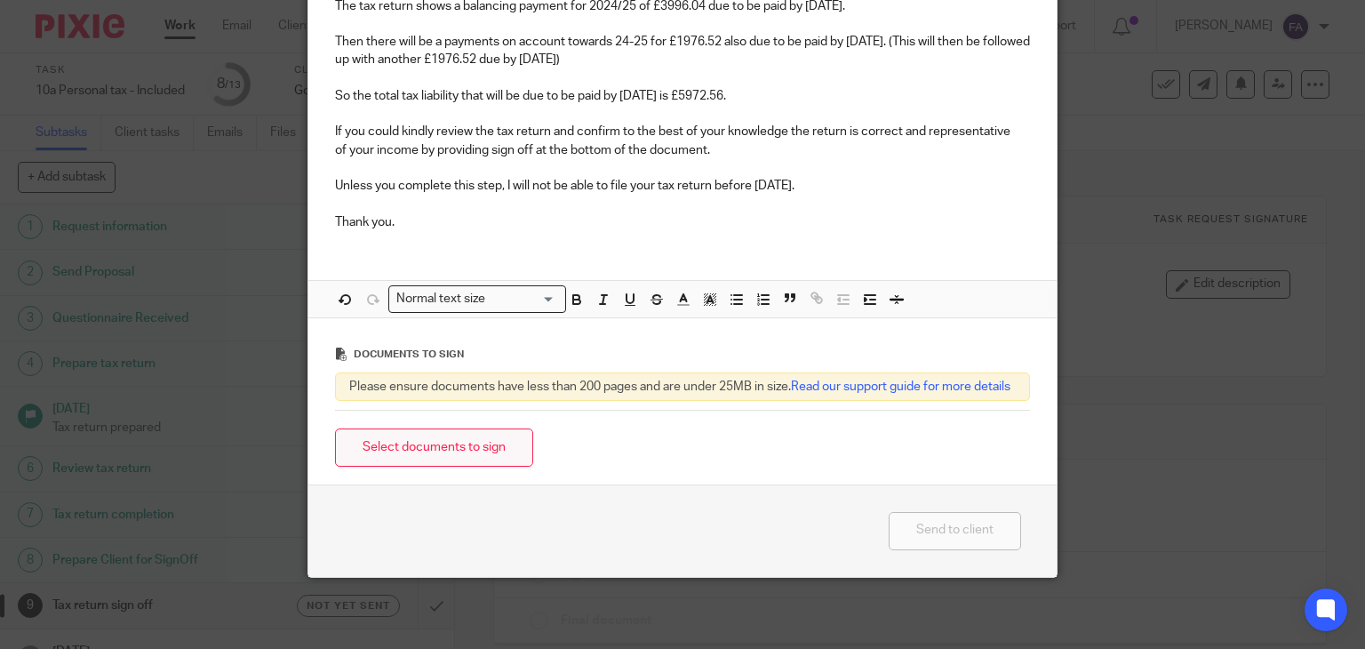
click at [481, 441] on button "Select documents to sign" at bounding box center [434, 447] width 198 height 38
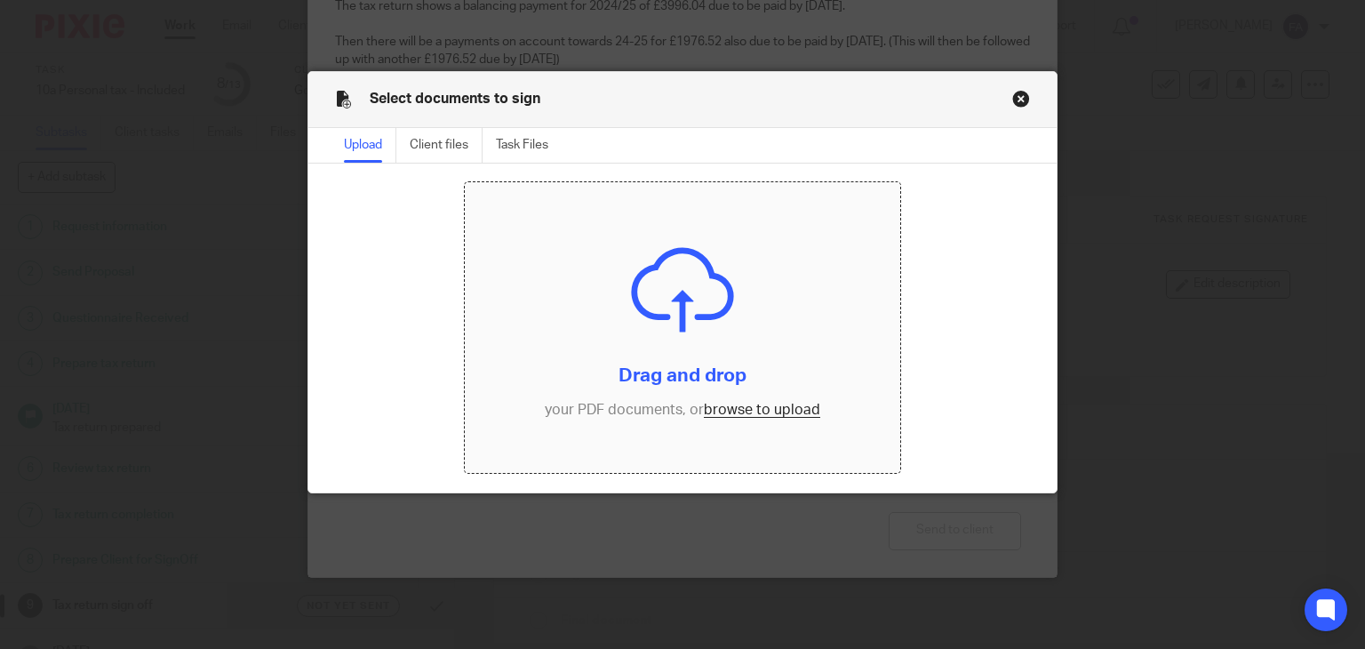
click at [729, 421] on input "file" at bounding box center [682, 327] width 435 height 291
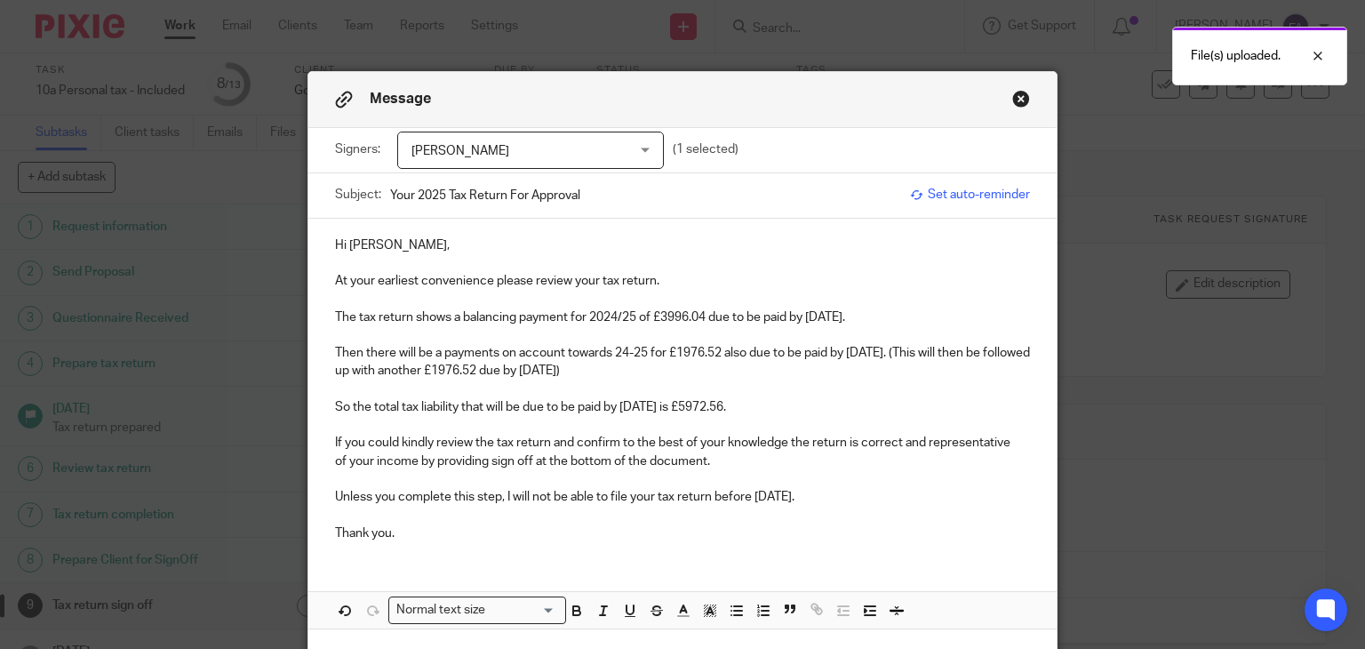
scroll to position [369, 0]
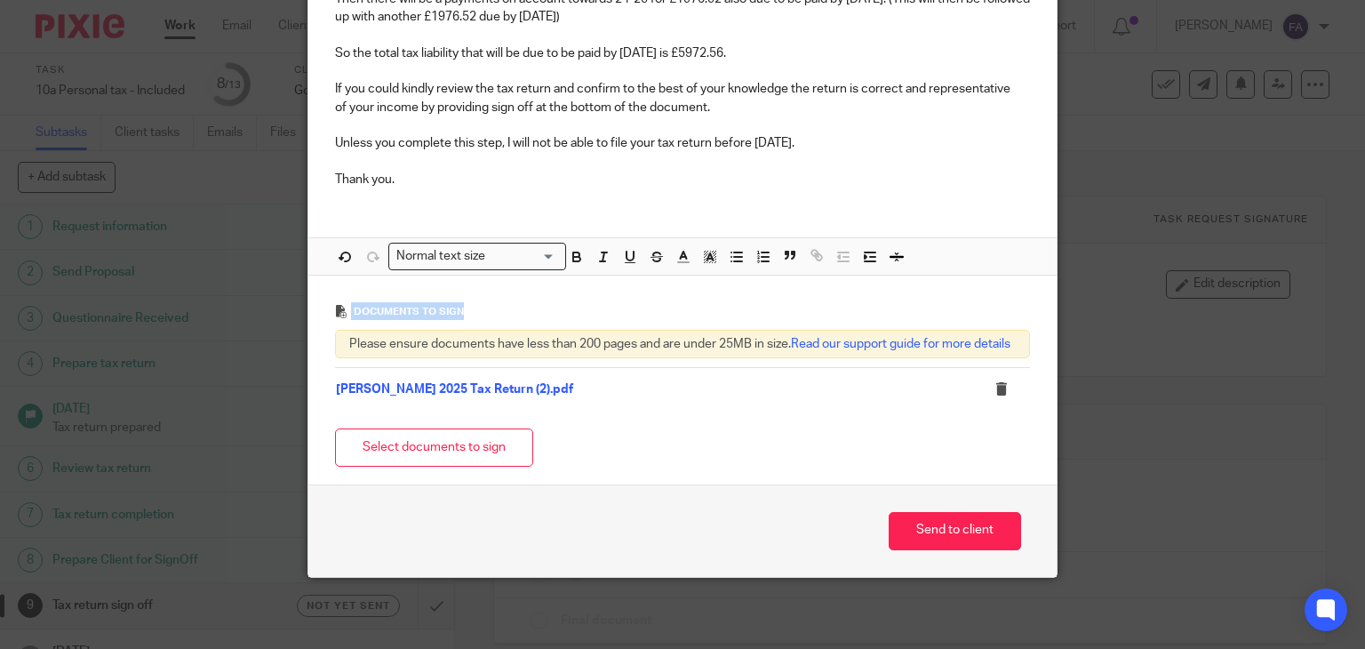
drag, startPoint x: 463, startPoint y: 307, endPoint x: 331, endPoint y: 306, distance: 131.5
click at [335, 306] on div "Documents to sign" at bounding box center [683, 311] width 696 height 36
click at [319, 286] on div "Documents to sign Please ensure documents have less than 200 pages and are unde…" at bounding box center [682, 379] width 749 height 209
drag, startPoint x: 319, startPoint y: 286, endPoint x: 491, endPoint y: 299, distance: 172.8
click at [490, 299] on div "Documents to sign Please ensure documents have less than 200 pages and are unde…" at bounding box center [682, 379] width 749 height 209
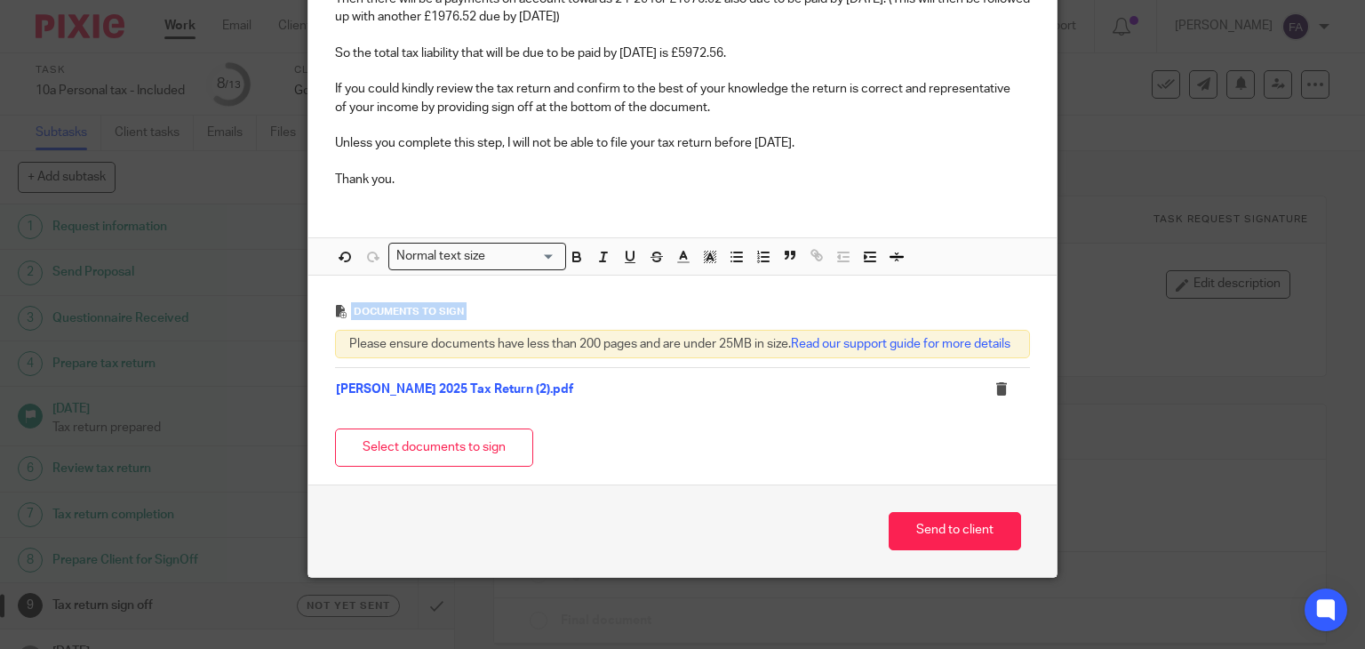
click at [498, 296] on div "Documents to sign" at bounding box center [683, 311] width 696 height 36
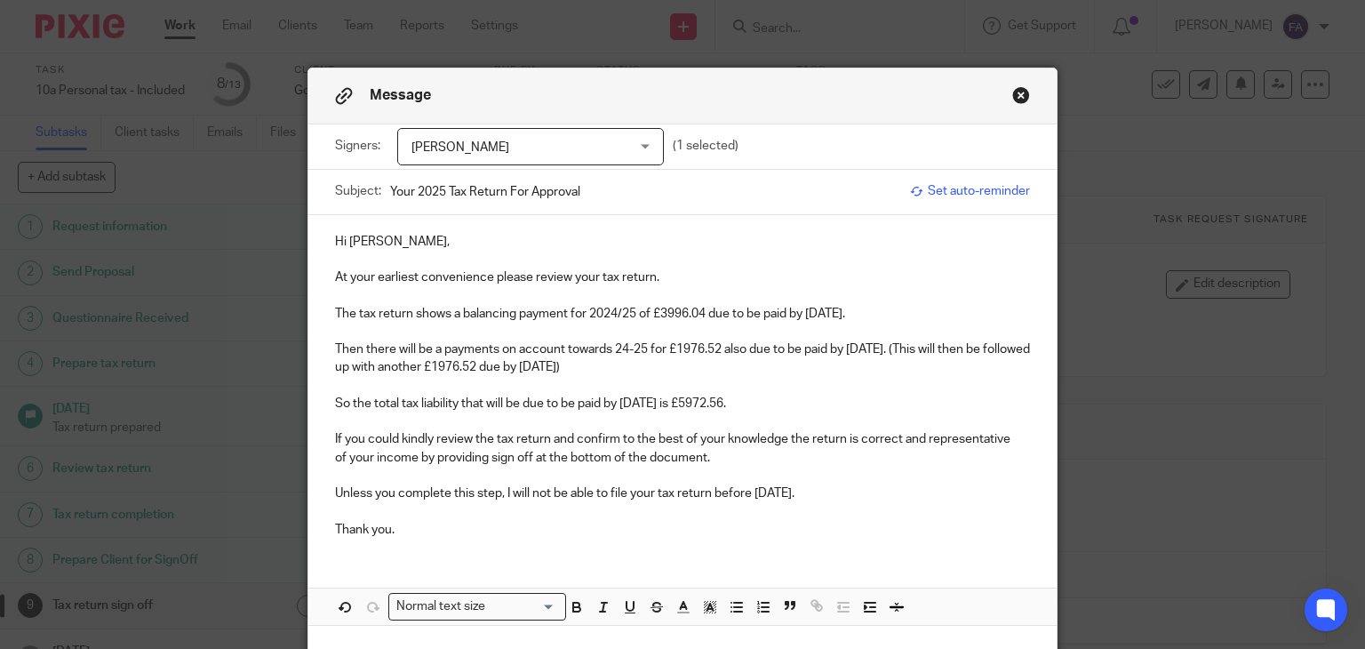
scroll to position [0, 0]
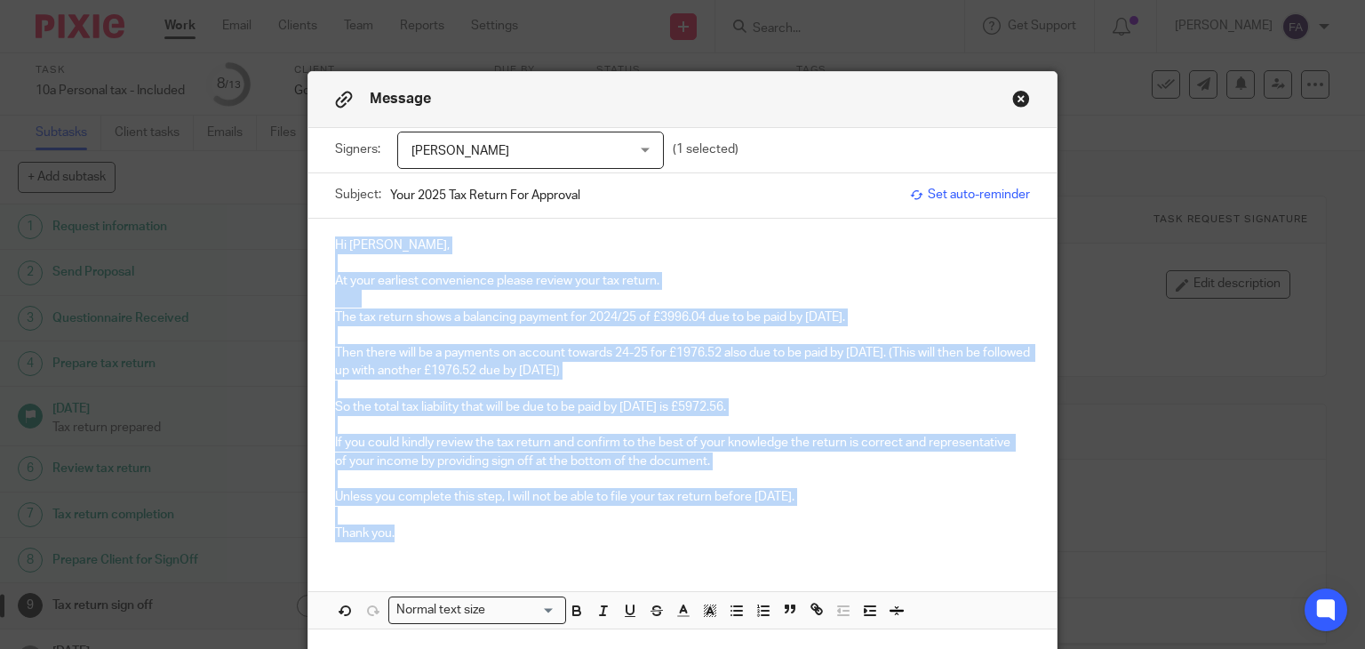
drag, startPoint x: 316, startPoint y: 241, endPoint x: 610, endPoint y: 544, distance: 422.3
click at [614, 545] on div "Hi James, At your earliest convenience please review your tax return. The tax r…" at bounding box center [682, 388] width 749 height 338
click at [473, 541] on div "Hi James, At your earliest convenience please review your tax return. The tax r…" at bounding box center [682, 388] width 749 height 338
drag, startPoint x: 455, startPoint y: 538, endPoint x: 338, endPoint y: 269, distance: 292.9
click at [338, 270] on div "Hi James, At your earliest convenience please review your tax return. The tax r…" at bounding box center [682, 388] width 749 height 338
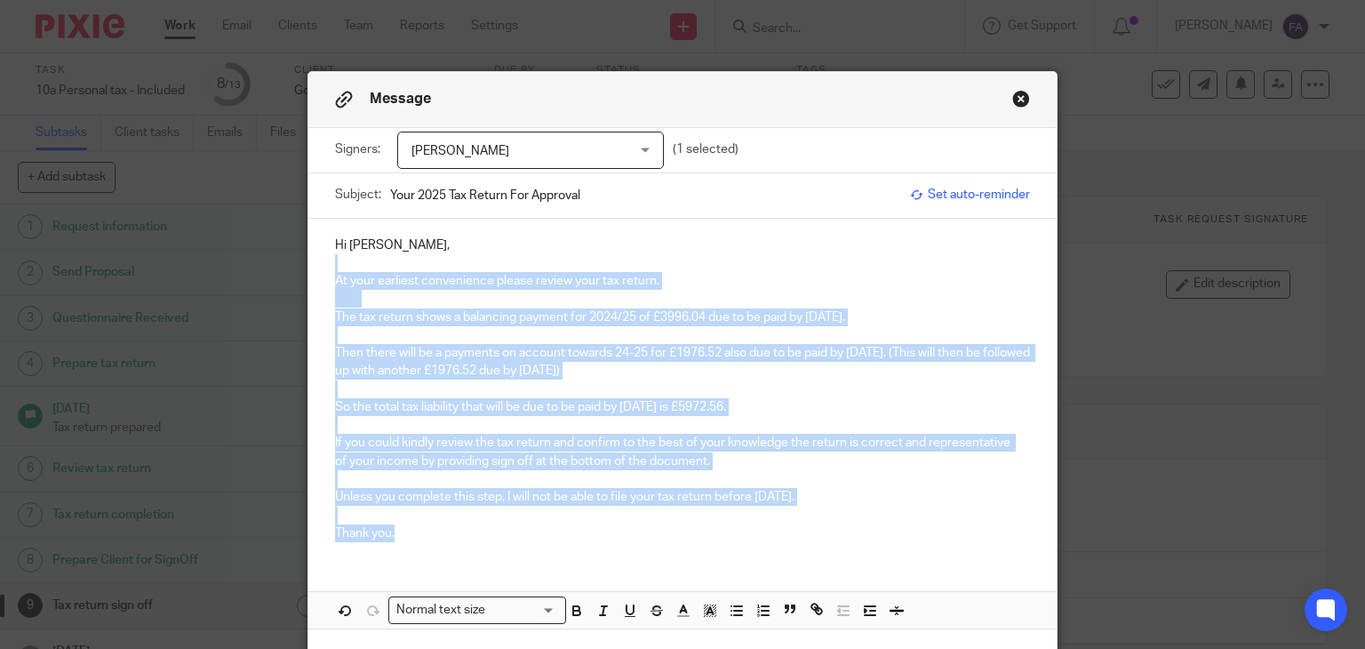
click at [337, 262] on p at bounding box center [683, 263] width 696 height 18
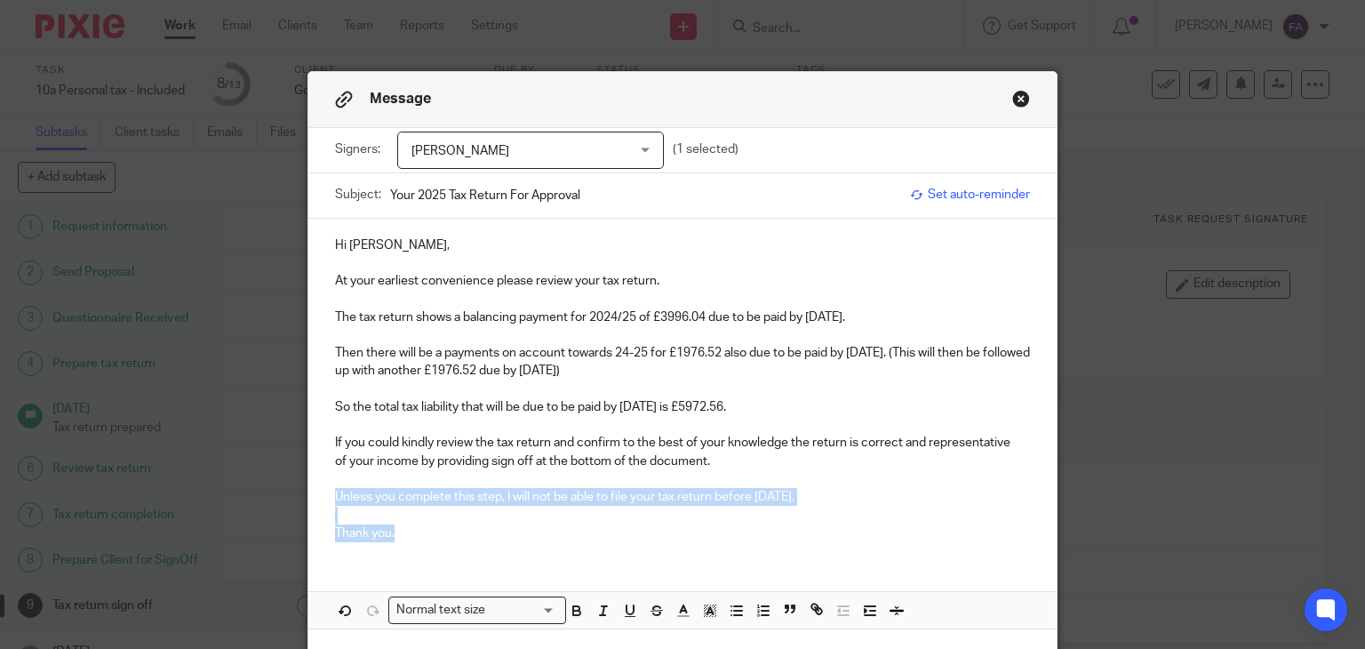
drag, startPoint x: 327, startPoint y: 499, endPoint x: 879, endPoint y: 527, distance: 552.5
click at [879, 527] on div "Hi James, At your earliest convenience please review your tax return. The tax r…" at bounding box center [682, 388] width 749 height 338
click at [571, 530] on p "Thank you." at bounding box center [683, 533] width 696 height 18
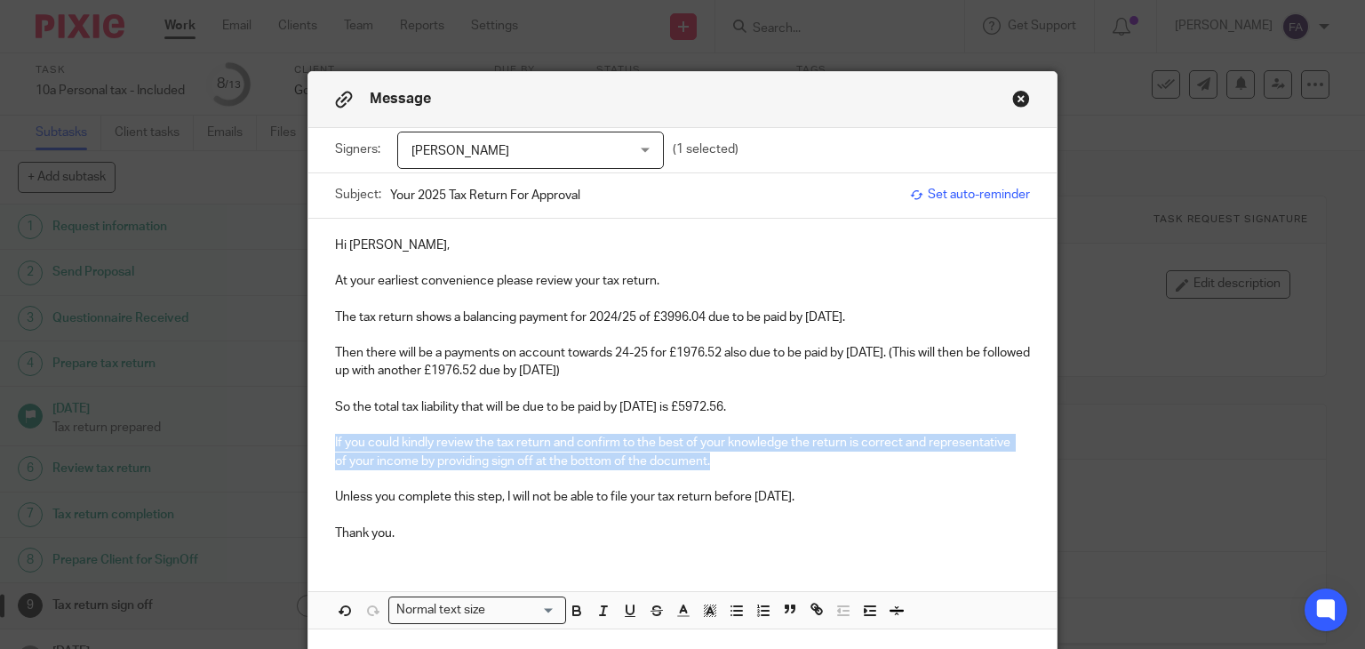
drag, startPoint x: 312, startPoint y: 445, endPoint x: 757, endPoint y: 463, distance: 445.5
click at [757, 463] on div "Hi James, At your earliest convenience please review your tax return. The tax r…" at bounding box center [682, 388] width 749 height 338
click at [757, 463] on p "If you could kindly review the tax return and confirm to the best of your knowl…" at bounding box center [683, 452] width 696 height 36
drag, startPoint x: 757, startPoint y: 463, endPoint x: 329, endPoint y: 394, distance: 433.9
click at [329, 394] on div "Hi James, At your earliest convenience please review your tax return. The tax r…" at bounding box center [682, 388] width 749 height 338
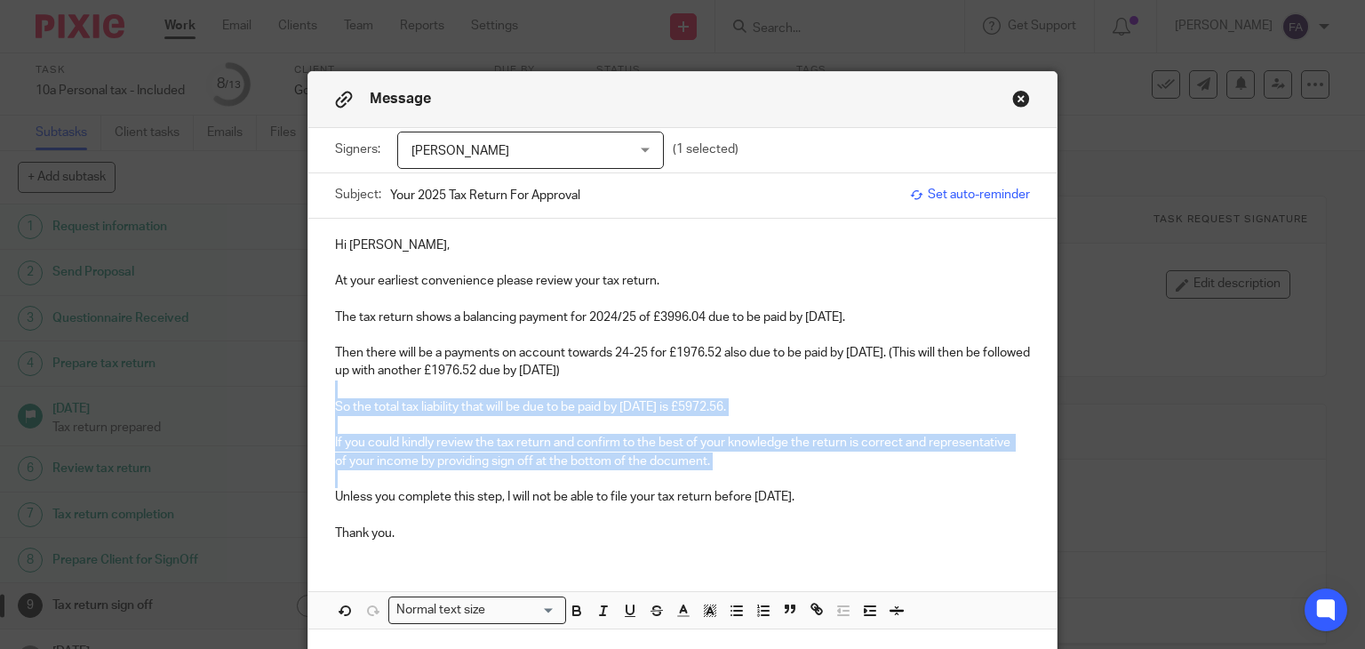
click at [396, 401] on p "So the total tax liability that will be due to be paid by 31 Jan 2026 is £5972.…" at bounding box center [683, 407] width 696 height 18
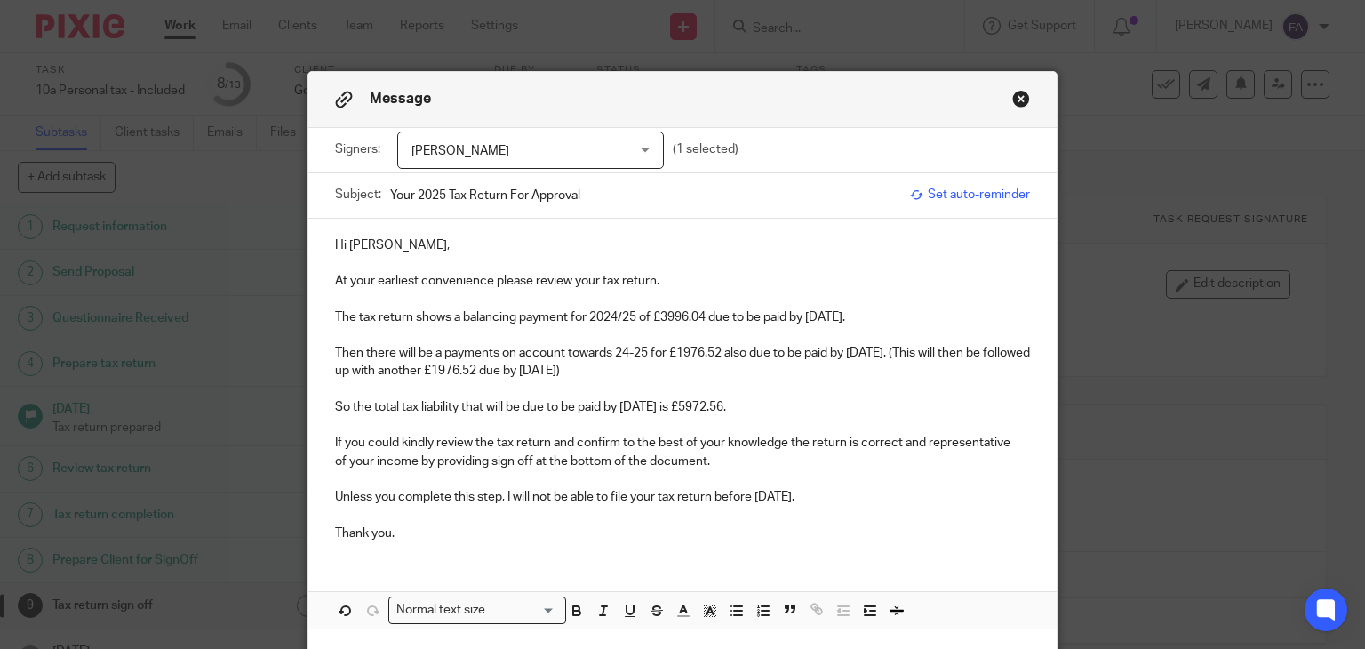
scroll to position [369, 0]
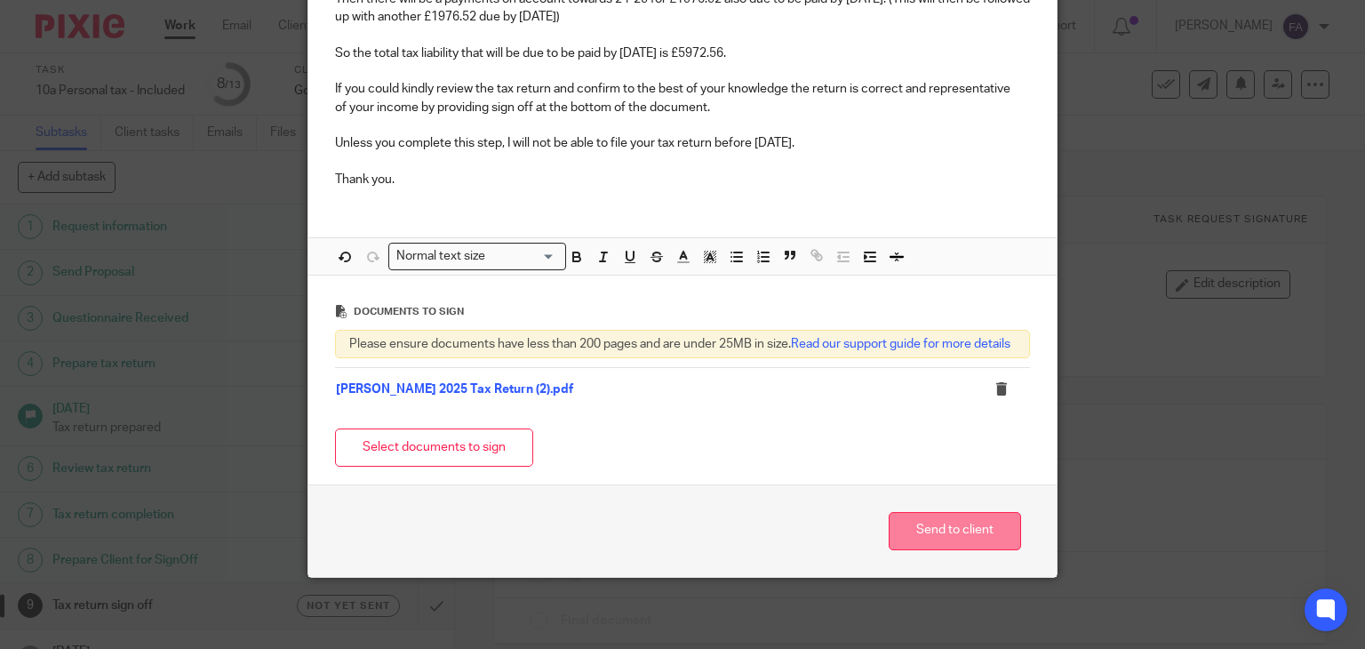
click at [932, 541] on button "Send to client" at bounding box center [955, 531] width 132 height 38
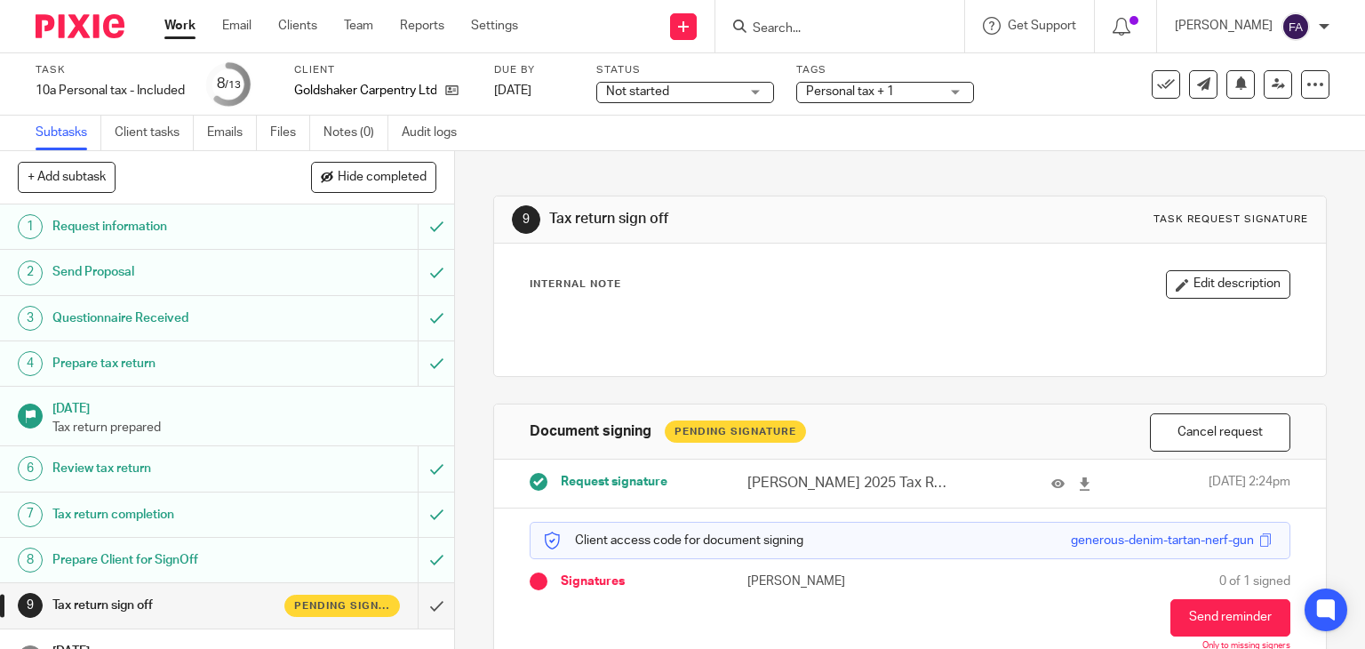
click at [944, 86] on div "Personal tax + 1" at bounding box center [885, 92] width 178 height 21
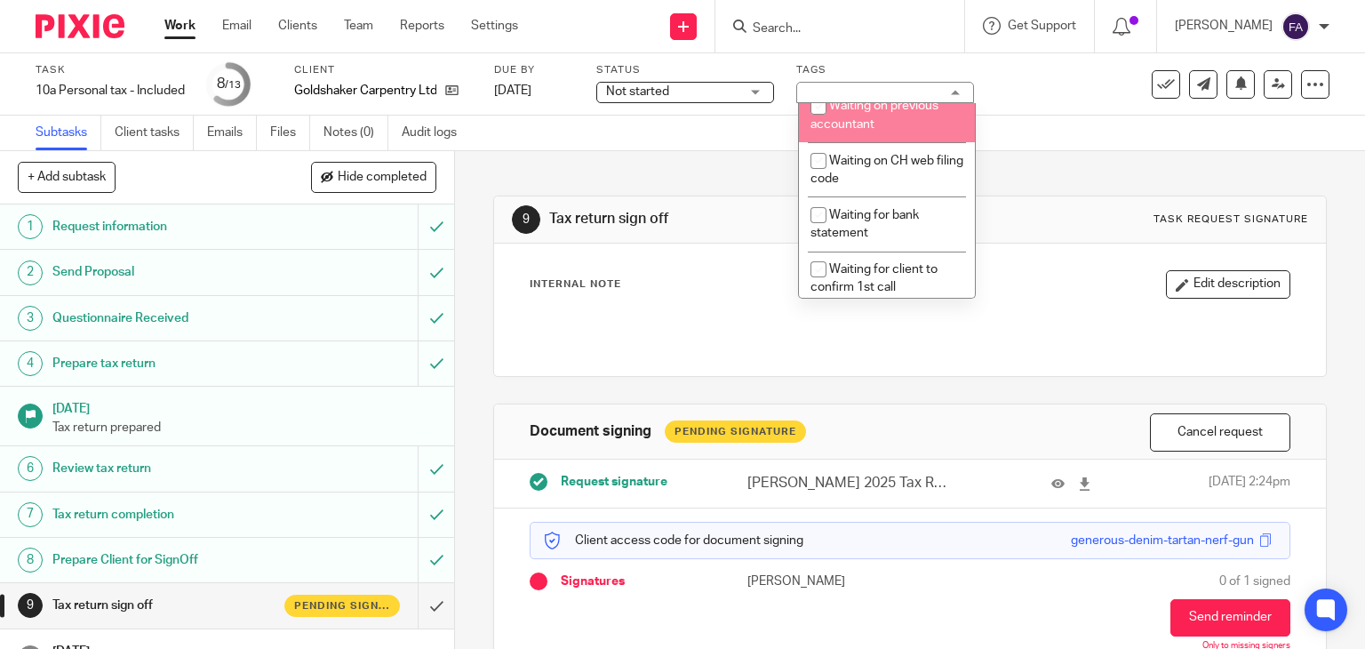
scroll to position [1066, 0]
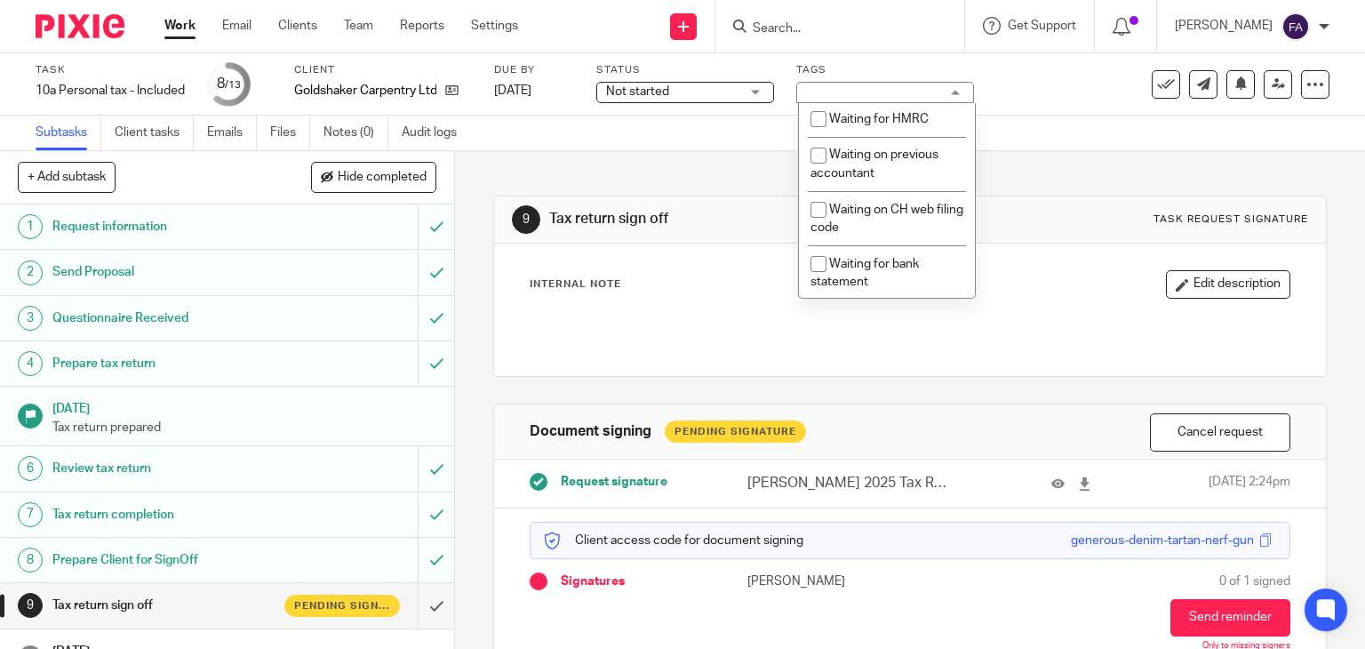
click at [860, 89] on span "With client for approval" at bounding box center [893, 82] width 128 height 12
checkbox input "true"
click at [838, 22] on input "Search" at bounding box center [831, 29] width 160 height 16
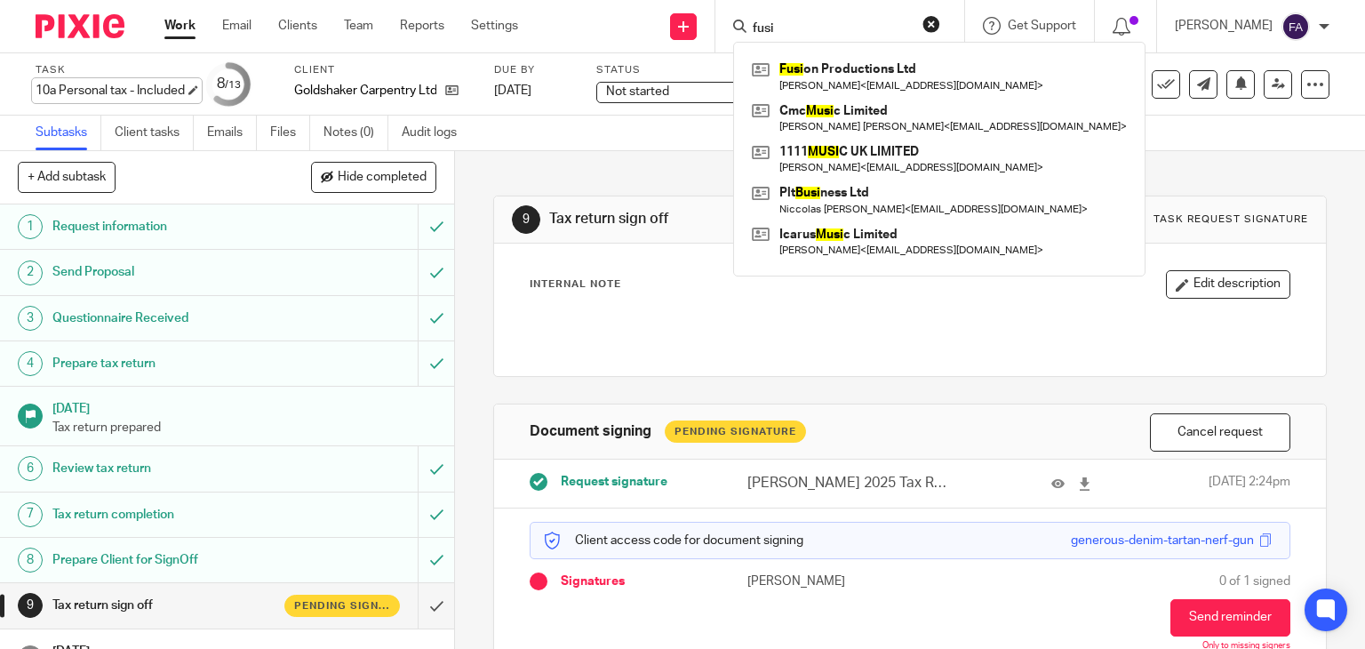
type input "fusi"
click at [174, 32] on link "Work" at bounding box center [179, 26] width 31 height 18
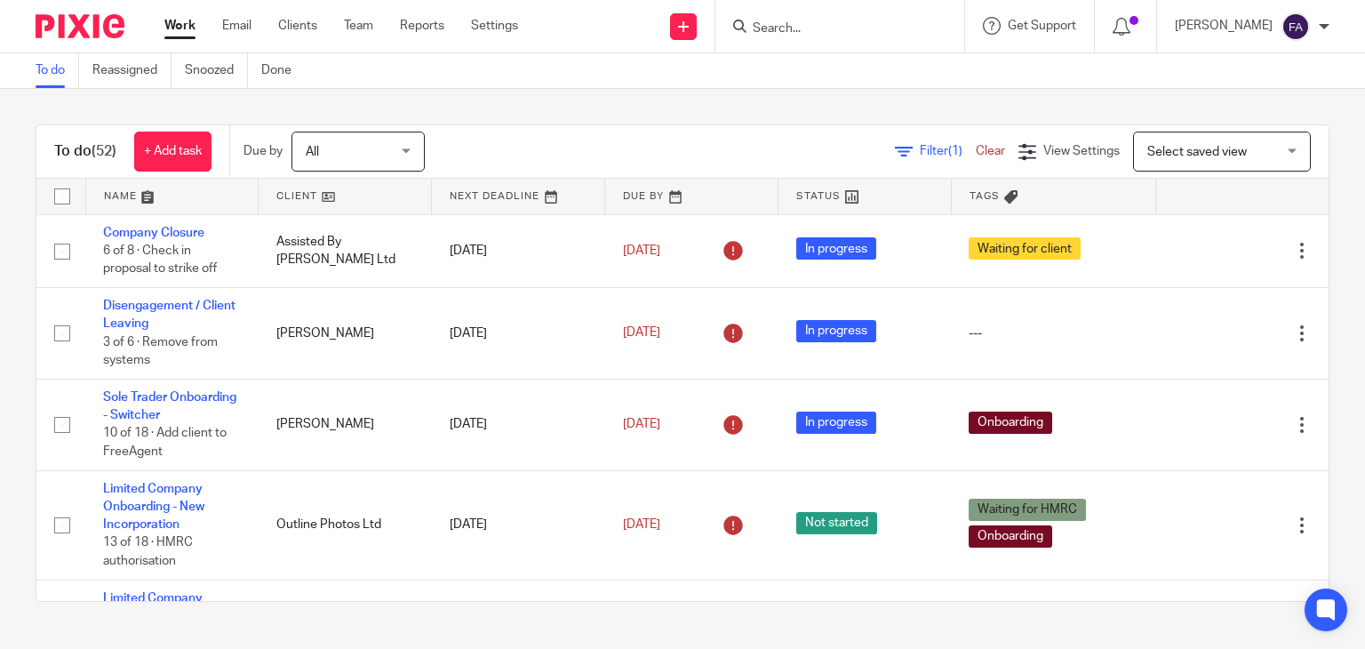
click at [807, 26] on input "Search" at bounding box center [831, 29] width 160 height 16
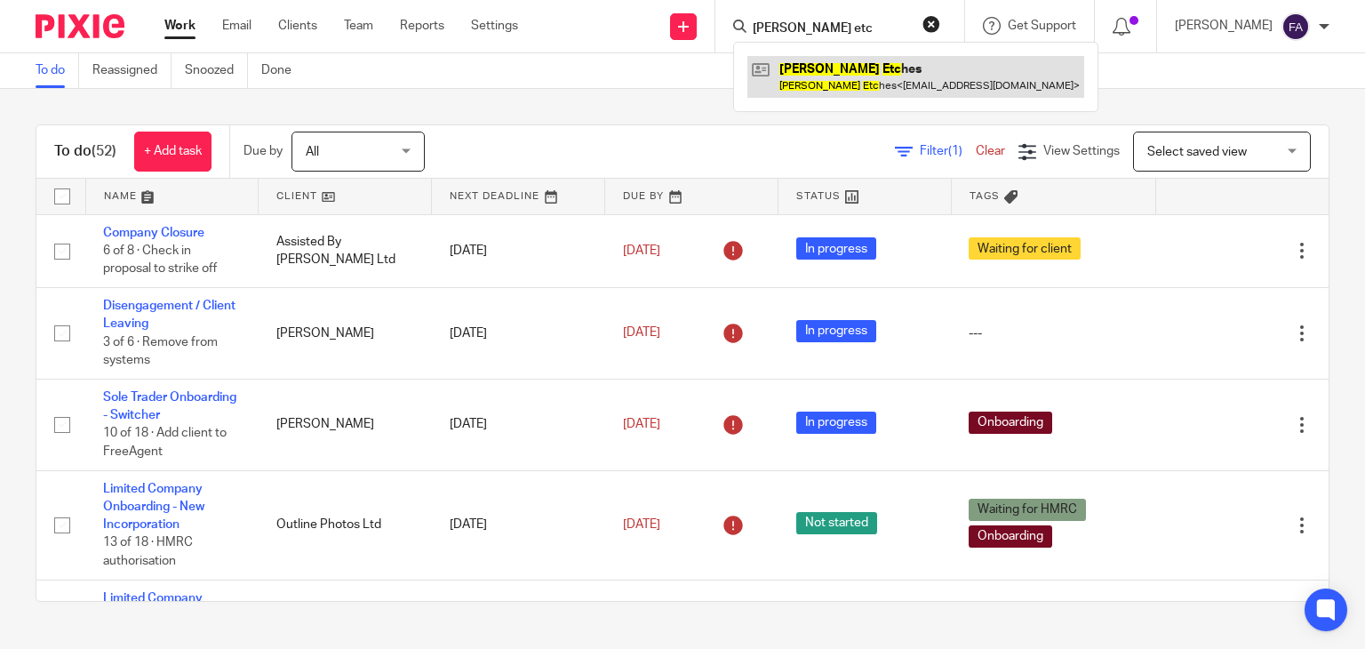
type input "louis etc"
click at [929, 80] on link at bounding box center [915, 76] width 337 height 41
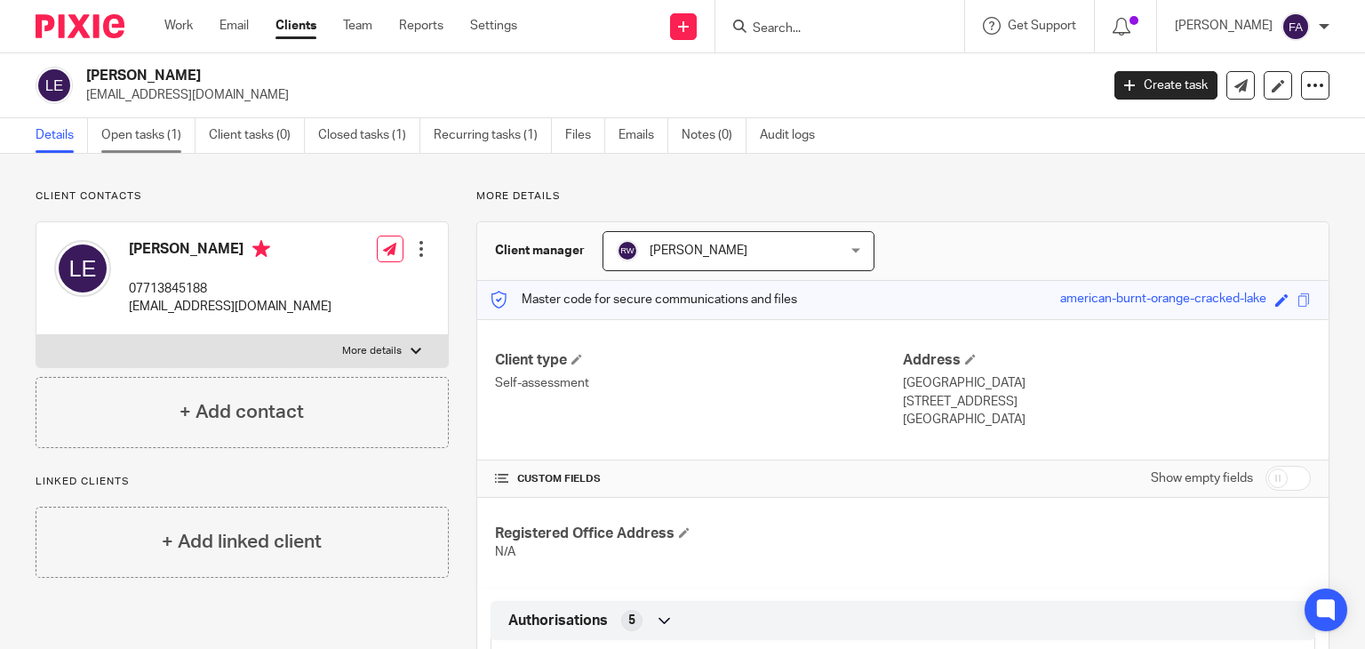
drag, startPoint x: 202, startPoint y: 143, endPoint x: 178, endPoint y: 145, distance: 24.1
click at [202, 143] on ul "Details Open tasks (1) Client tasks (0) Closed tasks (1) Recurring tasks (1) Fi…" at bounding box center [439, 135] width 806 height 35
click at [178, 145] on link "Open tasks (1)" at bounding box center [148, 135] width 94 height 35
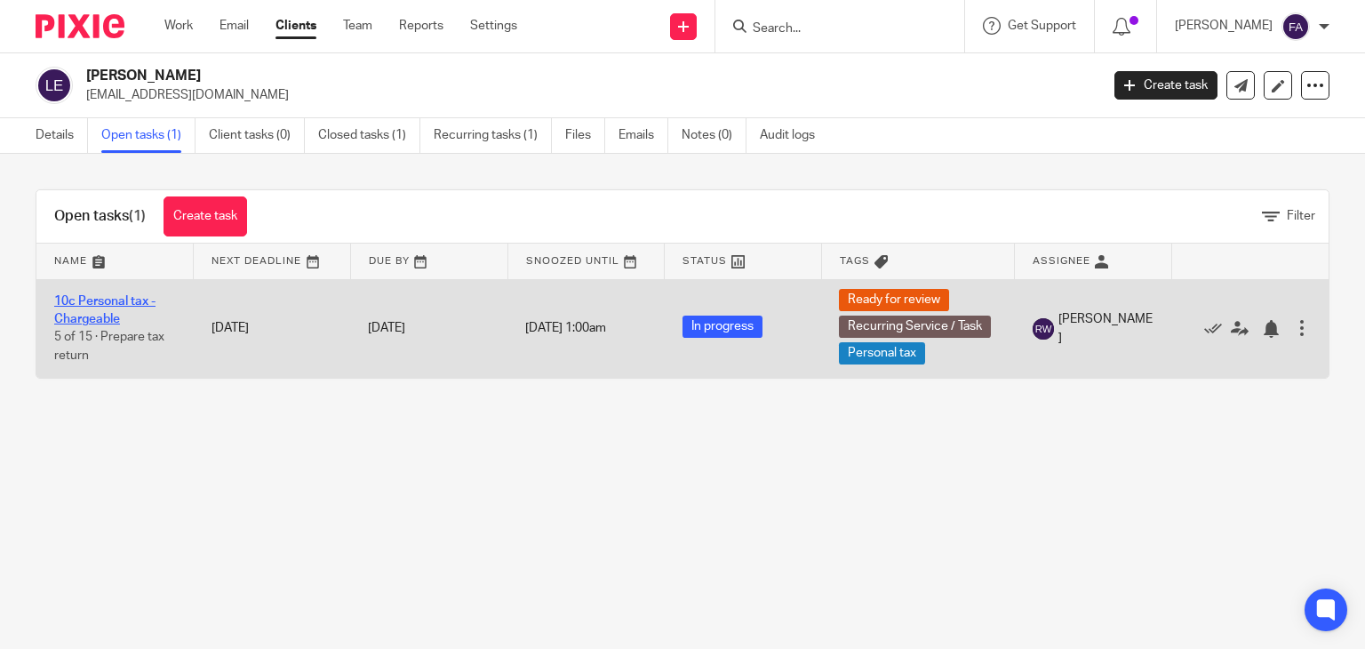
click at [88, 315] on link "10c Personal tax - Chargeable" at bounding box center [104, 310] width 101 height 30
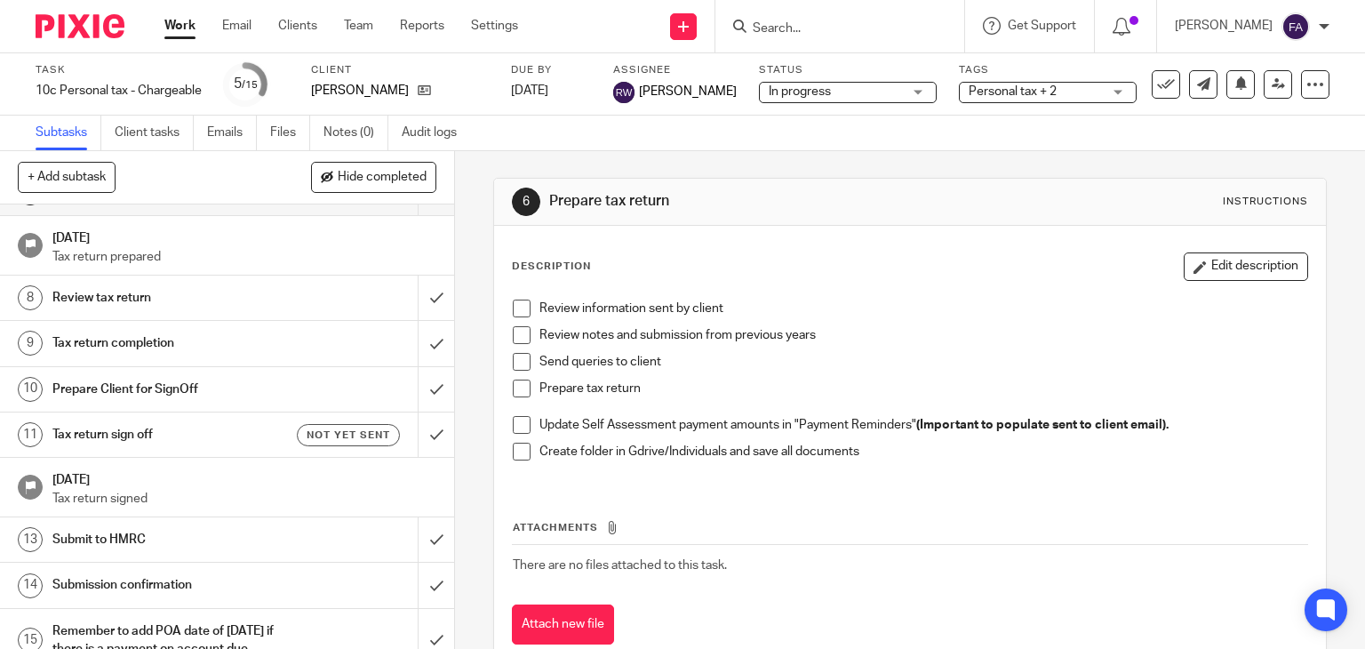
scroll to position [267, 0]
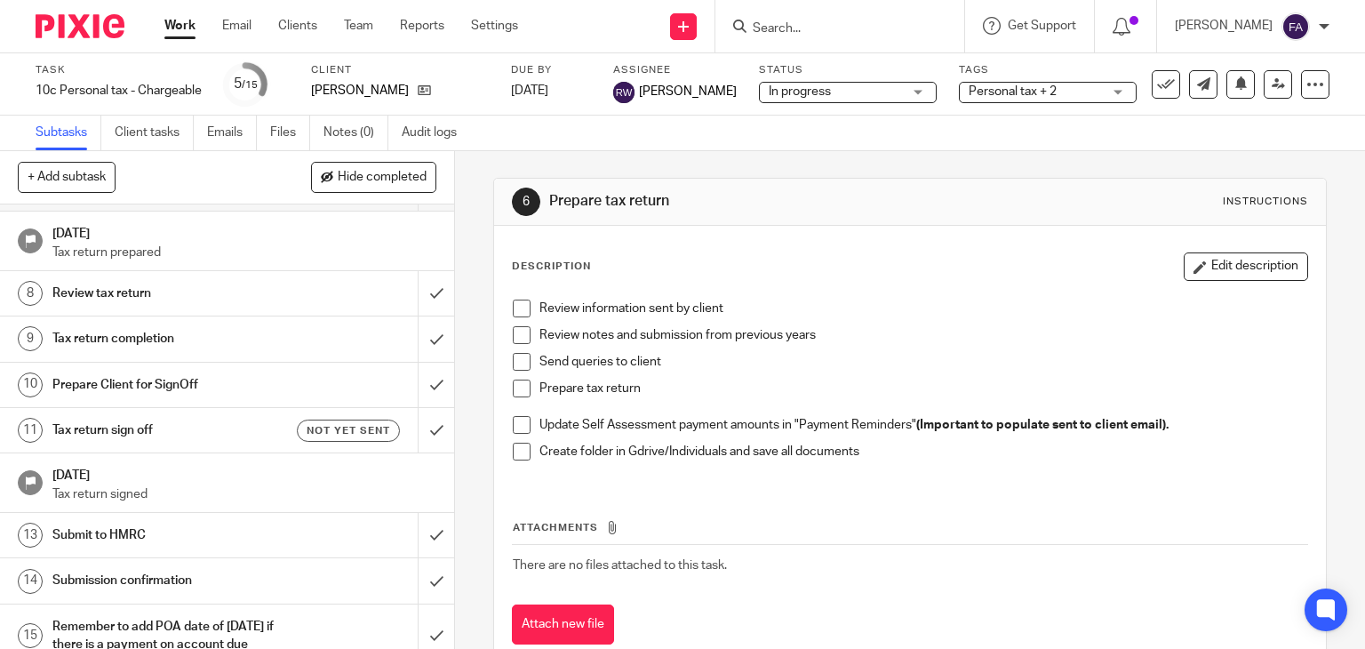
click at [981, 96] on span "Personal tax + 2" at bounding box center [1013, 91] width 88 height 12
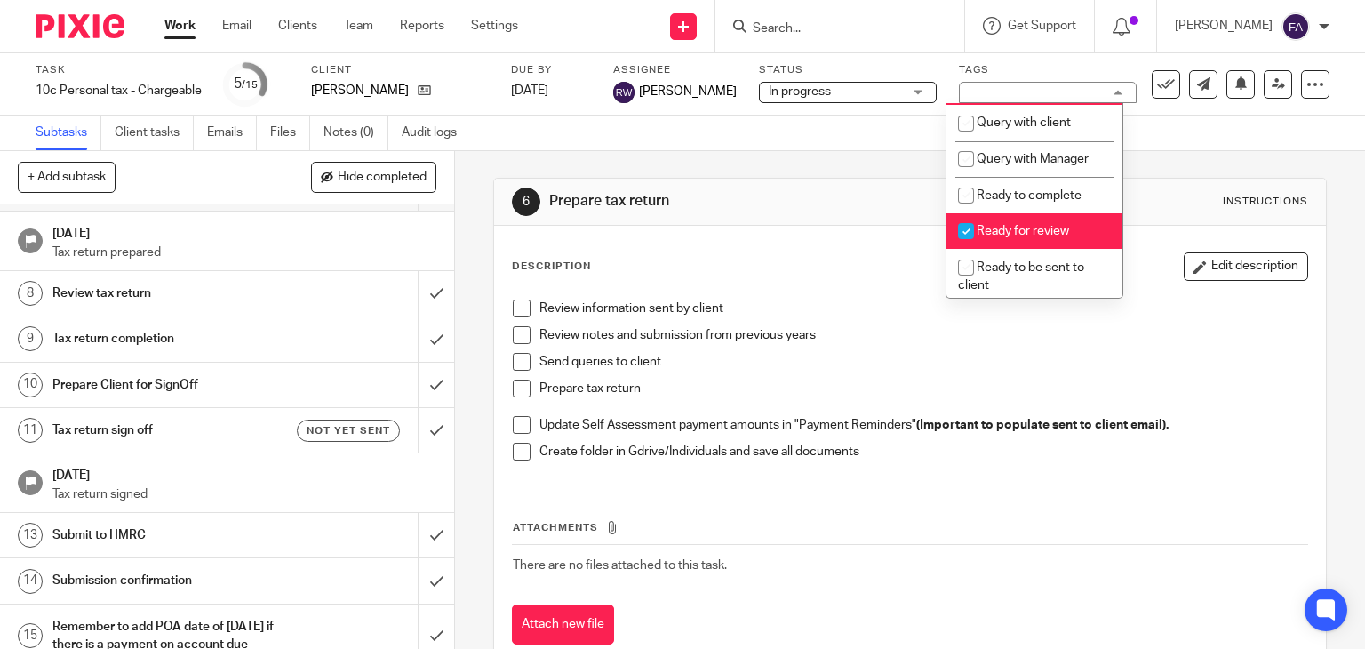
scroll to position [622, 0]
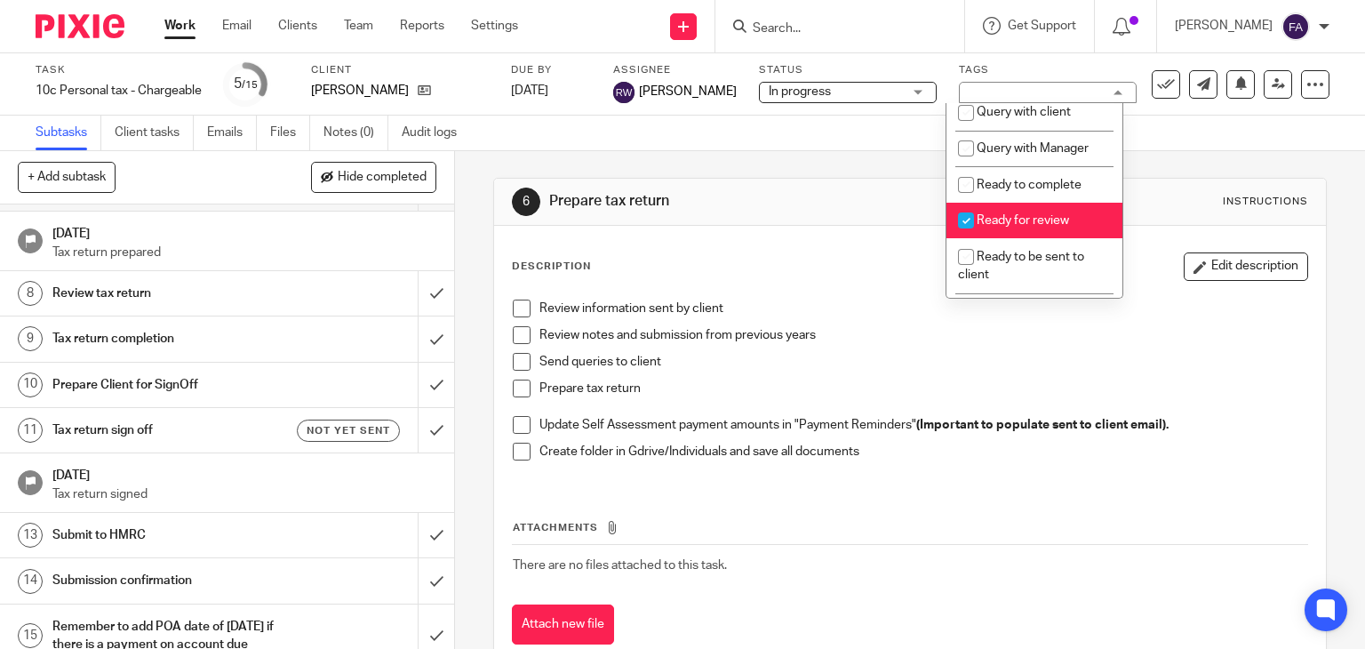
click at [993, 235] on li "Ready for review" at bounding box center [1034, 221] width 176 height 36
checkbox input "false"
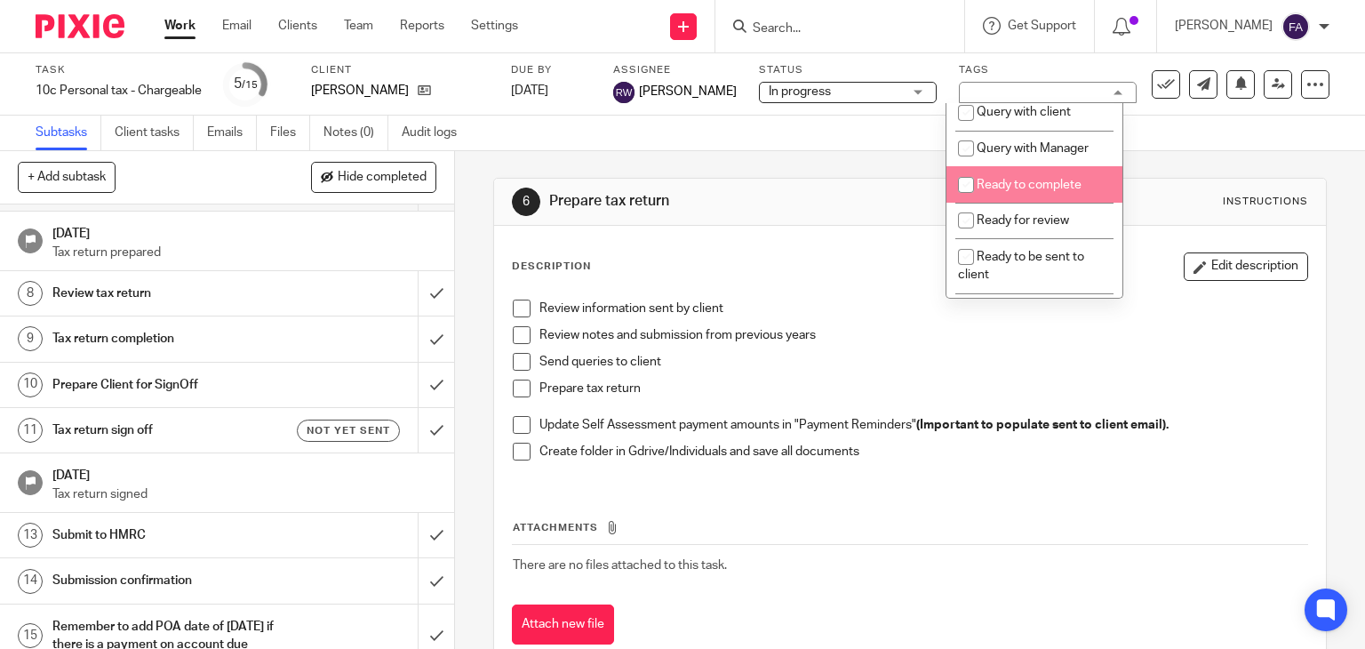
scroll to position [711, 0]
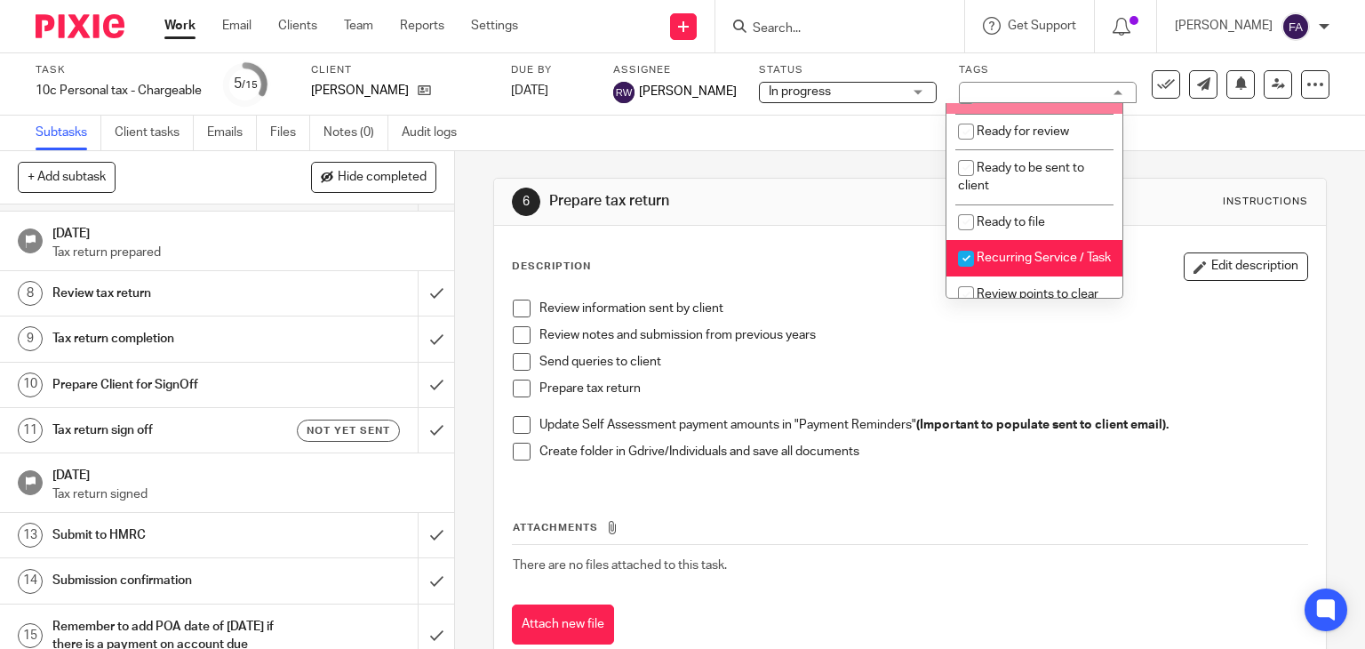
click at [1034, 114] on li "Ready to complete" at bounding box center [1034, 95] width 176 height 36
checkbox input "true"
click at [675, 154] on div "6 Prepare tax return Instructions Description Edit description Review informati…" at bounding box center [910, 424] width 834 height 547
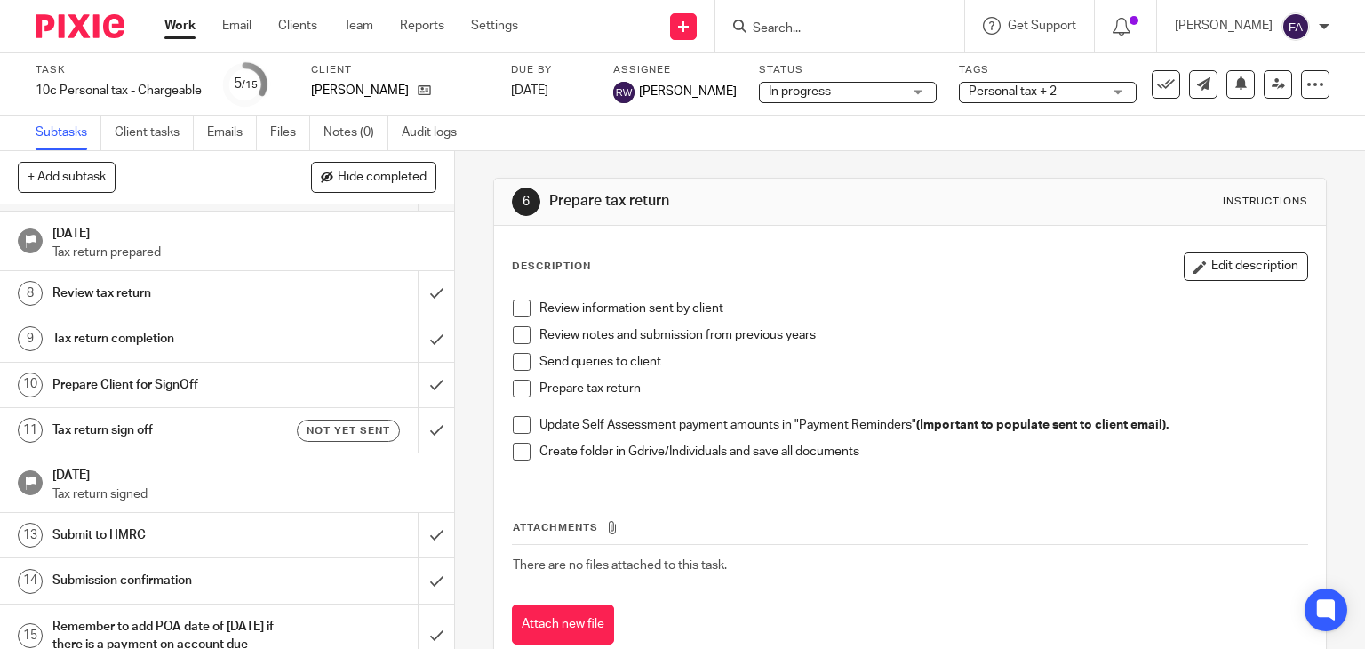
click at [835, 22] on input "Search" at bounding box center [831, 29] width 160 height 16
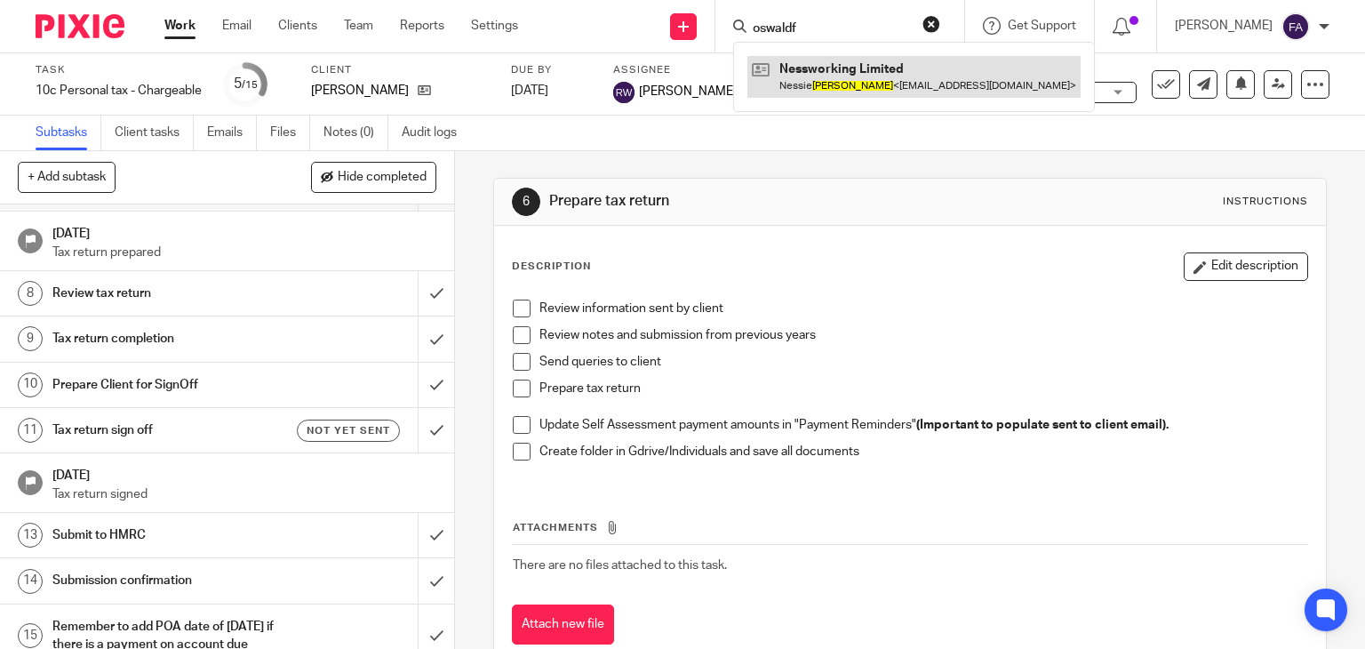
type input "oswaldf"
click at [885, 87] on link at bounding box center [913, 76] width 333 height 41
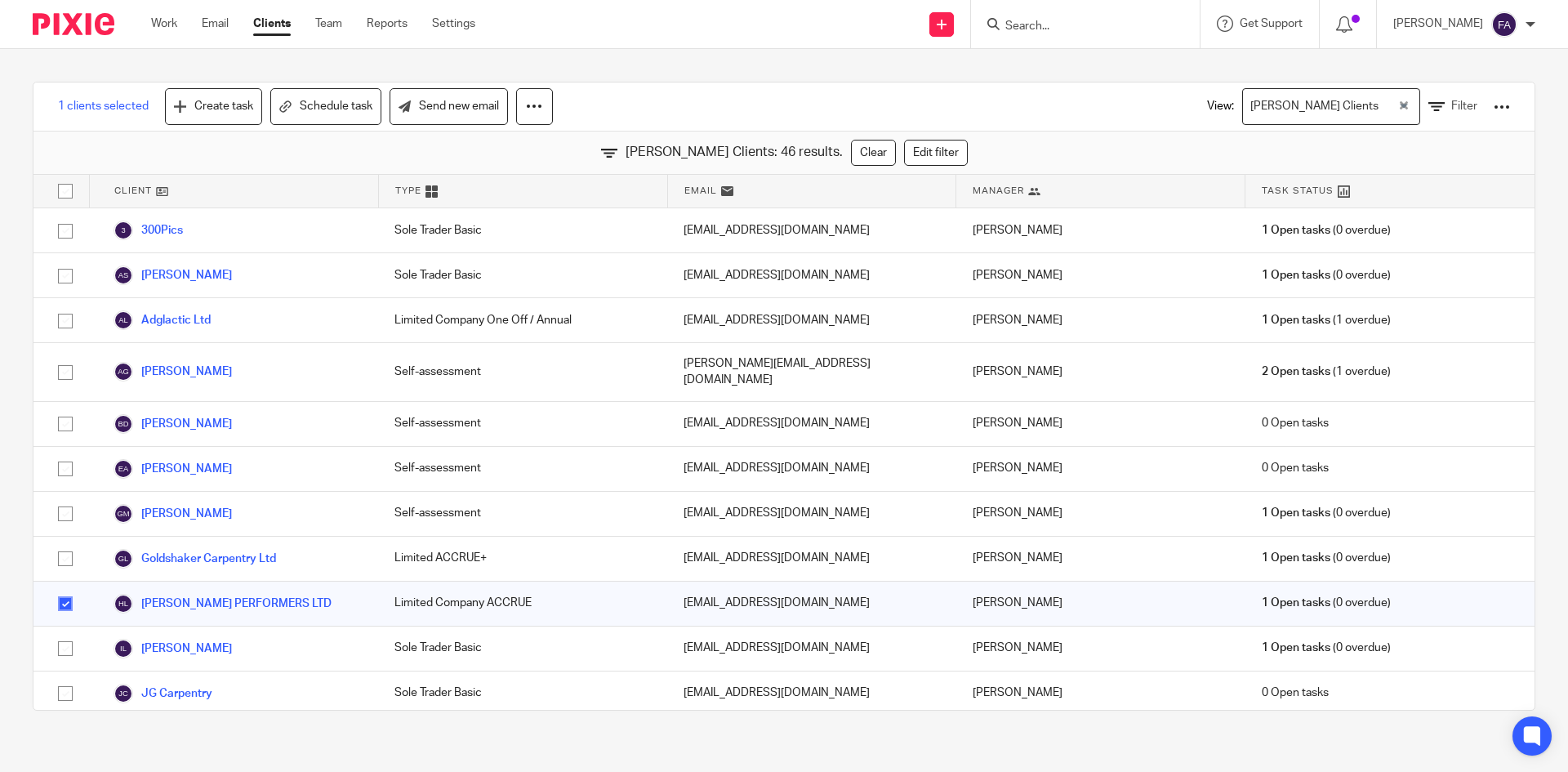
scroll to position [245, 0]
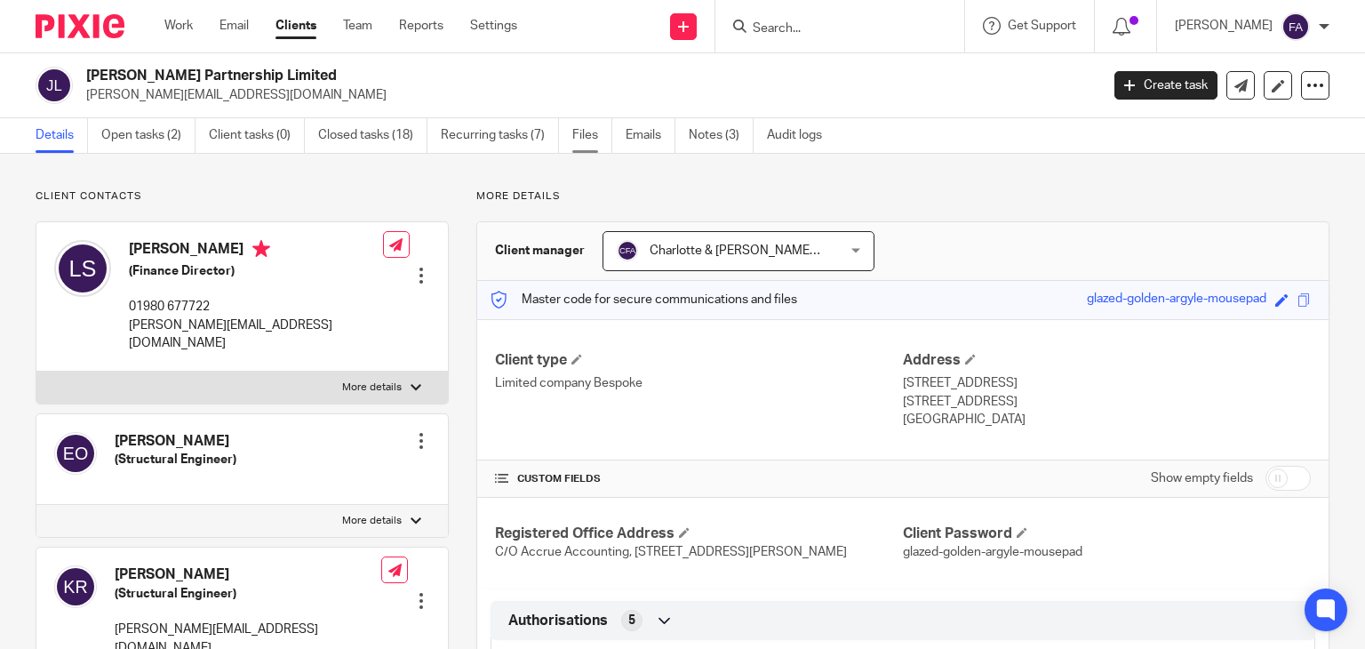
click at [586, 137] on link "Files" at bounding box center [592, 135] width 40 height 35
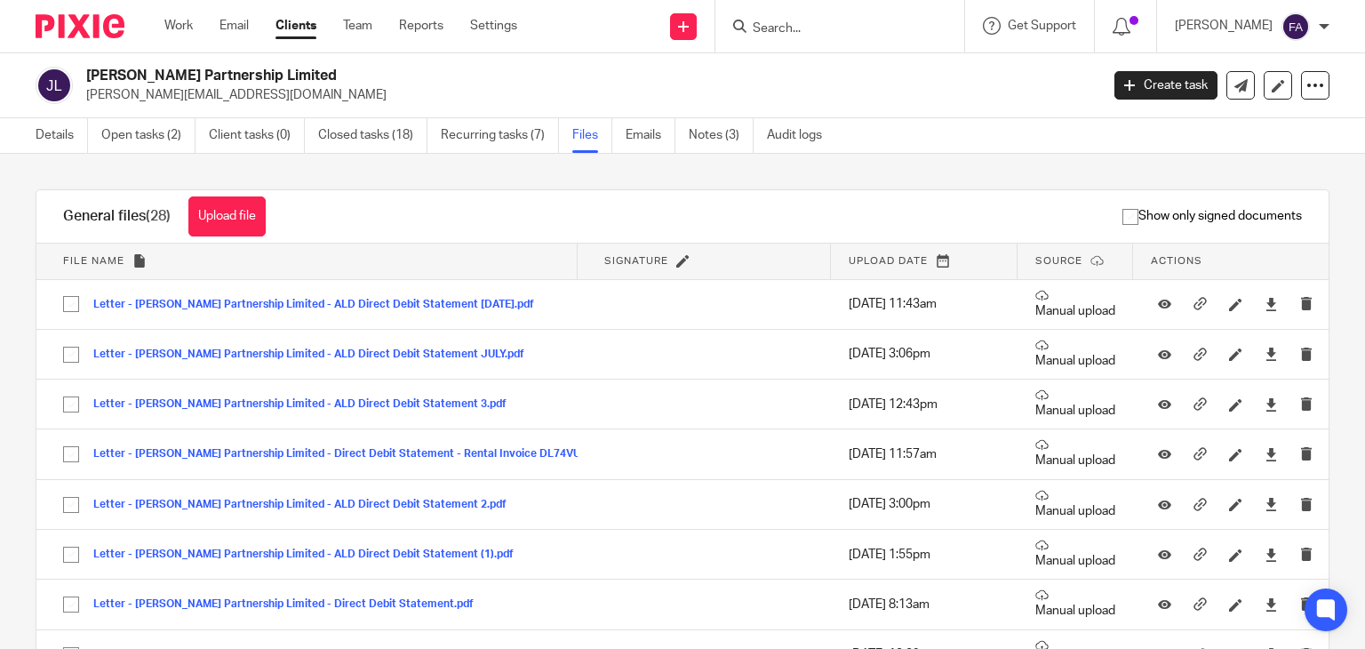
click at [840, 12] on div at bounding box center [839, 26] width 249 height 52
drag, startPoint x: 839, startPoint y: 12, endPoint x: 841, endPoint y: 68, distance: 56.0
click at [841, 26] on div at bounding box center [839, 26] width 249 height 52
click at [816, 9] on div at bounding box center [839, 26] width 249 height 52
click at [818, 13] on div at bounding box center [839, 26] width 249 height 52
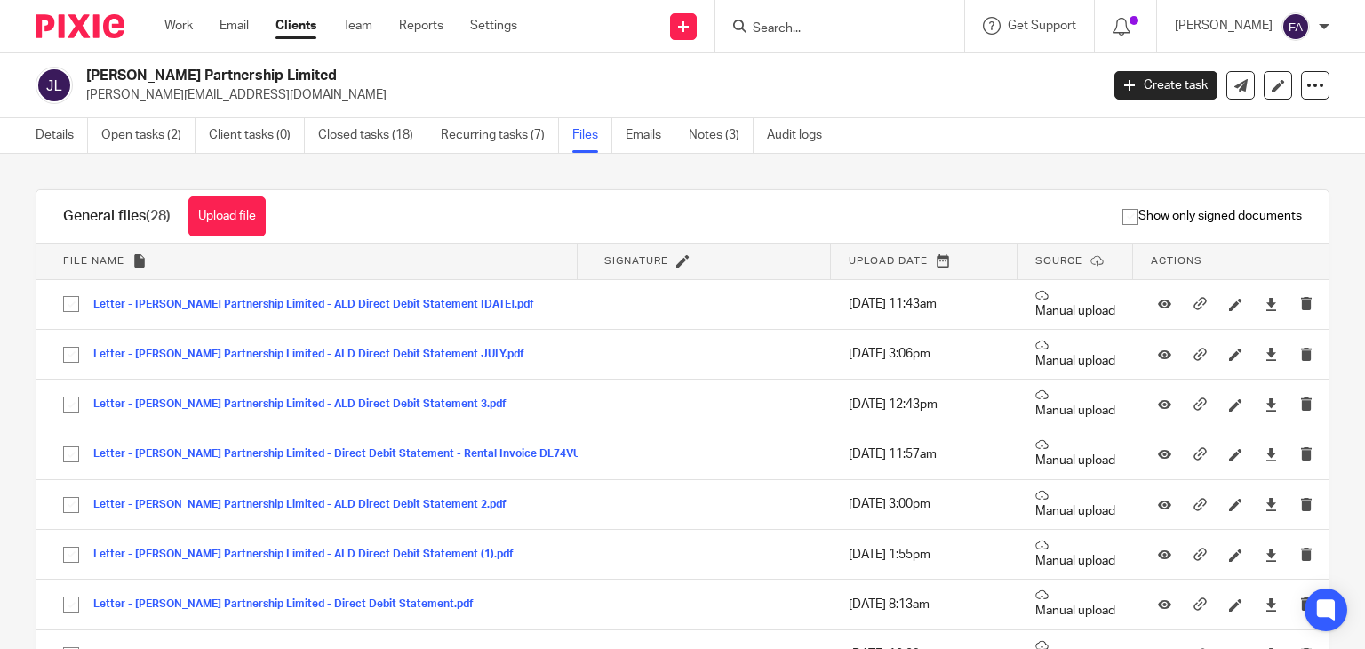
drag, startPoint x: 818, startPoint y: 41, endPoint x: 810, endPoint y: 35, distance: 10.1
click at [817, 40] on div at bounding box center [839, 26] width 249 height 52
click at [810, 35] on input "Search" at bounding box center [831, 29] width 160 height 16
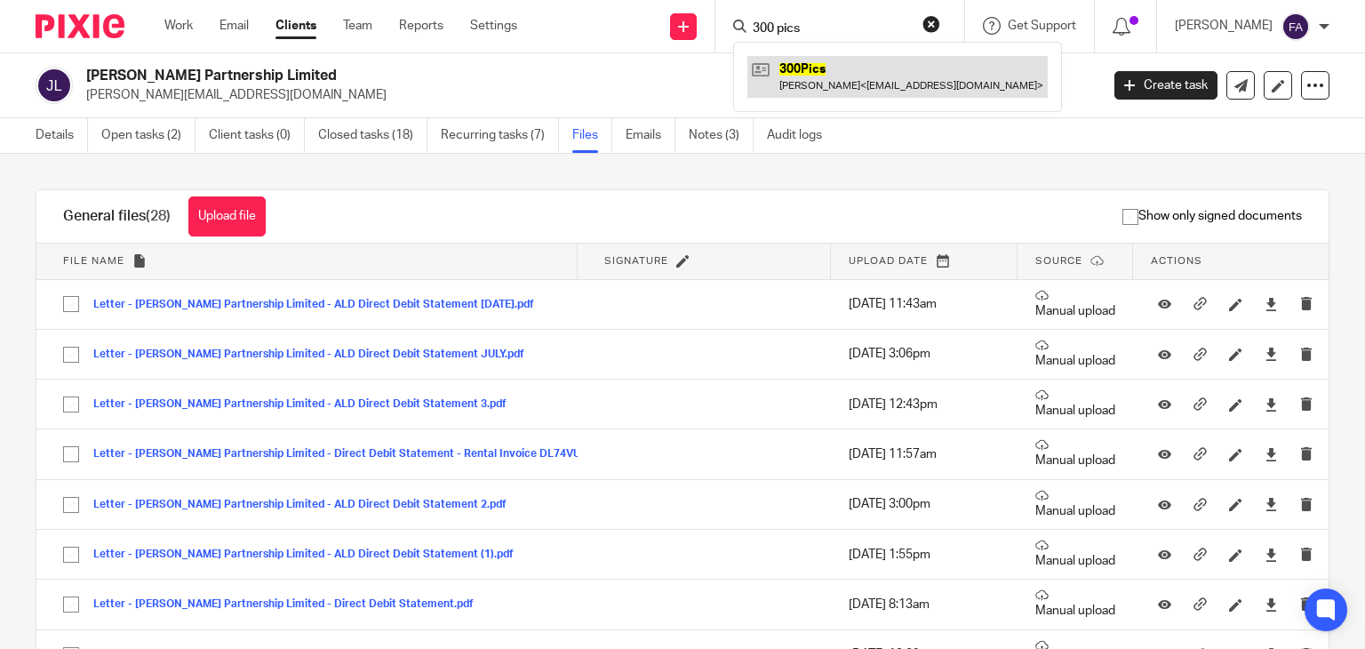
type input "300 pics"
click at [819, 75] on link at bounding box center [897, 76] width 300 height 41
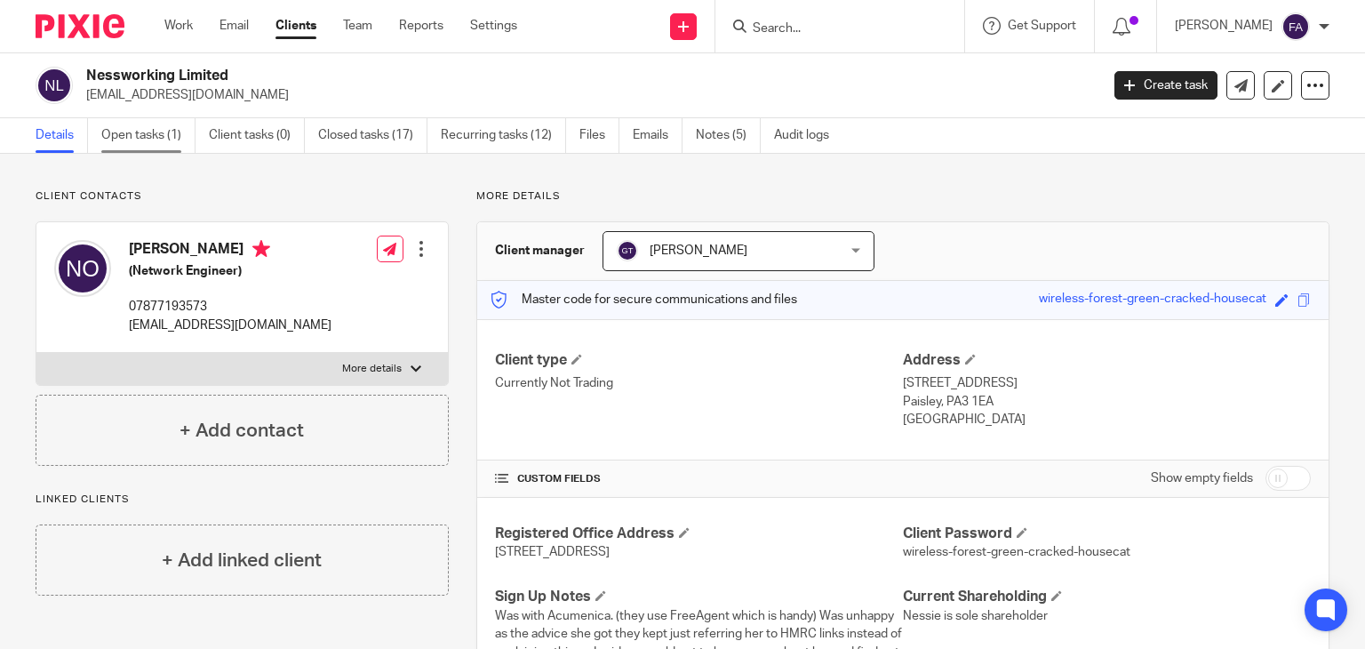
click at [169, 150] on link "Open tasks (1)" at bounding box center [148, 135] width 94 height 35
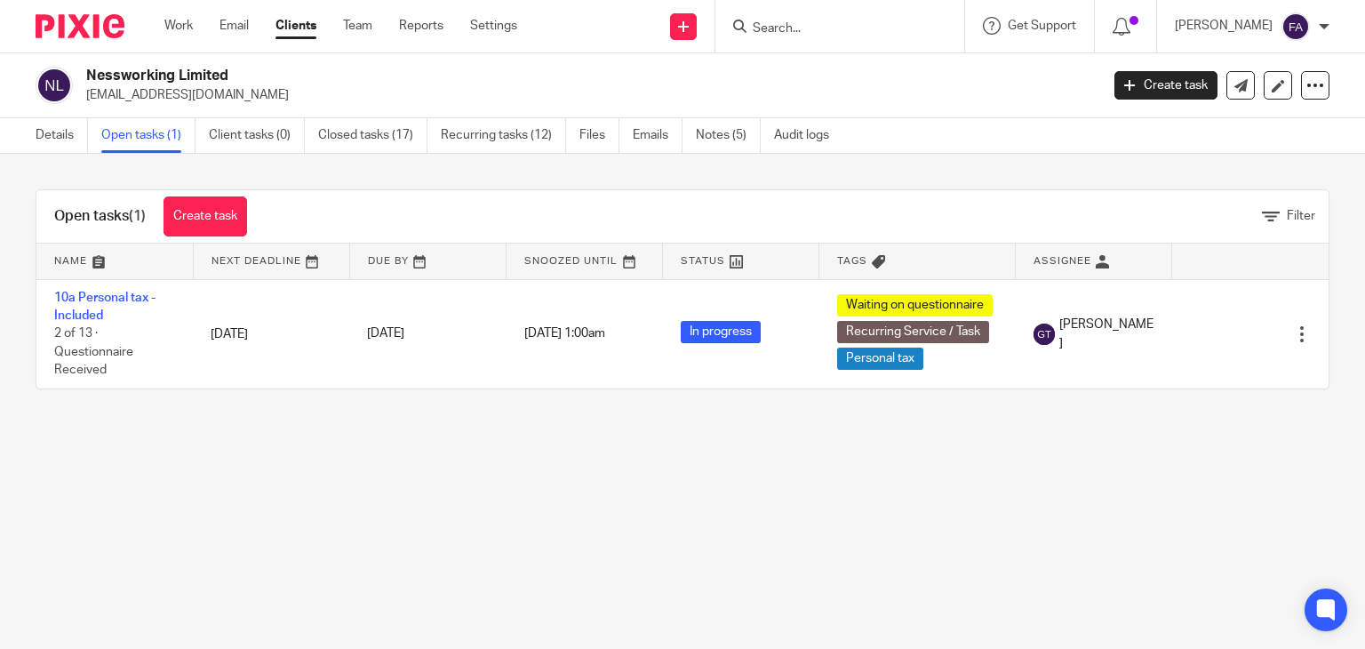
click at [859, 25] on input "Search" at bounding box center [831, 29] width 160 height 16
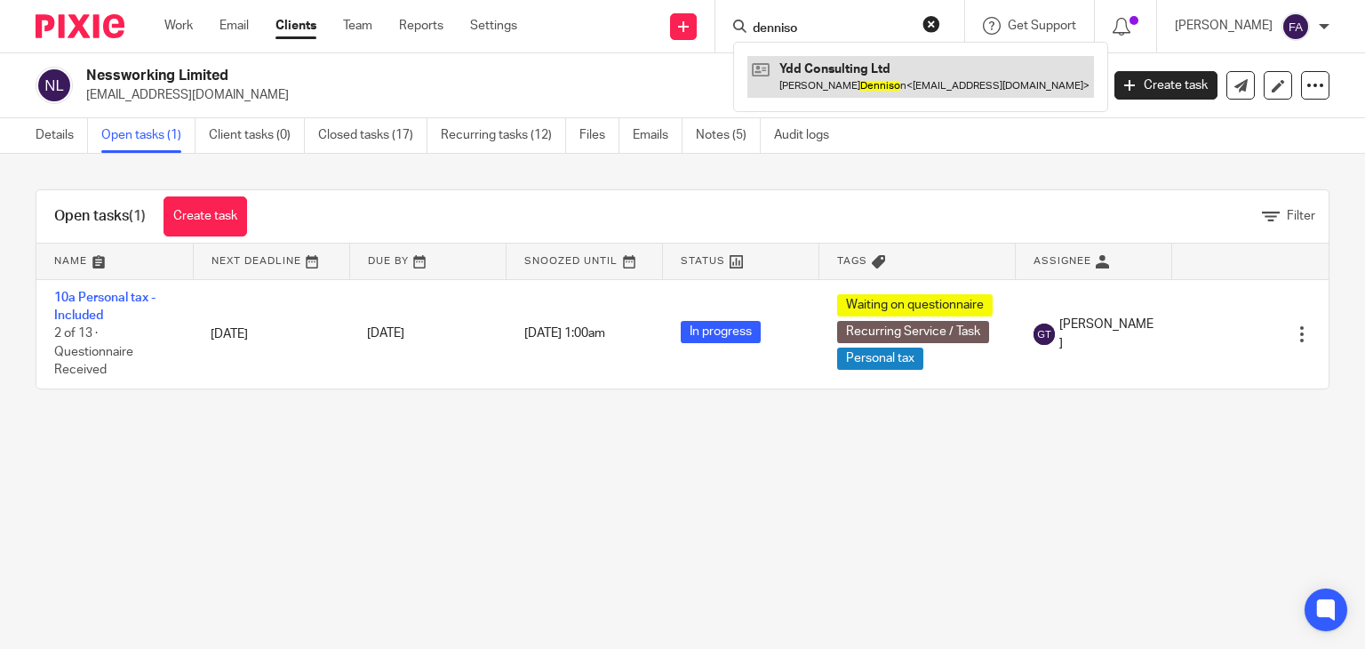
type input "denniso"
click at [881, 69] on link at bounding box center [920, 76] width 347 height 41
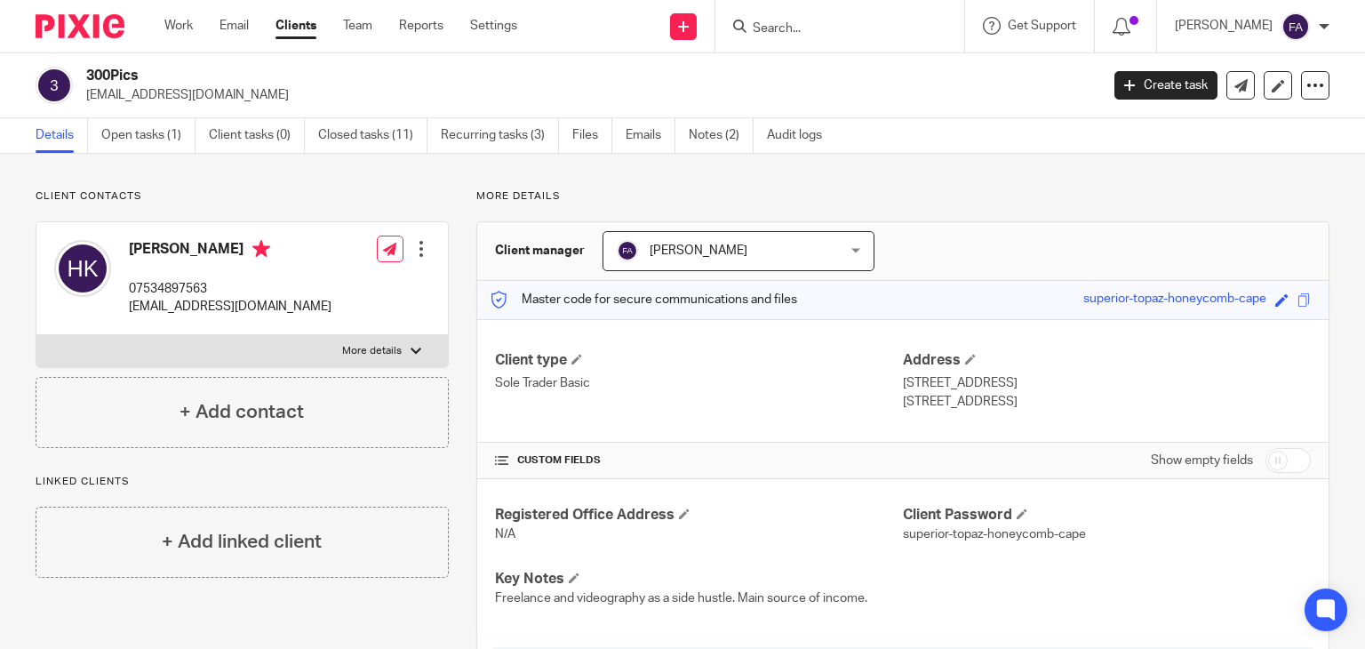
click at [831, 36] on input "Search" at bounding box center [831, 29] width 160 height 16
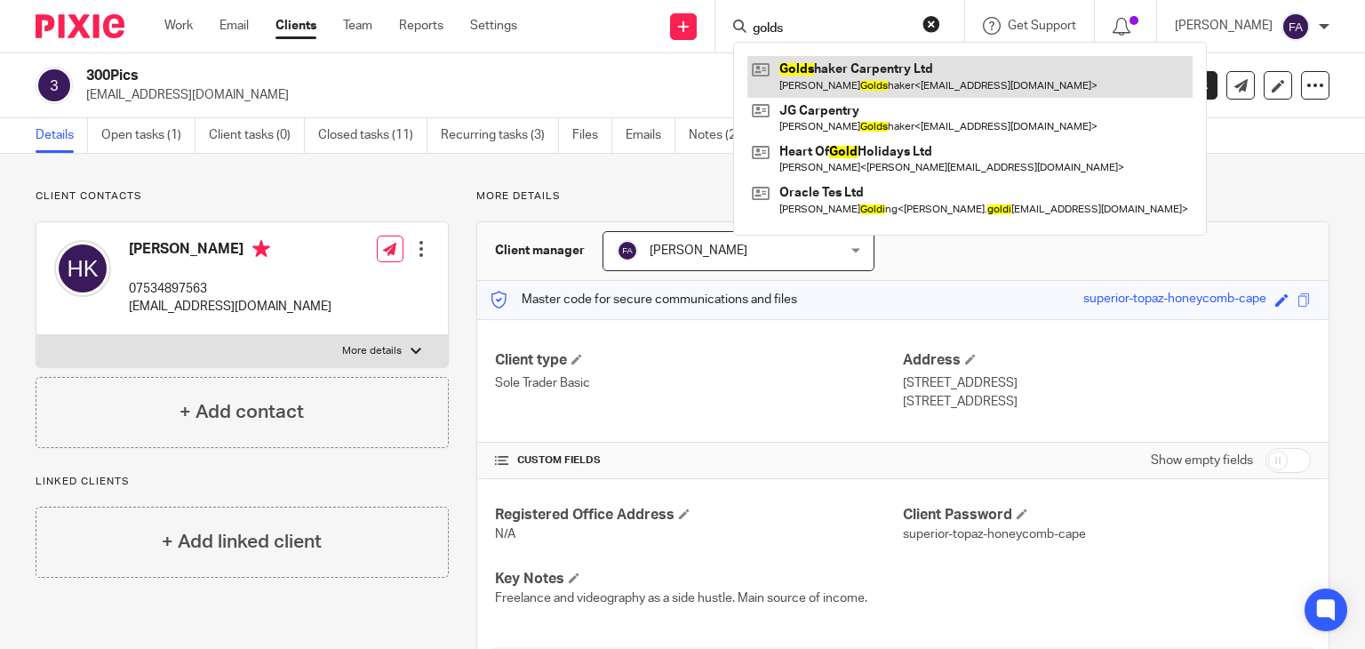
type input "golds"
click at [845, 81] on link at bounding box center [969, 76] width 445 height 41
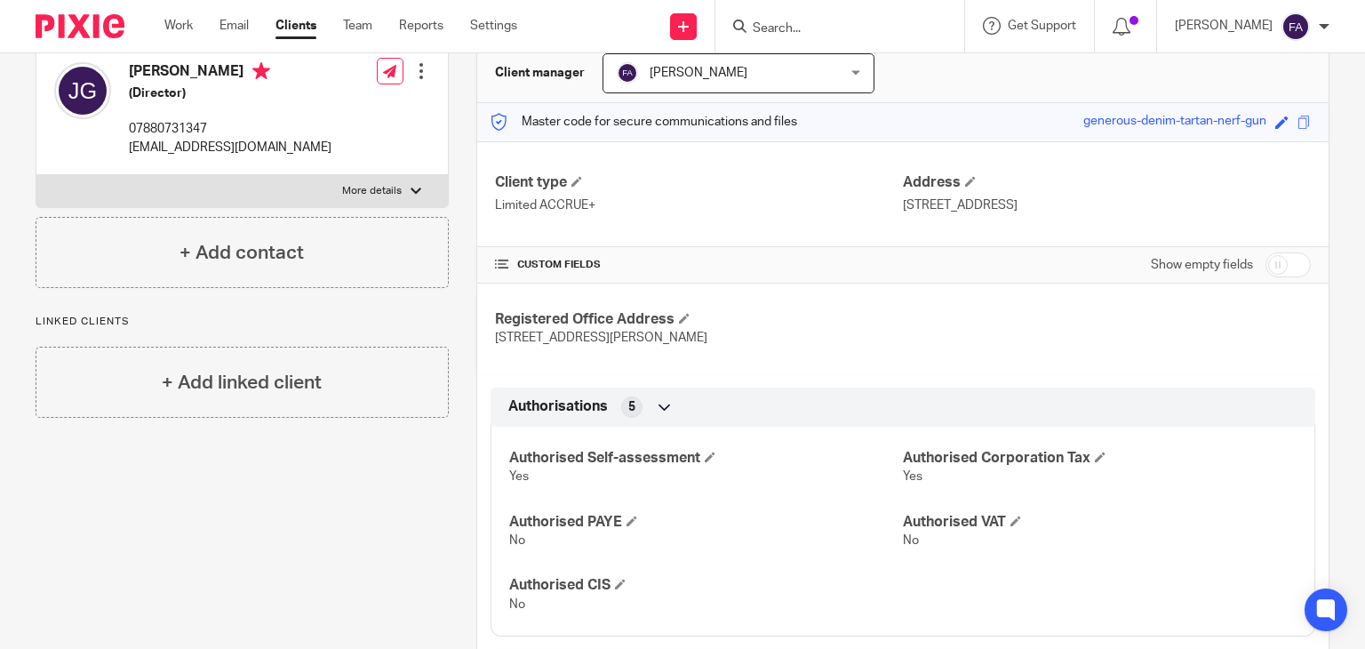
click at [1272, 267] on input "checkbox" at bounding box center [1287, 264] width 45 height 25
checkbox input "true"
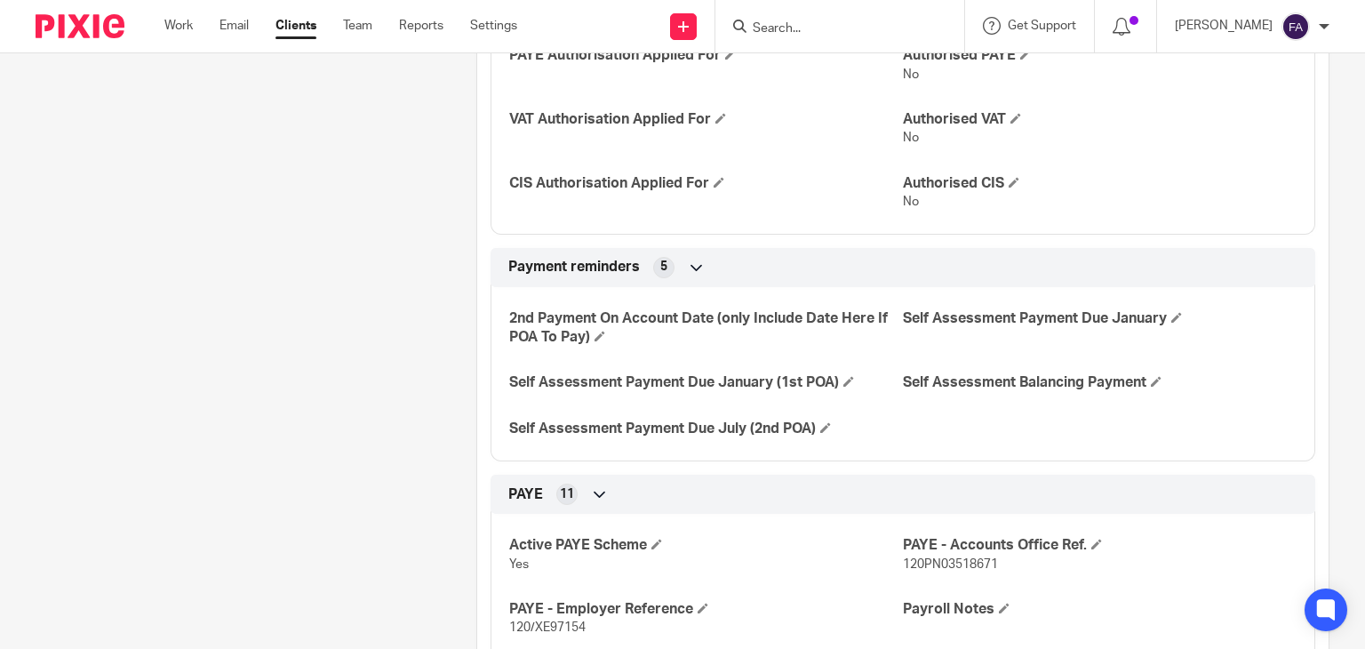
scroll to position [889, 0]
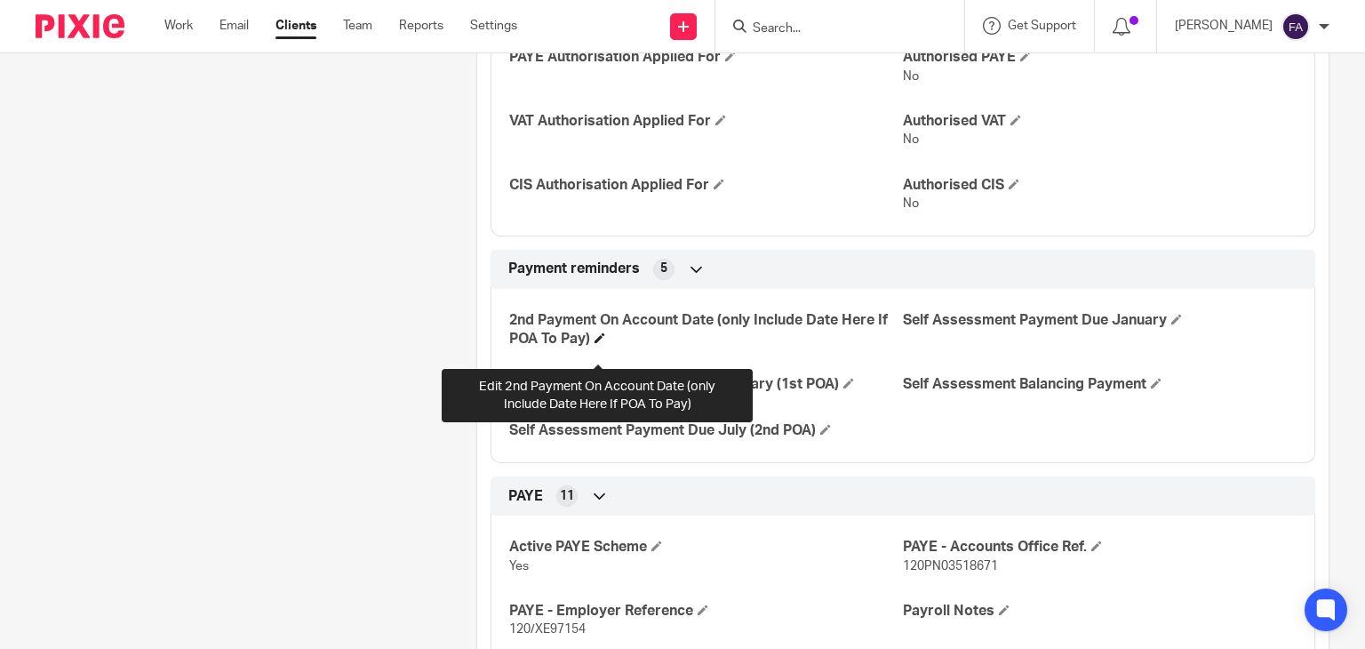
click at [595, 343] on span at bounding box center [599, 337] width 11 height 11
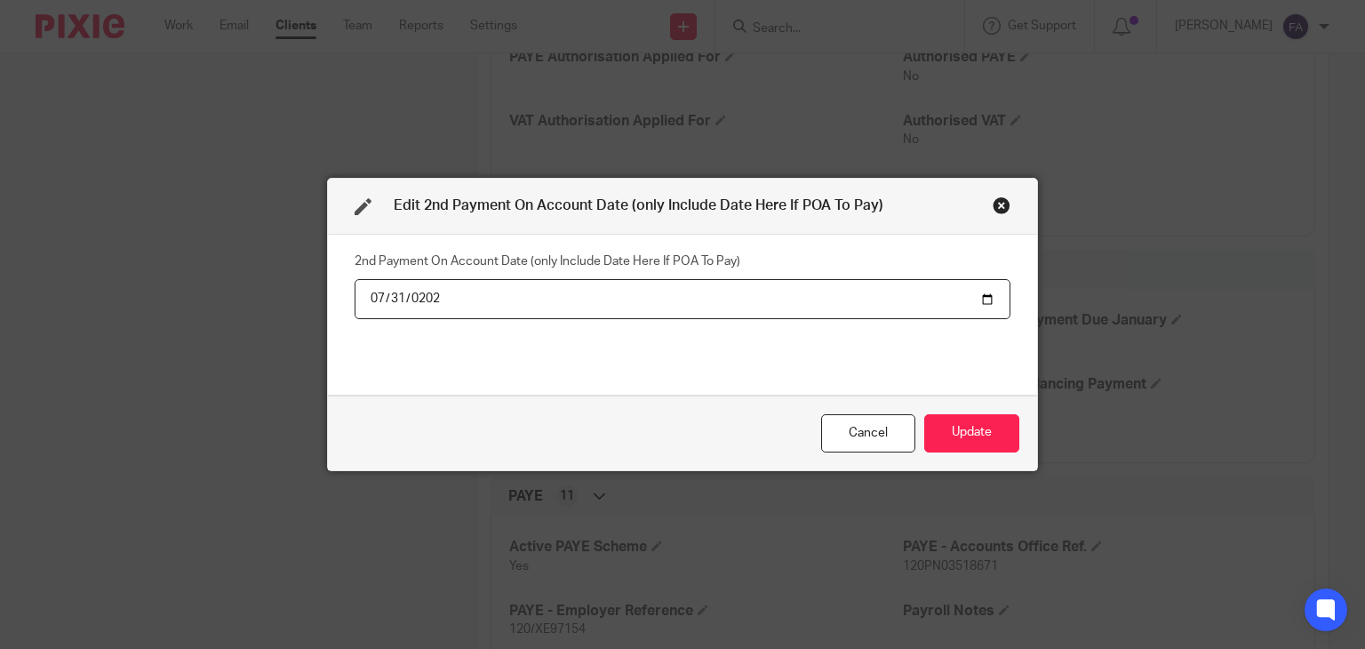
type input "2026-07-31"
click at [960, 423] on button "Update" at bounding box center [971, 433] width 95 height 38
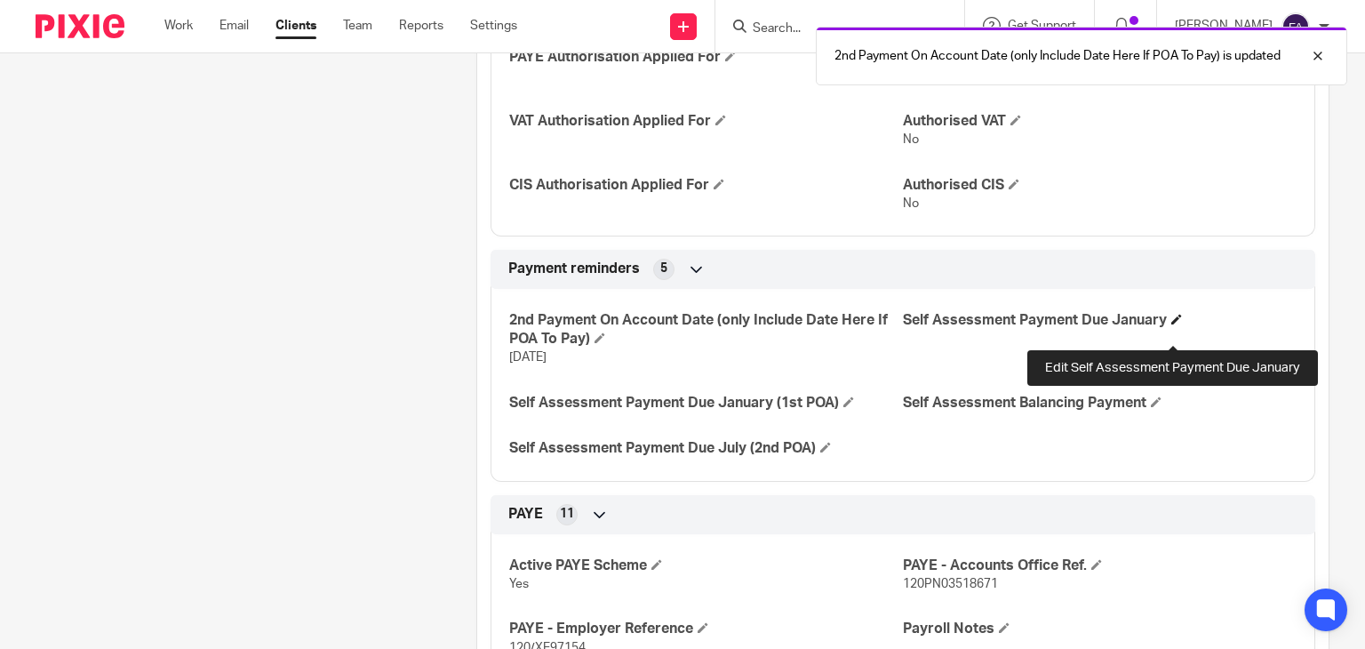
click at [1171, 324] on span at bounding box center [1176, 319] width 11 height 11
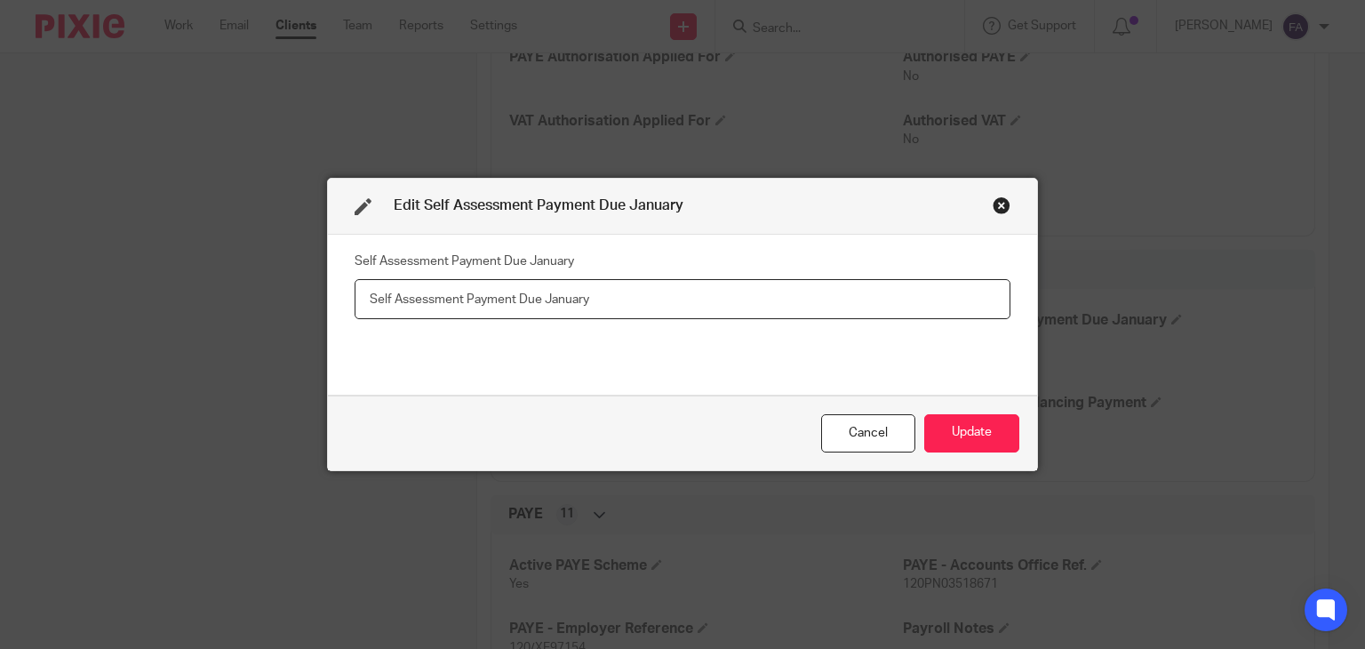
click at [384, 296] on input "text" at bounding box center [683, 299] width 656 height 40
type input "5972.56"
click at [937, 417] on button "Update" at bounding box center [971, 433] width 95 height 38
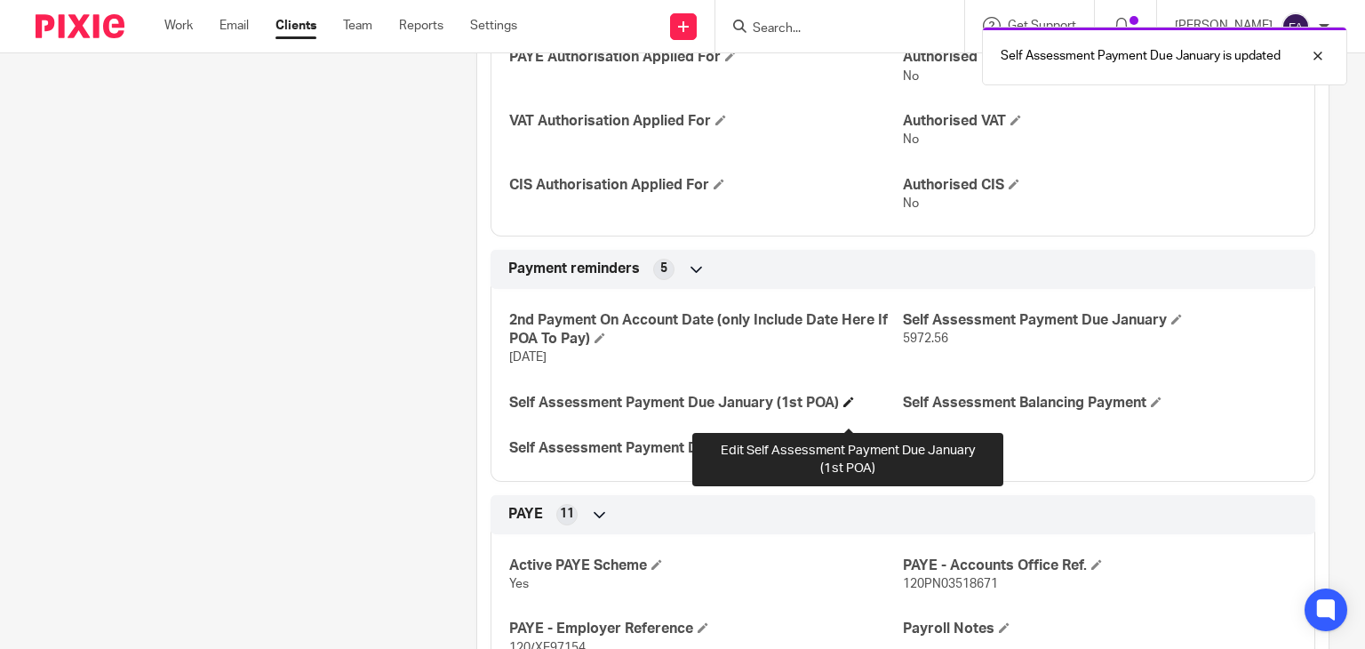
click at [849, 407] on span at bounding box center [848, 401] width 11 height 11
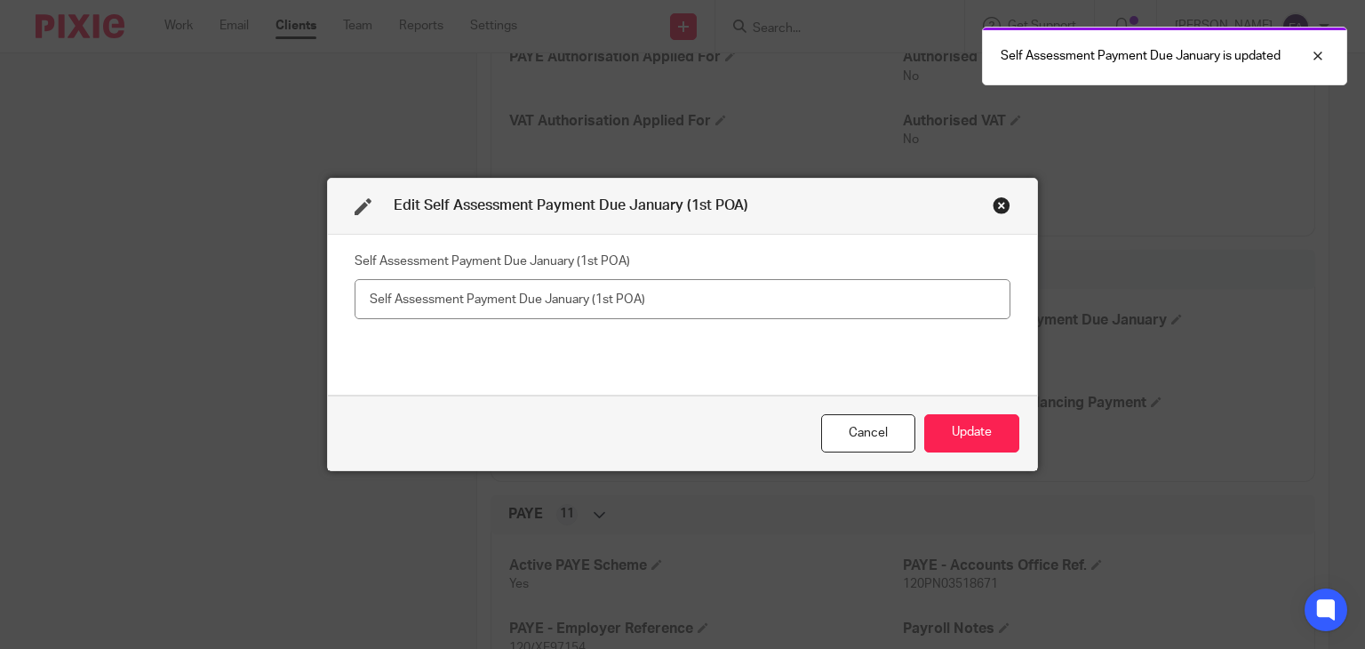
click at [565, 316] on input "text" at bounding box center [683, 299] width 656 height 40
type input "1976.52"
click at [956, 442] on button "Update" at bounding box center [971, 433] width 95 height 38
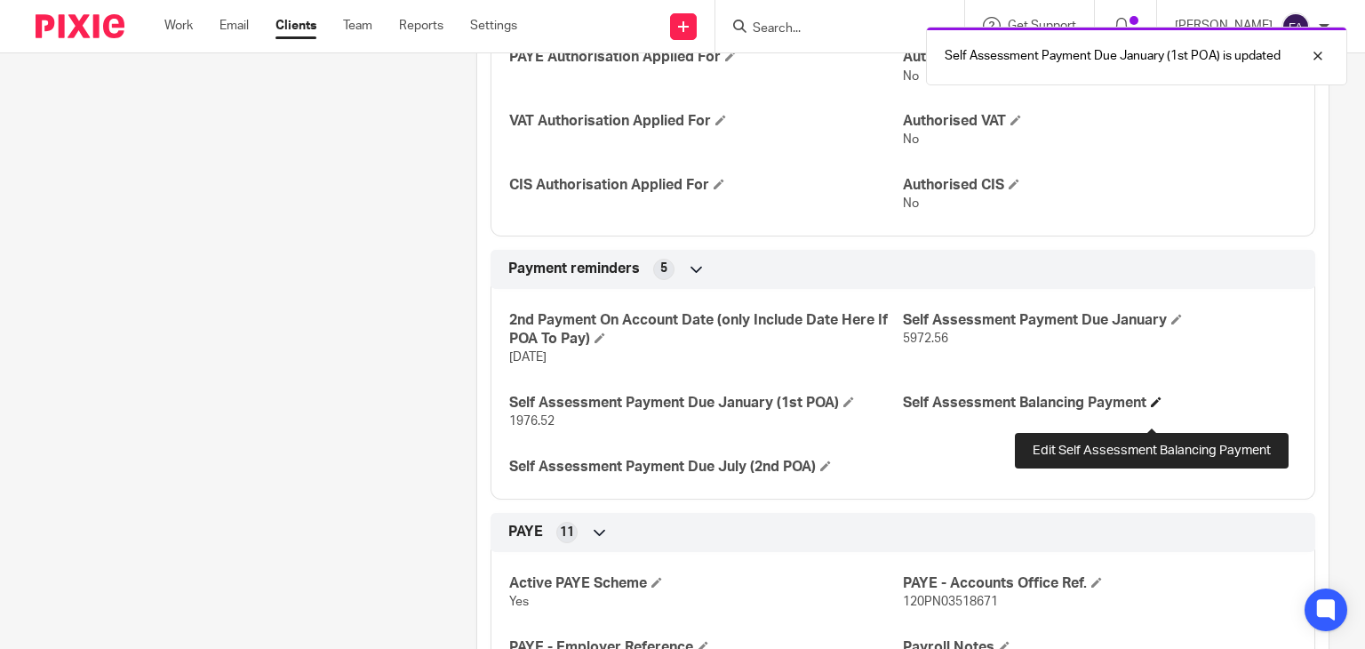
click at [1152, 407] on span at bounding box center [1156, 401] width 11 height 11
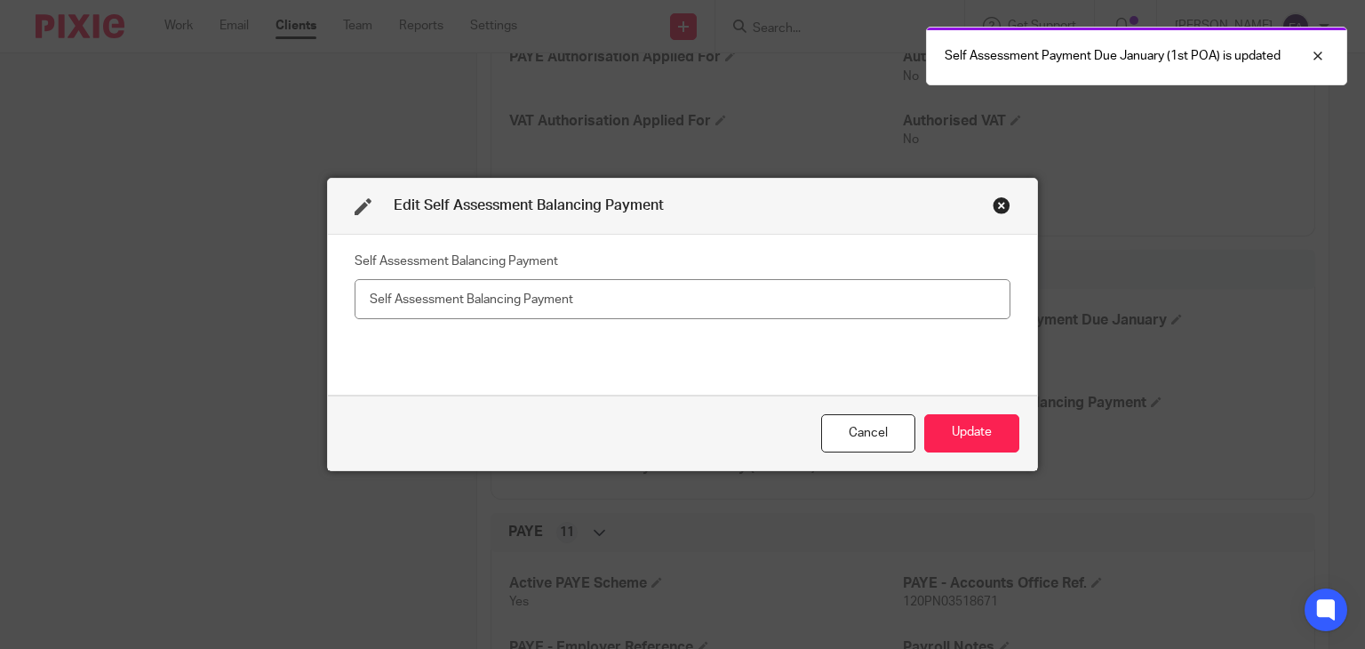
click at [551, 291] on input "text" at bounding box center [683, 299] width 656 height 40
type input "3996.04"
click at [945, 423] on button "Update" at bounding box center [971, 433] width 95 height 38
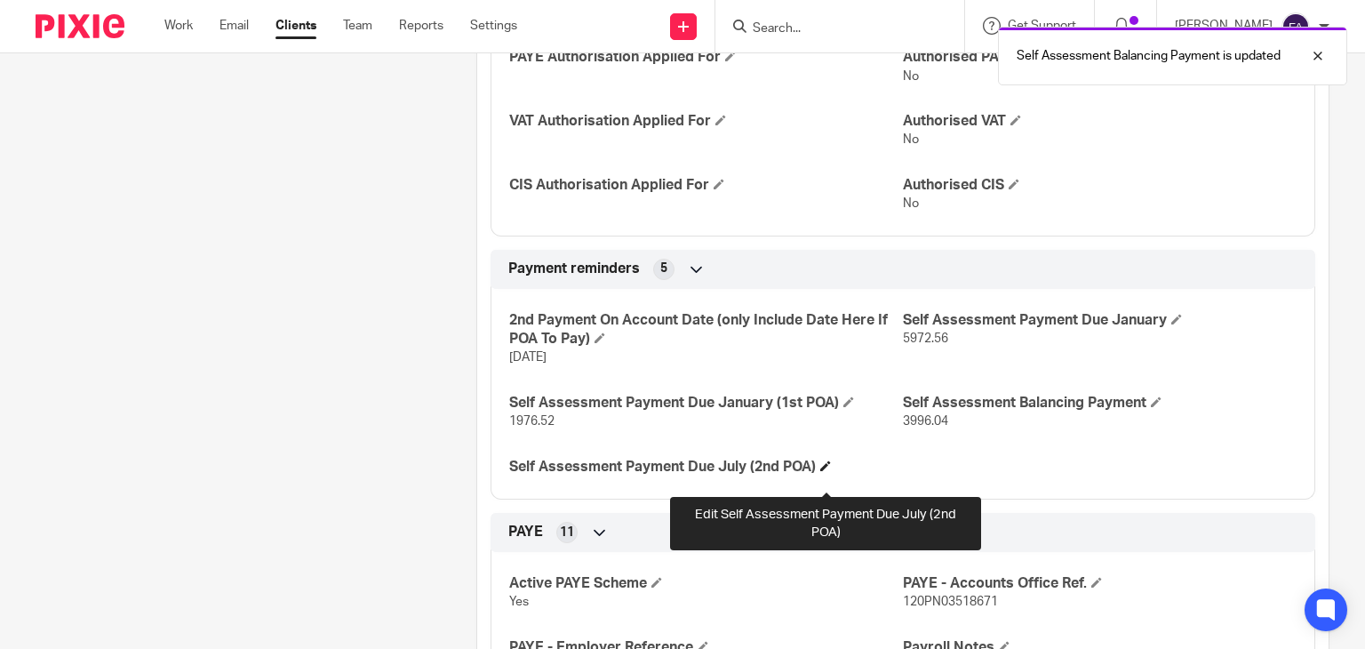
click at [829, 471] on span at bounding box center [825, 465] width 11 height 11
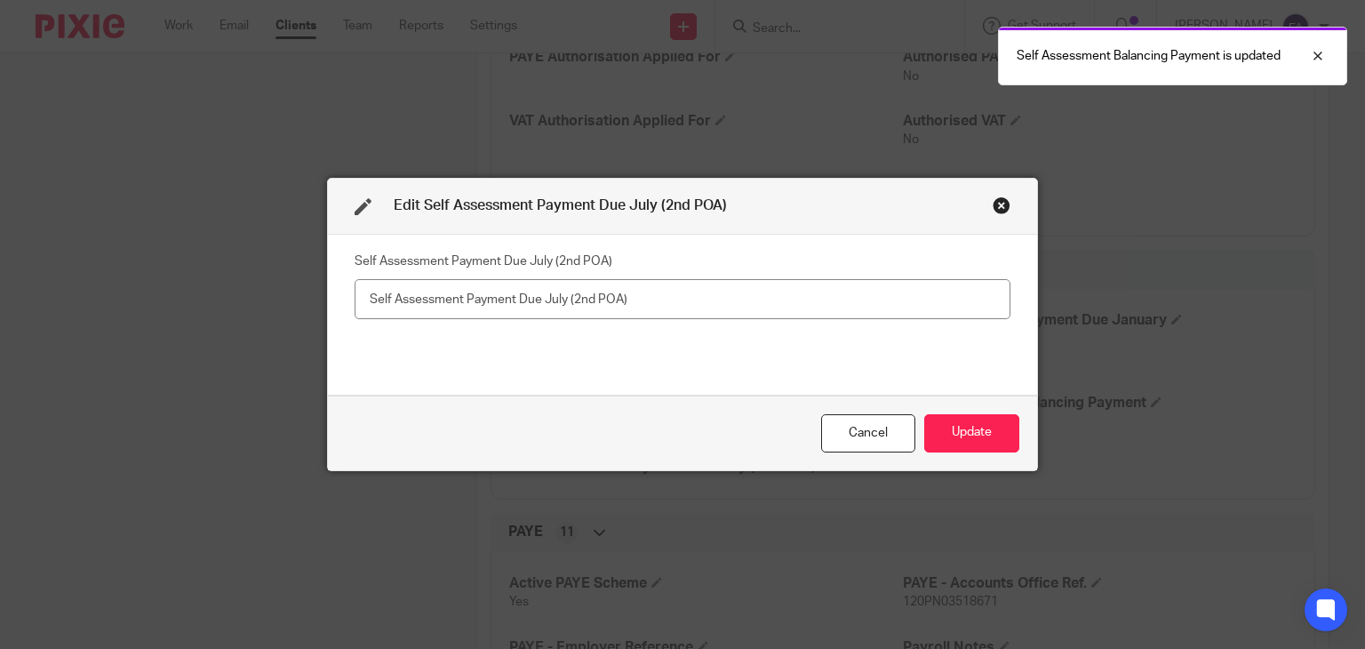
click at [575, 310] on input "text" at bounding box center [683, 299] width 656 height 40
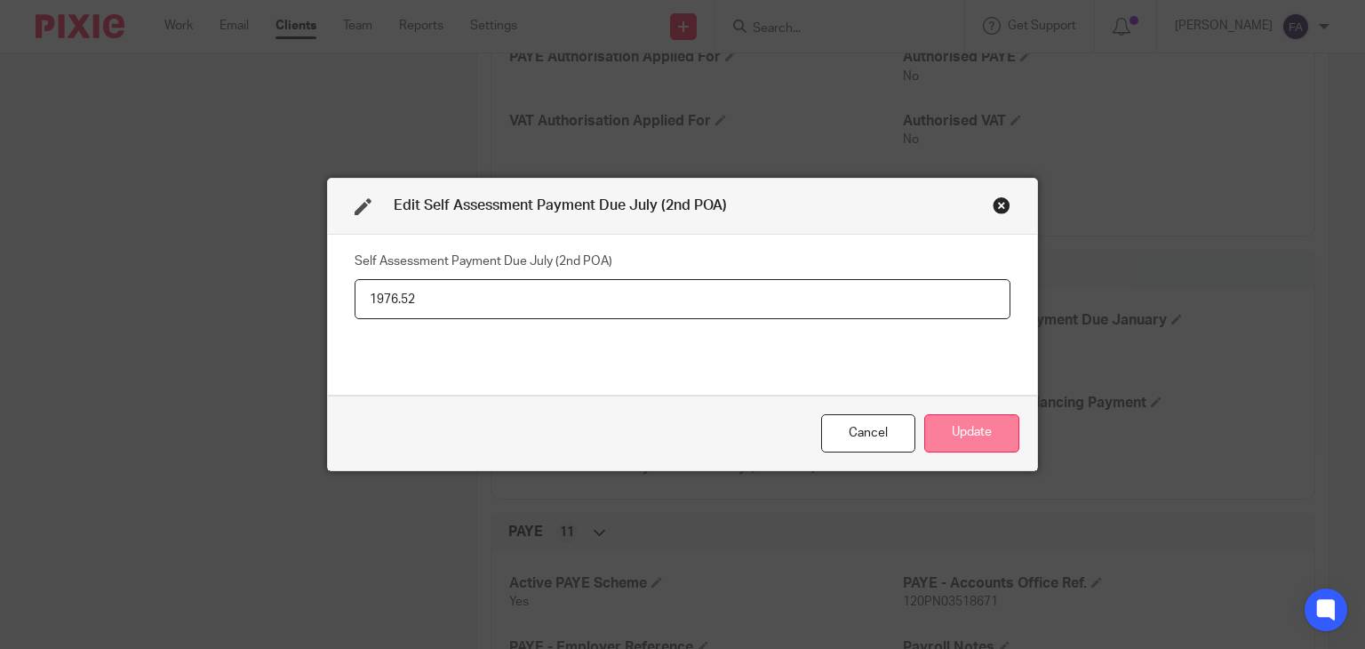
type input "1976.52"
click at [962, 438] on button "Update" at bounding box center [971, 433] width 95 height 38
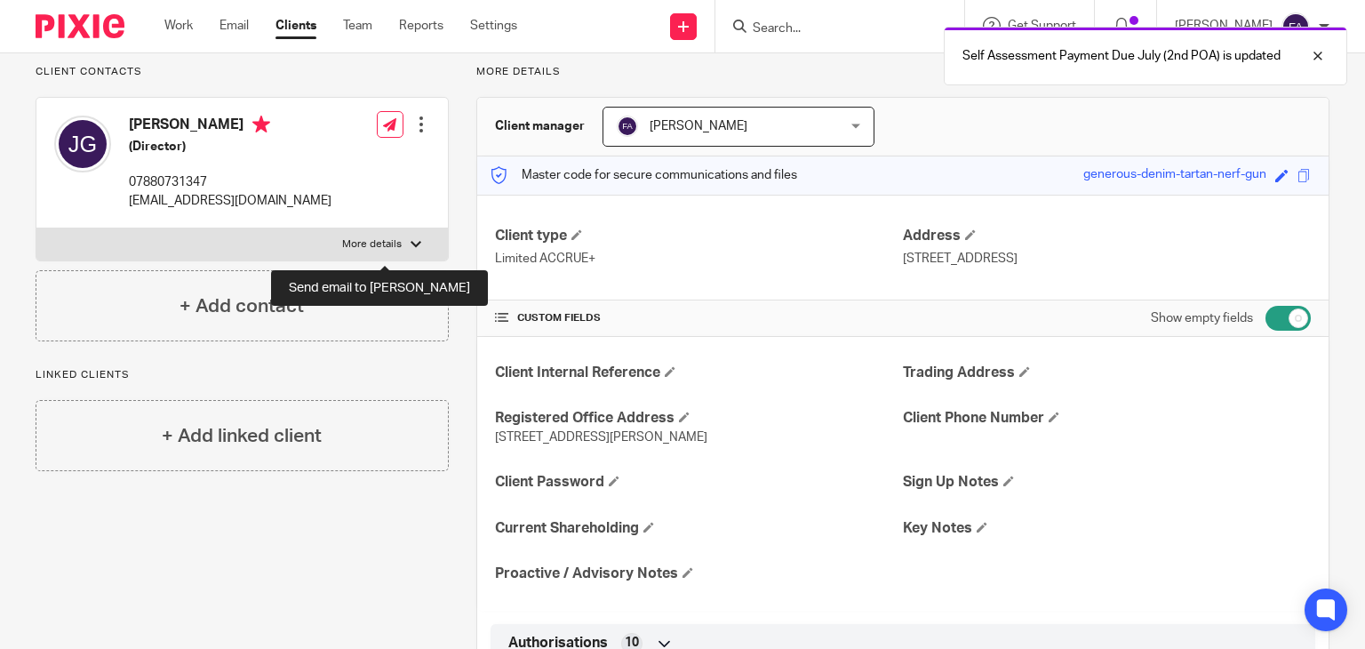
scroll to position [0, 0]
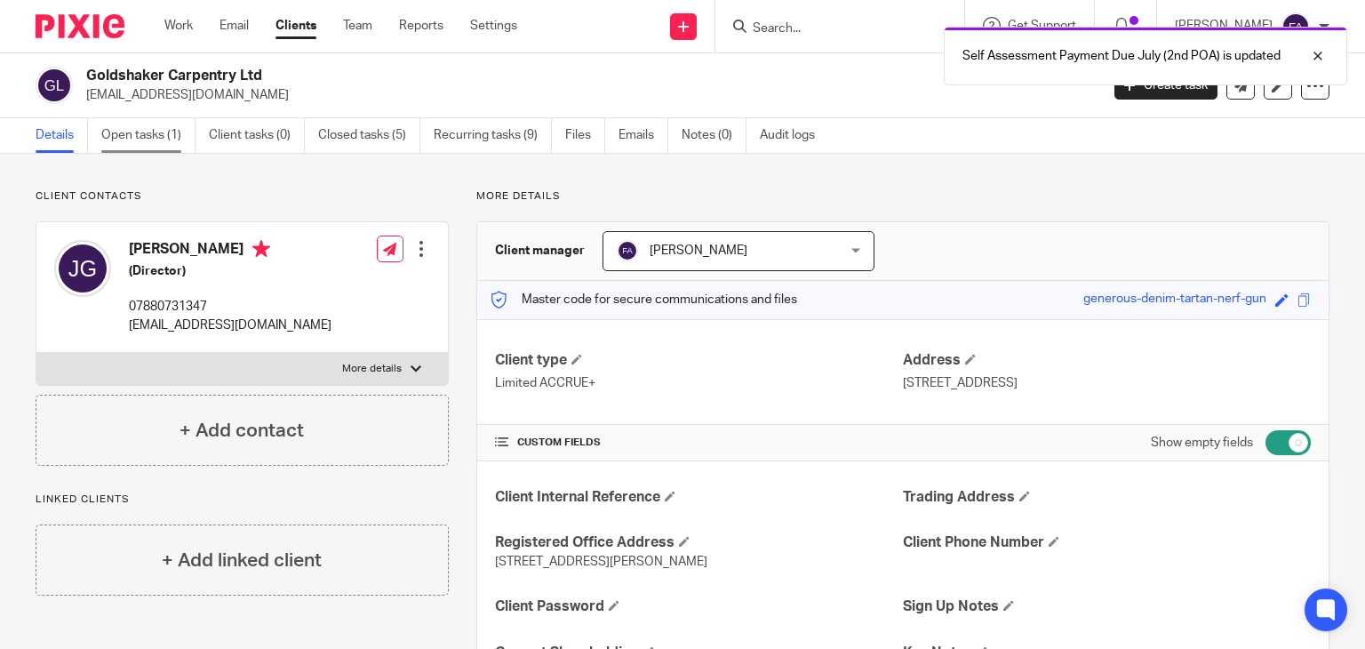
click at [135, 143] on link "Open tasks (1)" at bounding box center [148, 135] width 94 height 35
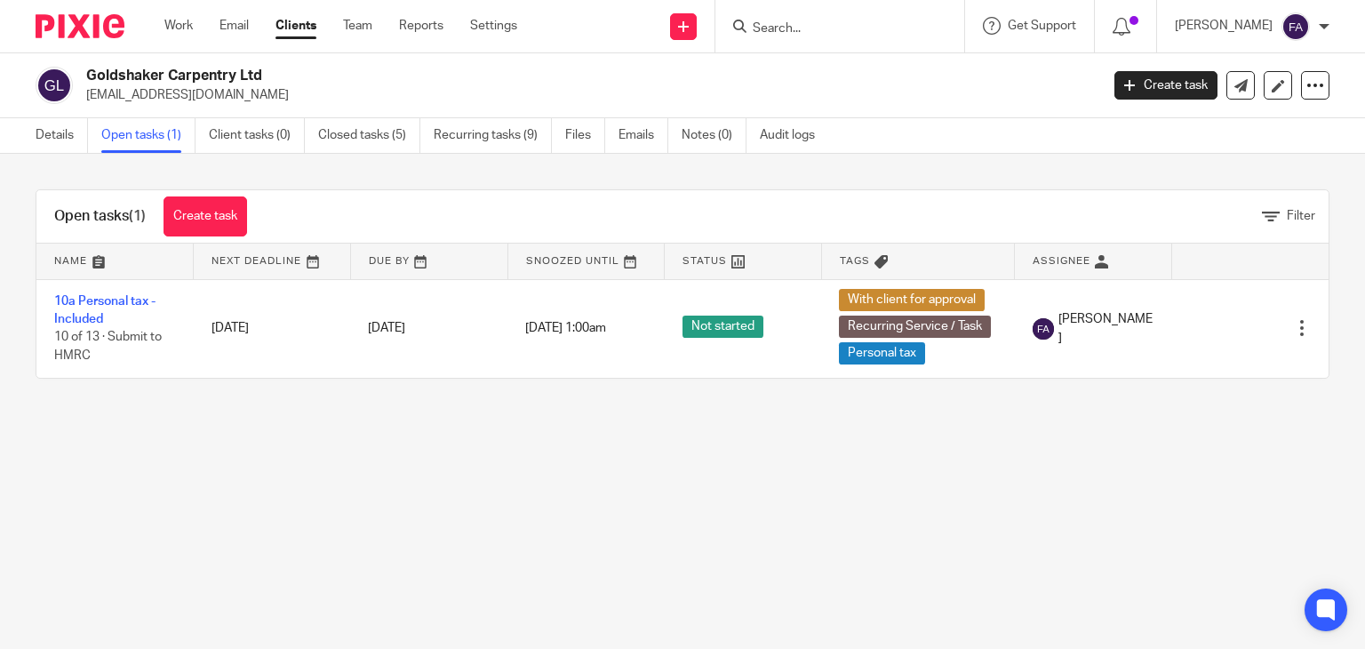
click at [129, 307] on td "10a Personal tax - Included 10 of 13 · Submit to HMRC" at bounding box center [114, 328] width 157 height 99
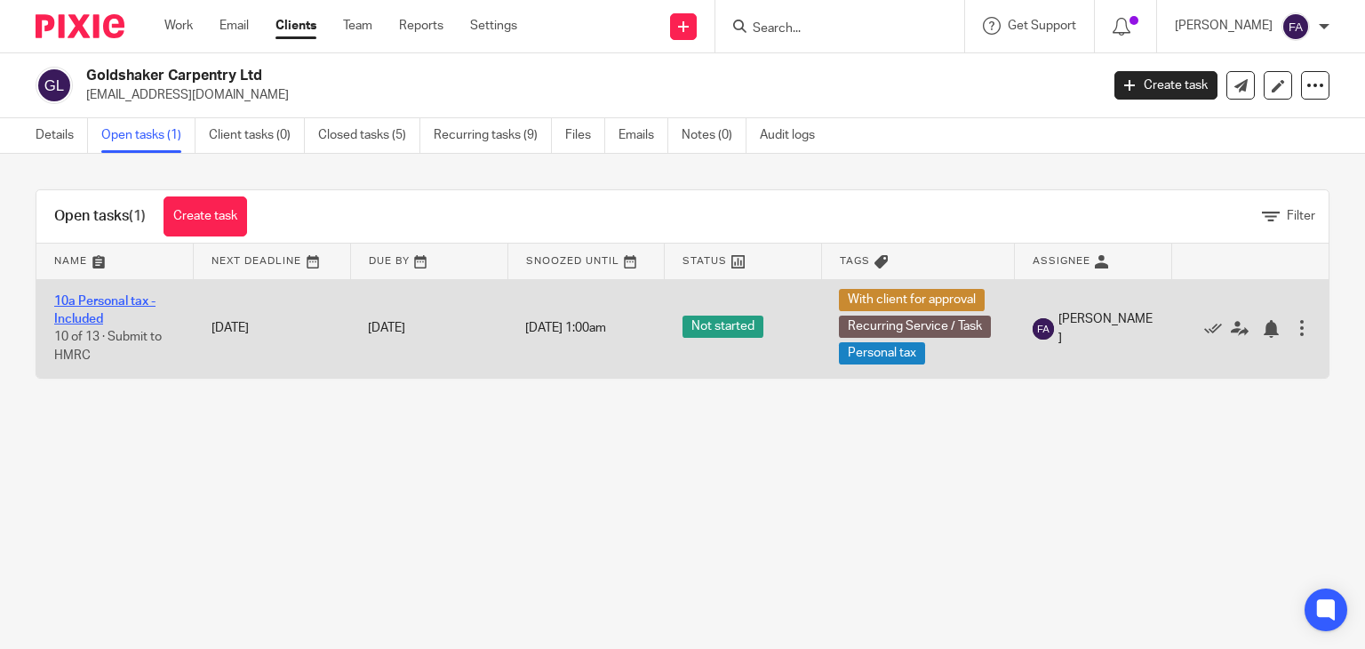
click at [125, 304] on link "10a Personal tax - Included" at bounding box center [104, 310] width 101 height 30
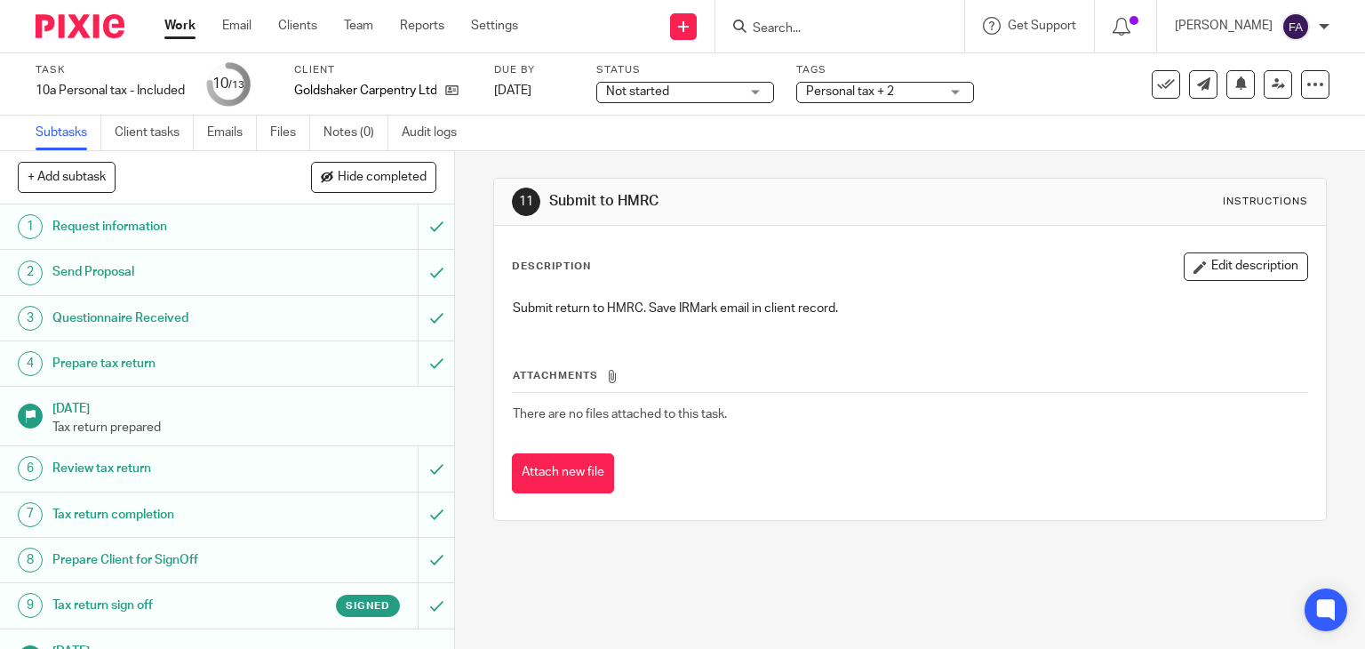
scroll to position [210, 0]
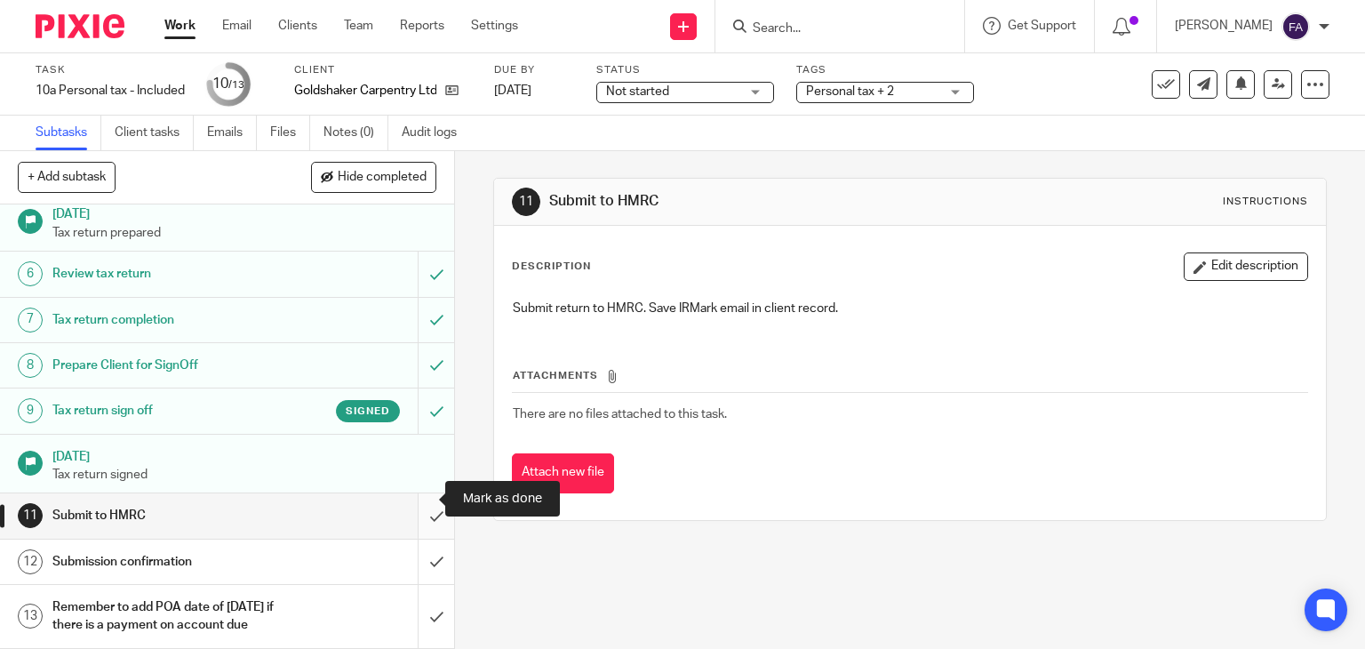
click at [402, 498] on input "submit" at bounding box center [227, 515] width 454 height 44
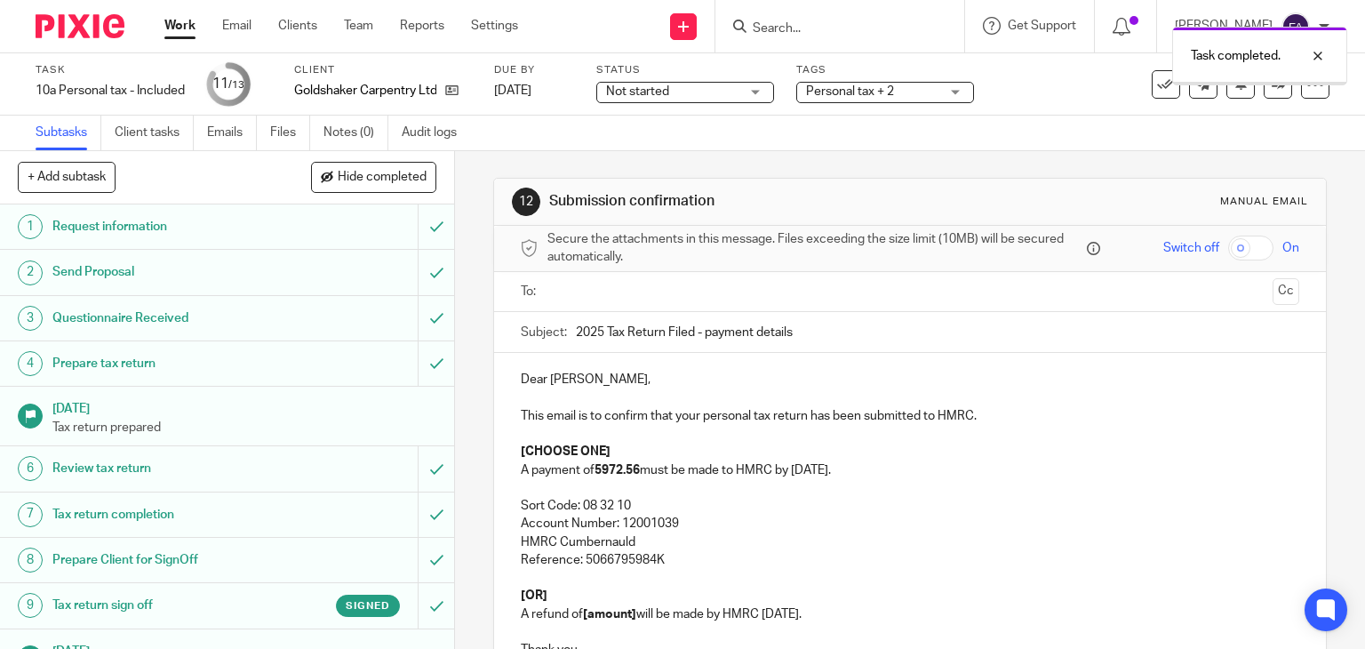
scroll to position [210, 0]
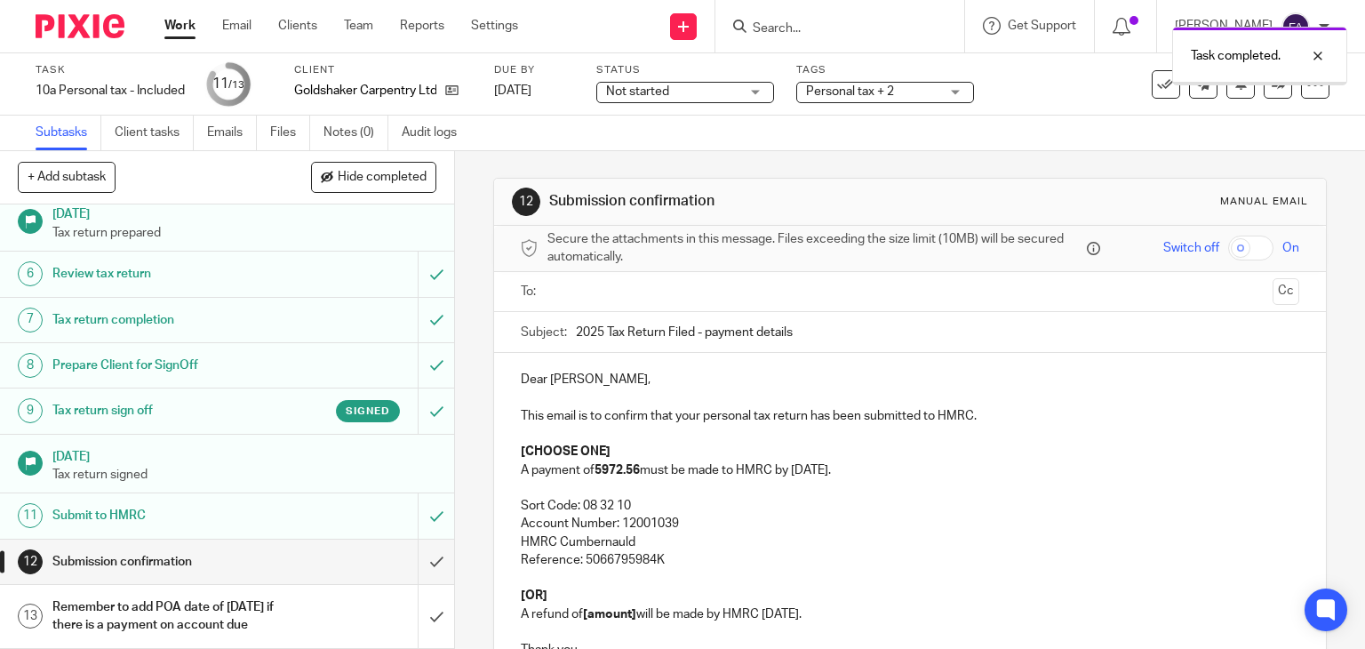
click at [593, 289] on input "text" at bounding box center [910, 292] width 712 height 20
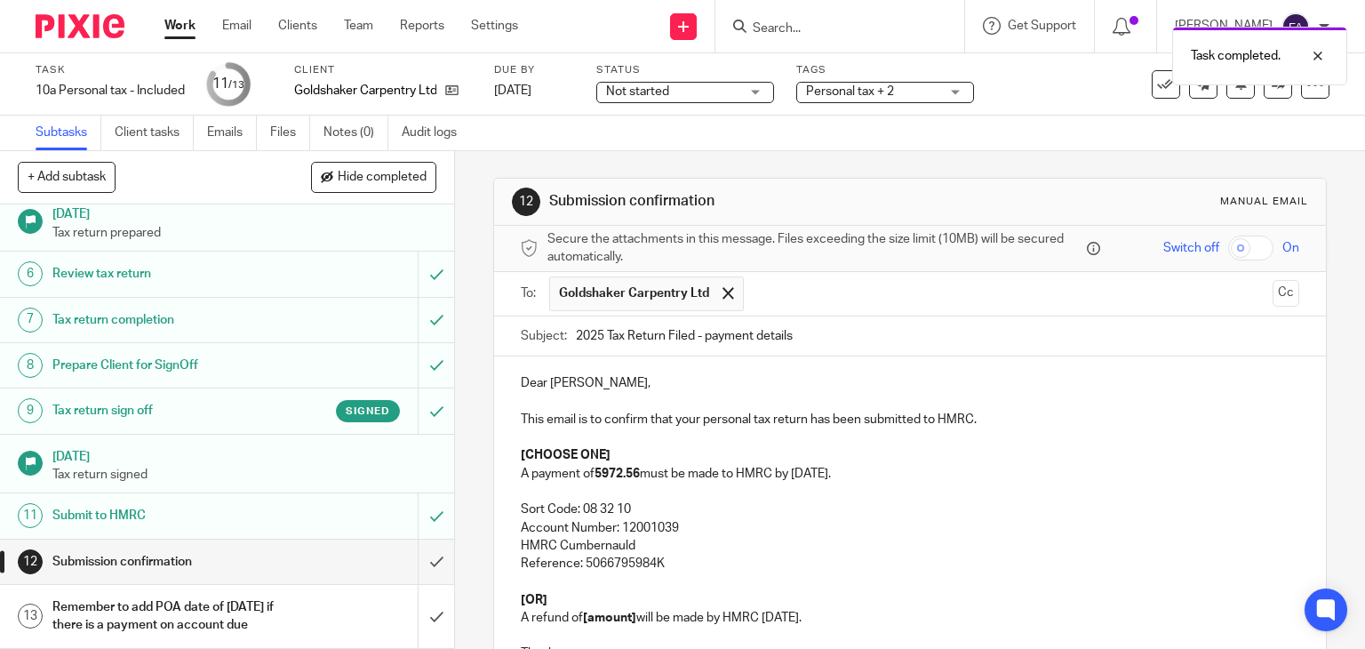
click at [526, 378] on p "Dear James," at bounding box center [910, 383] width 779 height 18
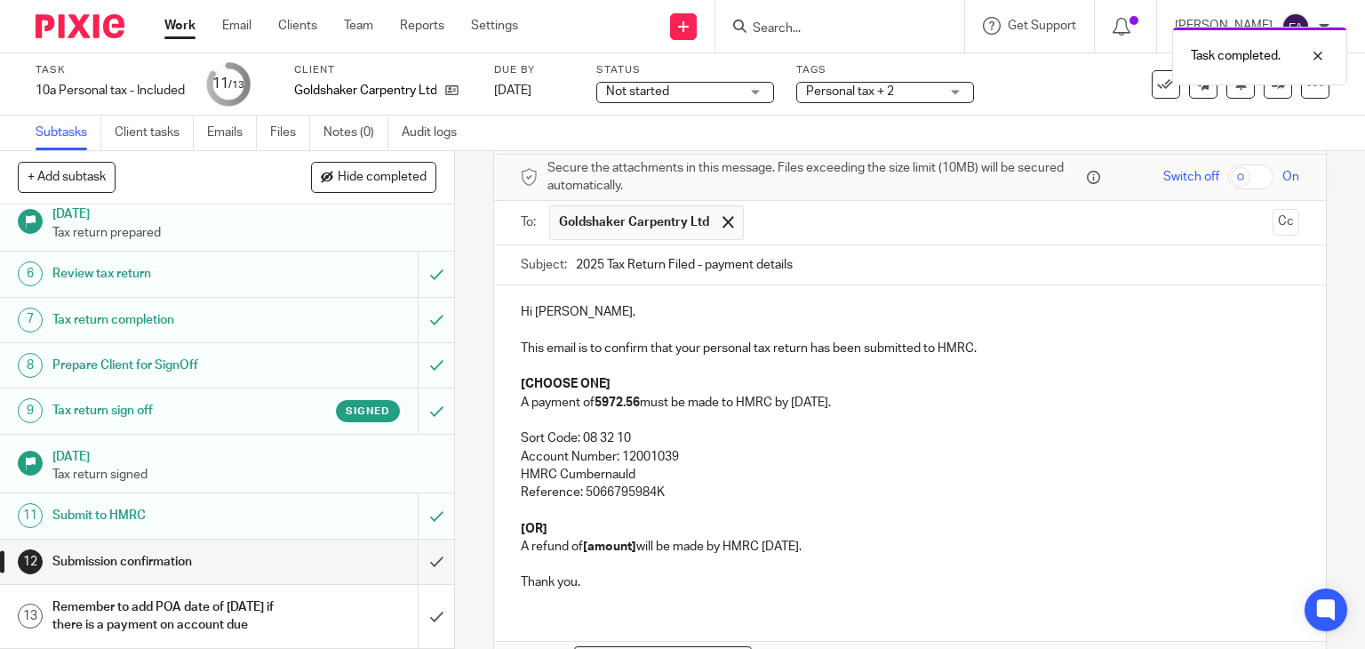
scroll to position [178, 0]
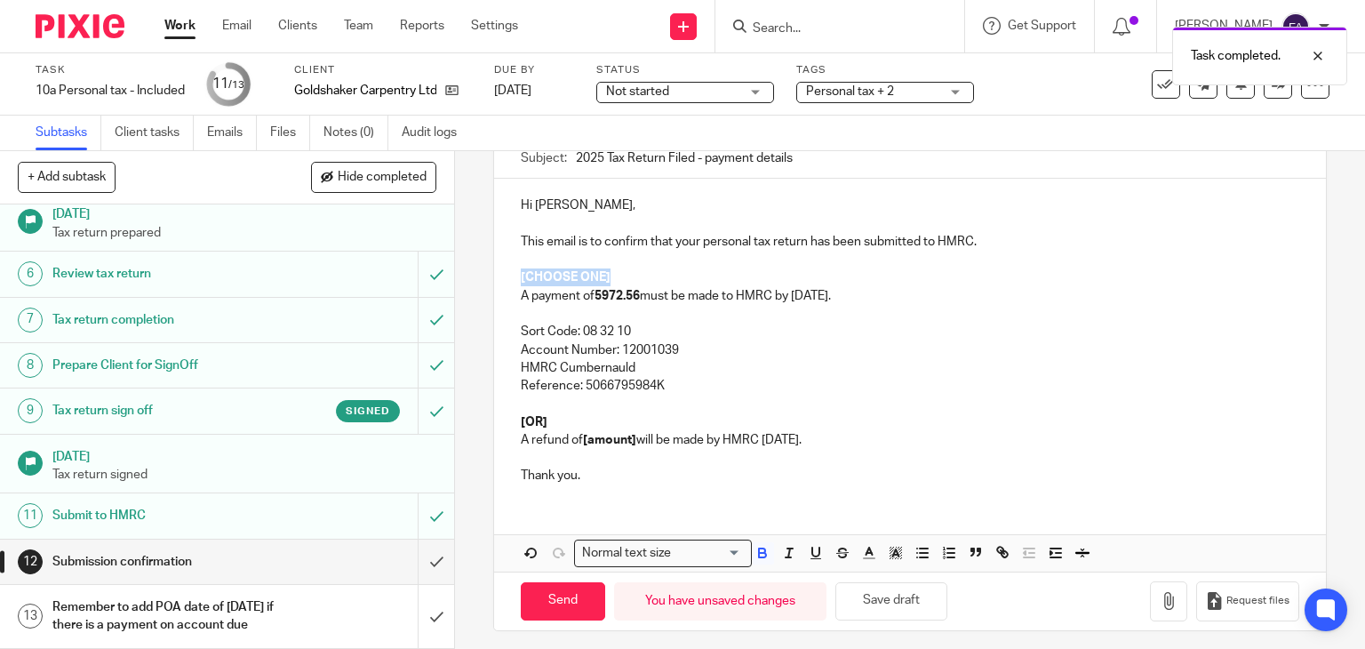
drag, startPoint x: 602, startPoint y: 275, endPoint x: 508, endPoint y: 272, distance: 94.2
click at [508, 272] on div "Hi James, This email is to confirm that your personal tax return has been submi…" at bounding box center [910, 338] width 833 height 319
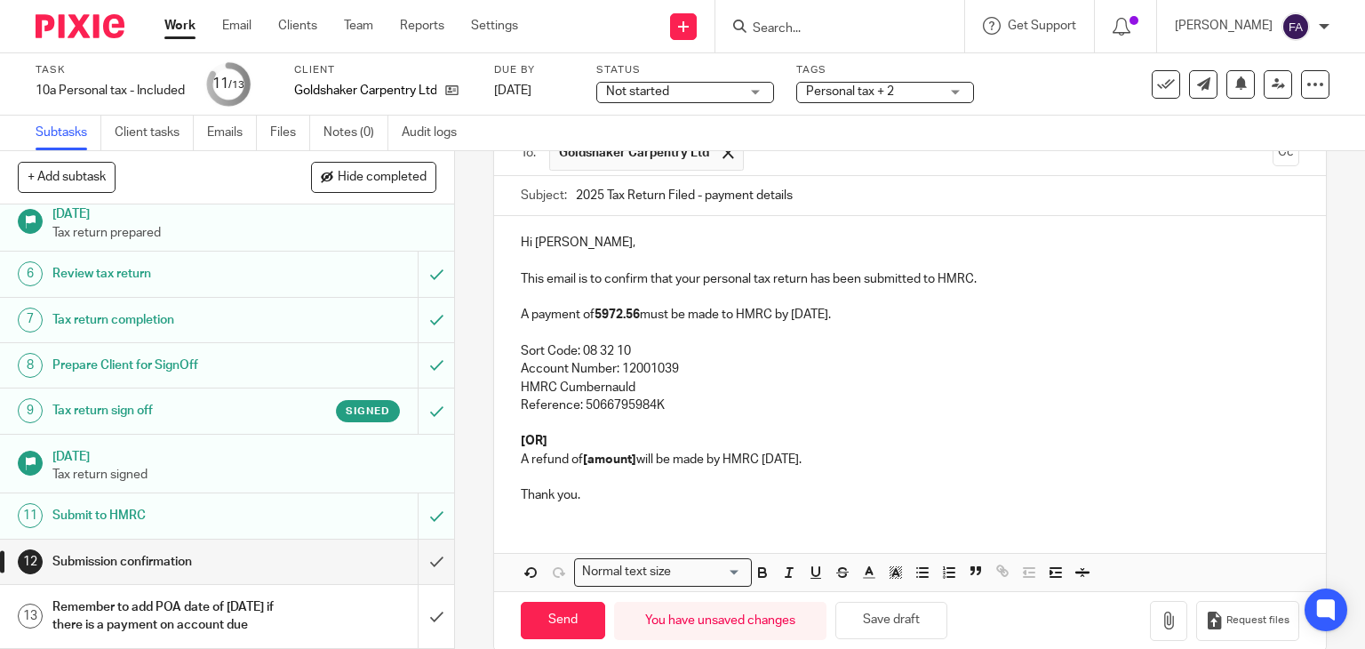
scroll to position [166, 0]
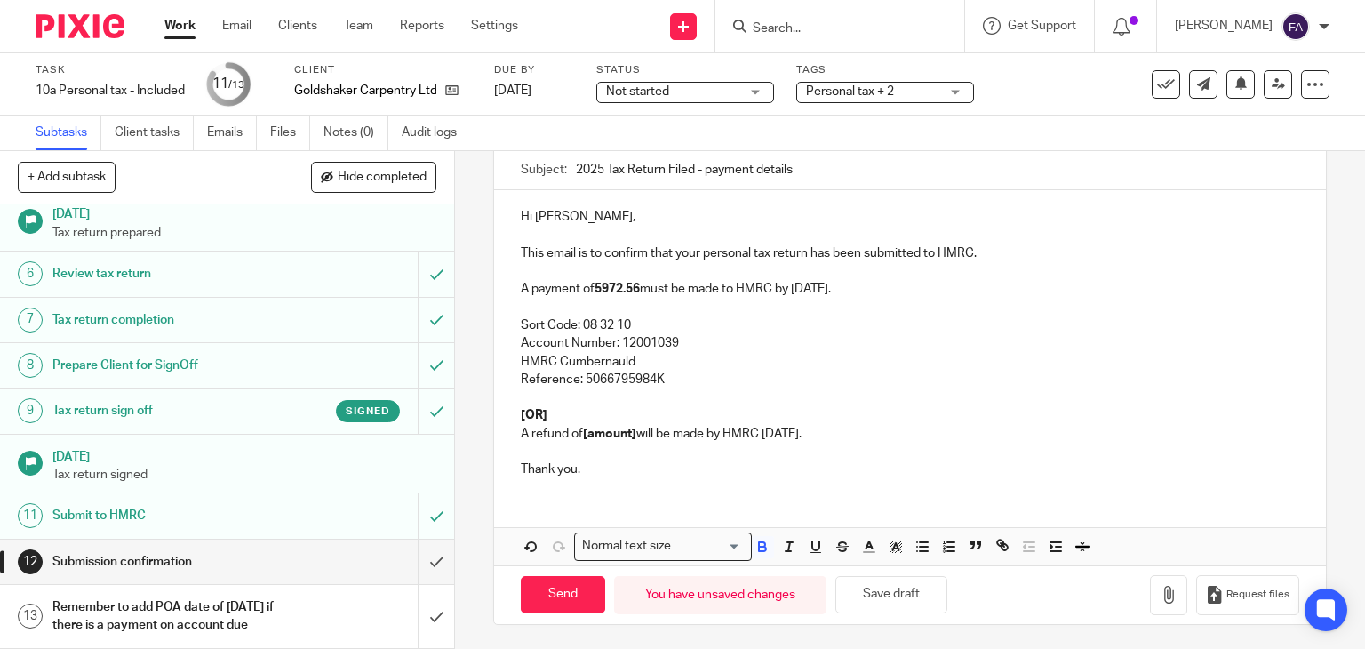
drag, startPoint x: 852, startPoint y: 435, endPoint x: 508, endPoint y: 410, distance: 344.8
click at [508, 410] on div "Hi James, This email is to confirm that your personal tax return has been submi…" at bounding box center [910, 340] width 833 height 301
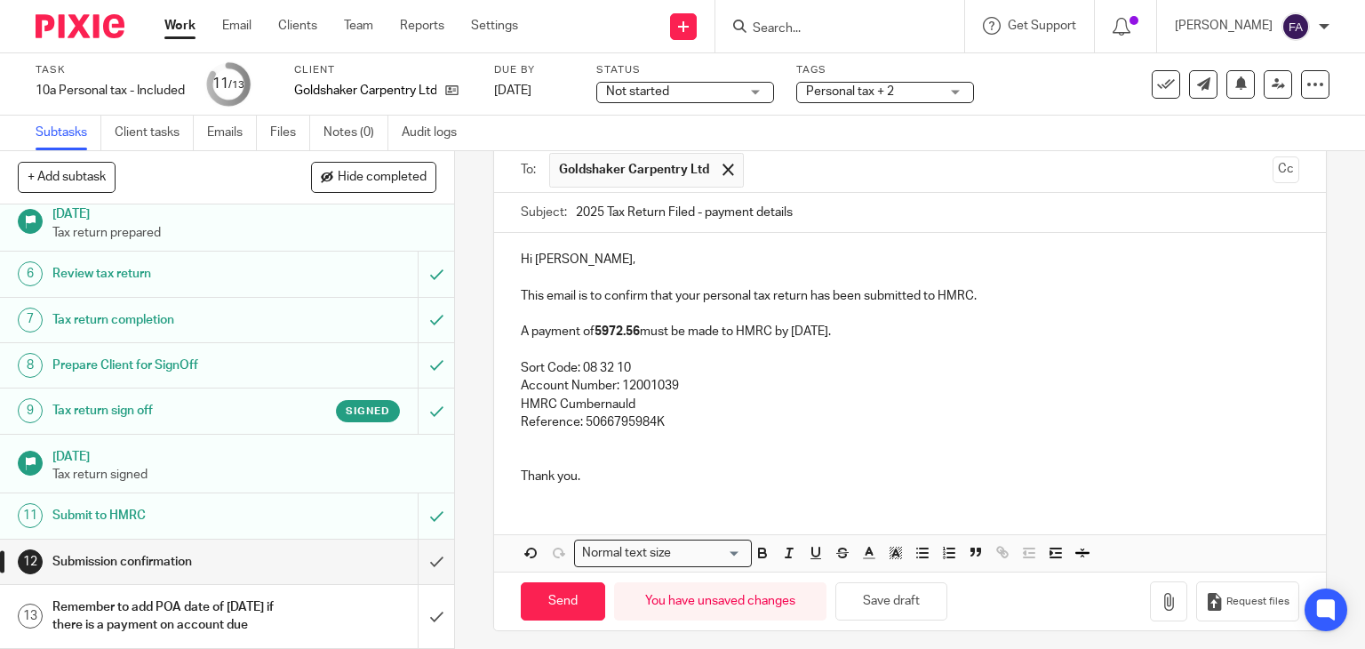
scroll to position [130, 0]
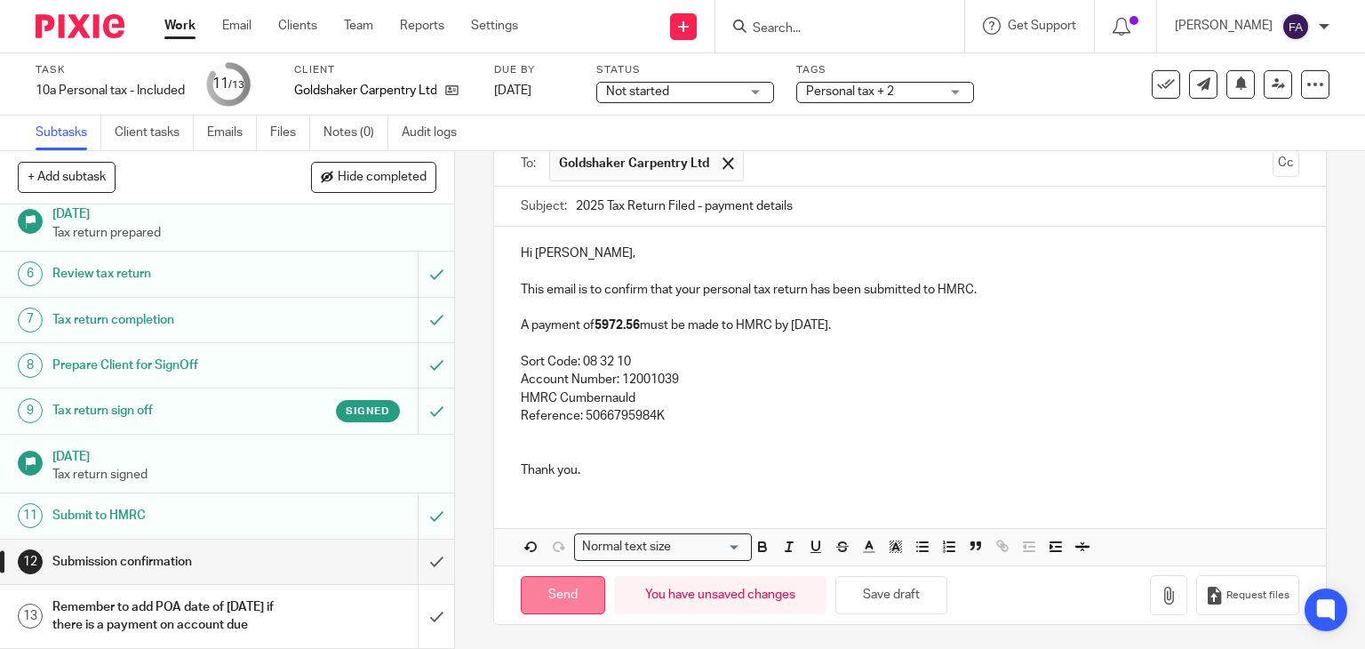
click at [544, 578] on input "Send" at bounding box center [563, 595] width 84 height 38
type input "Sent"
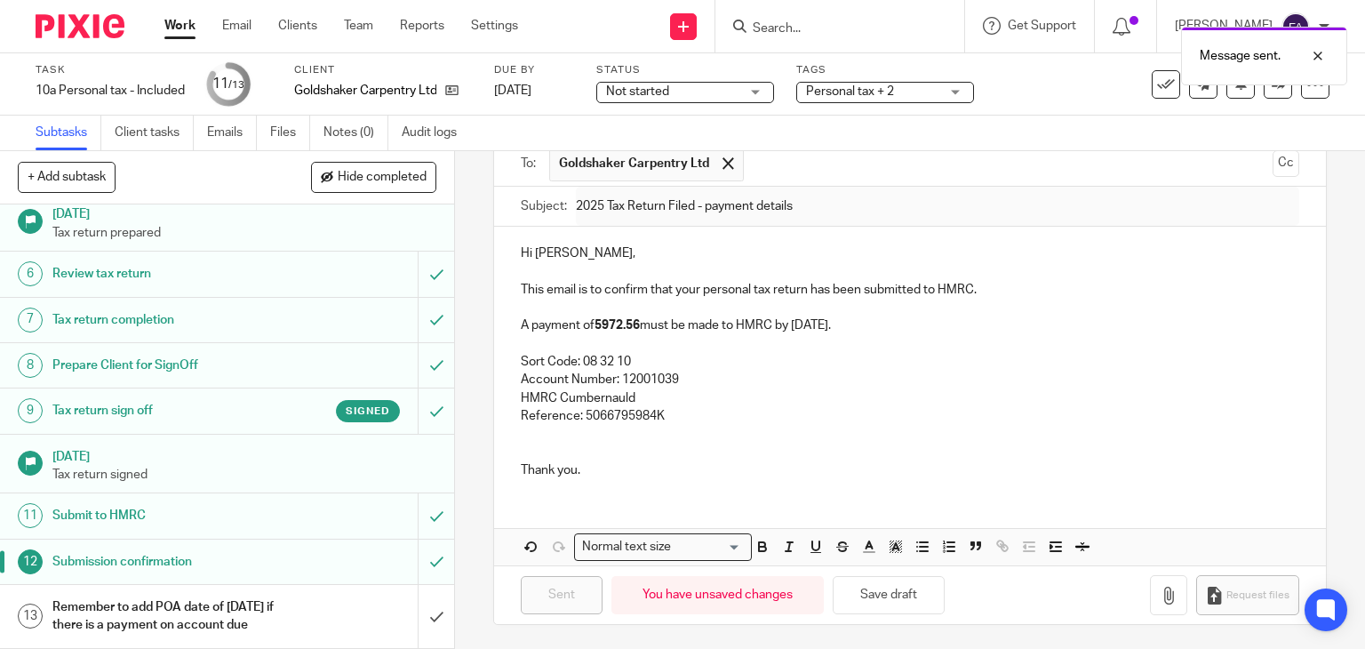
click at [1162, 78] on div "Message sent." at bounding box center [1014, 52] width 665 height 68
click at [1144, 84] on div "Message sent." at bounding box center [1014, 52] width 665 height 68
click at [1157, 85] on icon at bounding box center [1166, 85] width 18 height 18
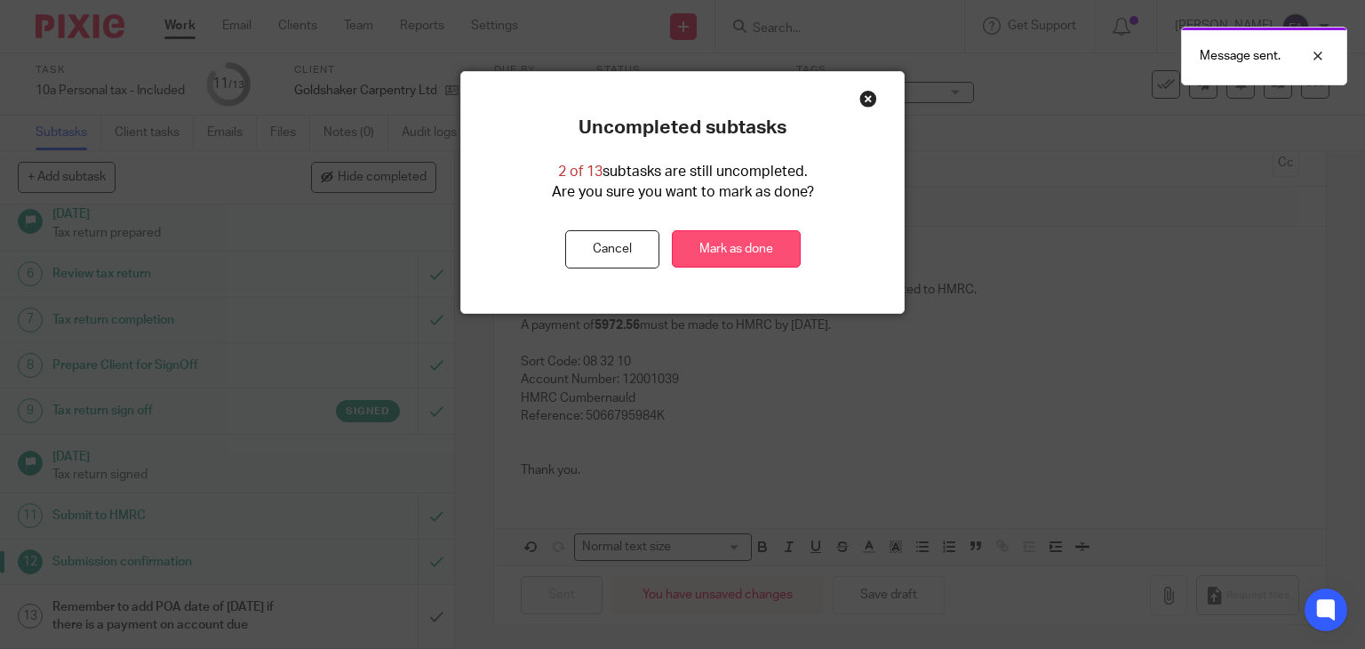
click at [752, 238] on link "Mark as done" at bounding box center [736, 249] width 129 height 38
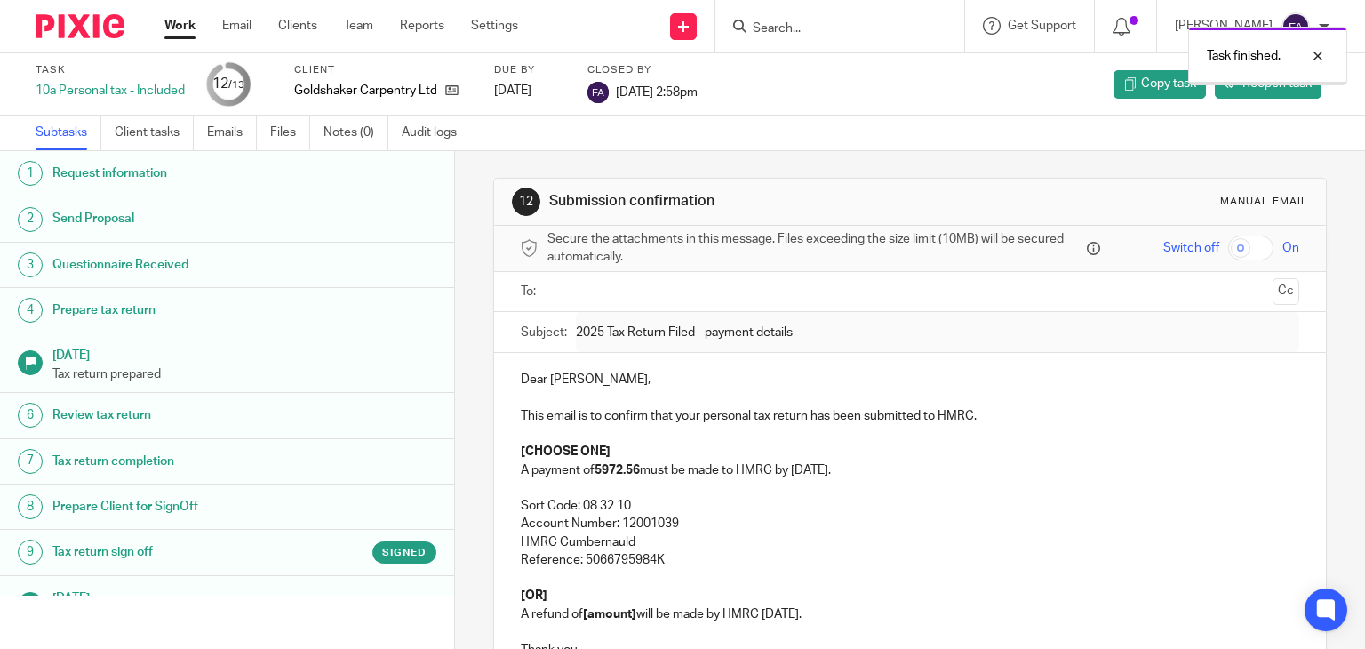
click at [188, 24] on link "Work" at bounding box center [179, 26] width 31 height 18
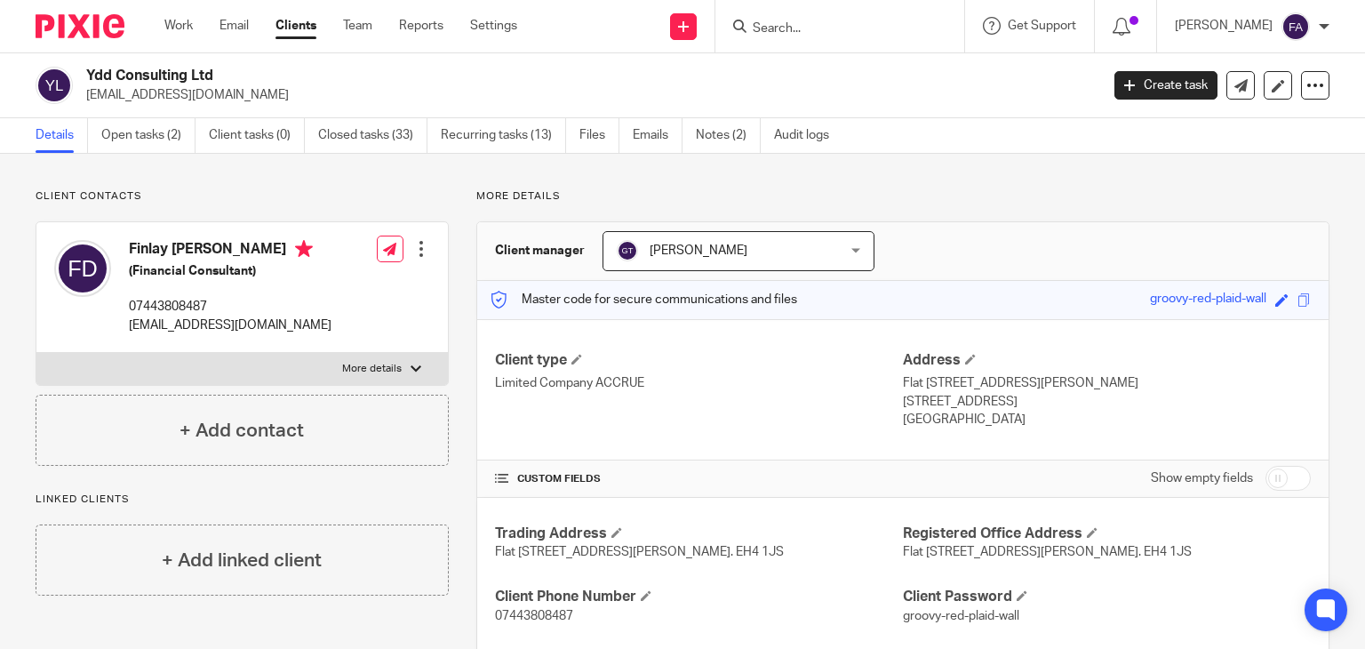
click at [875, 27] on input "Search" at bounding box center [831, 29] width 160 height 16
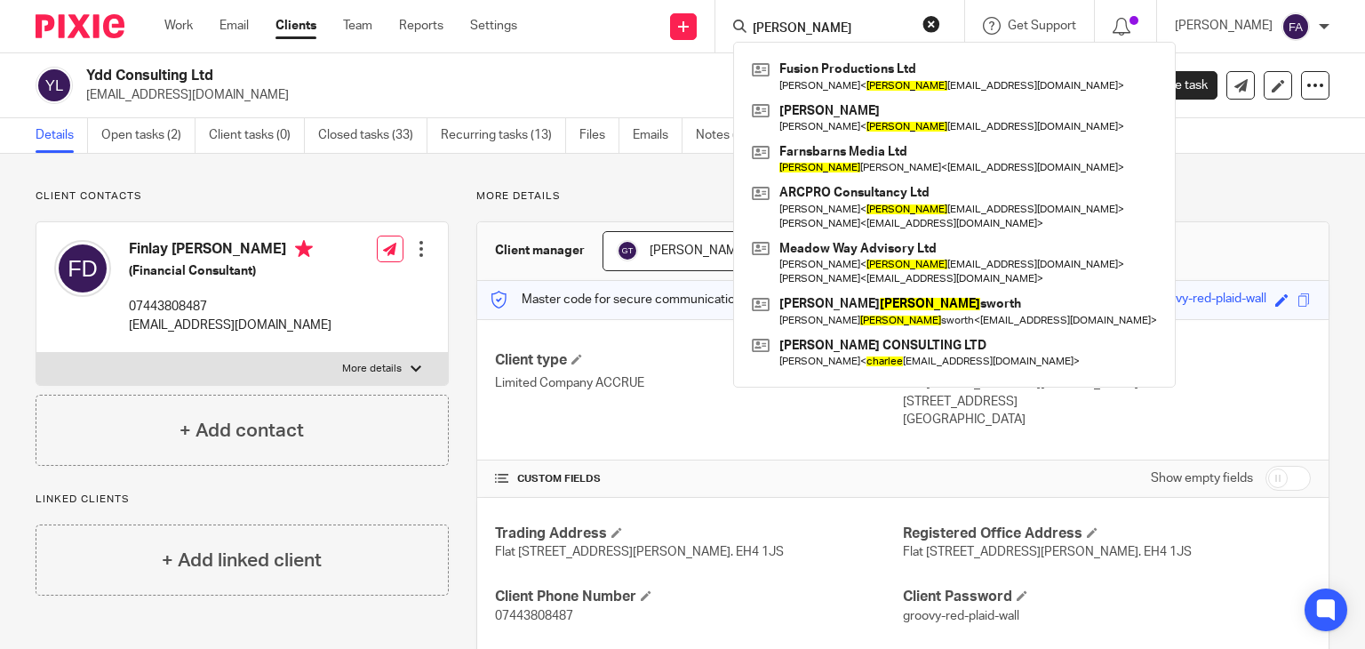
click at [796, 21] on input "[PERSON_NAME]" at bounding box center [831, 29] width 160 height 16
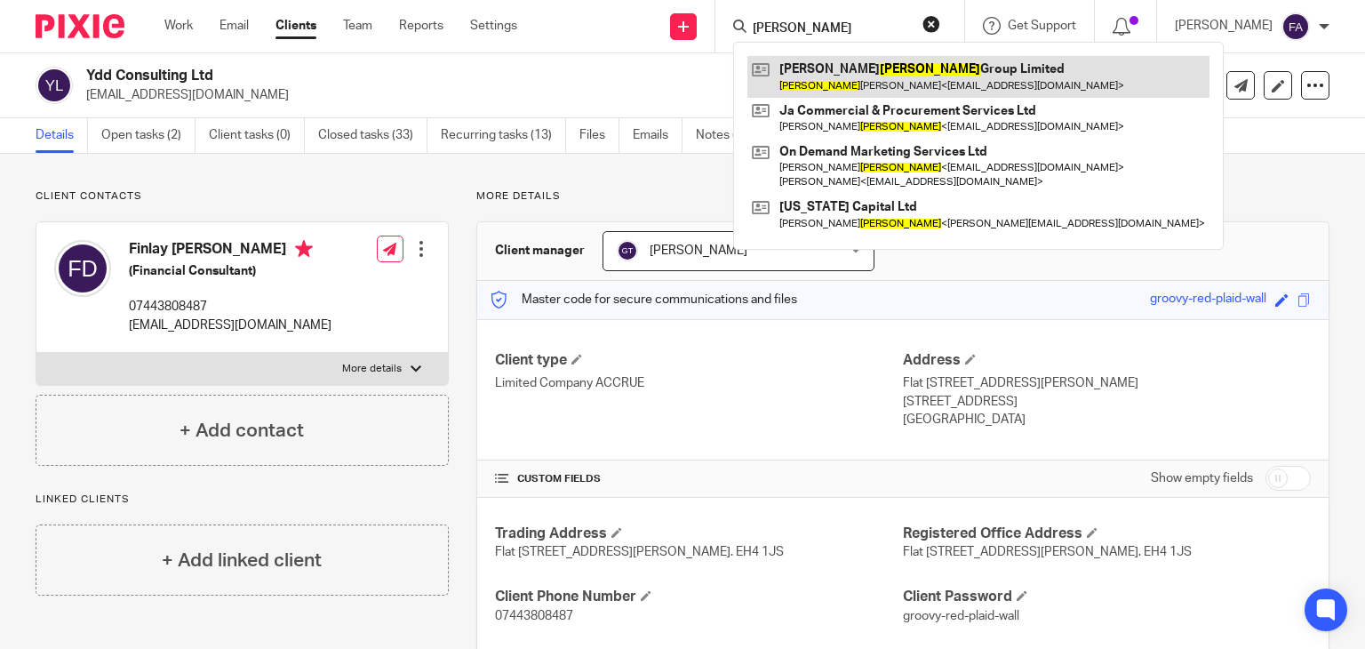
type input "[PERSON_NAME]"
click at [834, 79] on link at bounding box center [978, 76] width 462 height 41
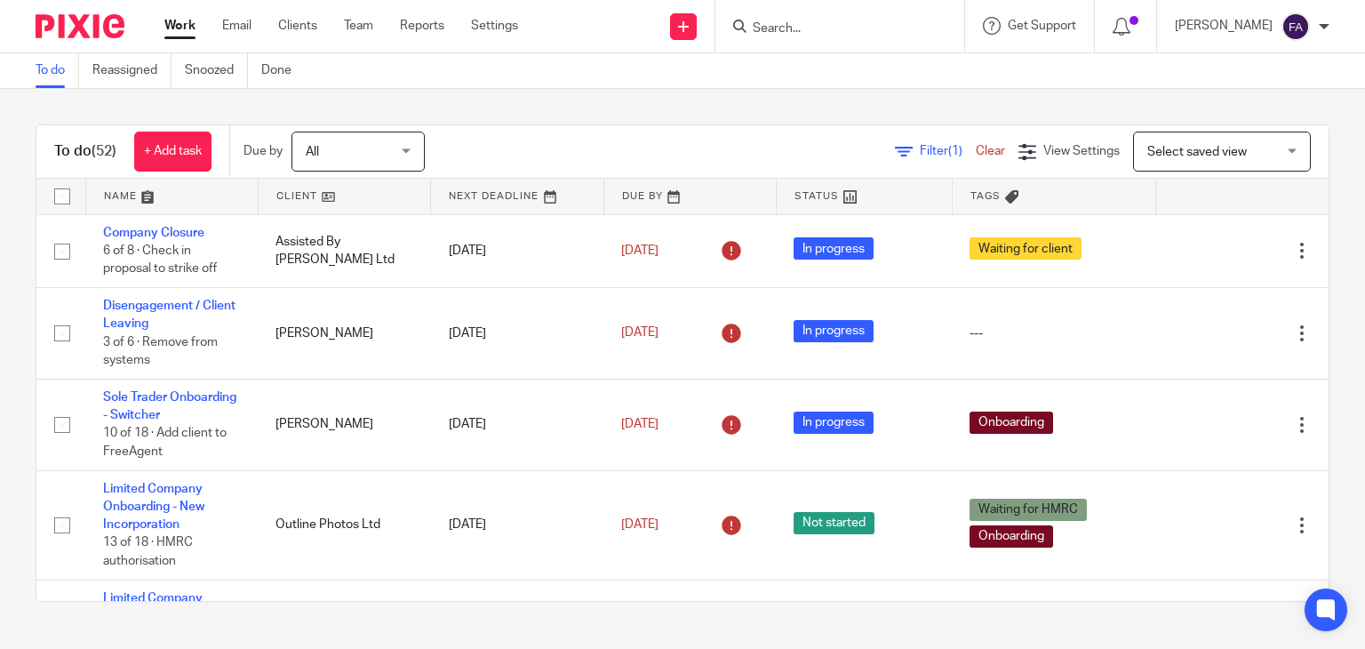
click at [891, 11] on div at bounding box center [839, 26] width 249 height 52
click at [836, 36] on input "Search" at bounding box center [831, 29] width 160 height 16
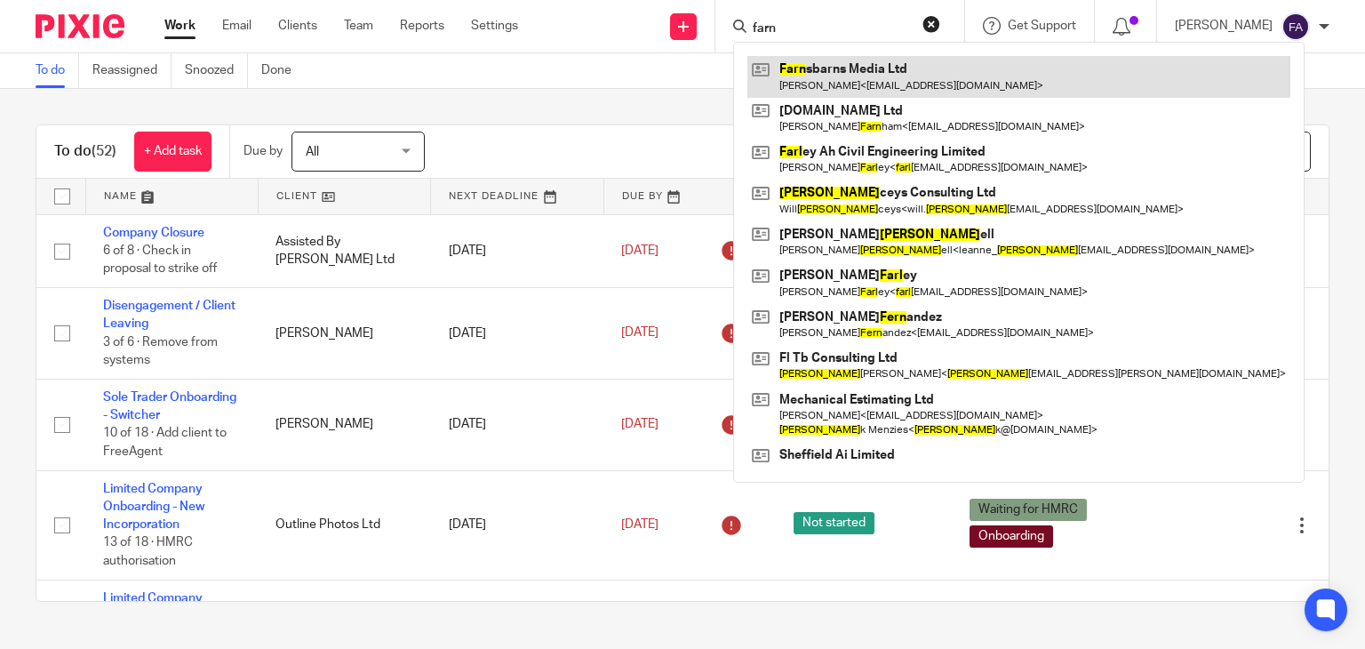
type input "farn"
click at [850, 72] on link at bounding box center [1018, 76] width 543 height 41
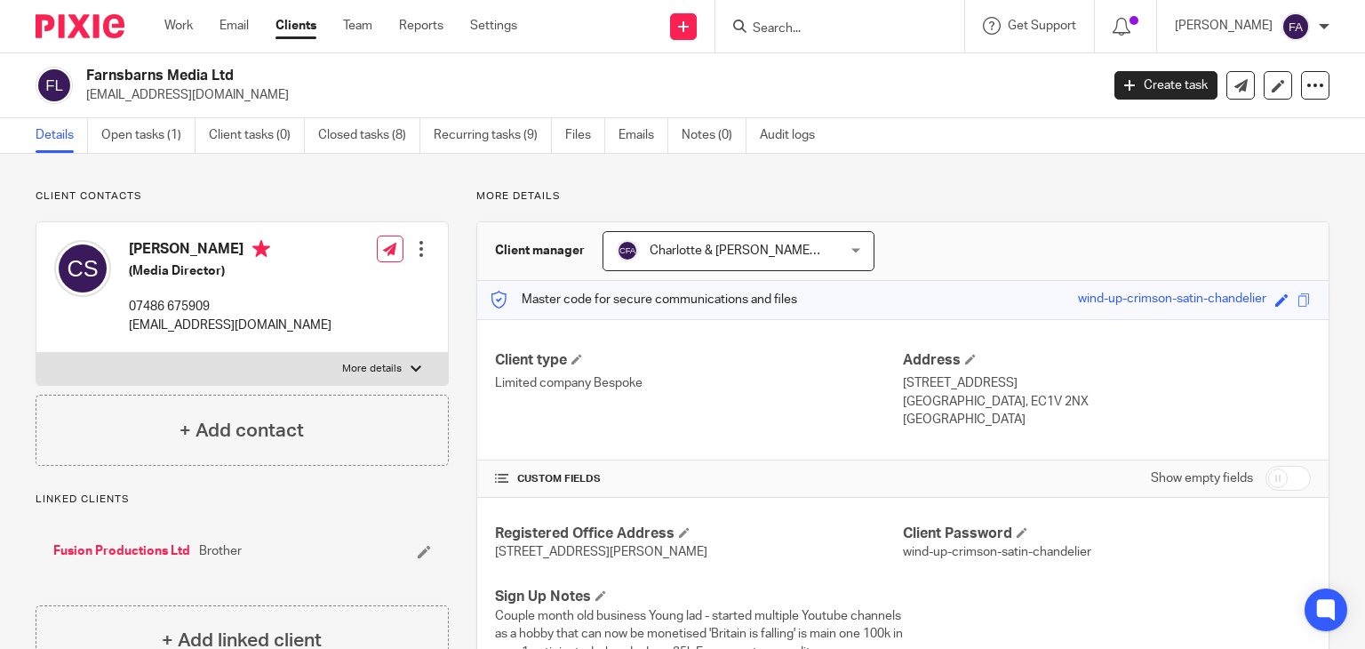
click at [810, 36] on input "Search" at bounding box center [831, 29] width 160 height 16
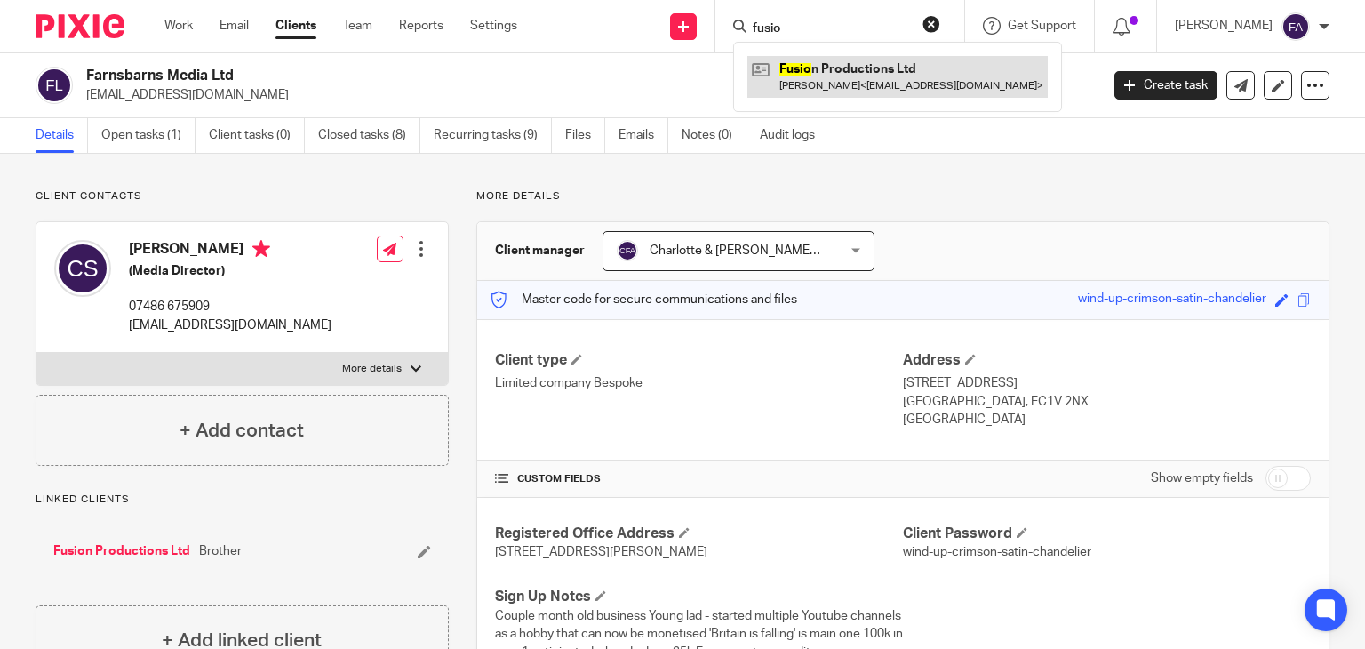
type input "fusio"
click at [853, 68] on link at bounding box center [897, 76] width 300 height 41
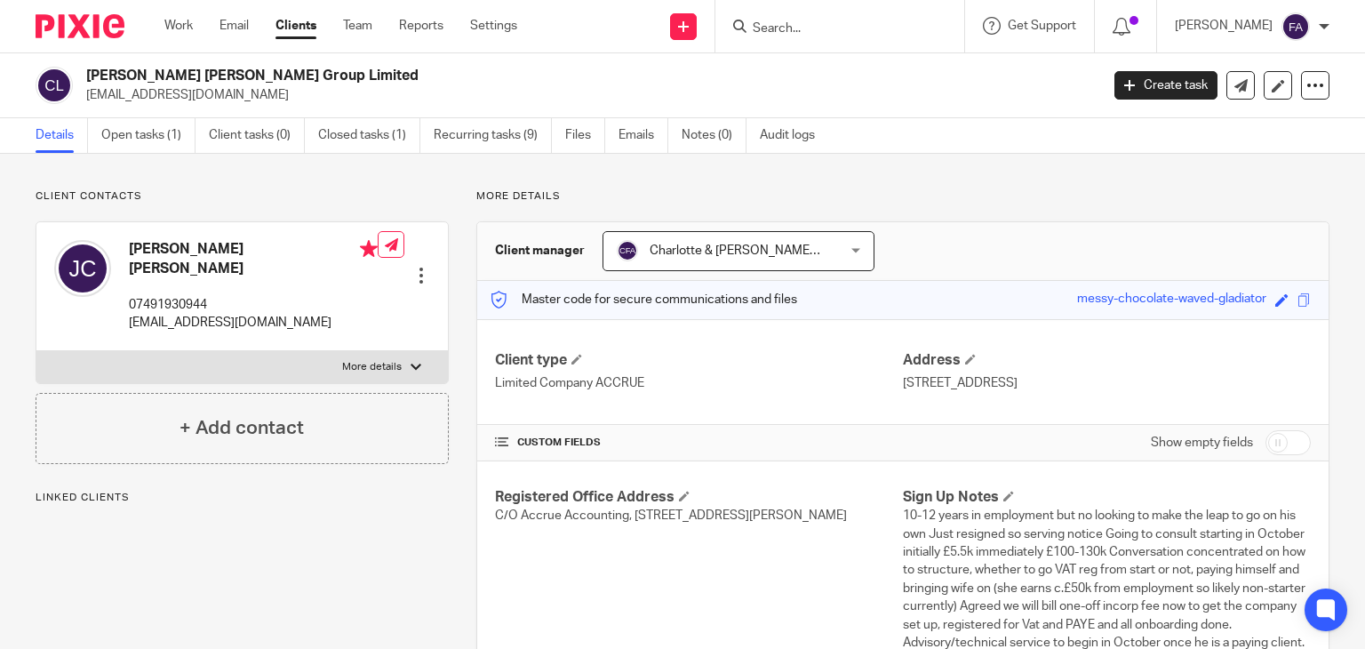
click at [185, 320] on div "[PERSON_NAME] [PERSON_NAME] 07491930944 [EMAIL_ADDRESS][DOMAIN_NAME]" at bounding box center [215, 286] width 323 height 110
click at [185, 316] on div "[PERSON_NAME] [PERSON_NAME] 07491930944 [EMAIL_ADDRESS][DOMAIN_NAME]" at bounding box center [215, 286] width 323 height 110
click at [185, 315] on p "[EMAIL_ADDRESS][DOMAIN_NAME]" at bounding box center [253, 323] width 249 height 18
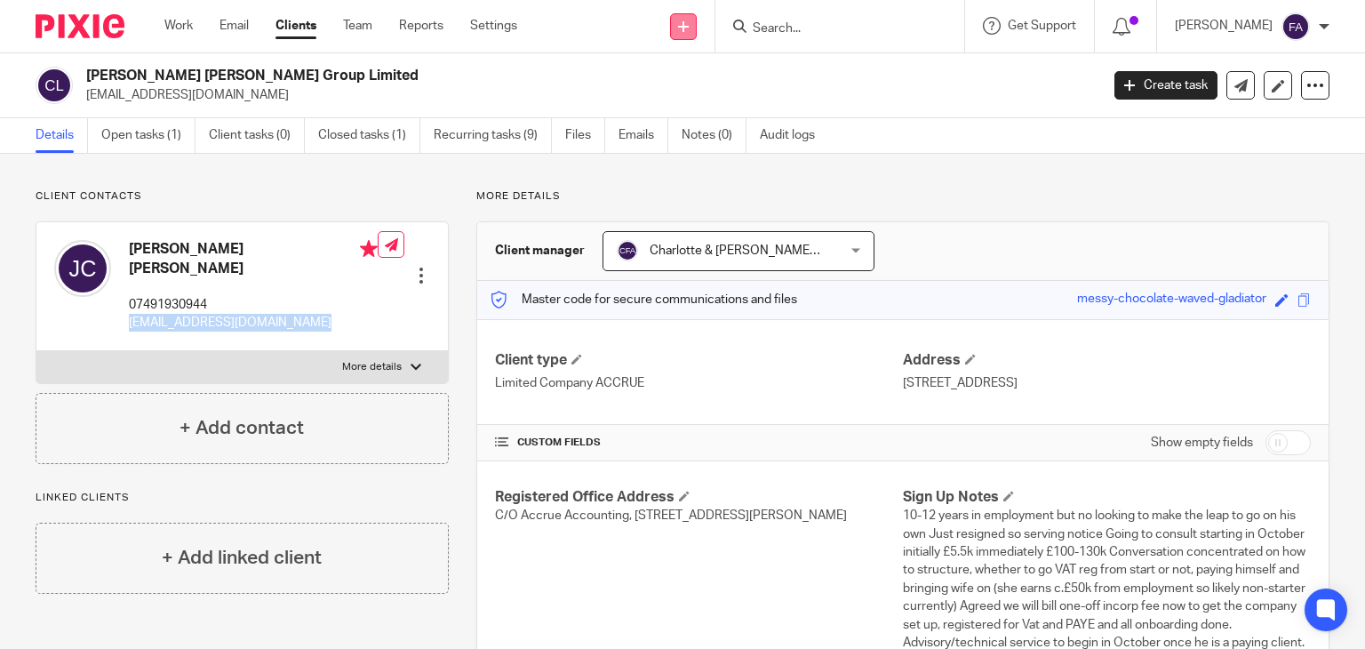
click at [697, 32] on link at bounding box center [683, 26] width 27 height 27
click at [682, 136] on link "Add client" at bounding box center [719, 136] width 124 height 26
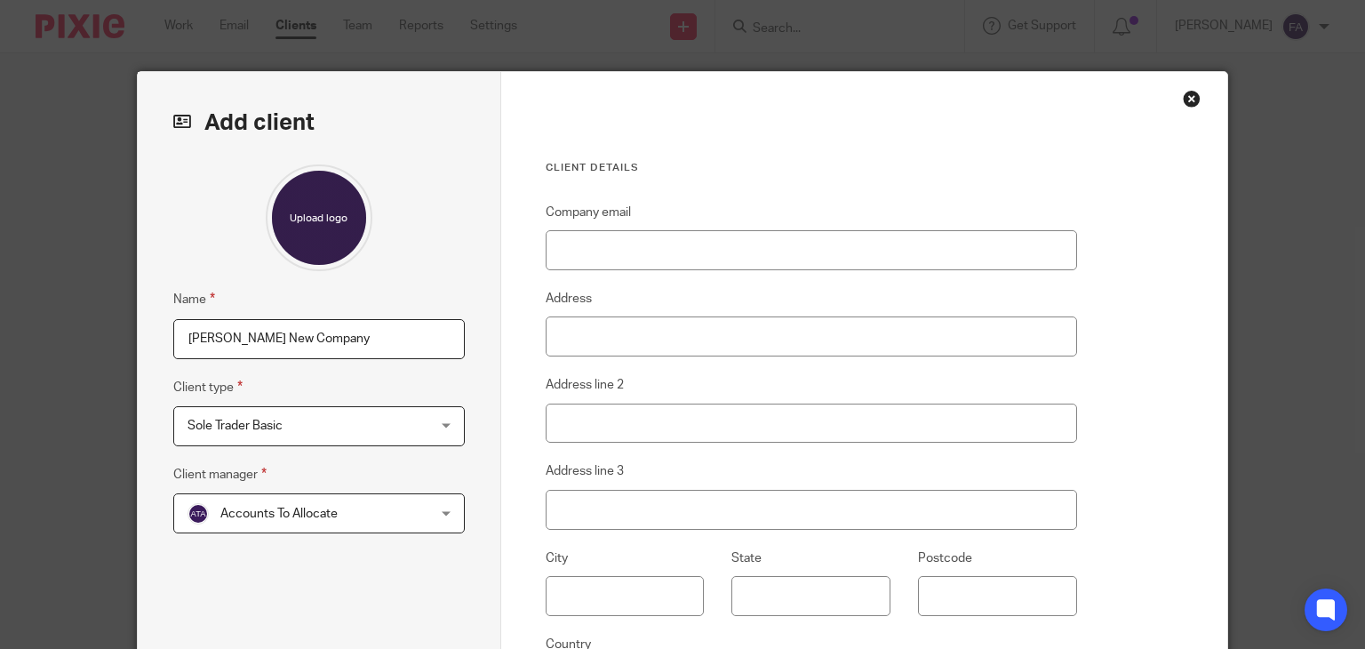
type input "[PERSON_NAME] New Company"
click at [379, 413] on span "Sole Trader Basic" at bounding box center [297, 425] width 221 height 37
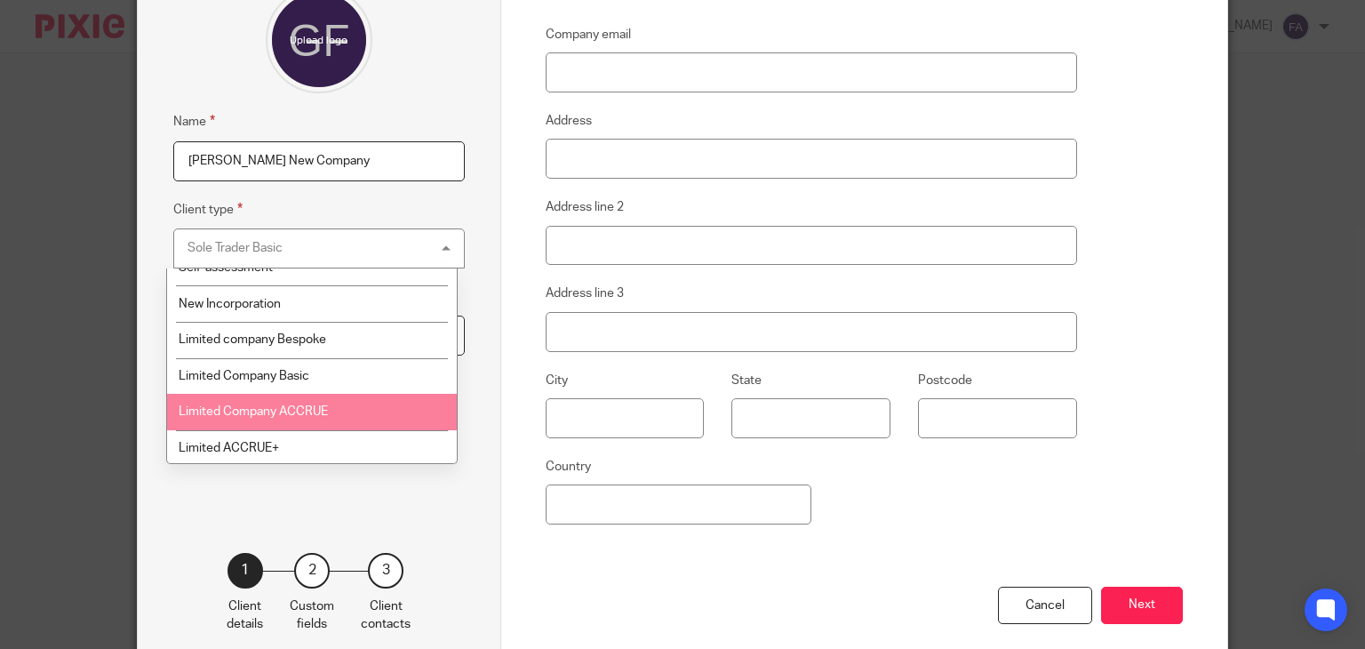
scroll to position [89, 0]
click at [352, 421] on li "Limited Company ACCRUE" at bounding box center [312, 413] width 290 height 36
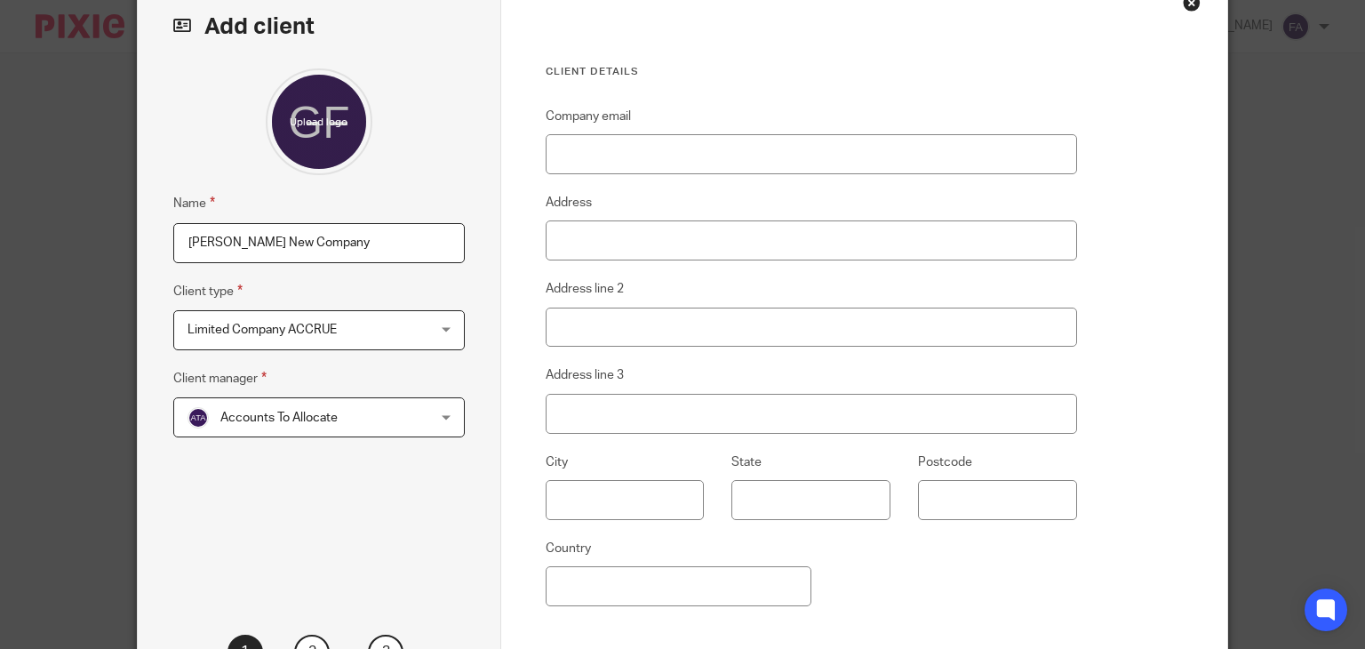
scroll to position [0, 0]
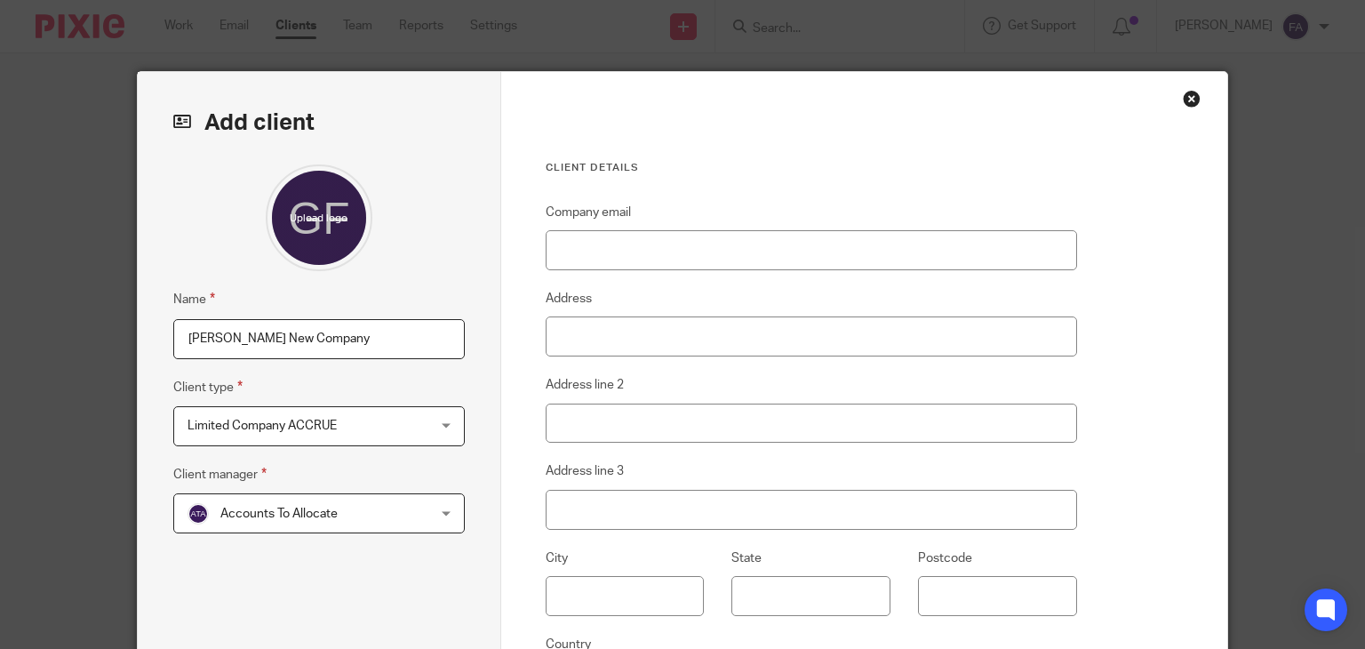
click at [275, 538] on div "Name Gayle Fernandez New Company Client type Limited Company ACCRUE Limited Com…" at bounding box center [318, 420] width 291 height 512
click at [289, 523] on span "Accounts To Allocate" at bounding box center [297, 512] width 221 height 37
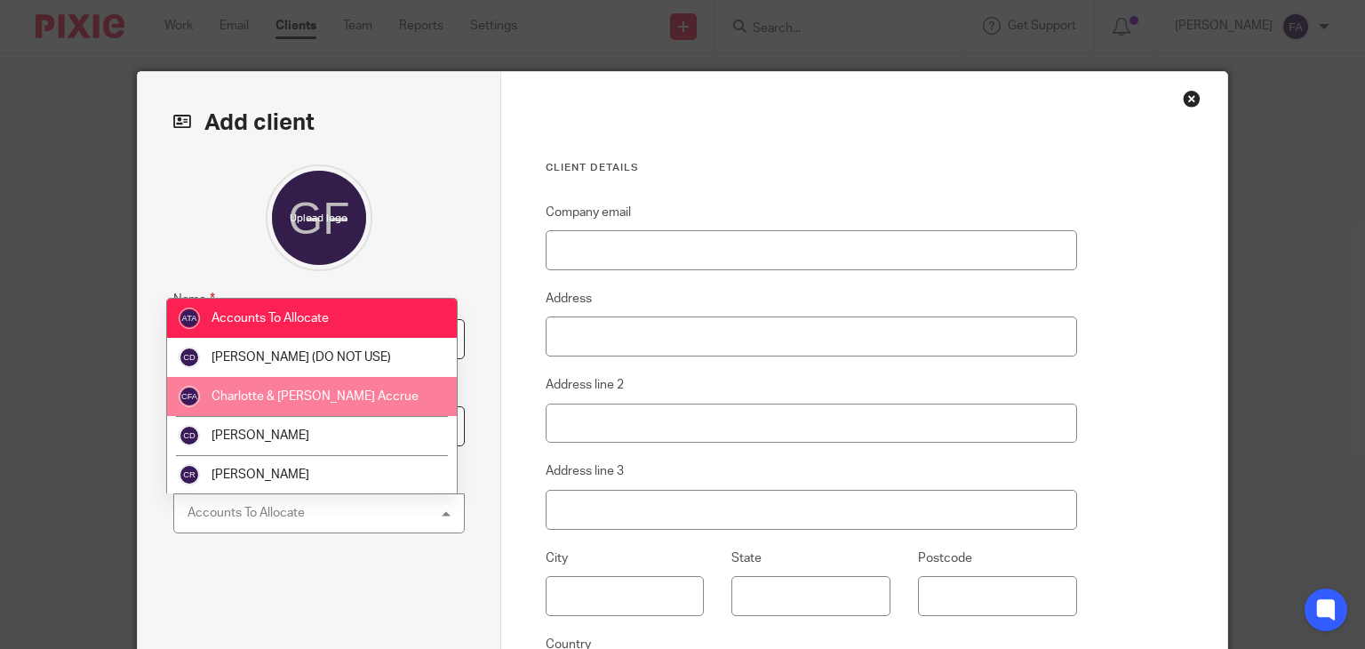
click at [345, 391] on li "Charlotte & [PERSON_NAME] Accrue" at bounding box center [312, 396] width 290 height 39
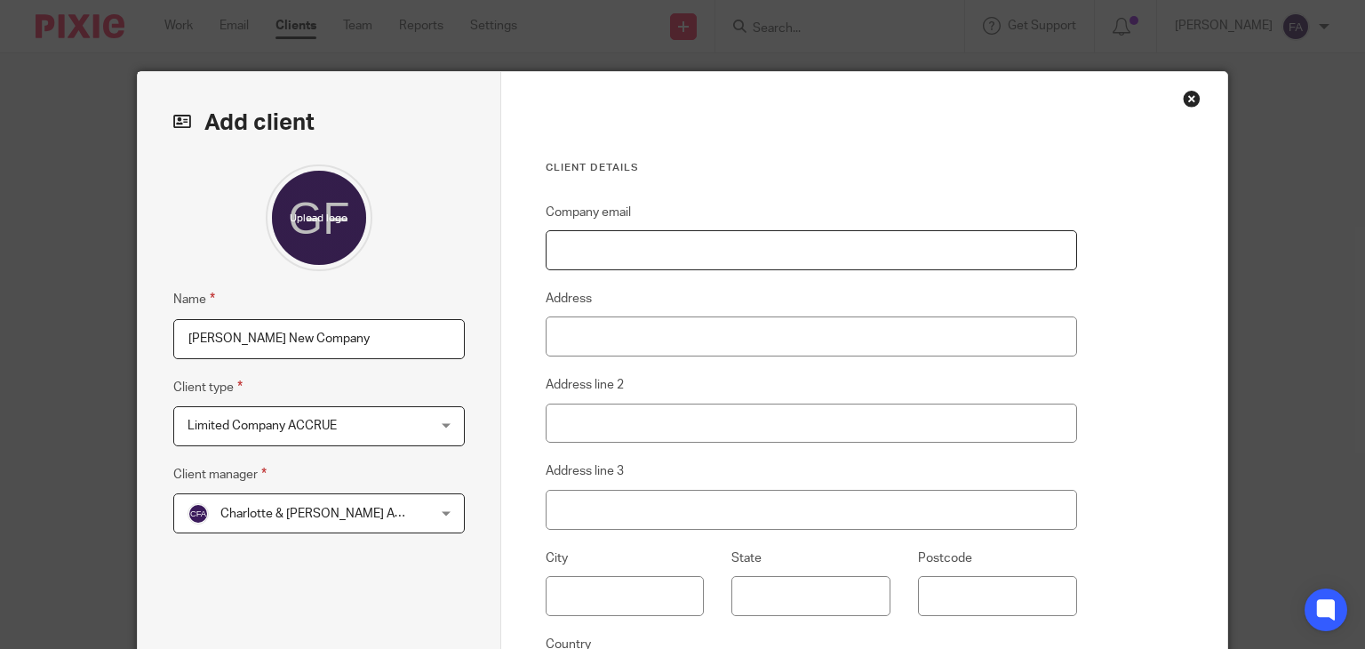
click at [620, 236] on input "Company email" at bounding box center [811, 250] width 531 height 40
drag, startPoint x: 679, startPoint y: 235, endPoint x: 585, endPoint y: 249, distance: 95.3
click at [679, 235] on input "Company email" at bounding box center [811, 250] width 531 height 40
paste input "gayle1430@yahoo.co.uk"
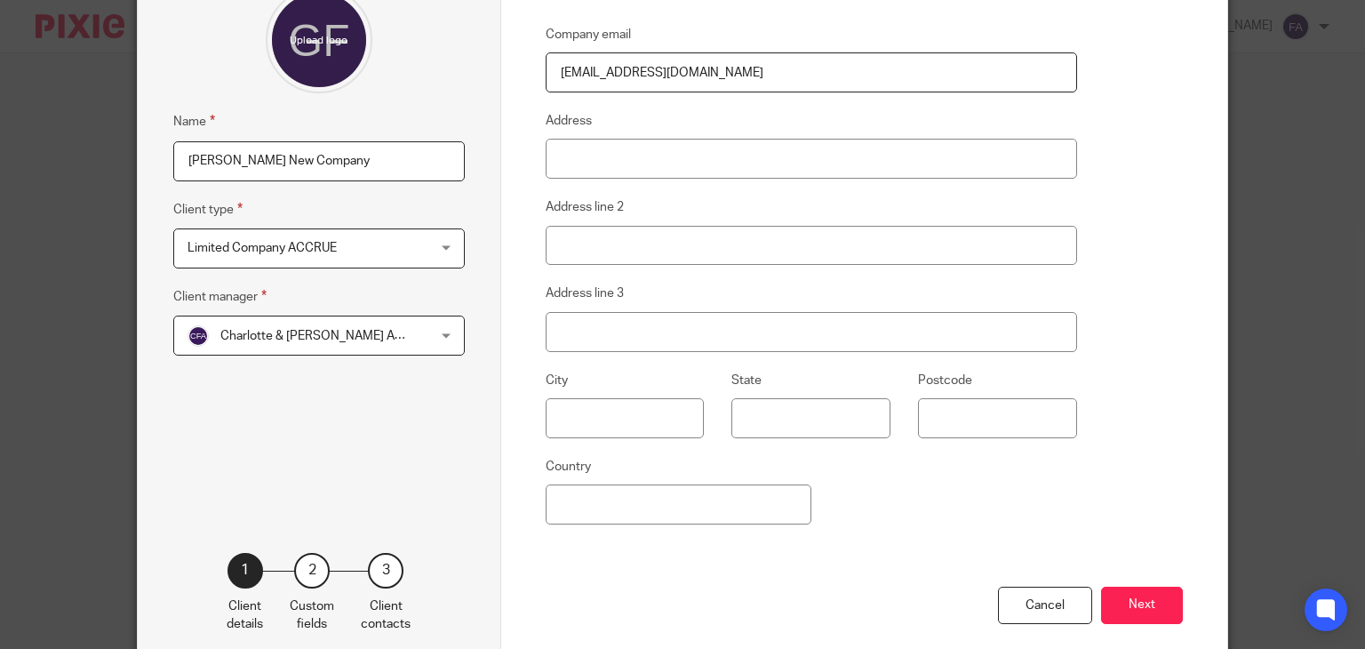
type input "gayle1430@yahoo.co.uk"
click at [641, 171] on input "Address" at bounding box center [811, 159] width 531 height 40
click at [1131, 592] on button "Next" at bounding box center [1142, 605] width 82 height 38
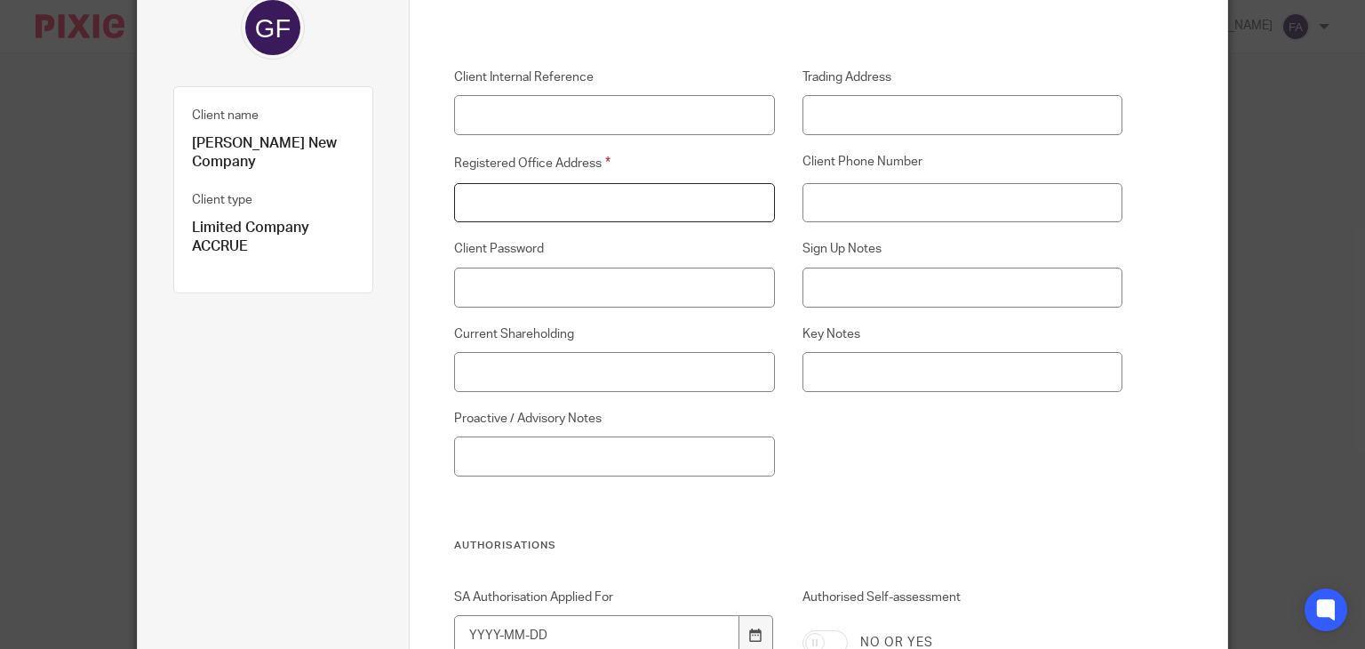
click at [643, 191] on input "Registered Office Address" at bounding box center [614, 203] width 320 height 40
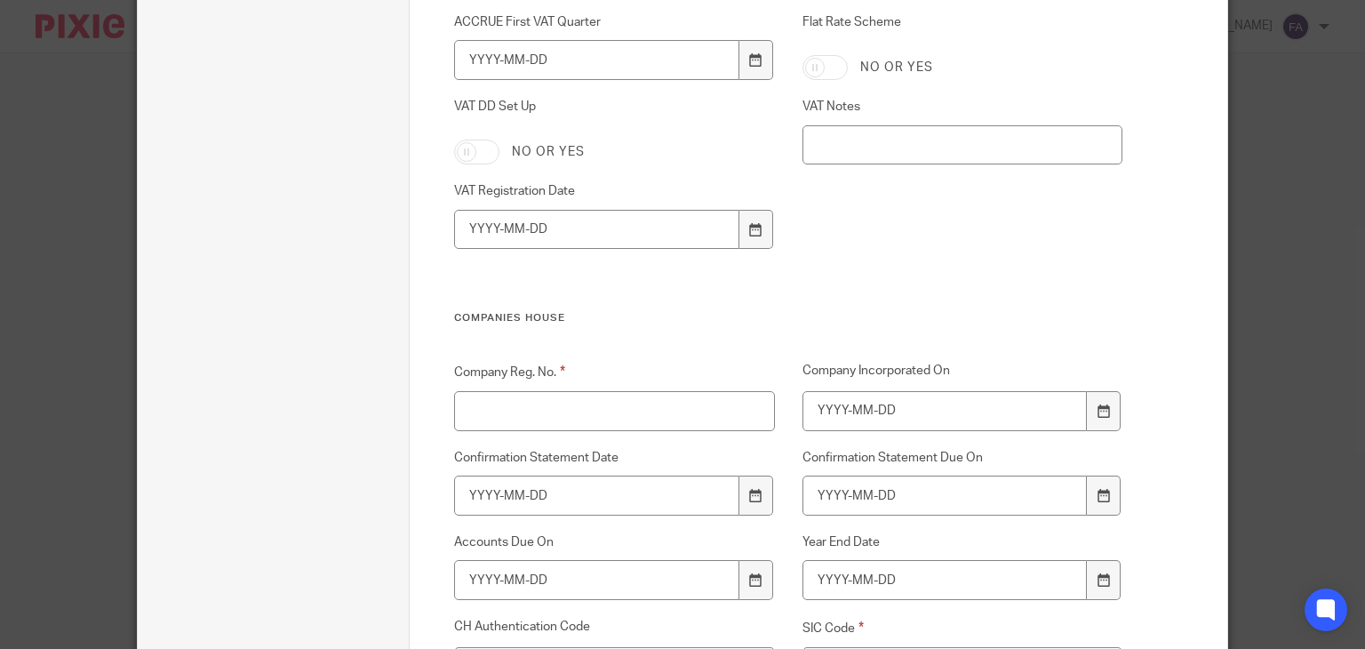
scroll to position [2577, 0]
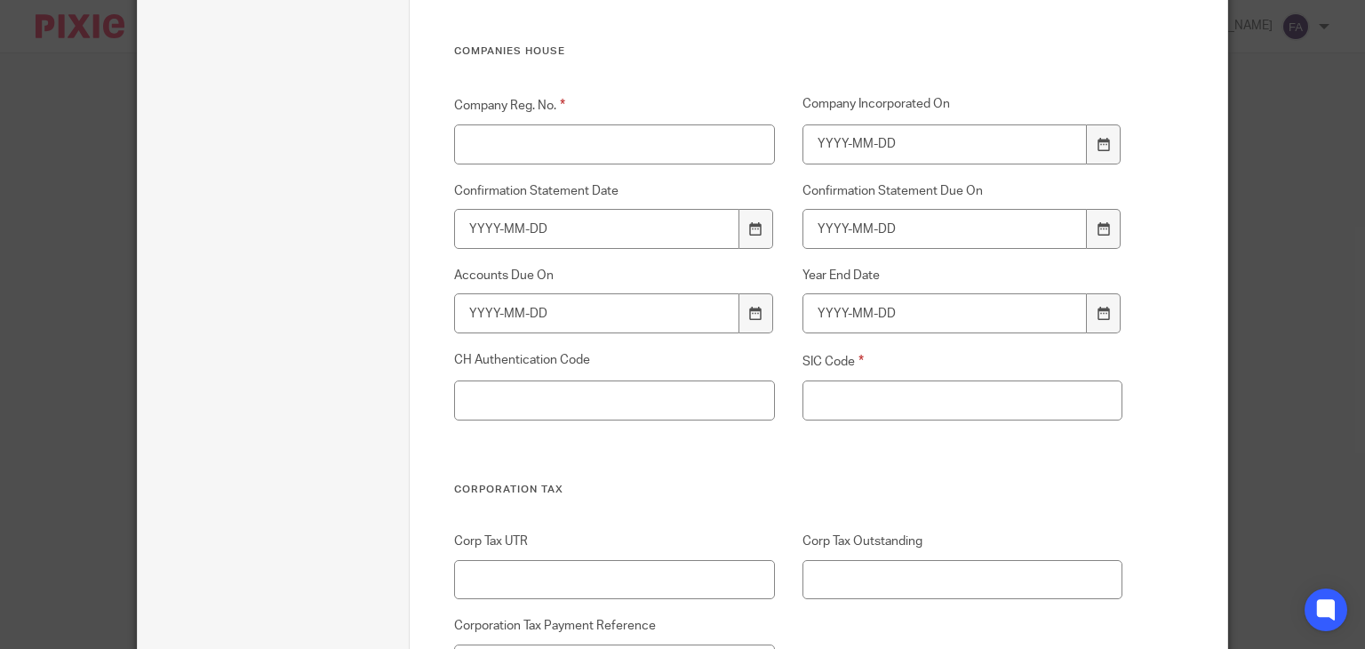
type input "tbc"
click at [646, 167] on div "Company Reg. No. Company Incorporated On Confirmation Statement Date Confirmati…" at bounding box center [775, 289] width 696 height 388
click at [643, 164] on div "Company Reg. No. Company Incorporated On Confirmation Statement Date Confirmati…" at bounding box center [775, 289] width 696 height 388
click at [636, 158] on input "Company Reg. No." at bounding box center [614, 144] width 320 height 40
type input "b"
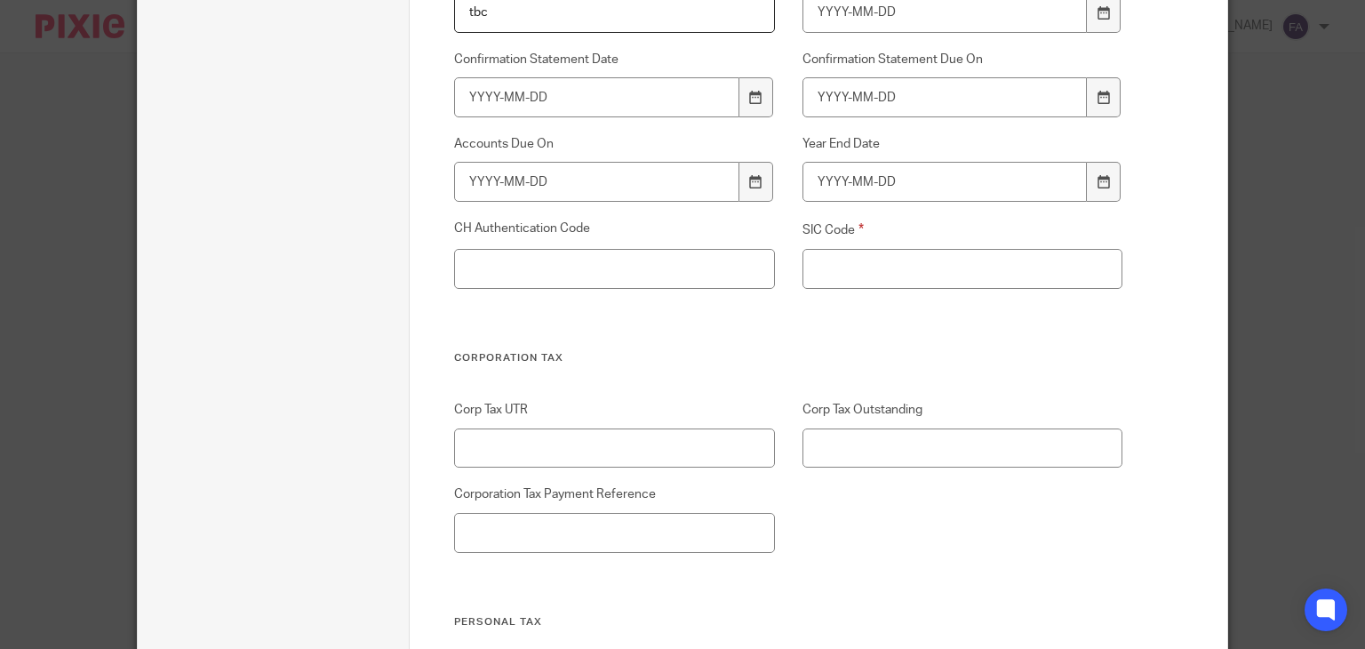
scroll to position [2666, 0]
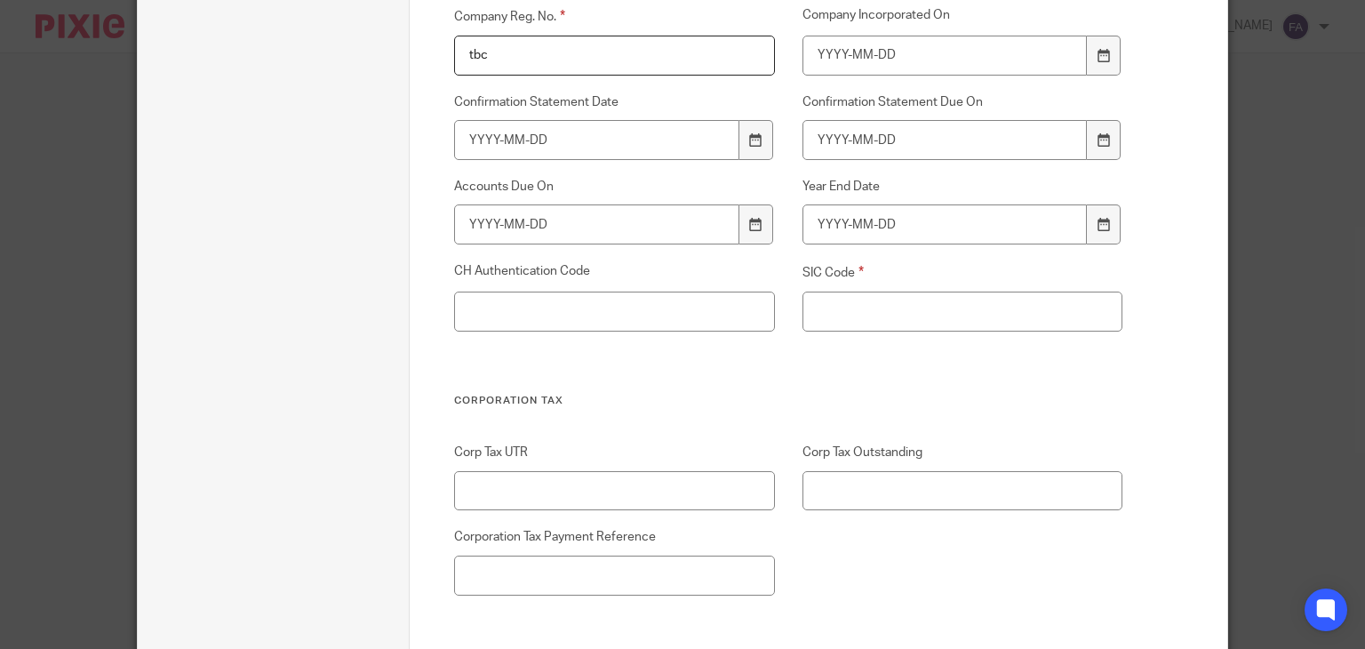
type input "tbc"
click at [891, 316] on input "SIC Code" at bounding box center [962, 311] width 320 height 40
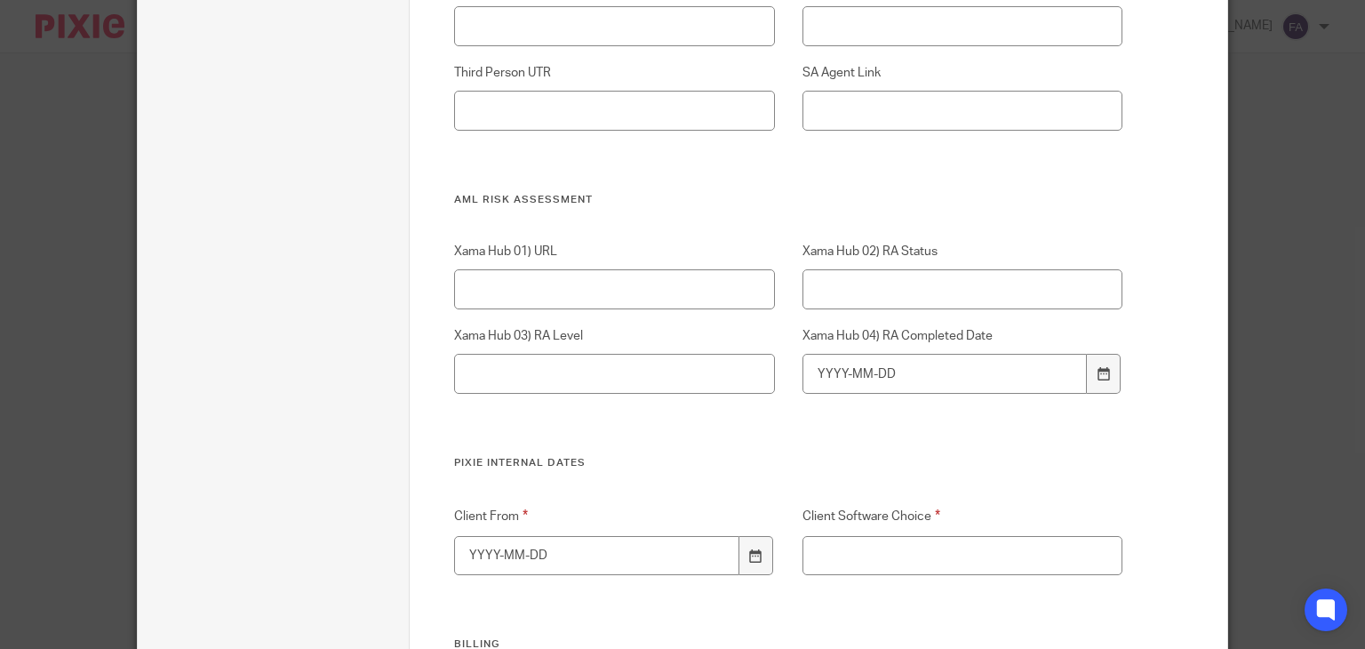
scroll to position [3554, 0]
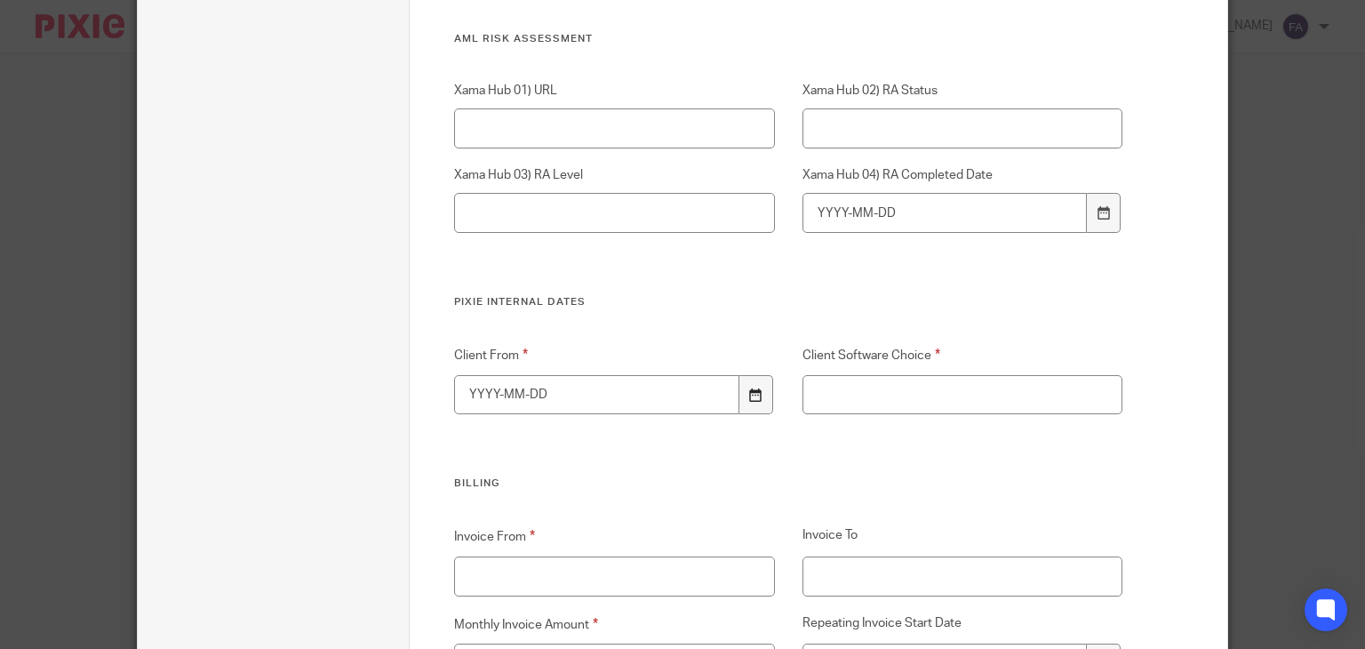
type input "tbc"
click at [753, 396] on icon at bounding box center [755, 394] width 13 height 13
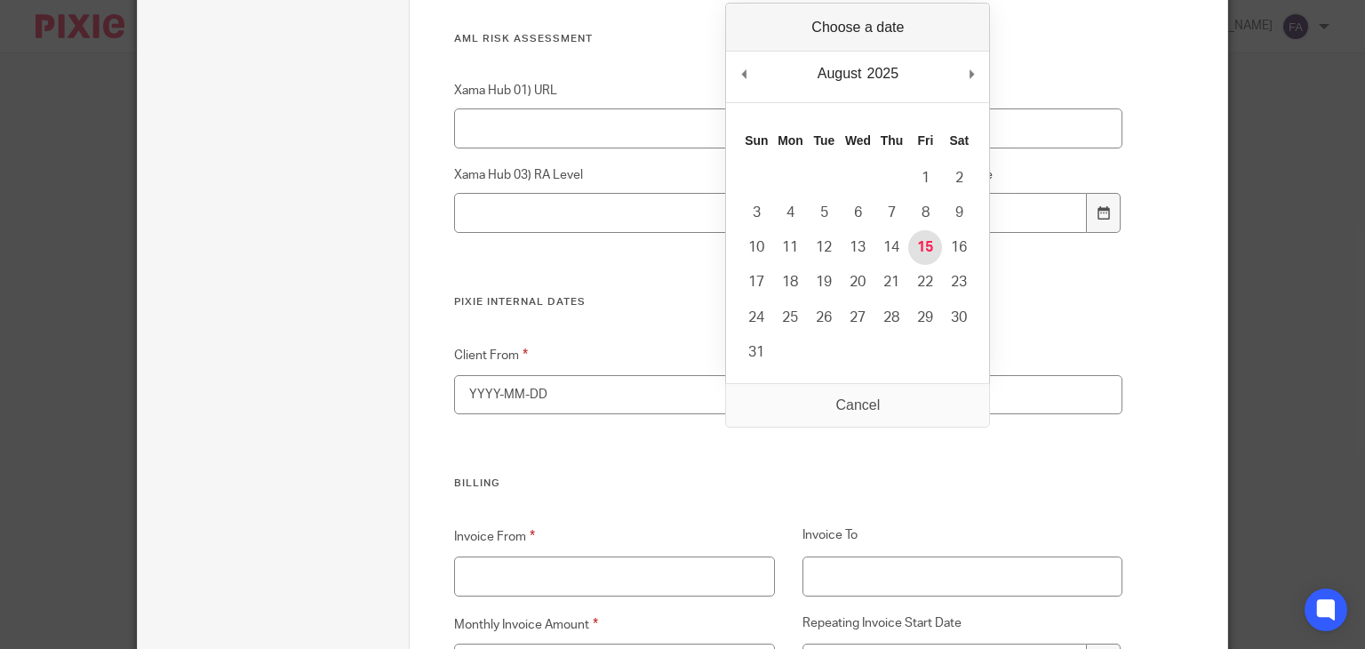
type input "2025-08-15"
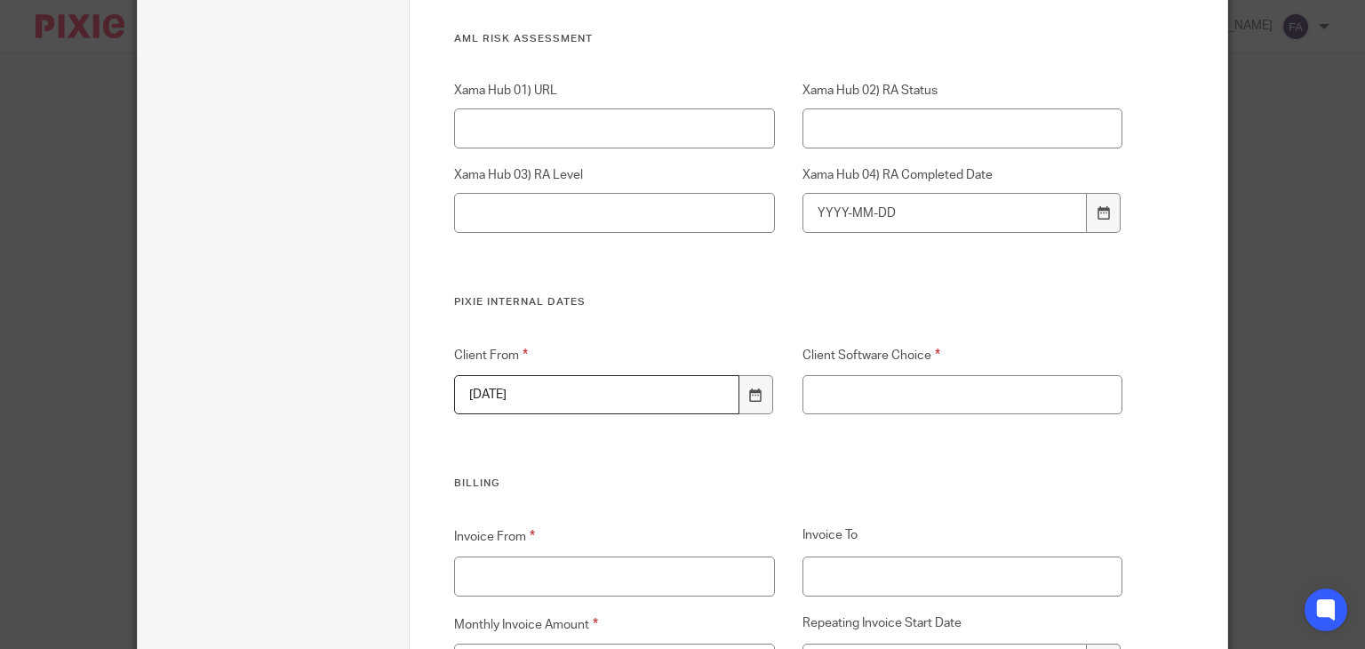
click at [885, 371] on div "Client Software Choice" at bounding box center [948, 379] width 347 height 69
click at [885, 378] on input "Client Software Choice" at bounding box center [962, 395] width 320 height 40
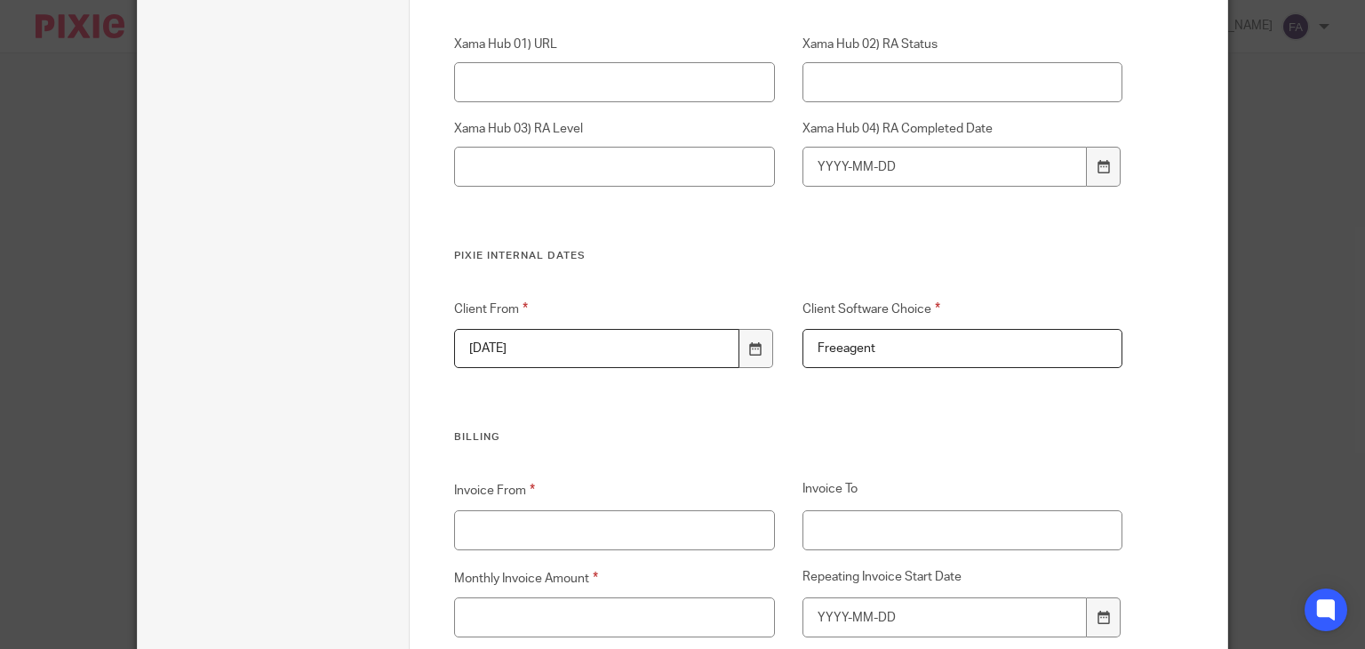
scroll to position [3643, 0]
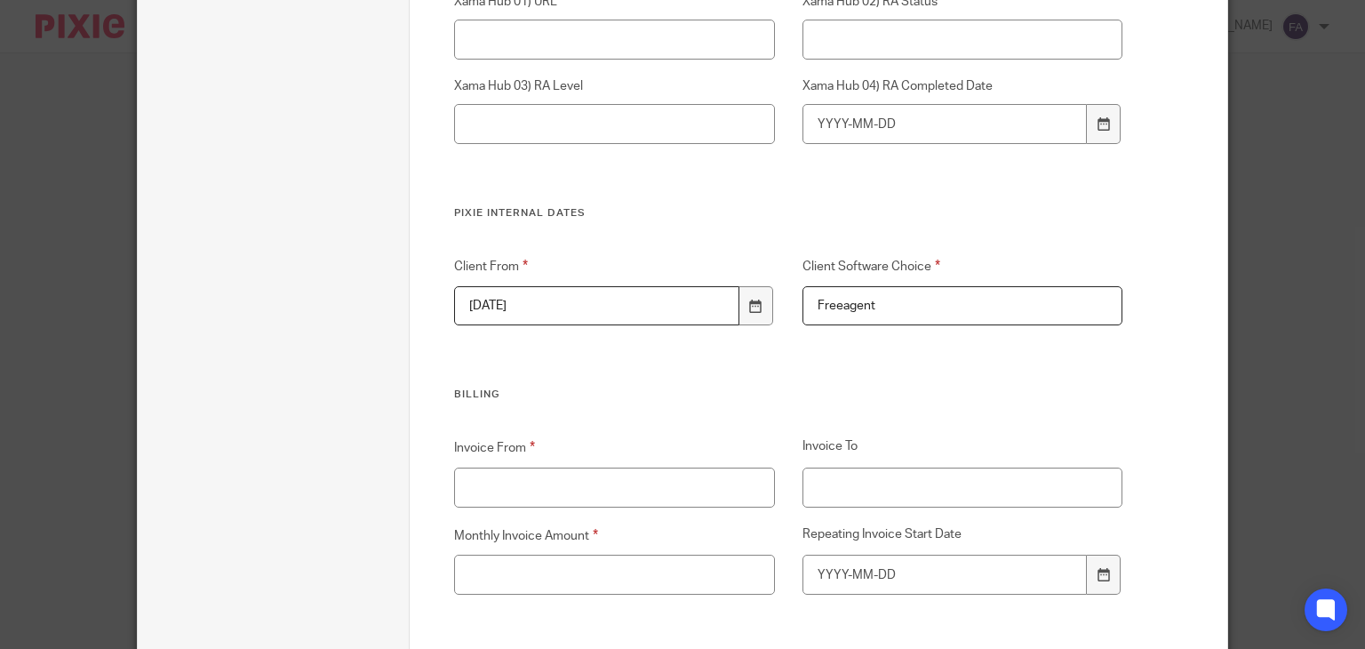
type input "Freeagent"
drag, startPoint x: 654, startPoint y: 479, endPoint x: 660, endPoint y: 449, distance: 30.8
click at [660, 449] on div "Invoice From" at bounding box center [600, 471] width 347 height 69
type input "September"
click at [511, 566] on input "Monthly Invoice Amount" at bounding box center [614, 574] width 320 height 40
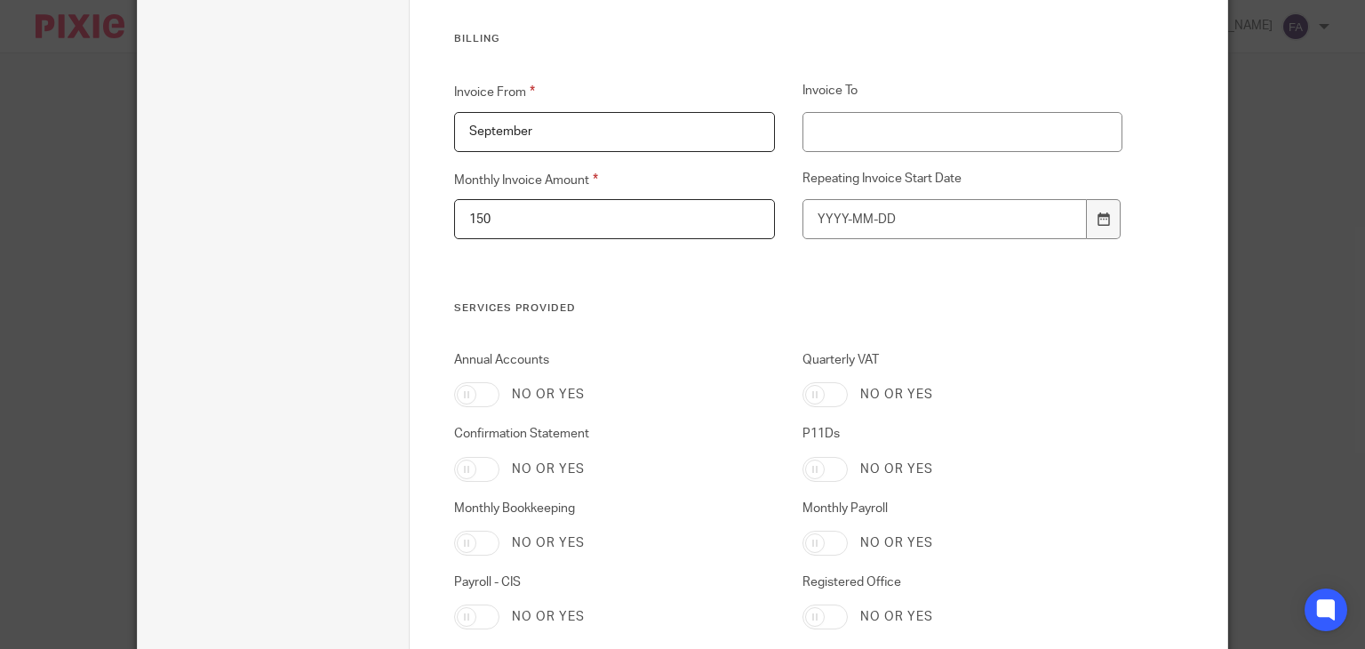
scroll to position [4176, 0]
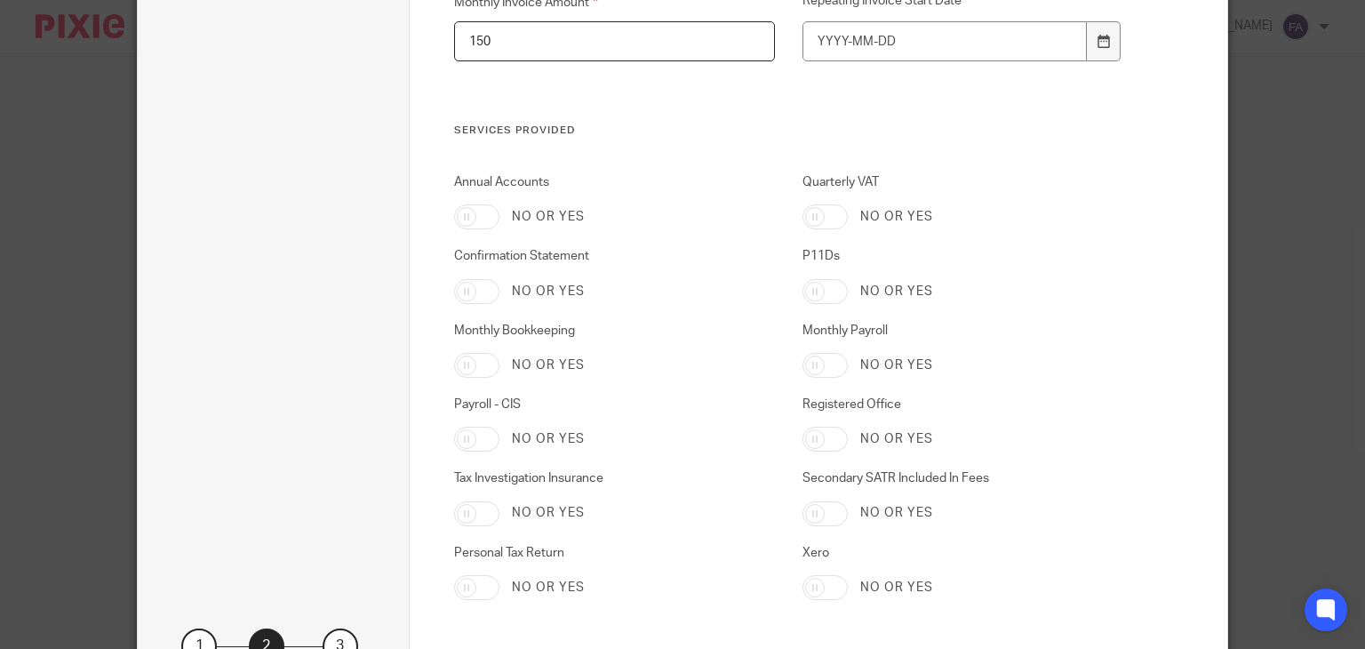
type input "150"
click at [480, 221] on input "Annual Accounts" at bounding box center [476, 216] width 45 height 25
checkbox input "true"
click at [465, 587] on input "Personal Tax Return" at bounding box center [476, 587] width 45 height 25
checkbox input "true"
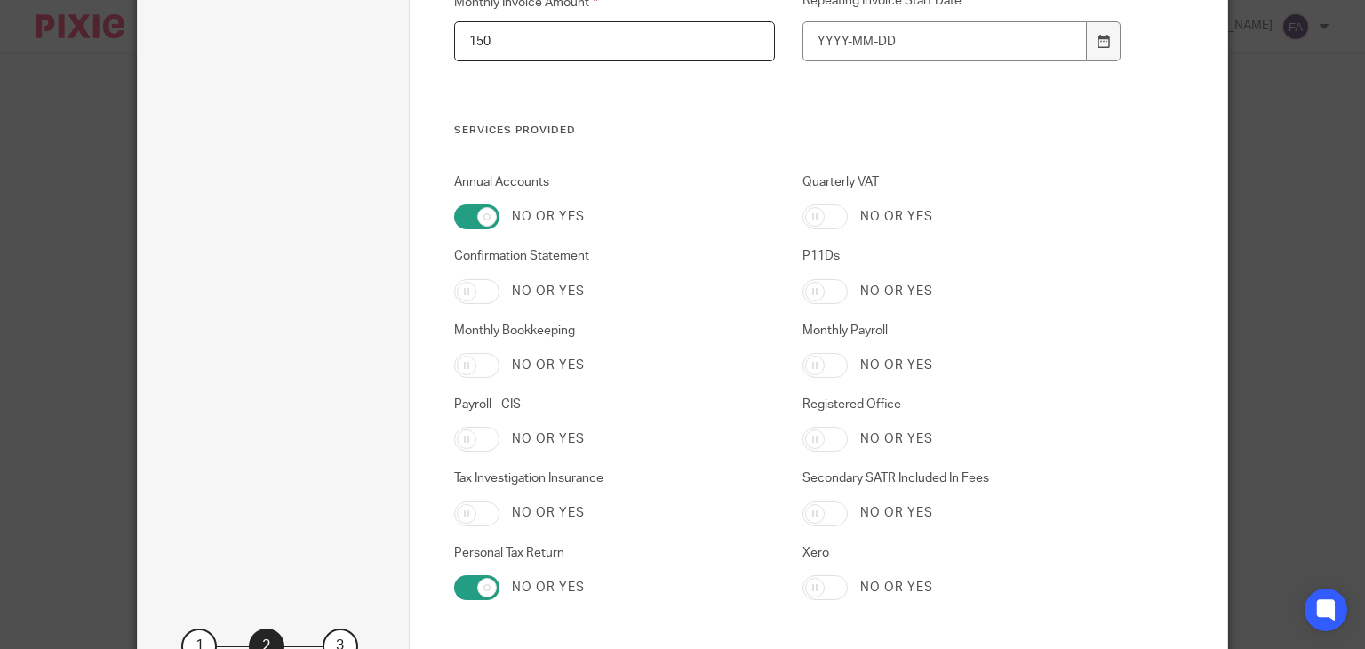
click at [809, 445] on input "Registered Office" at bounding box center [824, 439] width 45 height 25
checkbox input "true"
click at [468, 294] on input "Confirmation Statement" at bounding box center [476, 291] width 45 height 25
checkbox input "true"
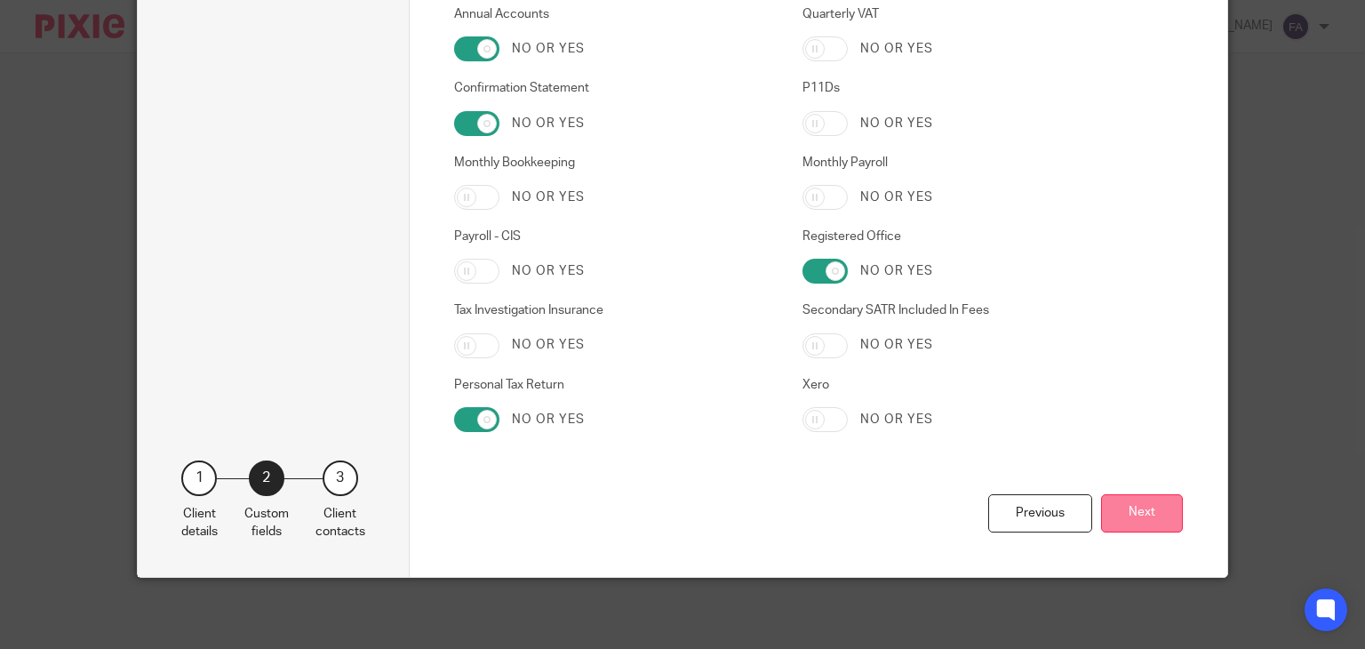
click at [1122, 514] on button "Next" at bounding box center [1142, 513] width 82 height 38
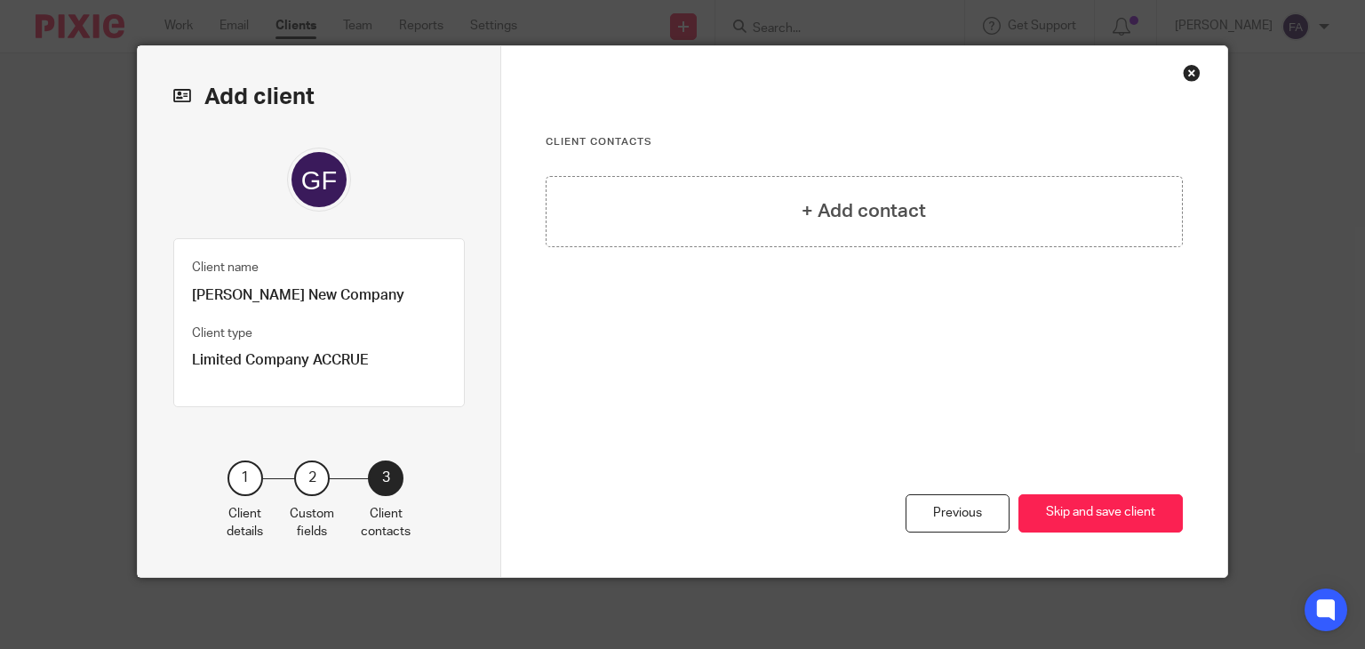
scroll to position [24, 0]
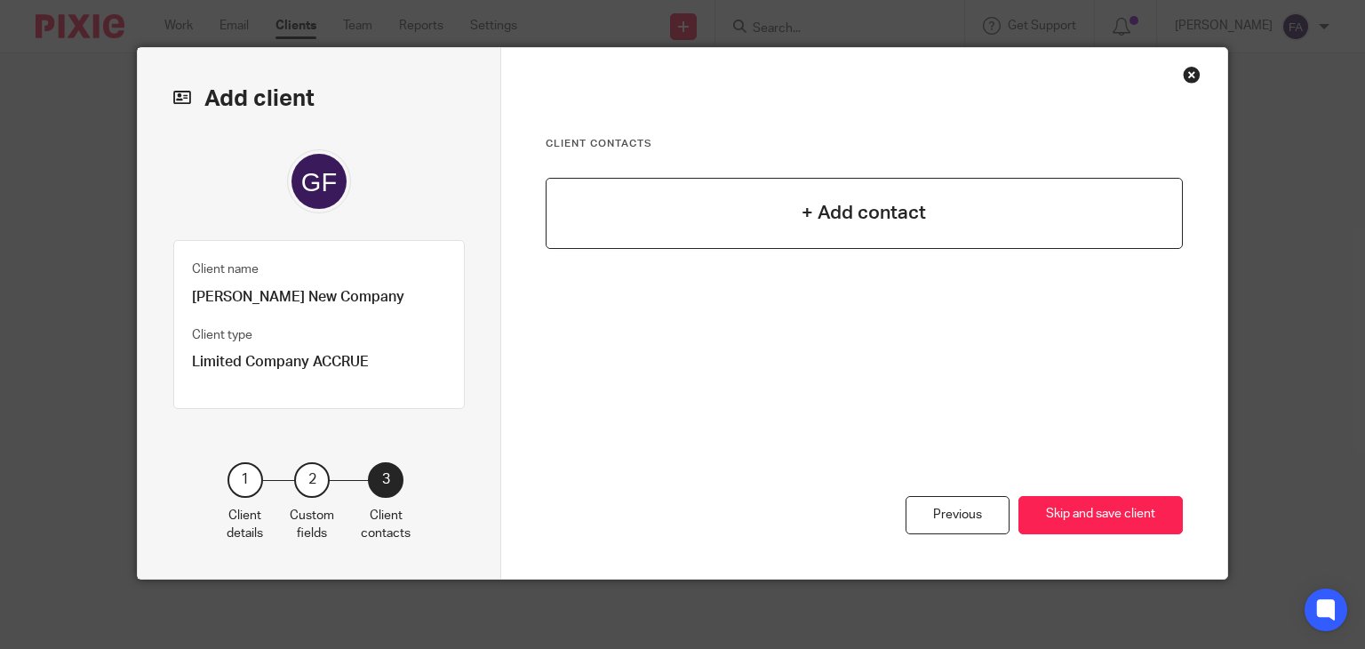
click at [823, 200] on h4 "+ Add contact" at bounding box center [863, 213] width 124 height 28
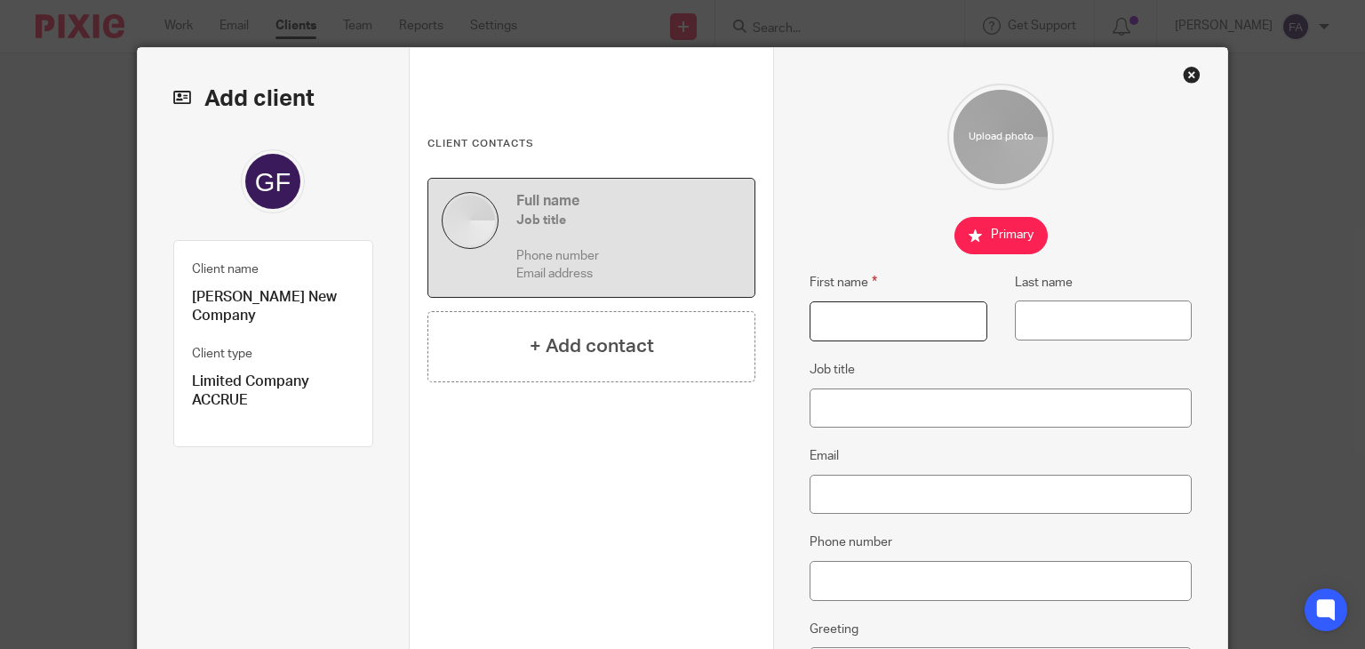
click at [842, 323] on input "First name" at bounding box center [897, 321] width 177 height 40
type input "Gayle"
type input "Fernandez"
click at [927, 435] on div "First name Gayle Last name Fernandez Job title Email Phone number Greeting Notes" at bounding box center [1000, 482] width 382 height 796
click at [924, 406] on input "Job title" at bounding box center [1000, 408] width 382 height 40
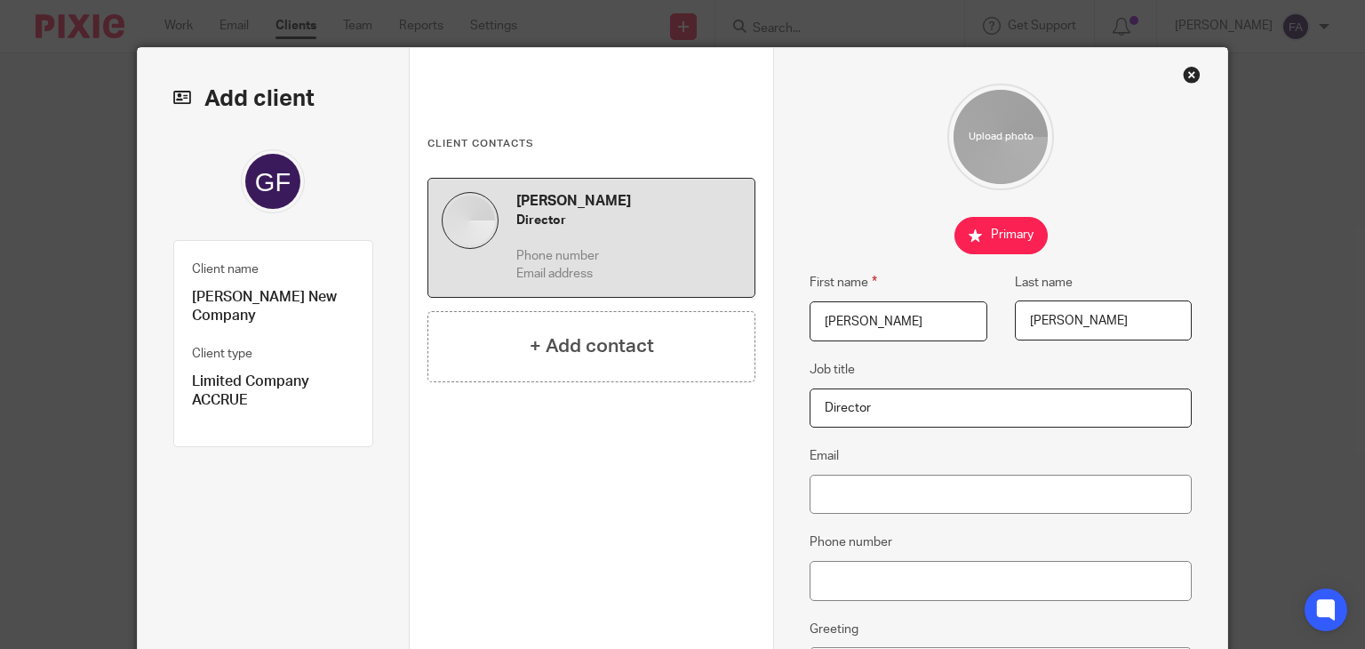
type input "Director"
click at [858, 490] on input "Email" at bounding box center [1000, 494] width 382 height 40
paste input "yle1430@yahoo.co.uk"
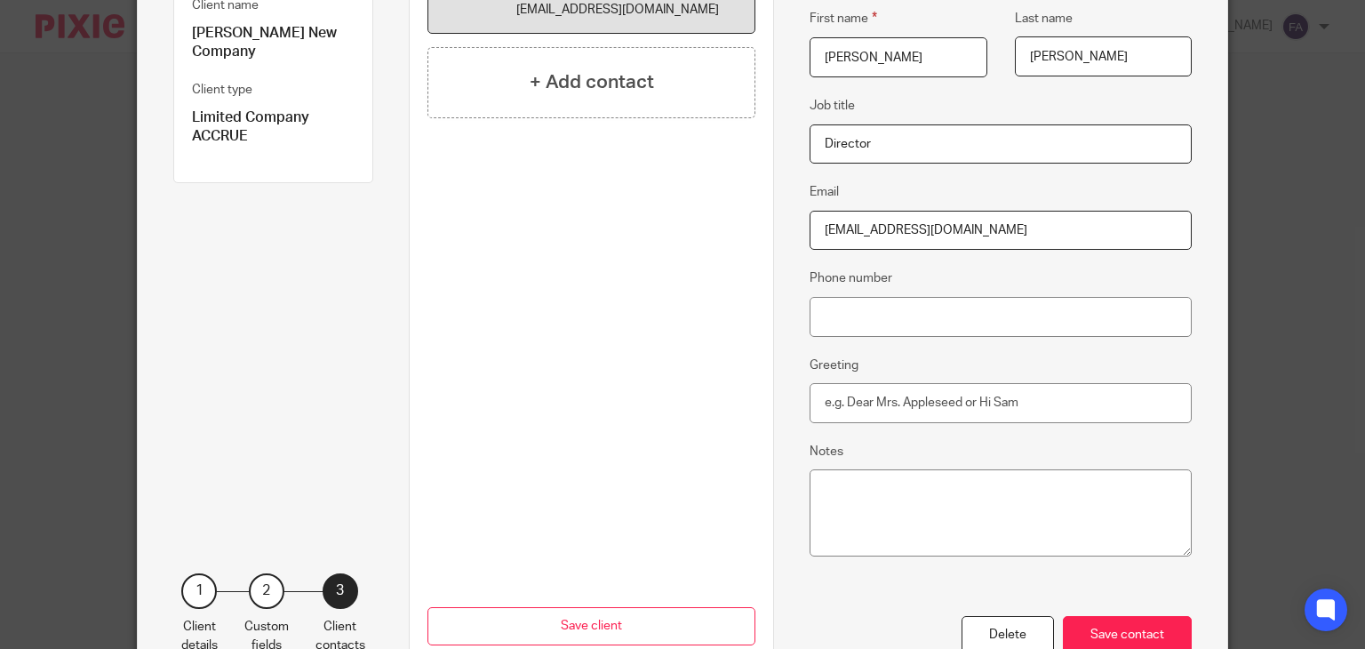
scroll to position [291, 0]
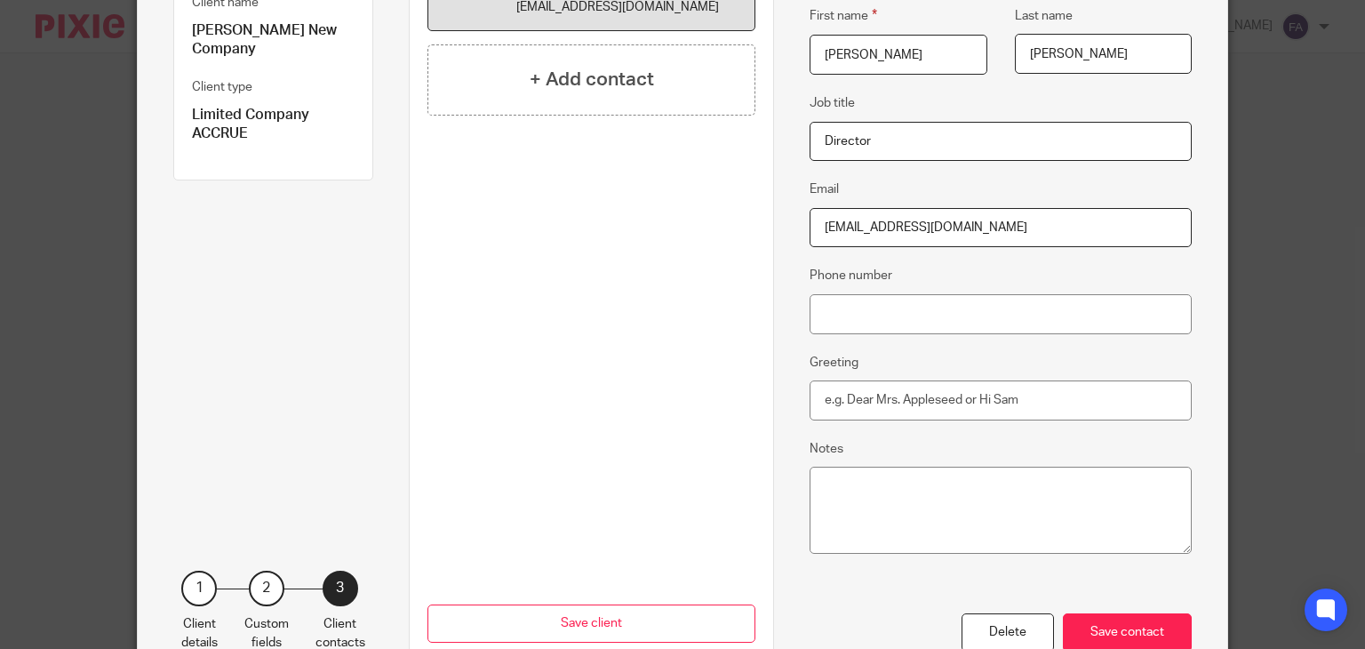
click at [809, 228] on input "yle1430@yahoo.co.uk" at bounding box center [1000, 228] width 382 height 40
type input "gayle1430@yahoo.co.uk"
click at [957, 303] on input "Phone number" at bounding box center [1000, 314] width 382 height 40
paste input "07538073067"
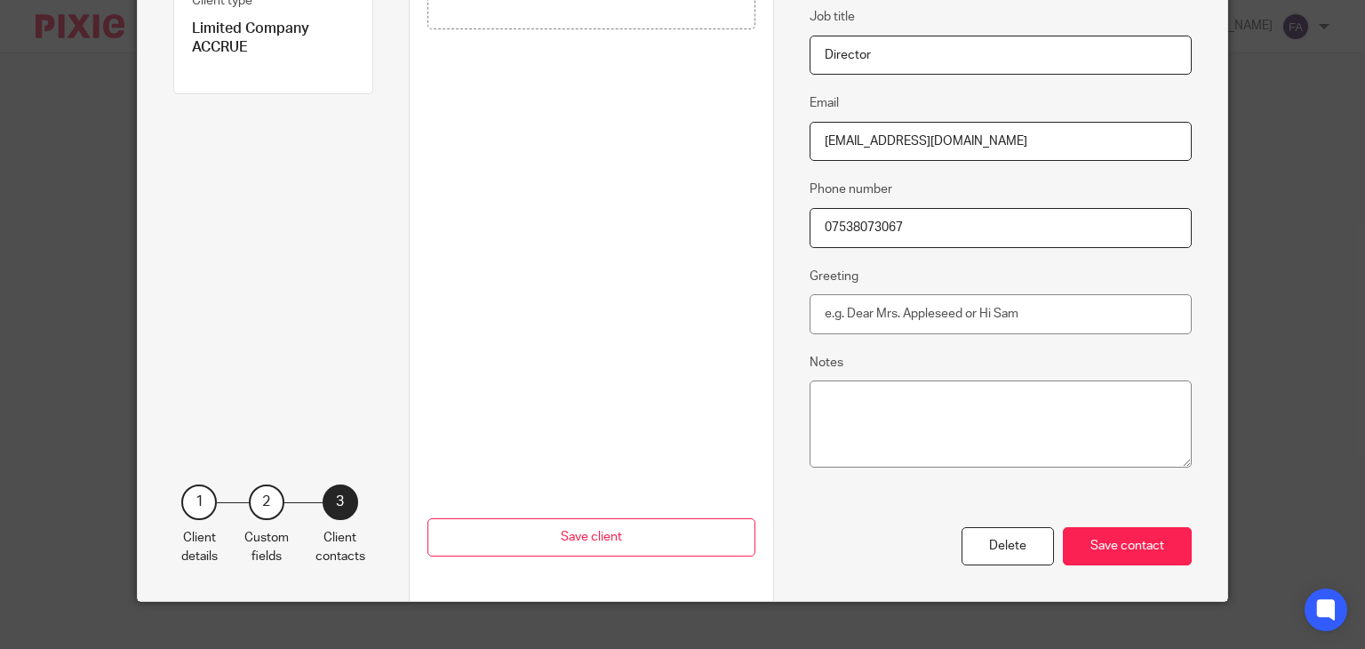
scroll to position [379, 0]
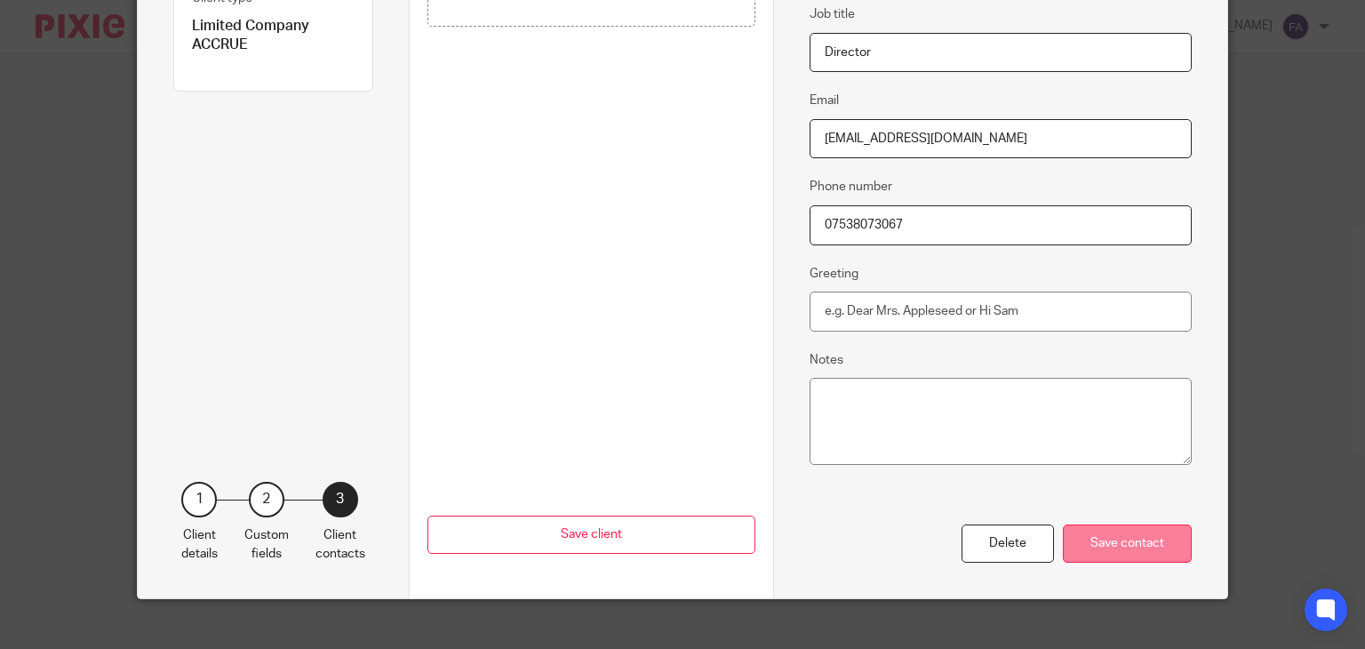
type input "07538073067"
click at [1110, 546] on div "Save contact" at bounding box center [1127, 543] width 129 height 38
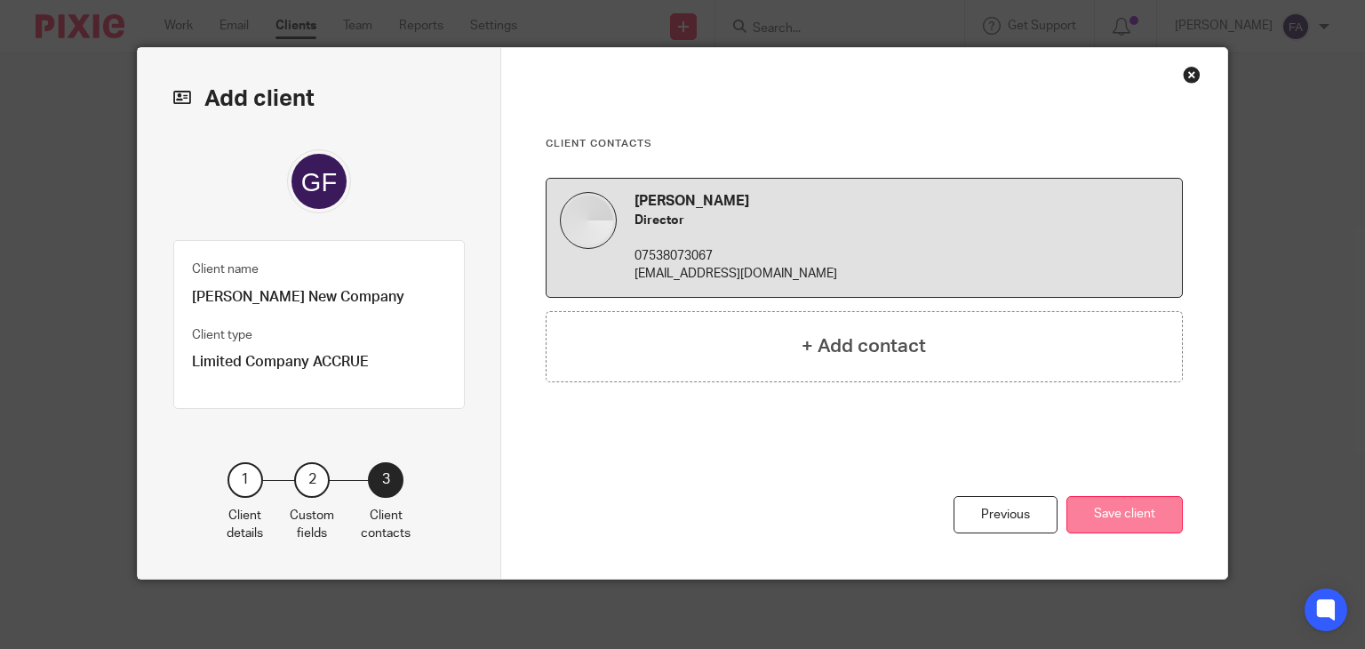
click at [1068, 511] on button "Save client" at bounding box center [1124, 515] width 116 height 38
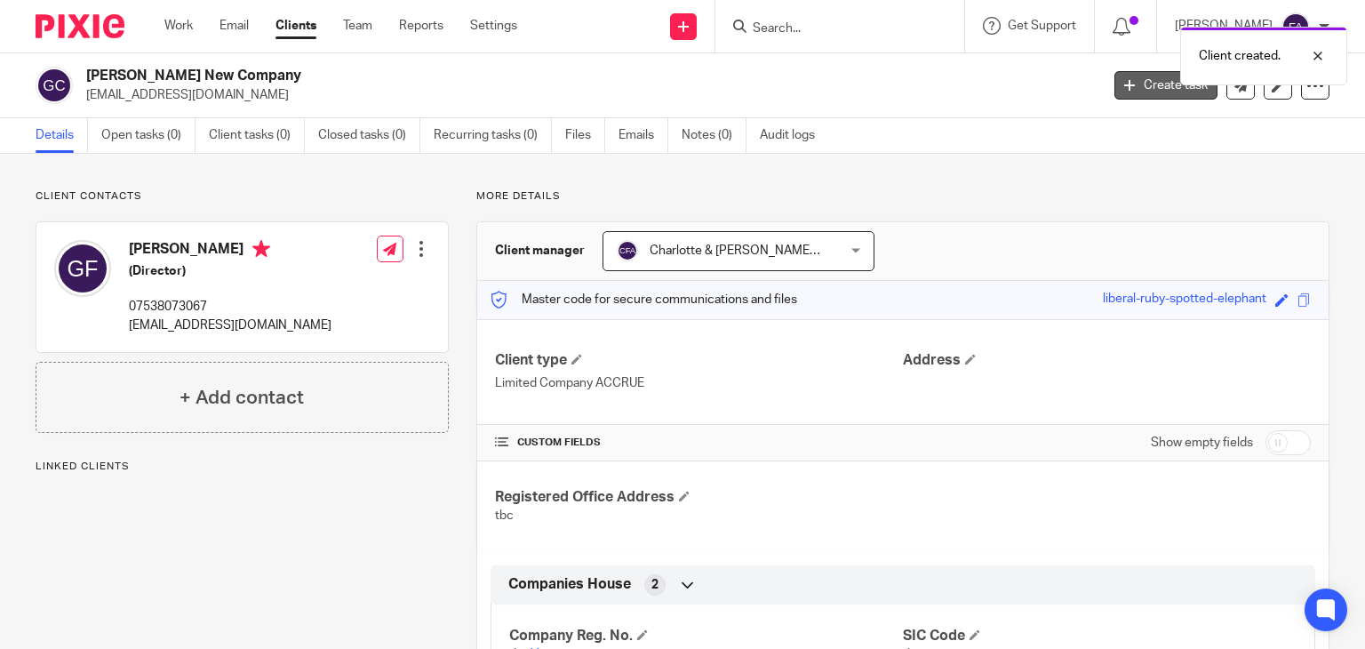
click at [1134, 99] on link "Create task" at bounding box center [1165, 85] width 103 height 28
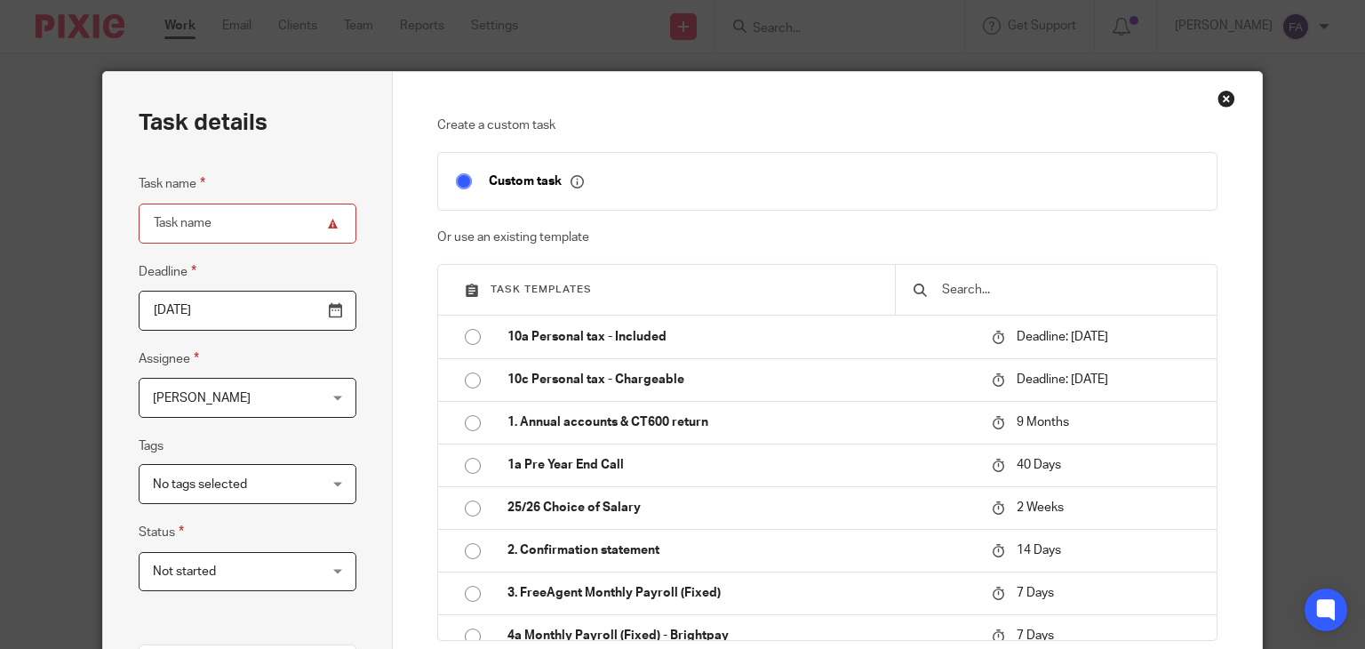
click at [959, 290] on input "text" at bounding box center [1069, 290] width 259 height 20
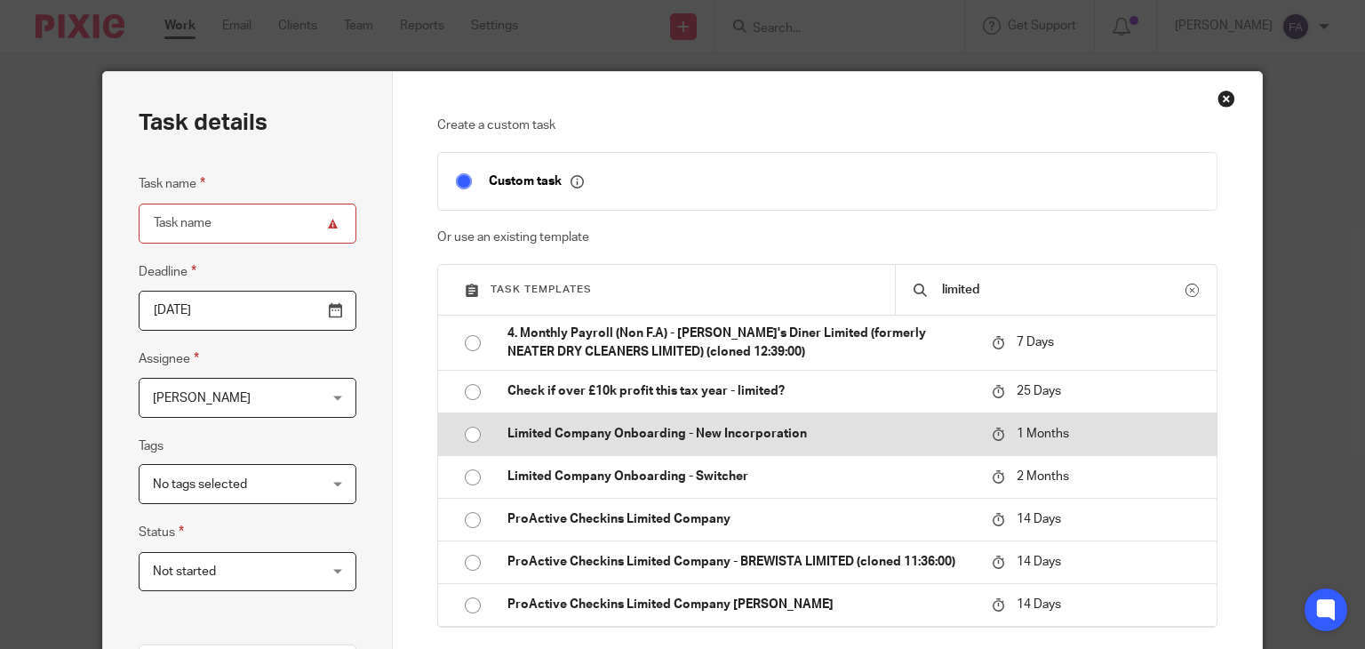
type input "limited"
click at [666, 435] on p "Limited Company Onboarding - New Incorporation" at bounding box center [740, 434] width 466 height 18
type input "[DATE]"
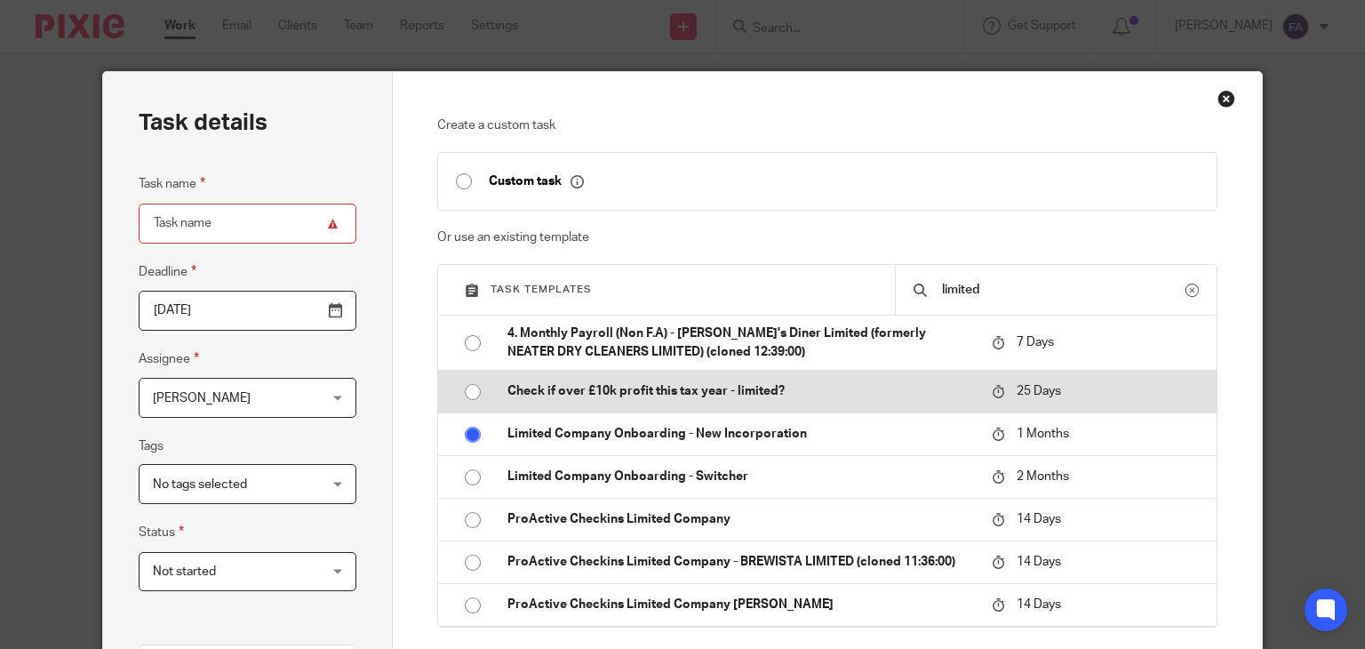
type input "Limited Company Onboarding - New Incorporation"
checkbox input "false"
radio input "true"
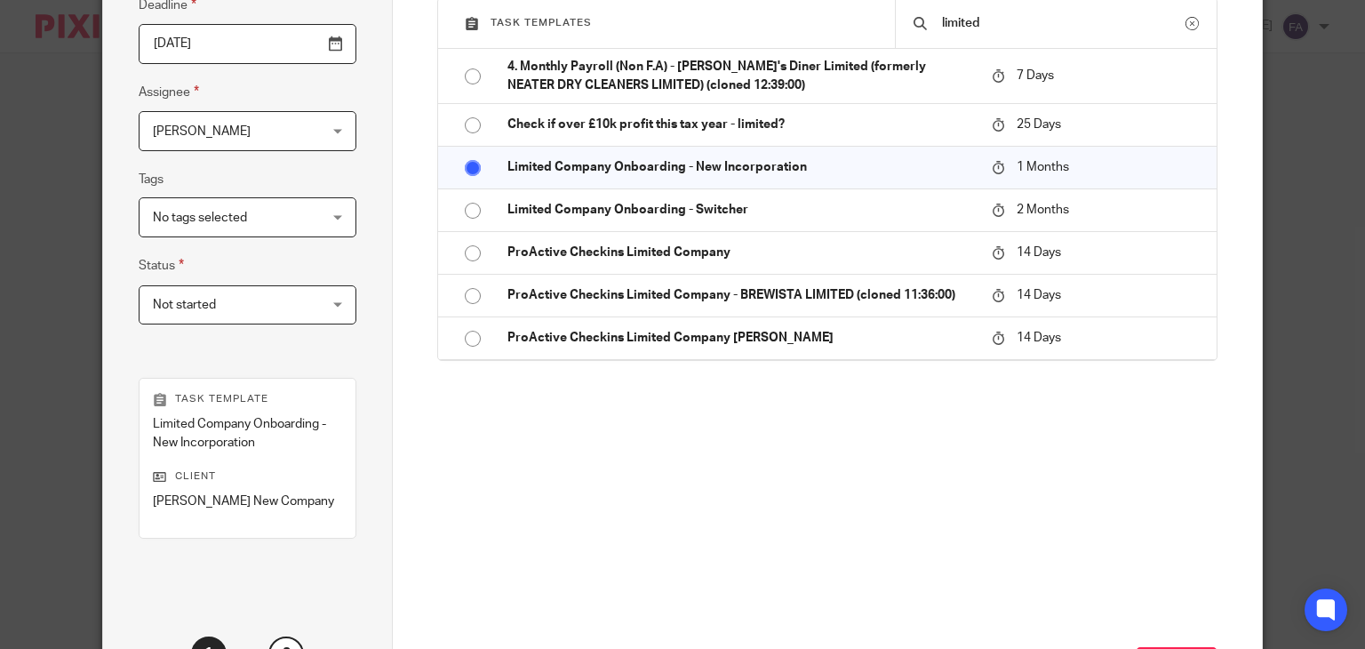
scroll to position [419, 0]
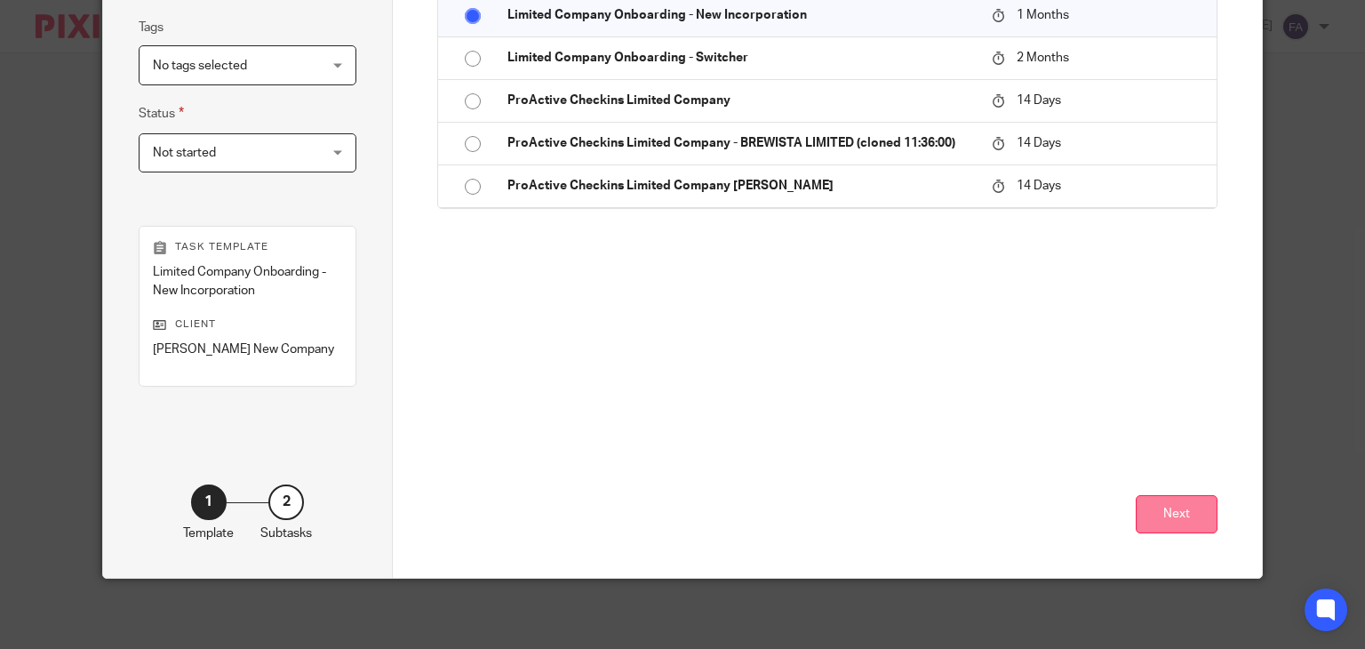
click at [1155, 505] on button "Next" at bounding box center [1177, 514] width 82 height 38
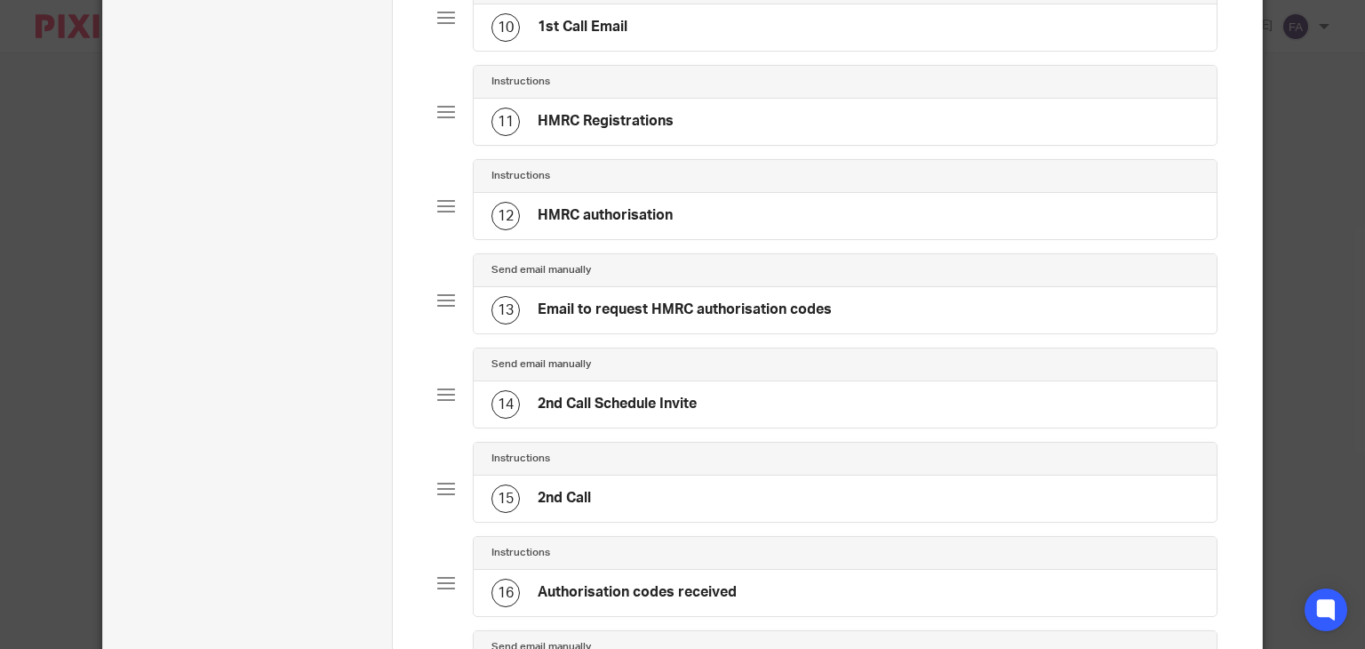
scroll to position [1471, 0]
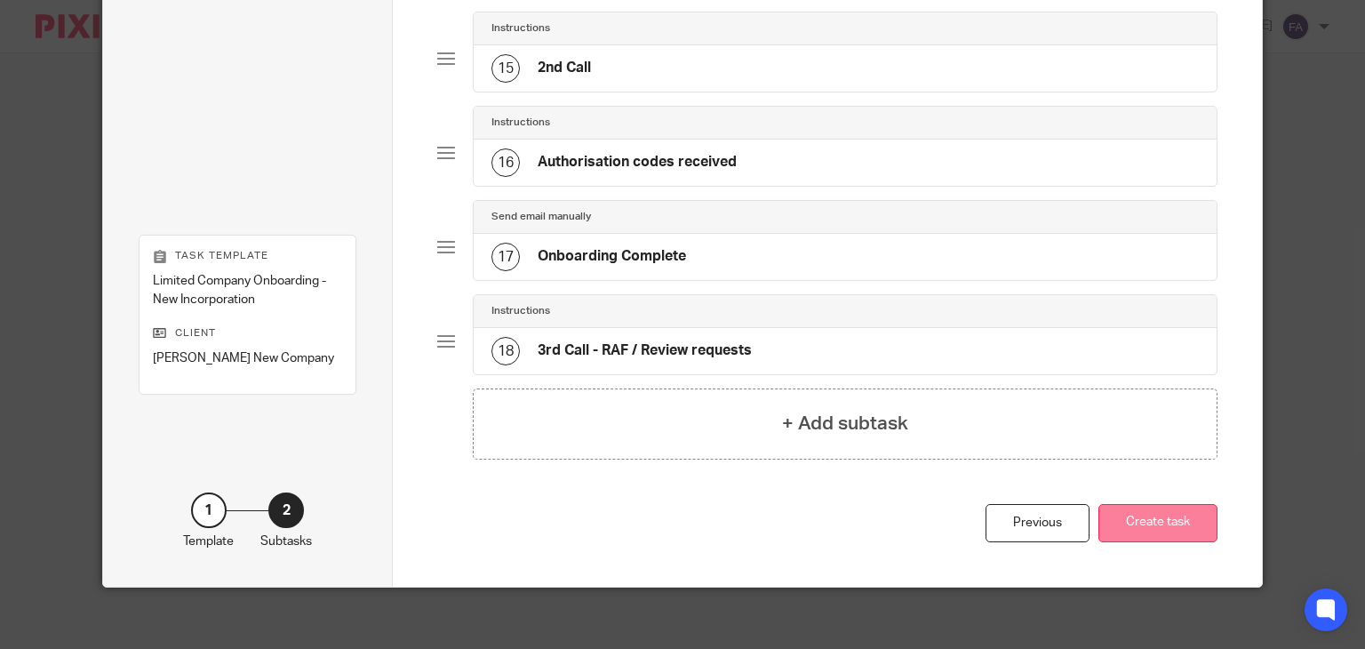
click at [1165, 514] on button "Create task" at bounding box center [1157, 523] width 119 height 38
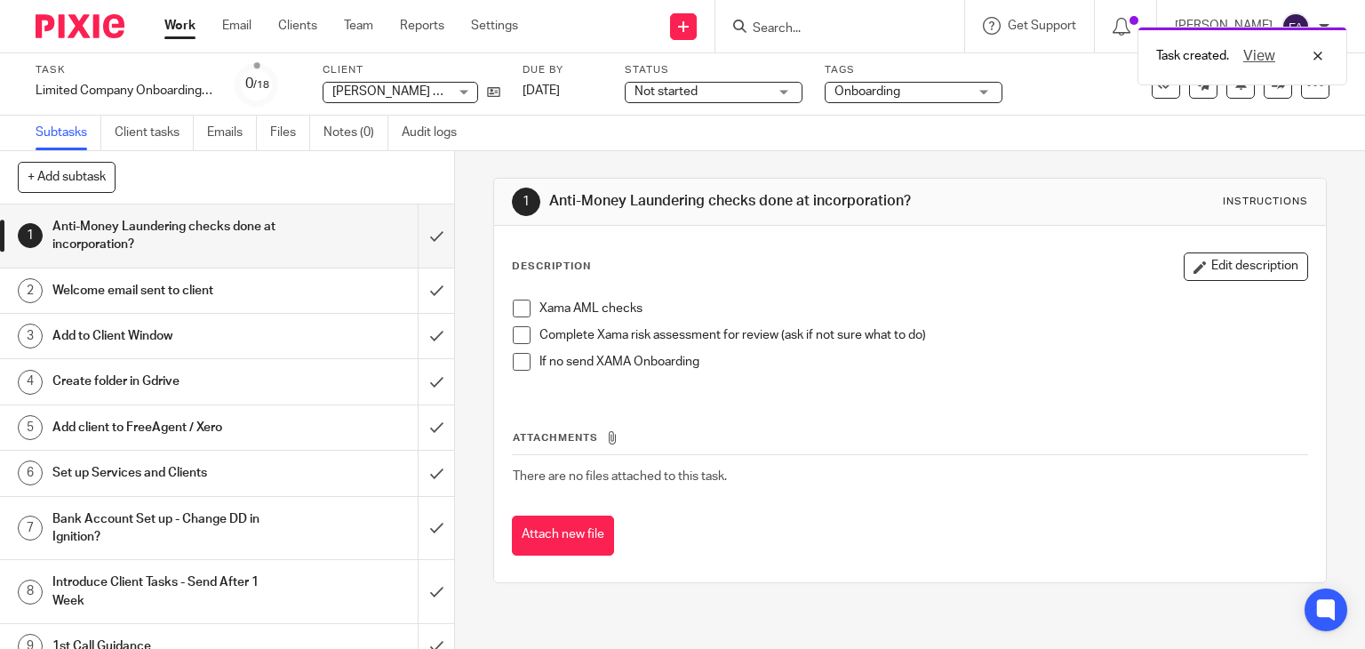
click at [365, 279] on div "Welcome email sent to client" at bounding box center [225, 290] width 347 height 27
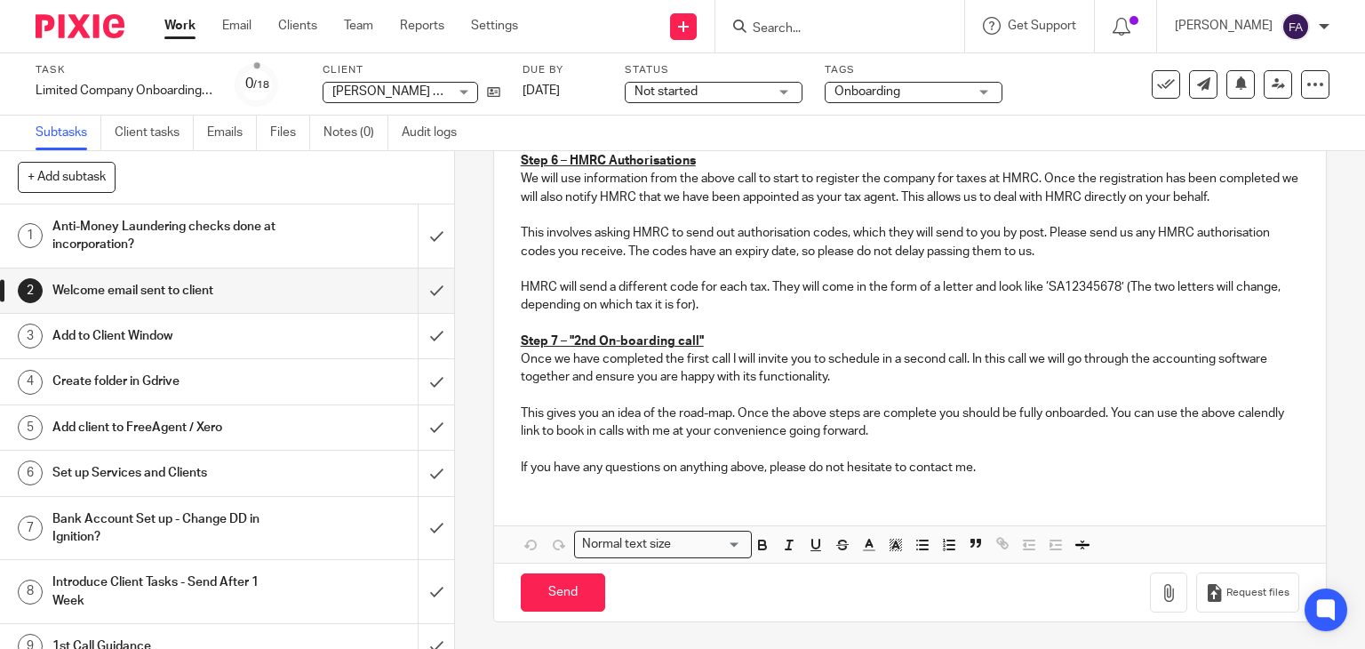
scroll to position [904, 0]
click at [537, 599] on input "Send" at bounding box center [563, 592] width 84 height 38
type input "Sent"
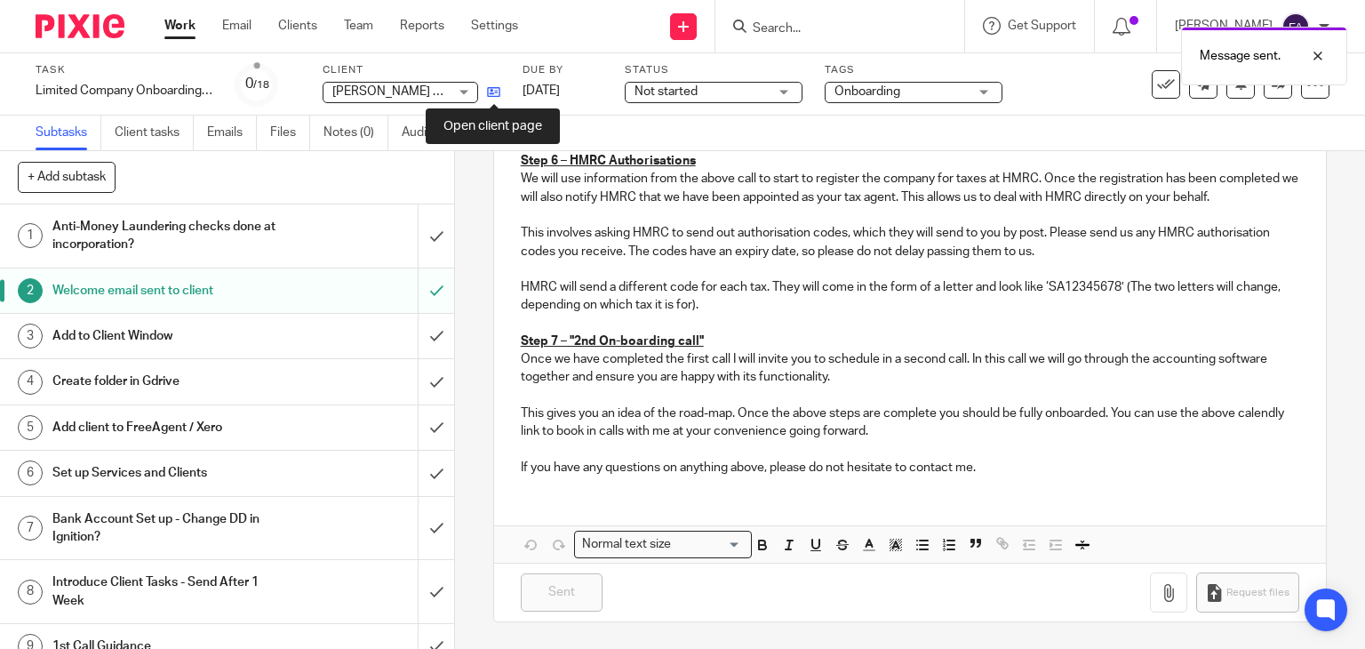
click at [495, 88] on icon at bounding box center [493, 91] width 13 height 13
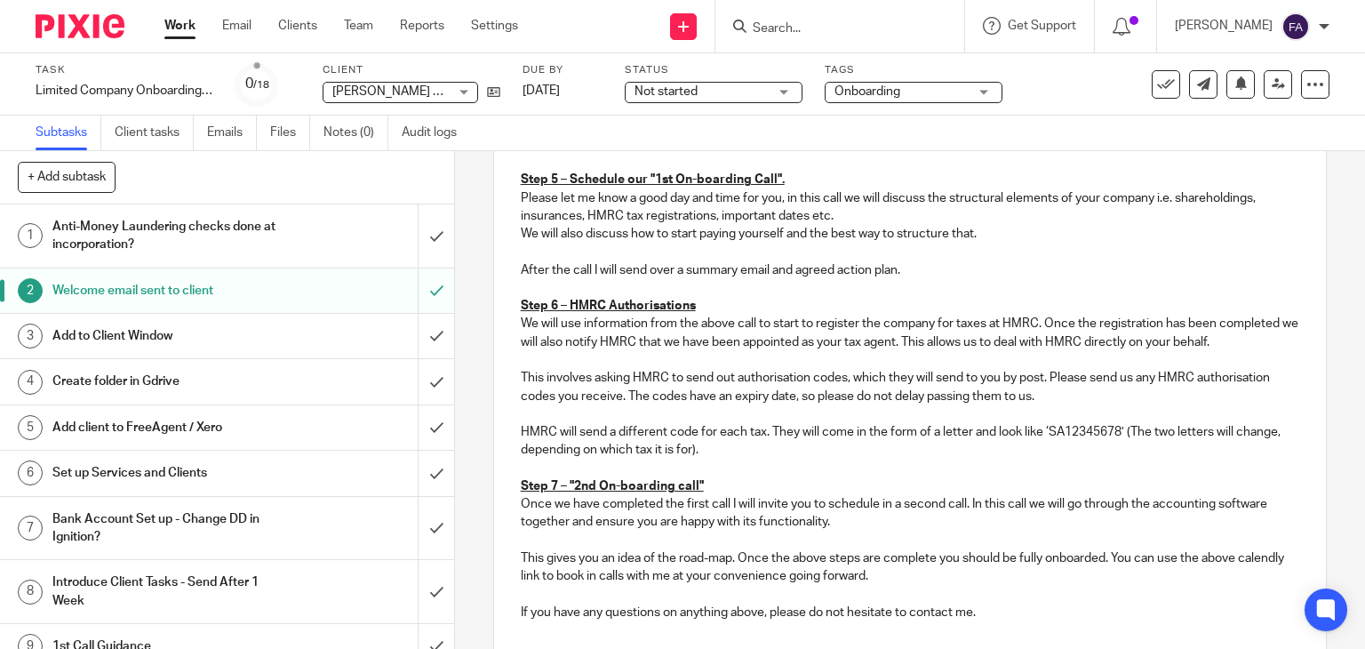
scroll to position [726, 0]
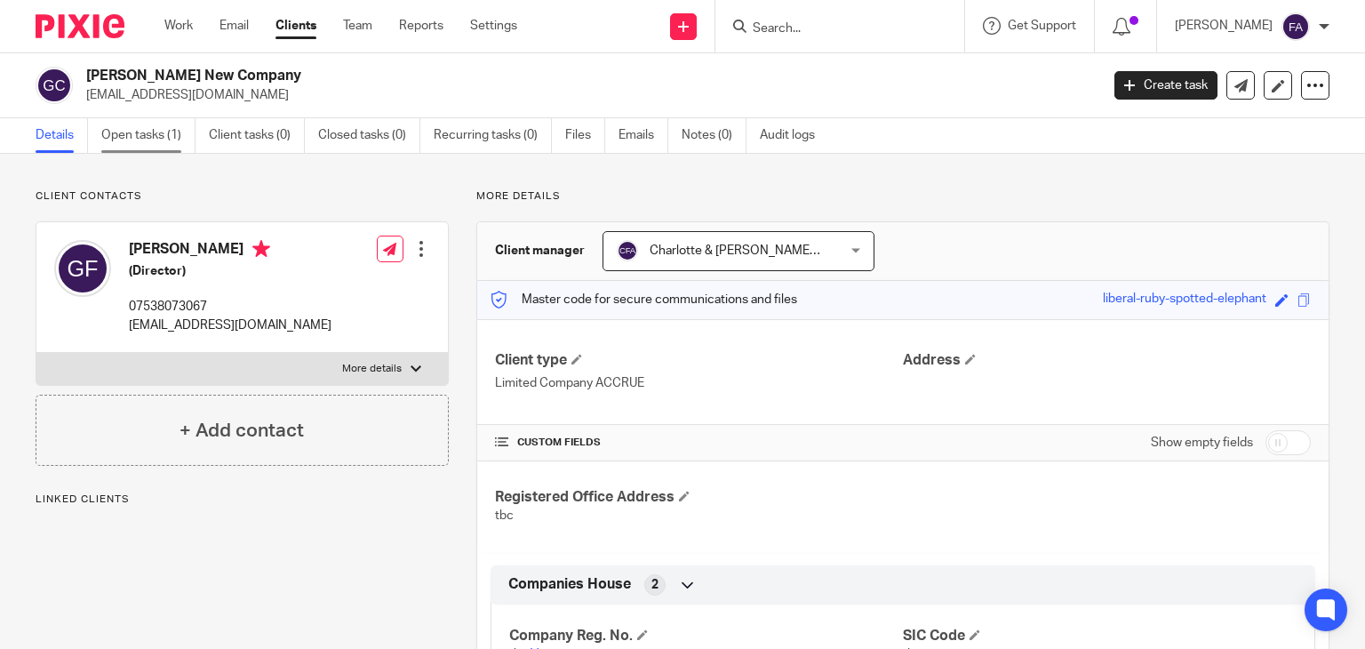
click at [140, 143] on link "Open tasks (1)" at bounding box center [148, 135] width 94 height 35
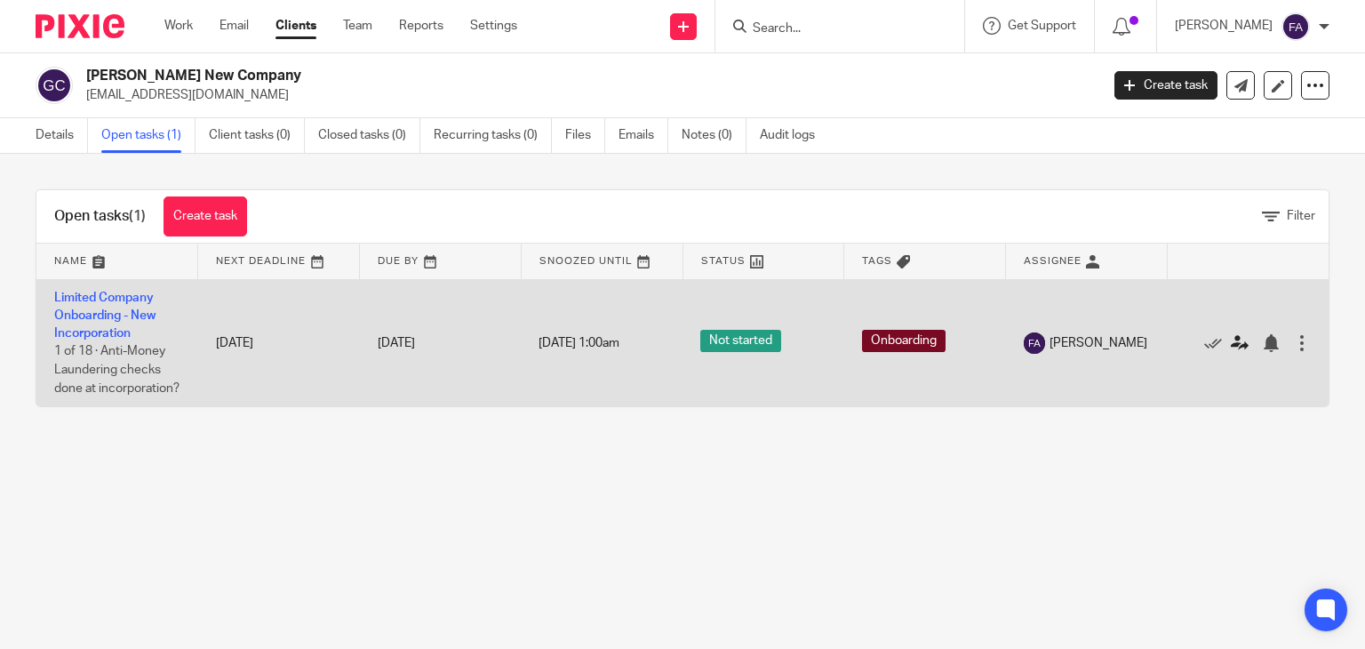
click at [1231, 352] on icon at bounding box center [1240, 343] width 18 height 18
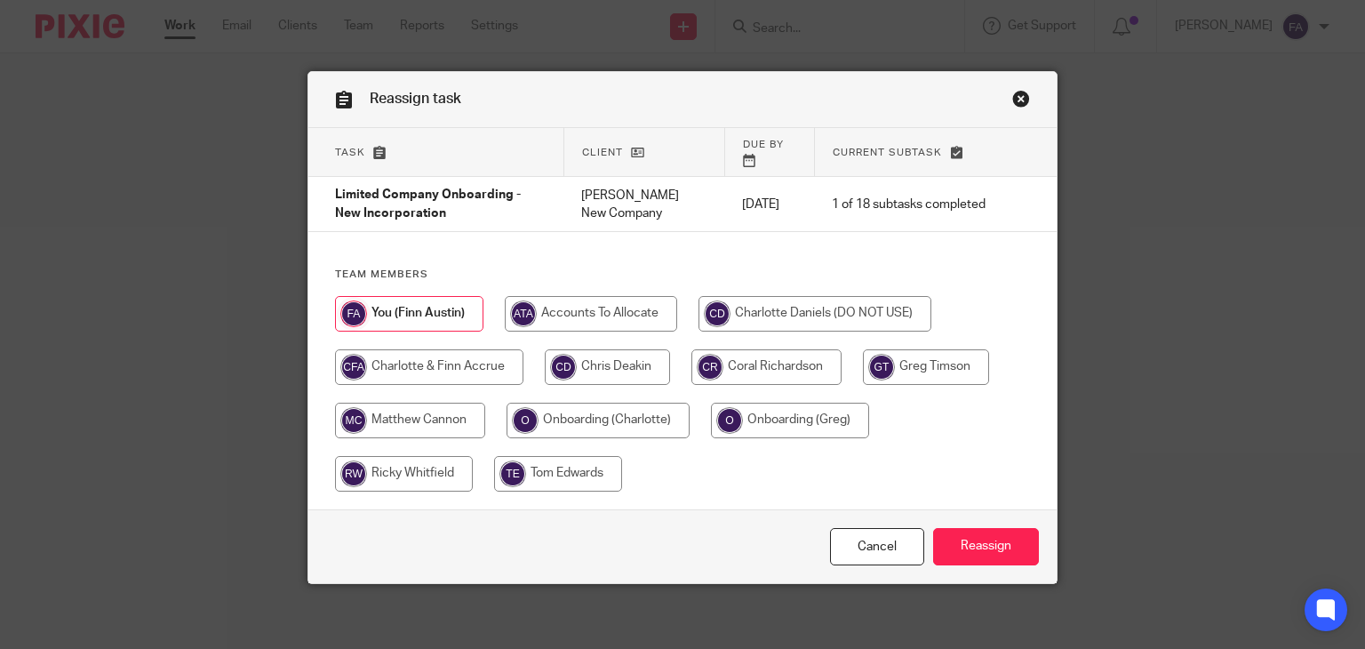
click at [475, 356] on input "radio" at bounding box center [429, 367] width 188 height 36
radio input "true"
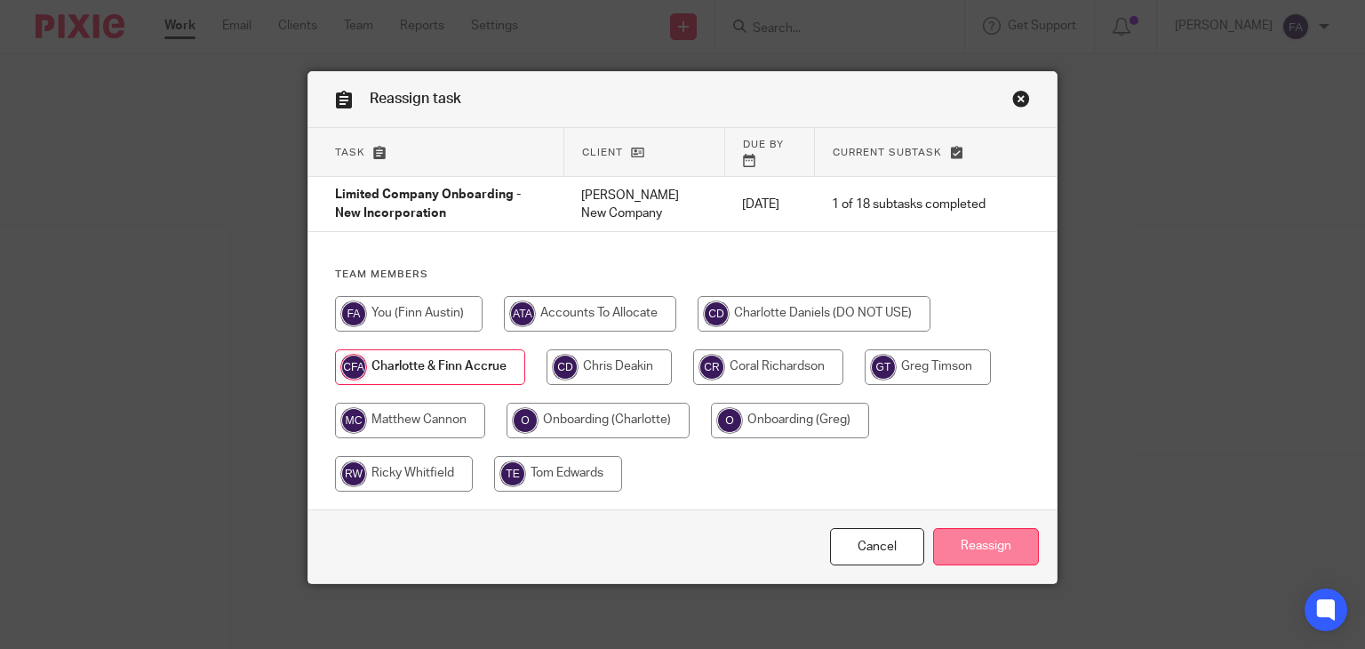
click at [982, 538] on input "Reassign" at bounding box center [986, 547] width 106 height 38
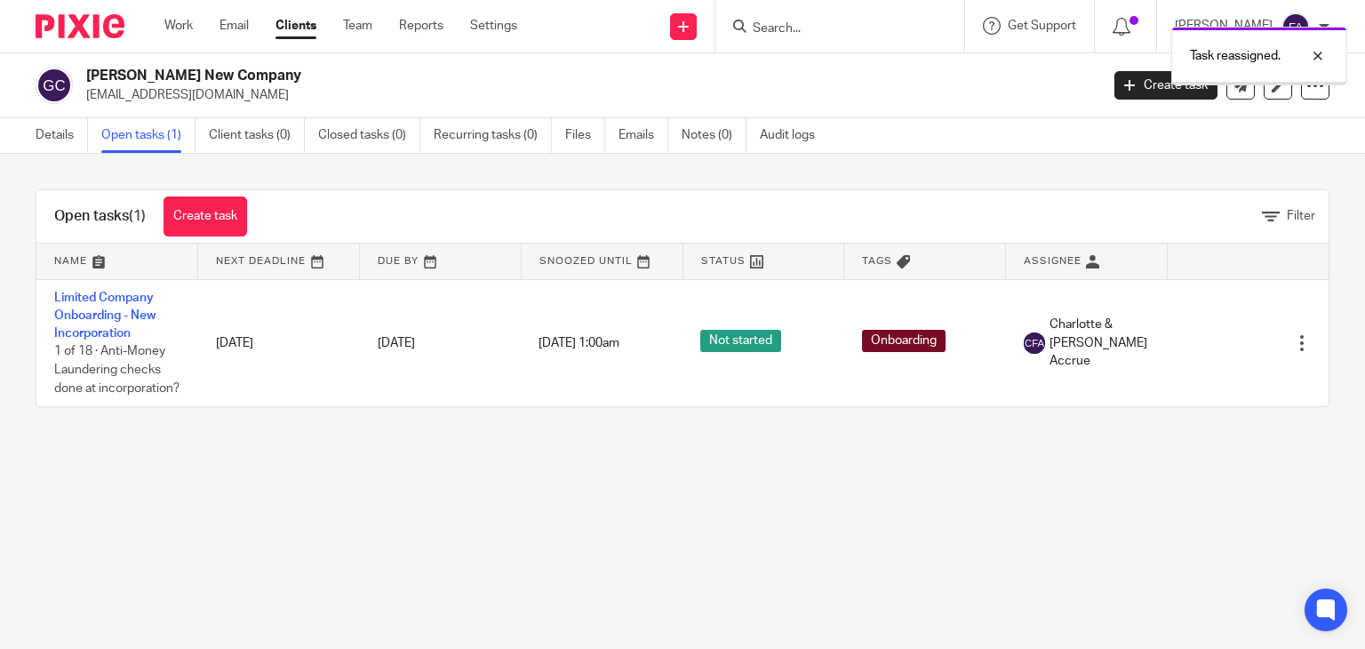
click at [1133, 84] on div "Task reassigned." at bounding box center [1014, 52] width 665 height 68
click at [1072, 86] on p "[EMAIL_ADDRESS][DOMAIN_NAME]" at bounding box center [586, 95] width 1001 height 18
click at [1143, 90] on link "Create task" at bounding box center [1165, 85] width 103 height 28
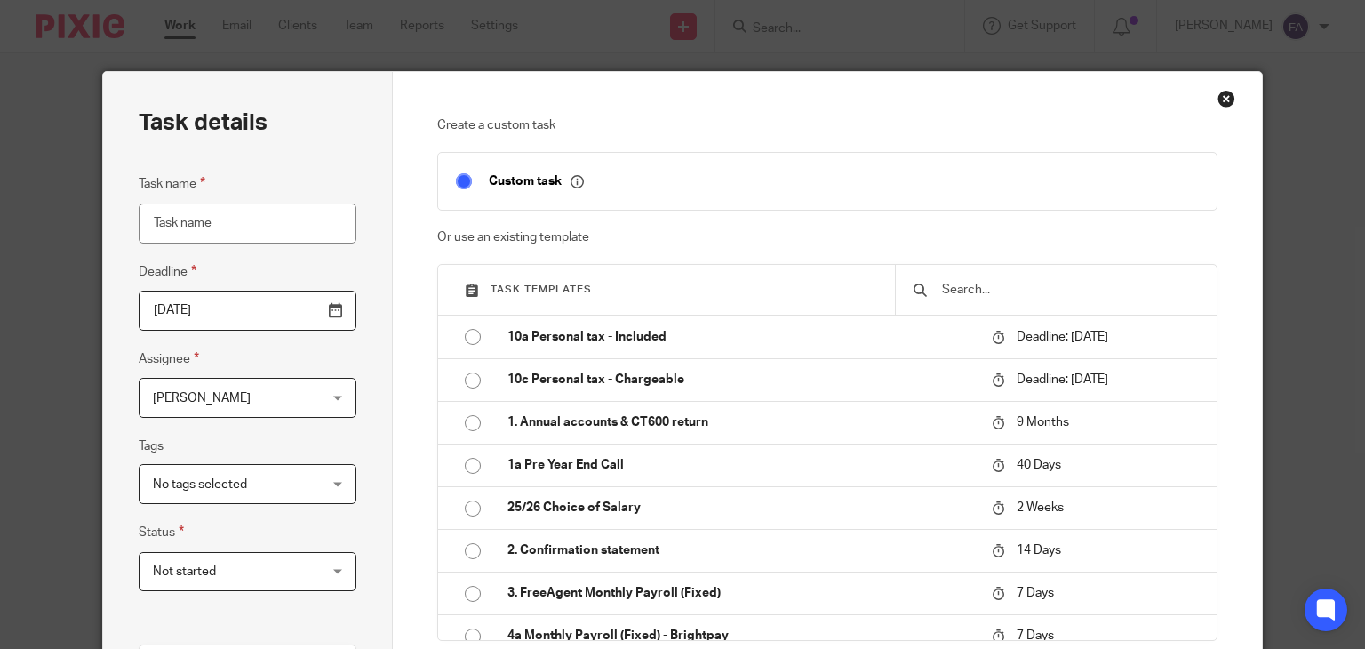
click at [1013, 299] on div at bounding box center [1056, 290] width 322 height 50
click at [1002, 289] on input "text" at bounding box center [1069, 290] width 259 height 20
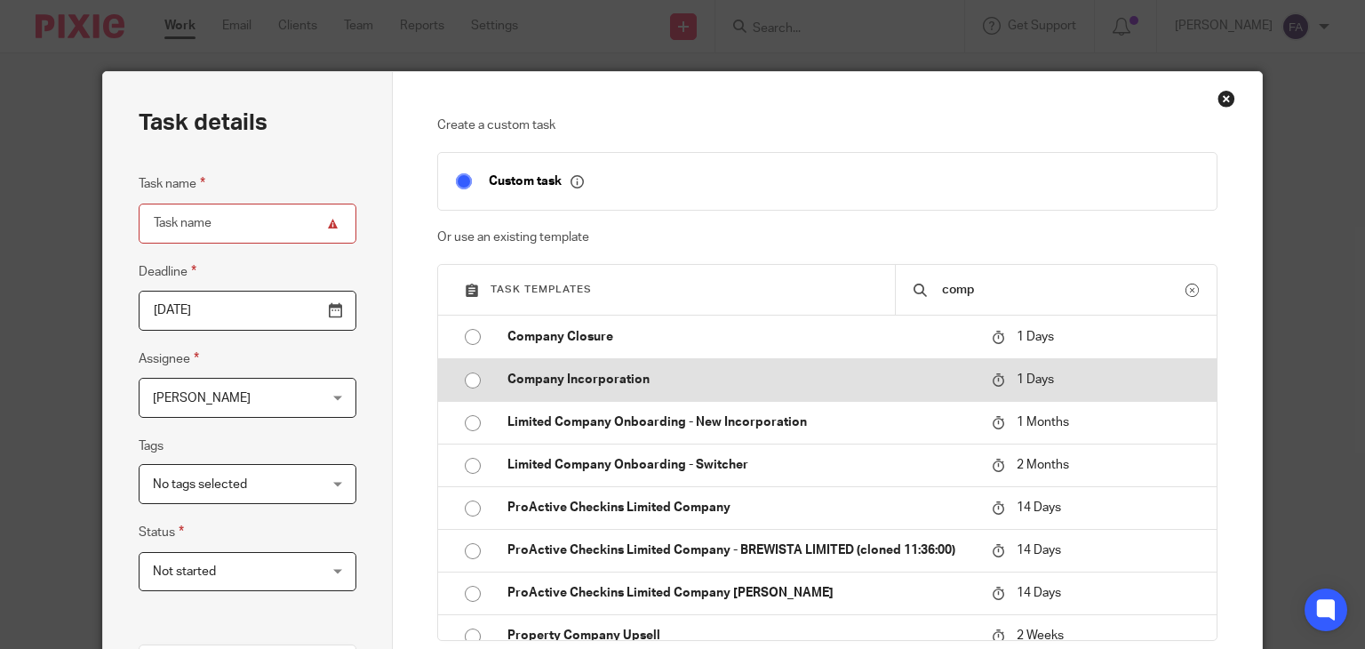
type input "comp"
click at [604, 388] on td "Company Incorporation" at bounding box center [736, 379] width 493 height 43
type input "2025-08-16"
type input "Company Incorporation"
checkbox input "false"
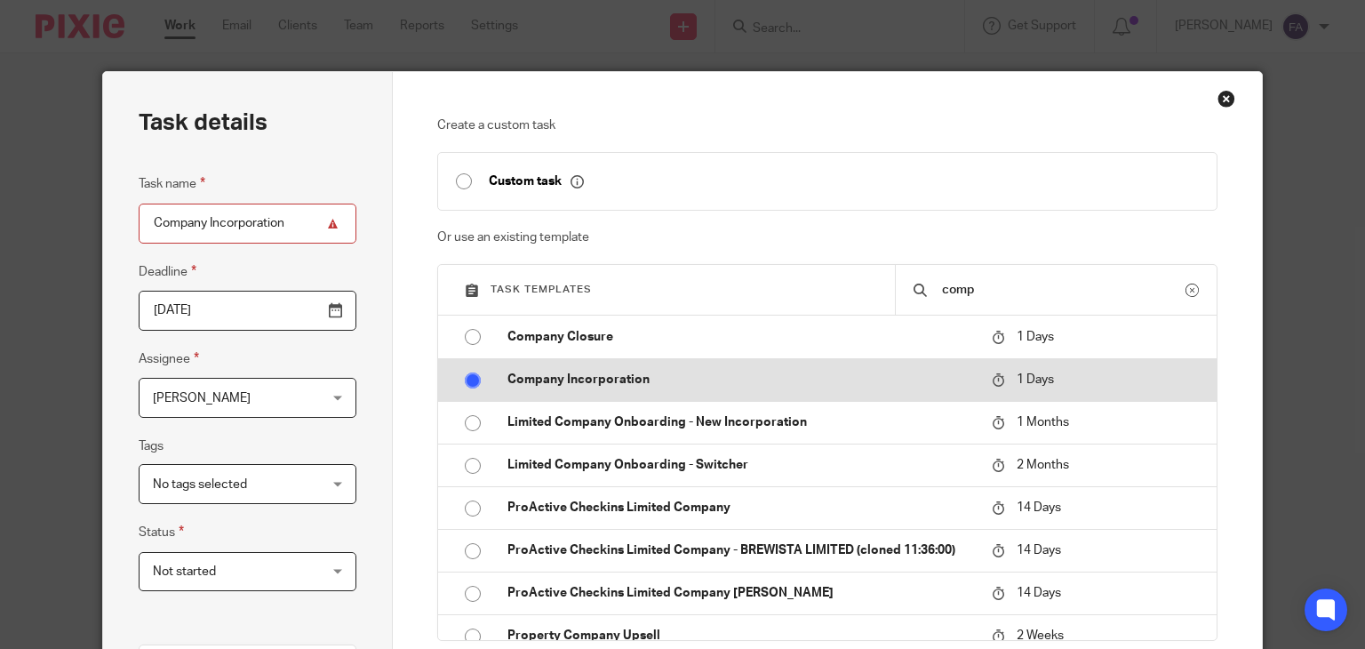
radio input "true"
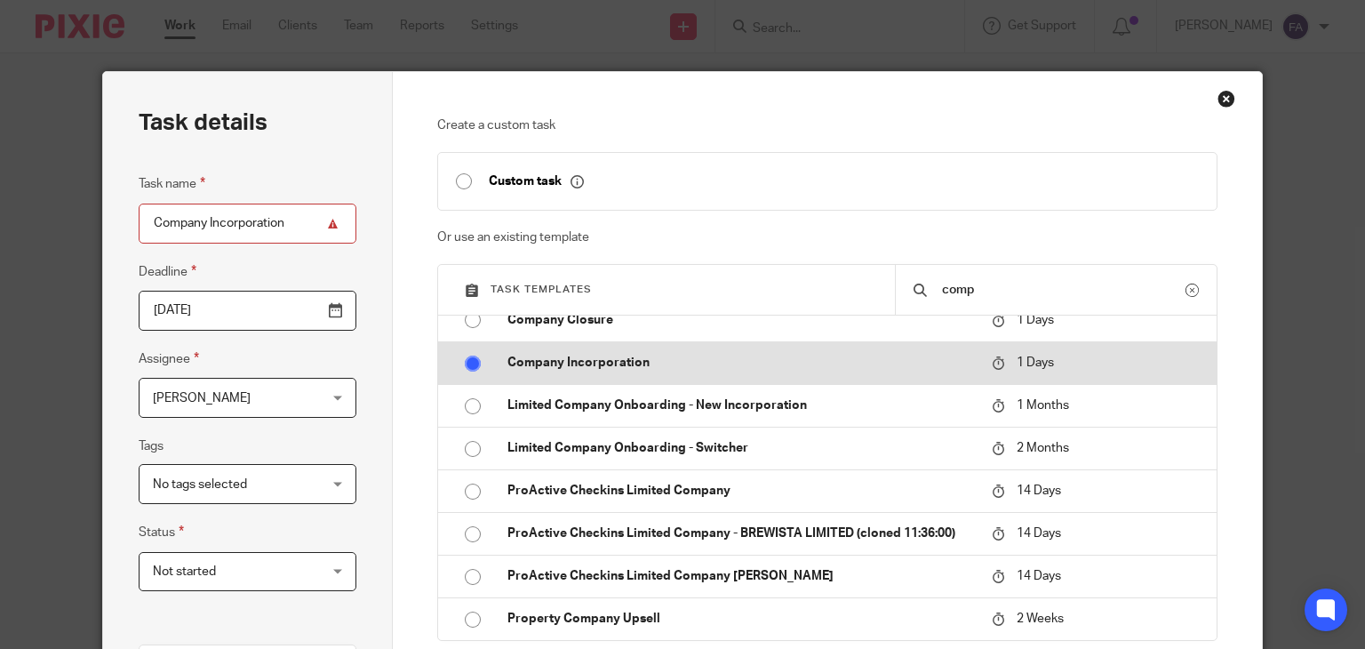
scroll to position [18, 0]
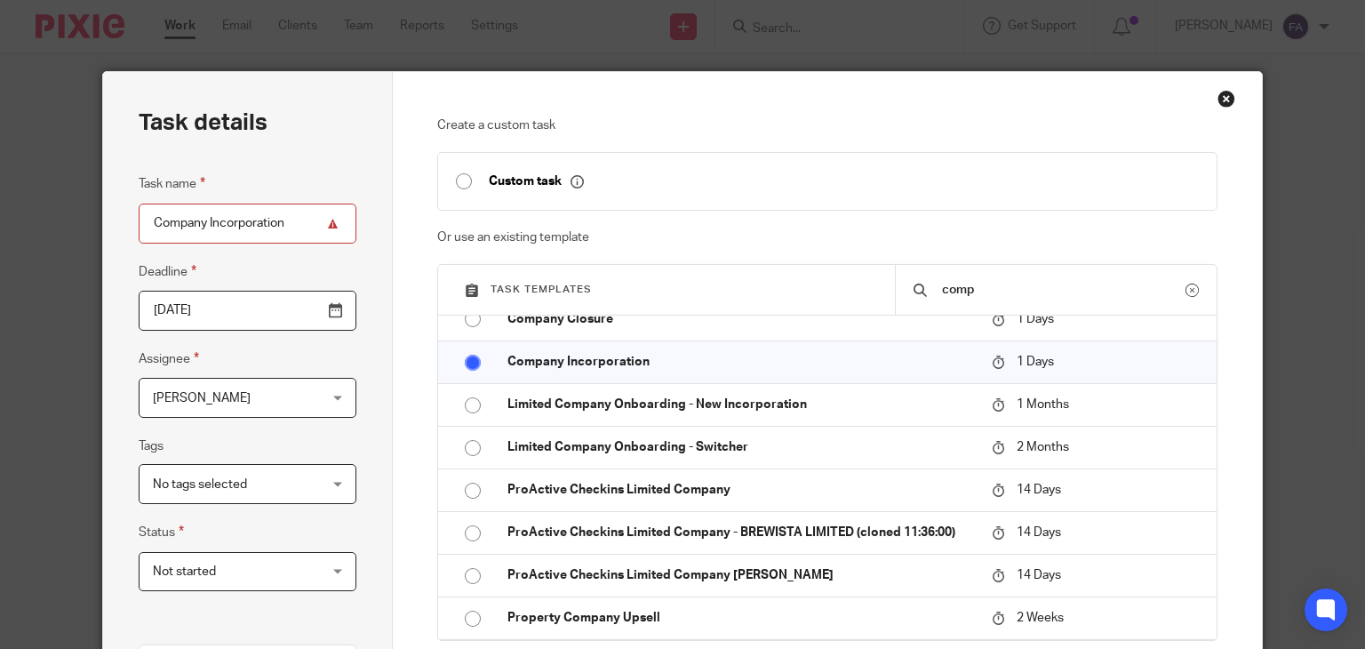
click at [242, 409] on span "[PERSON_NAME]" at bounding box center [234, 397] width 162 height 37
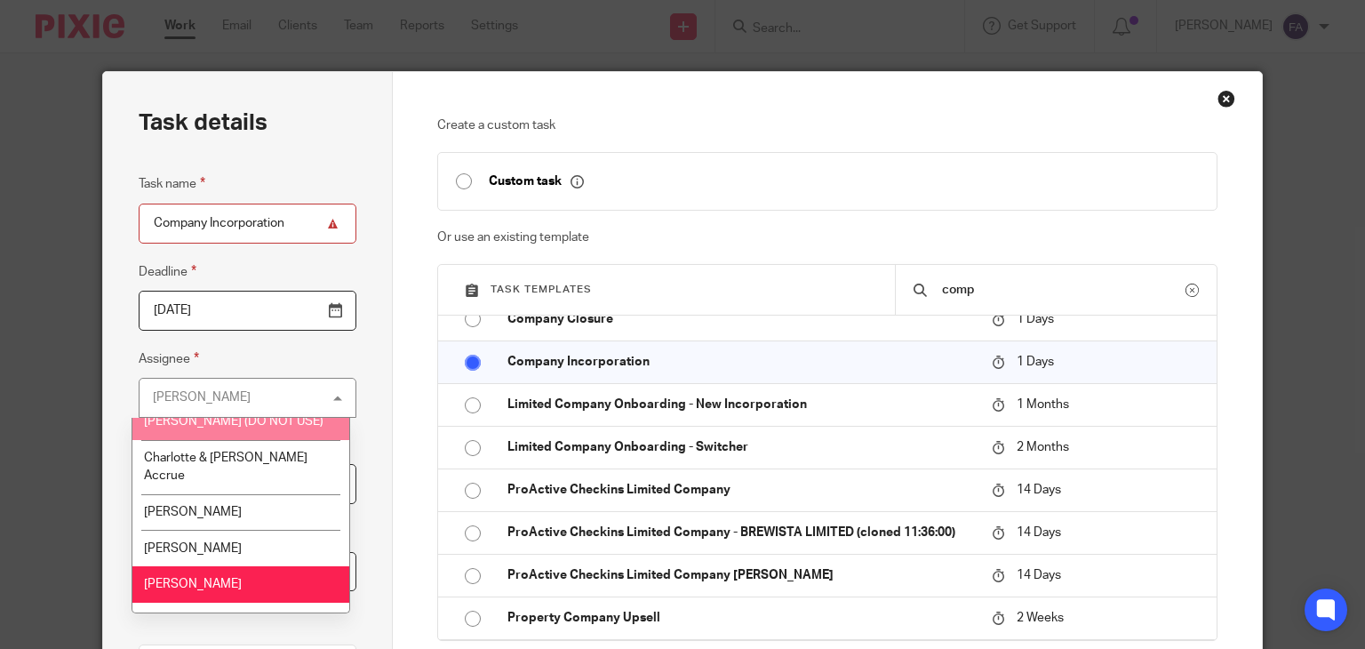
scroll to position [89, 0]
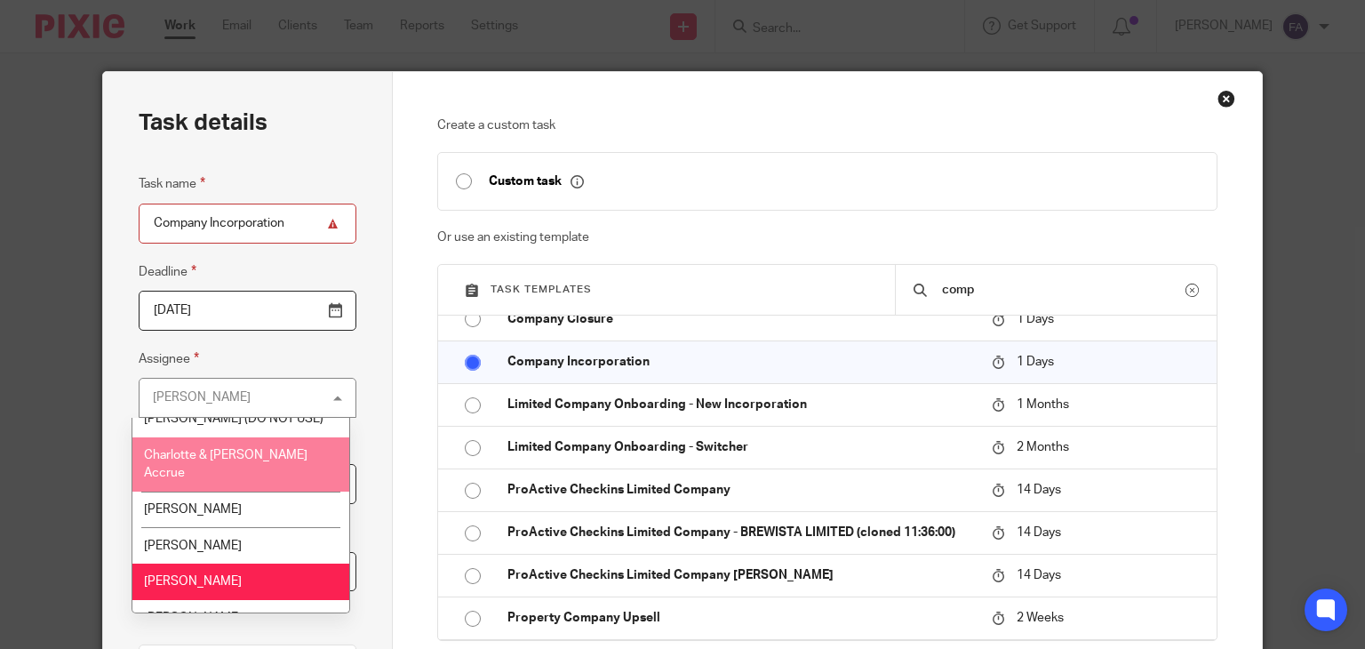
click at [235, 458] on span "Charlotte & [PERSON_NAME] Accrue" at bounding box center [225, 464] width 163 height 31
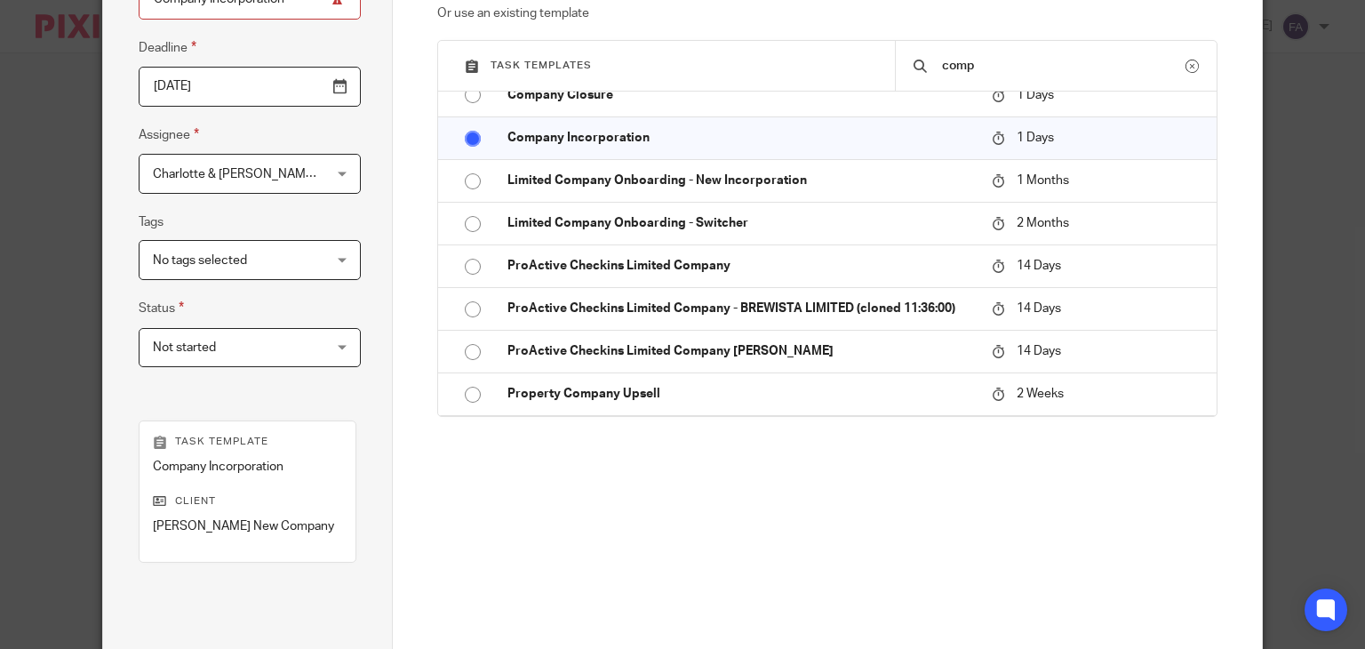
scroll to position [401, 0]
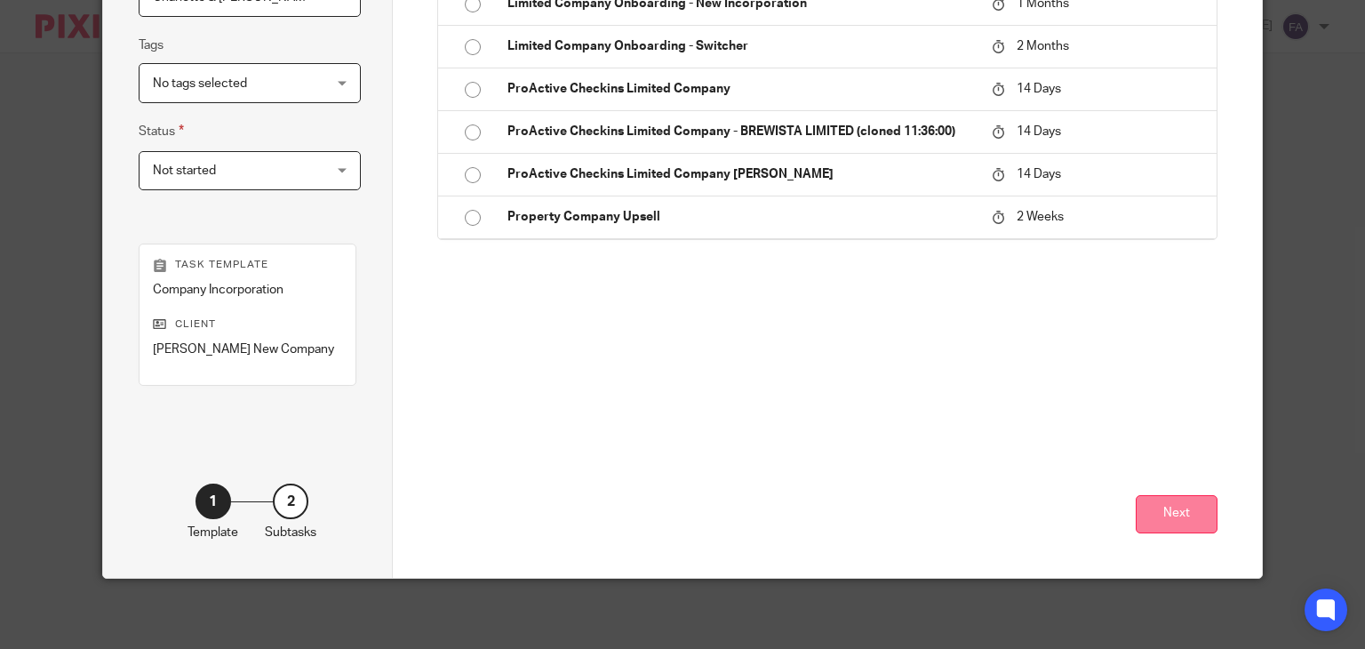
click at [1155, 509] on button "Next" at bounding box center [1177, 514] width 82 height 38
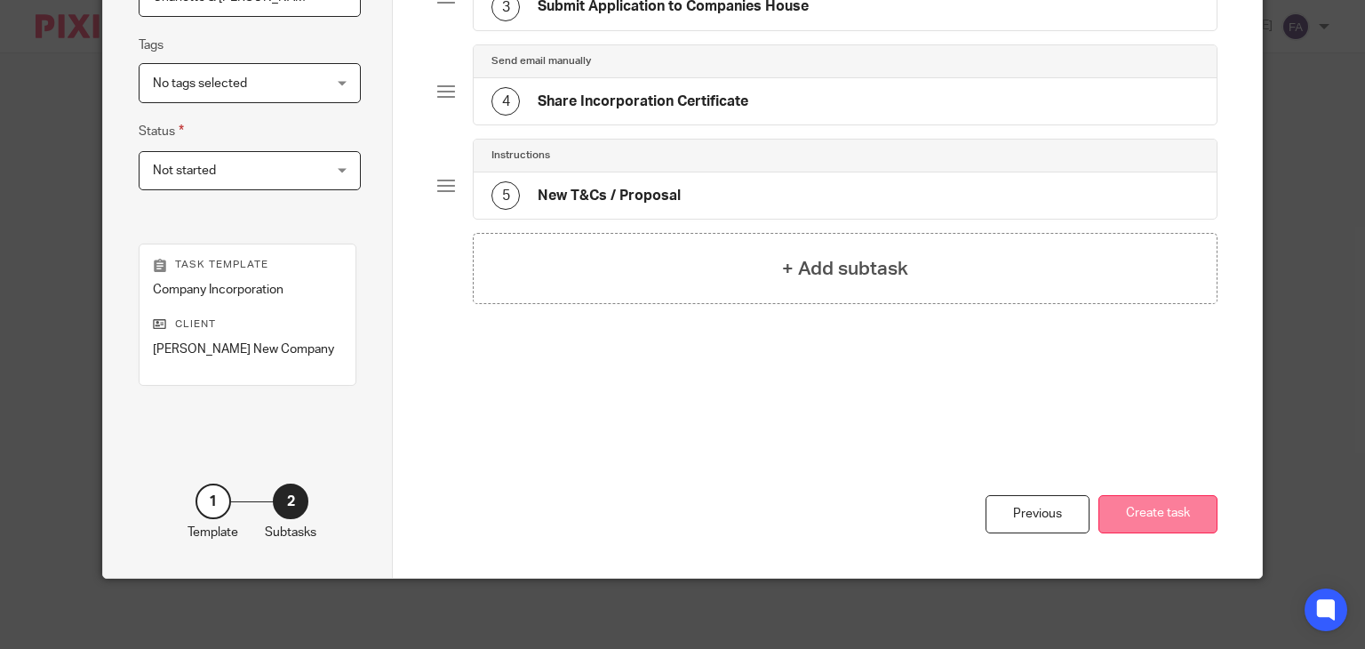
click at [1144, 521] on button "Create task" at bounding box center [1157, 514] width 119 height 38
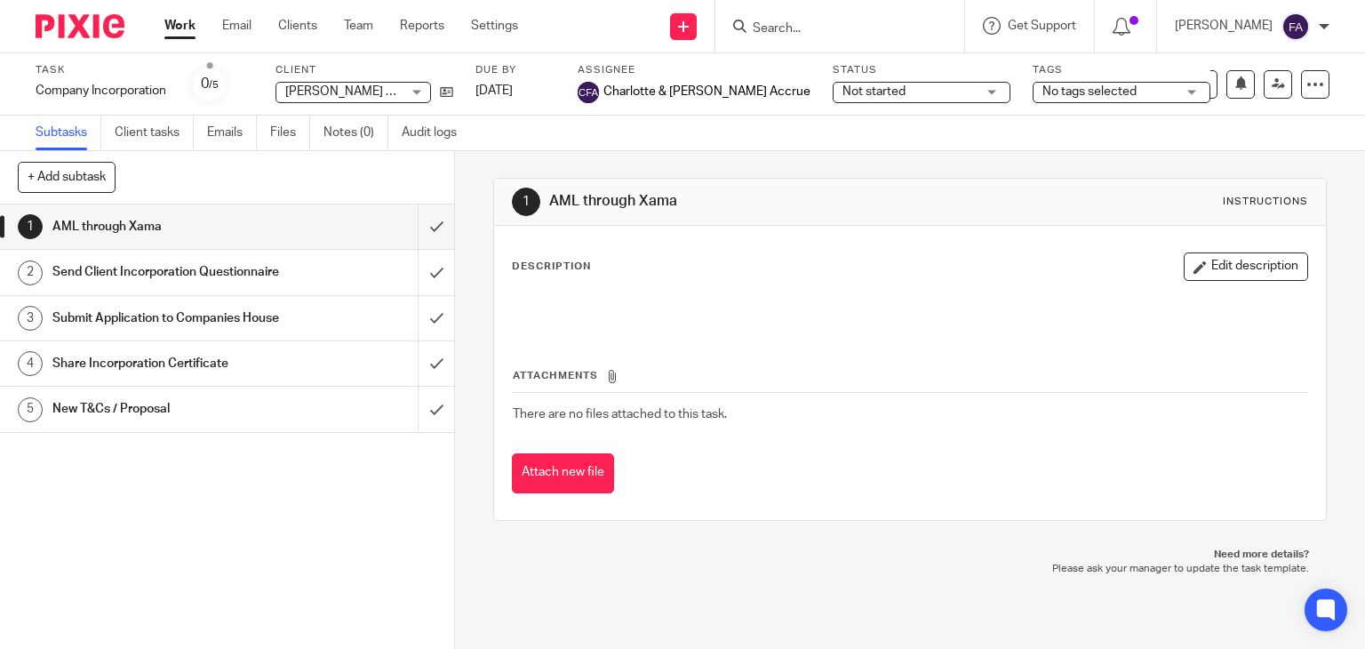
click at [316, 267] on div "Send Client Incorporation Questionnaire" at bounding box center [225, 272] width 347 height 27
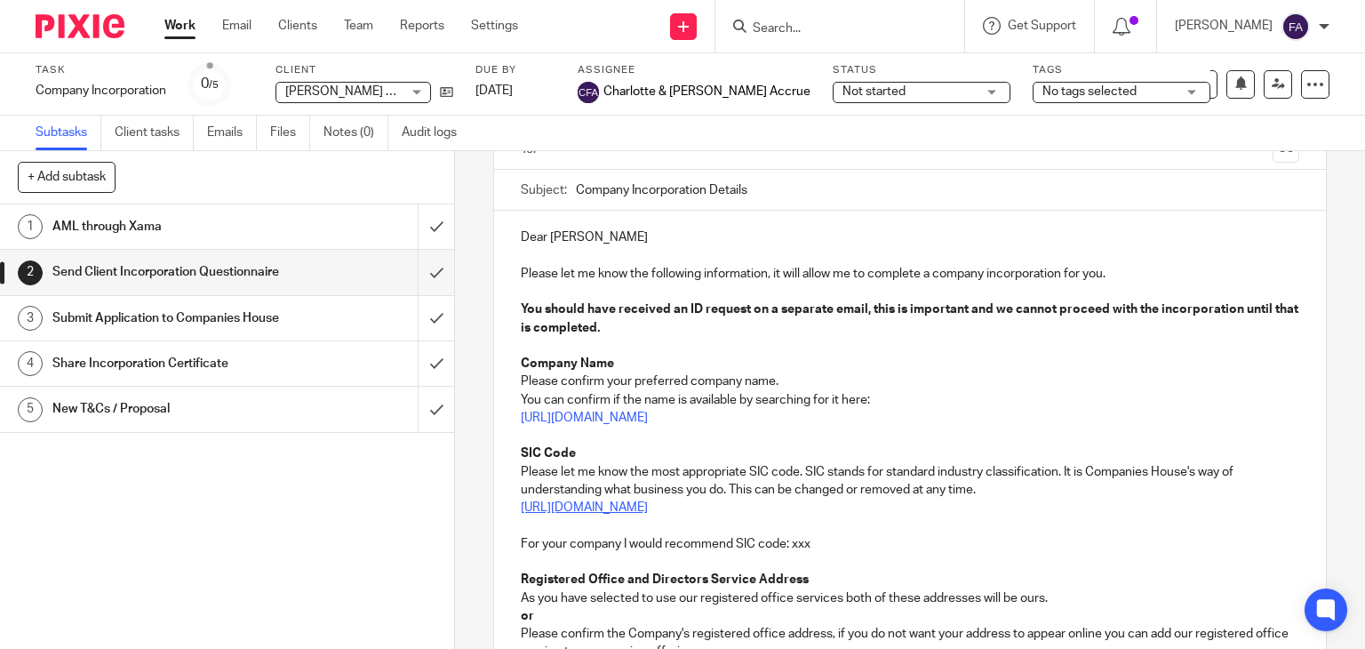
scroll to position [267, 0]
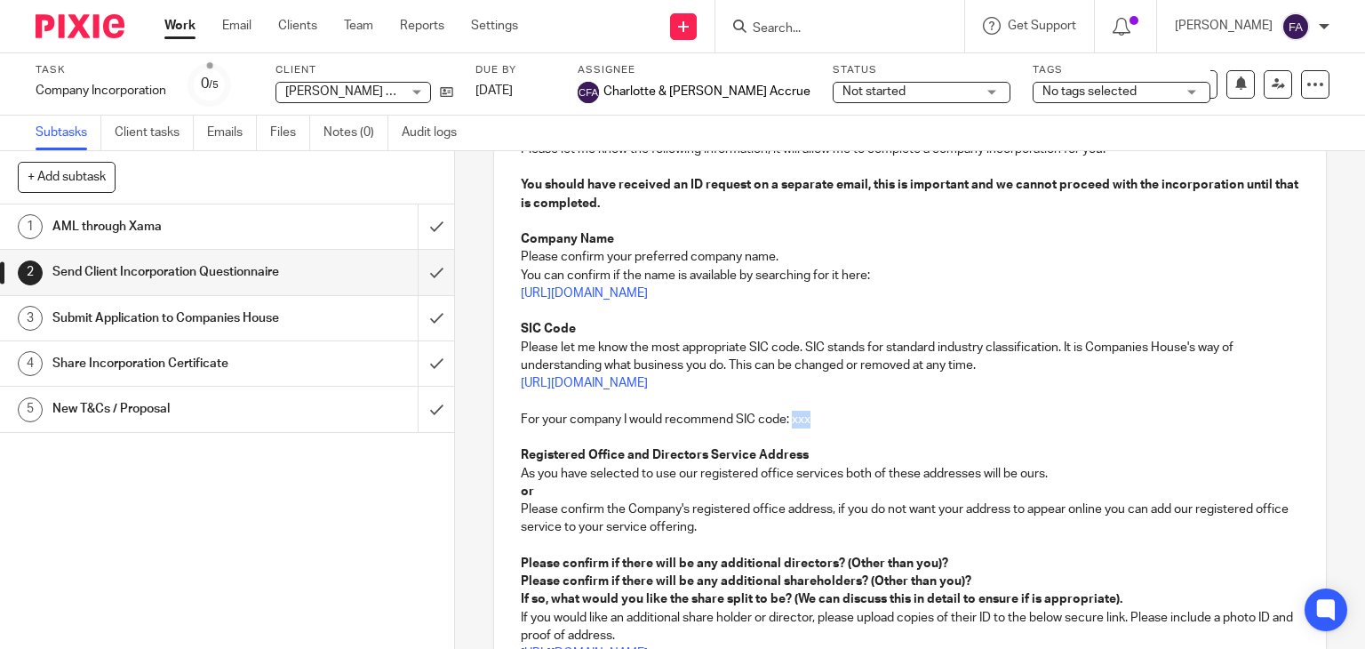
drag, startPoint x: 813, startPoint y: 419, endPoint x: 790, endPoint y: 417, distance: 23.3
click at [790, 417] on p "For your company I would recommend SIC code: xxx" at bounding box center [910, 420] width 779 height 18
paste div
click at [828, 419] on strong "82110, Combined office administrative service activities" at bounding box center [954, 419] width 331 height 12
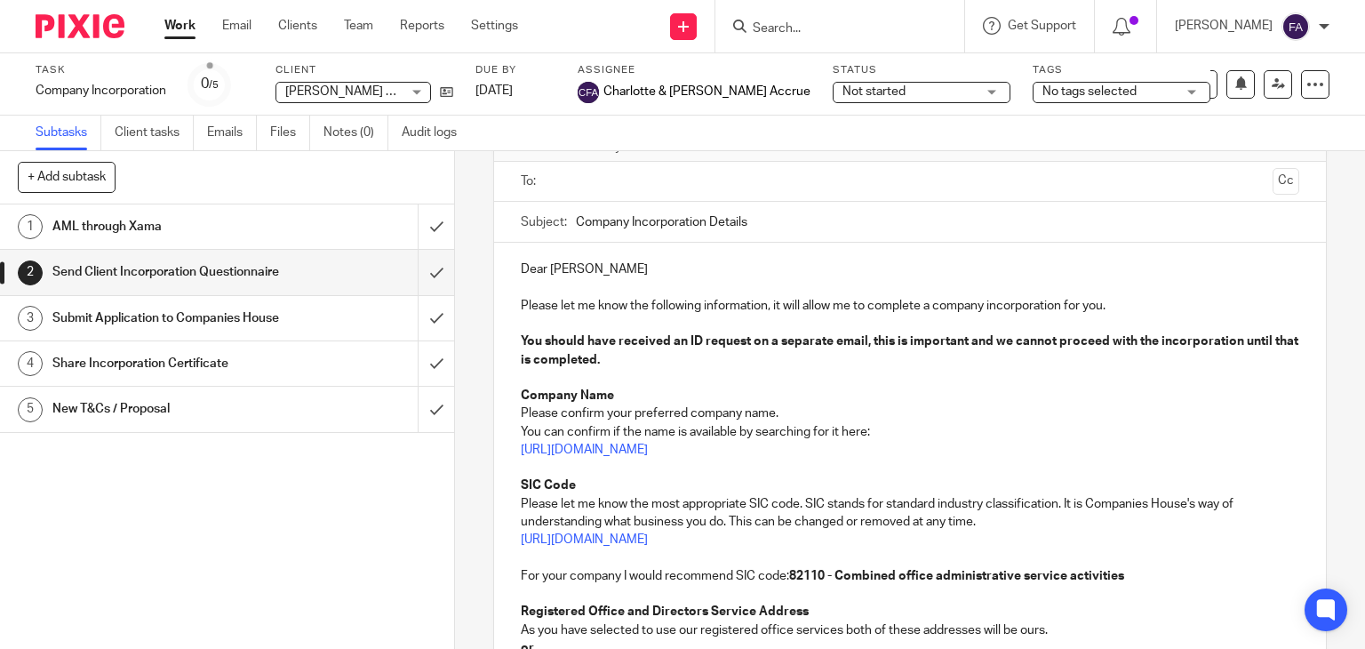
scroll to position [89, 0]
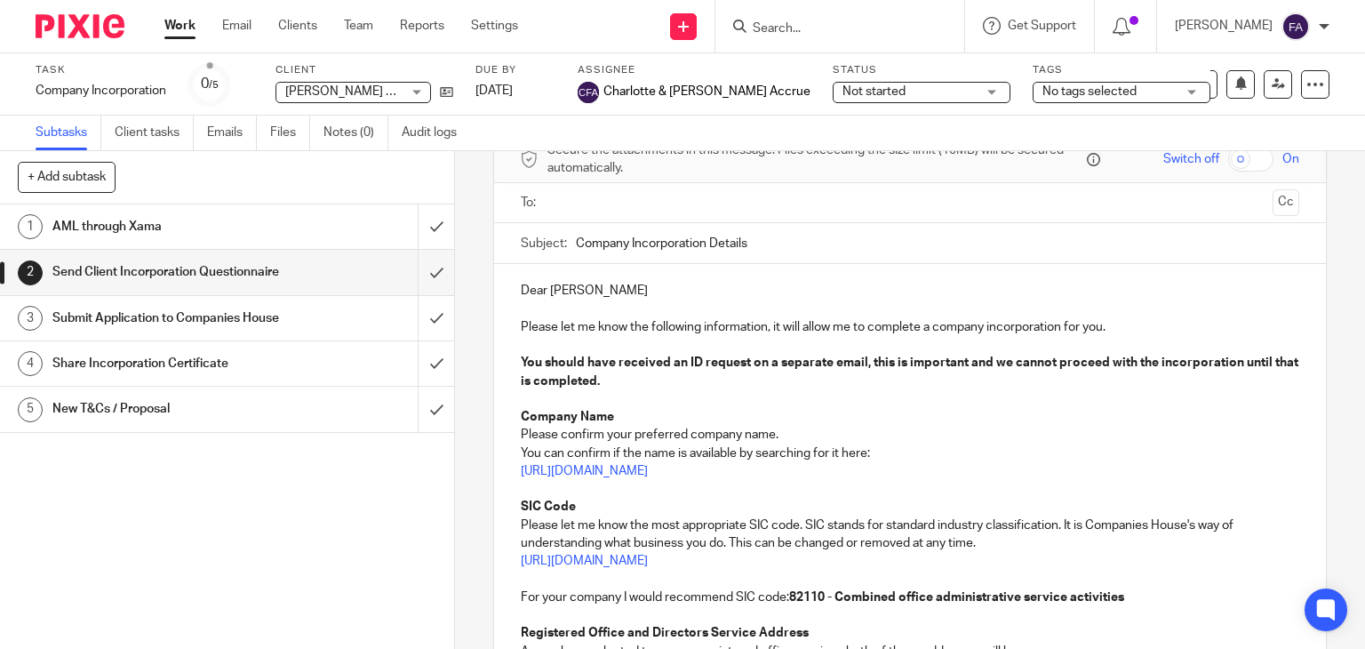
click at [586, 196] on input "text" at bounding box center [910, 203] width 712 height 20
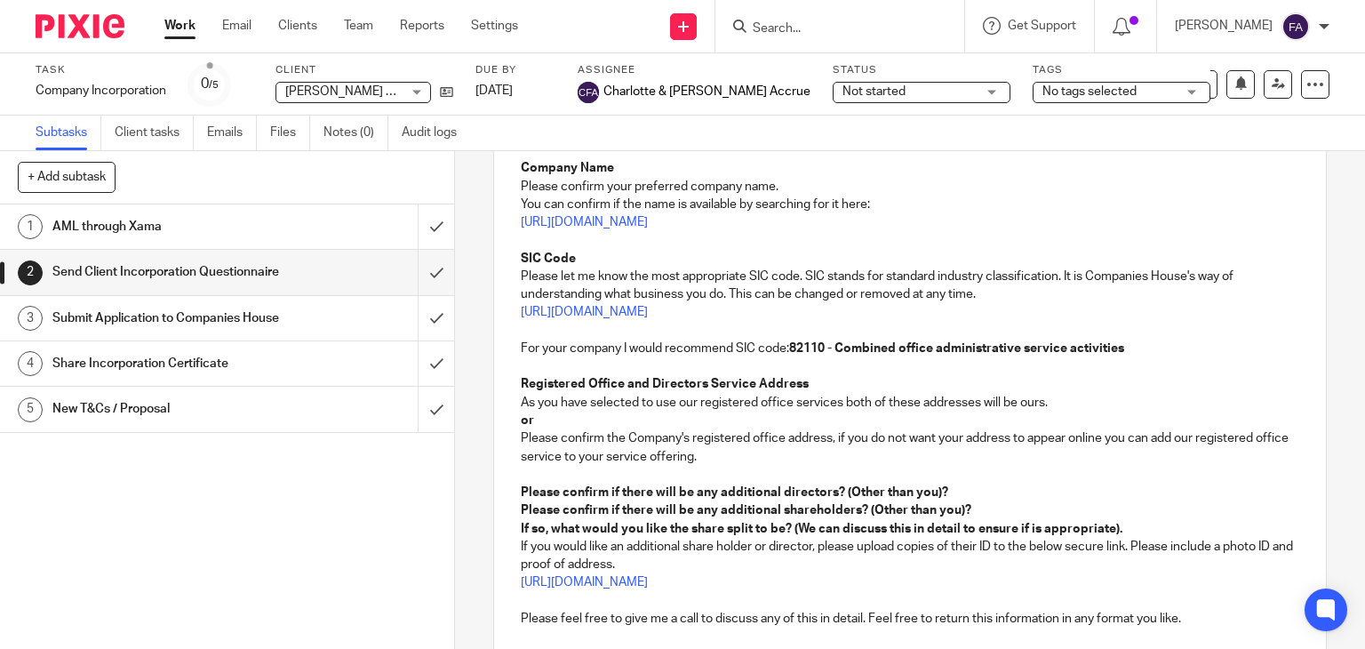
scroll to position [331, 0]
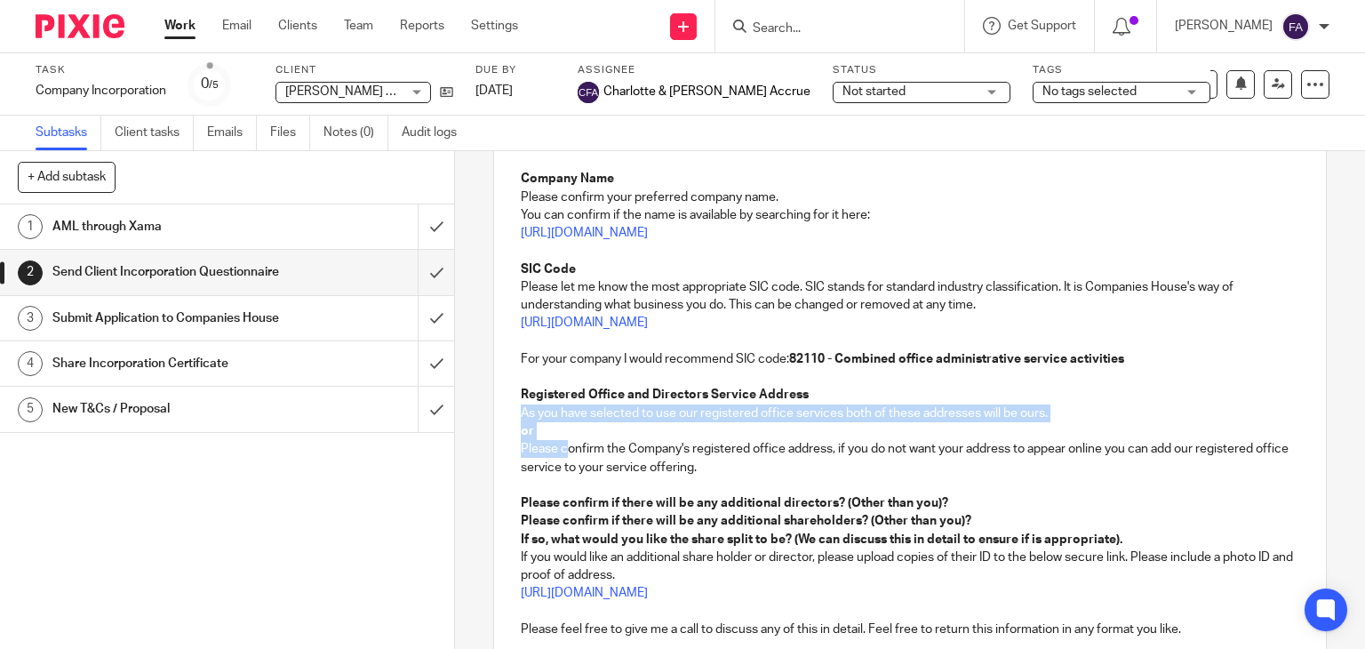
drag, startPoint x: 564, startPoint y: 440, endPoint x: 504, endPoint y: 415, distance: 65.3
click at [501, 412] on div "Dear Gayle Please let me know the following information, it will allow me to co…" at bounding box center [910, 347] width 833 height 643
click at [512, 418] on div "Dear Gayle Please let me know the following information, it will allow me to co…" at bounding box center [910, 347] width 833 height 643
drag, startPoint x: 530, startPoint y: 431, endPoint x: 516, endPoint y: 416, distance: 20.1
click at [516, 416] on div "Dear Gayle Please let me know the following information, it will allow me to co…" at bounding box center [910, 347] width 833 height 643
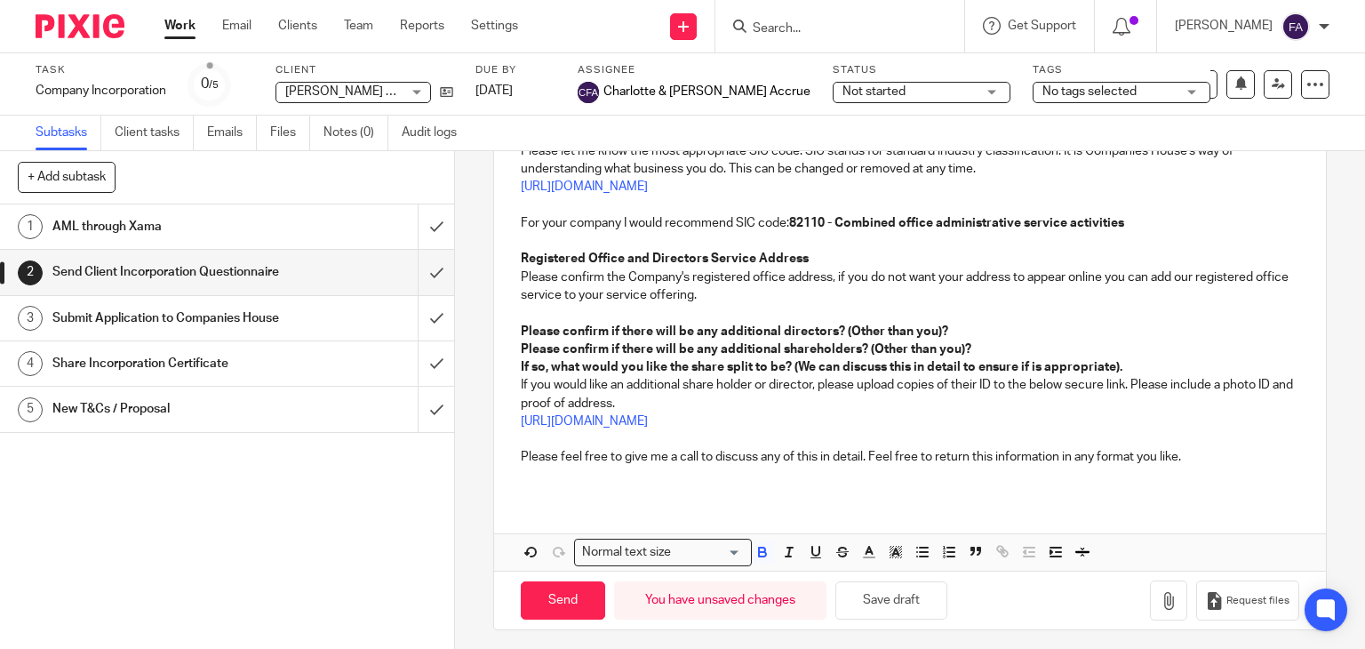
scroll to position [472, 0]
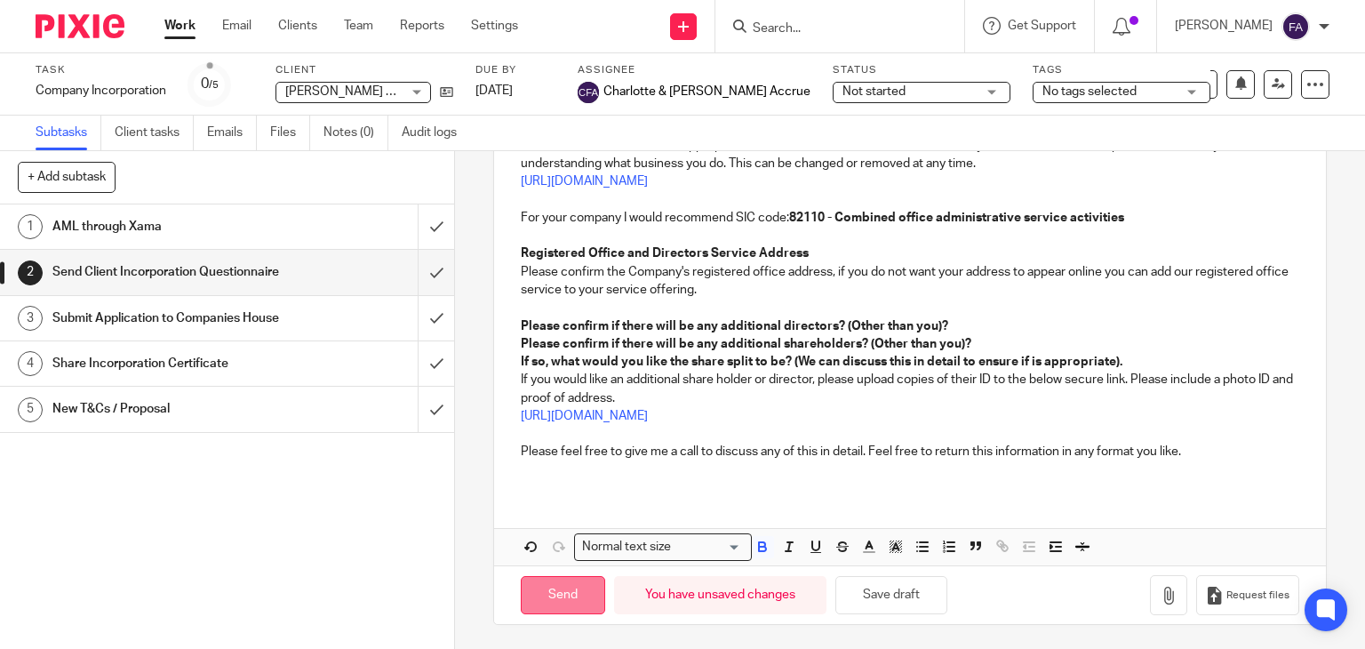
click at [567, 582] on input "Send" at bounding box center [563, 595] width 84 height 38
type input "Sent"
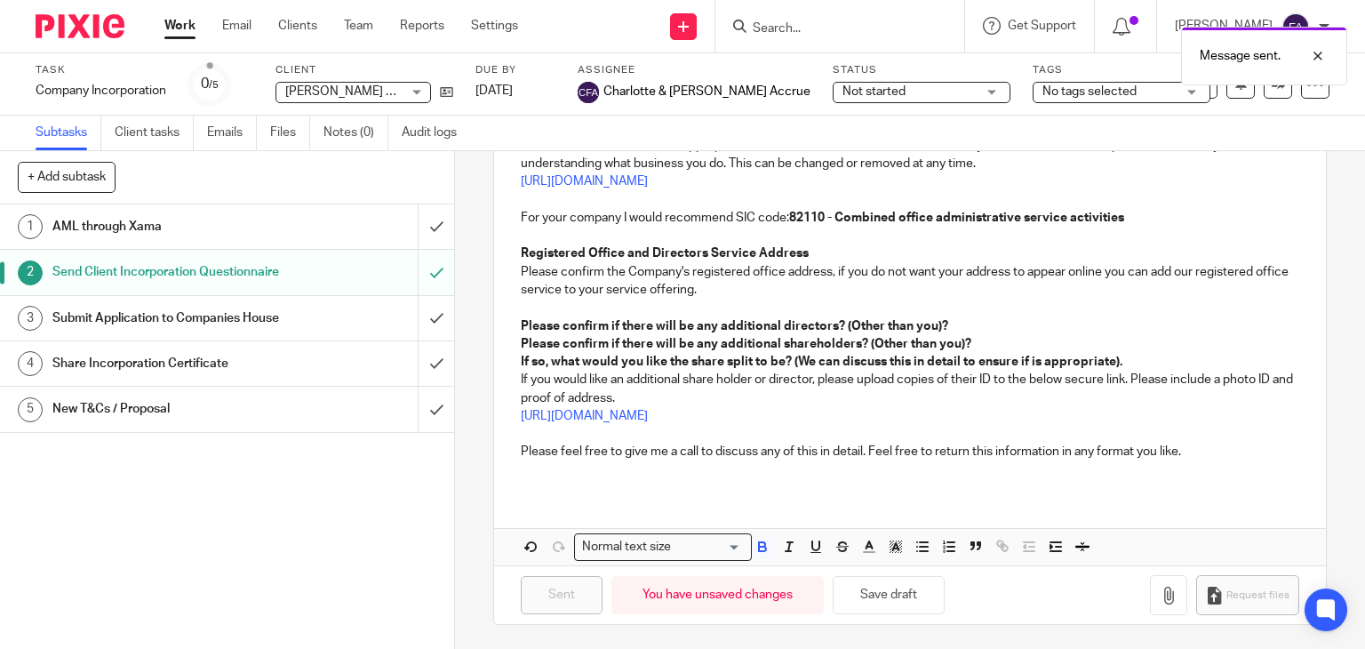
drag, startPoint x: 992, startPoint y: 90, endPoint x: 1004, endPoint y: 86, distance: 12.9
click at [1042, 90] on span "No tags selected" at bounding box center [1089, 91] width 94 height 12
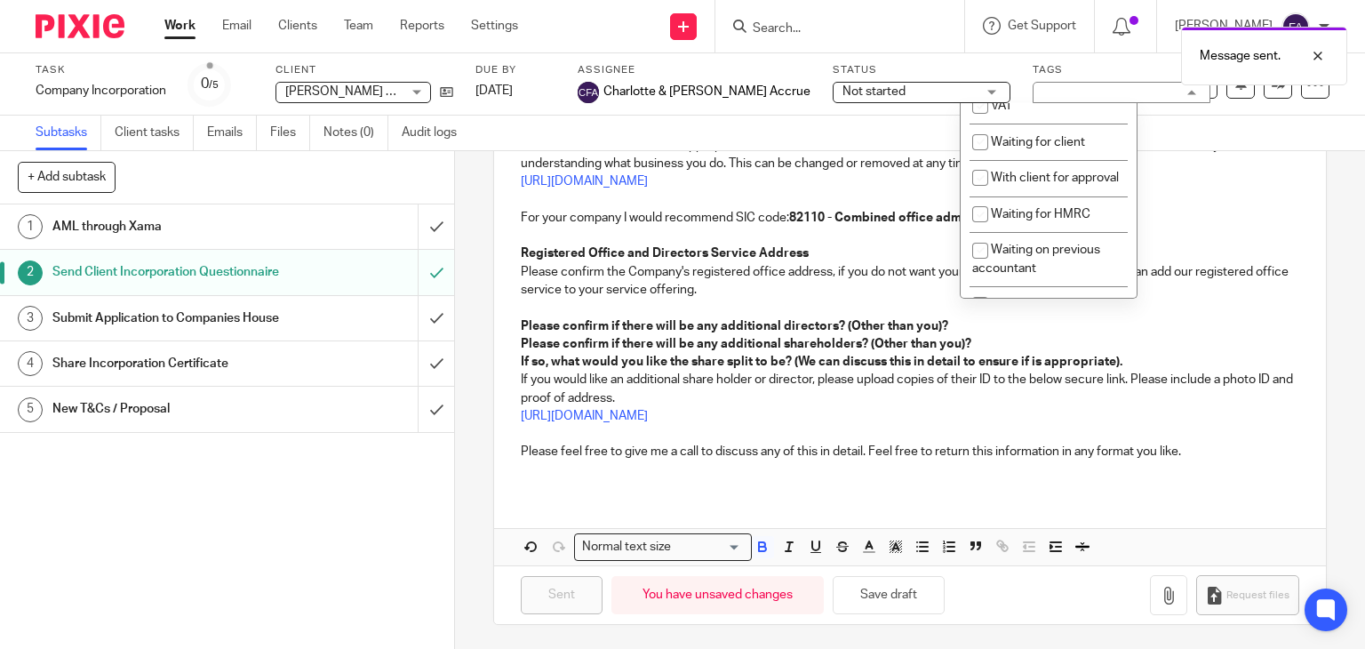
scroll to position [977, 0]
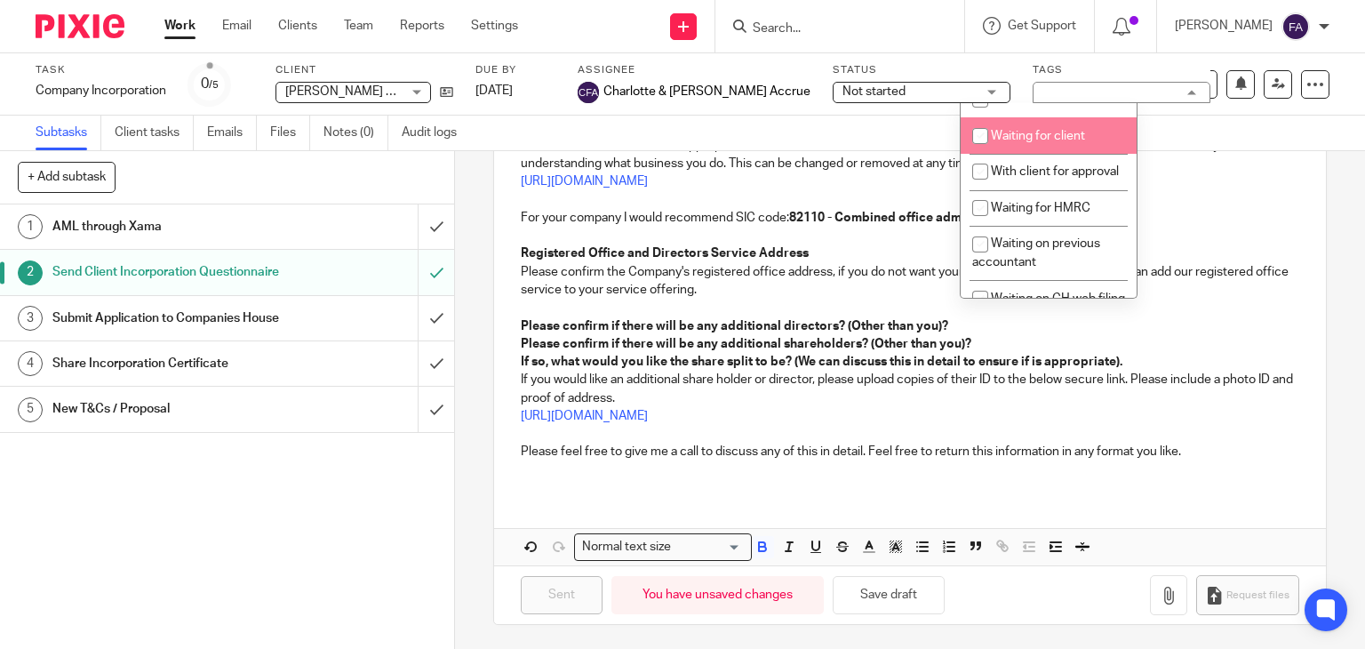
click at [1037, 154] on li "Waiting for client" at bounding box center [1049, 135] width 176 height 36
checkbox input "true"
click at [917, 173] on p "https://resources.companieshouse.gov.uk/sic/" at bounding box center [910, 181] width 779 height 18
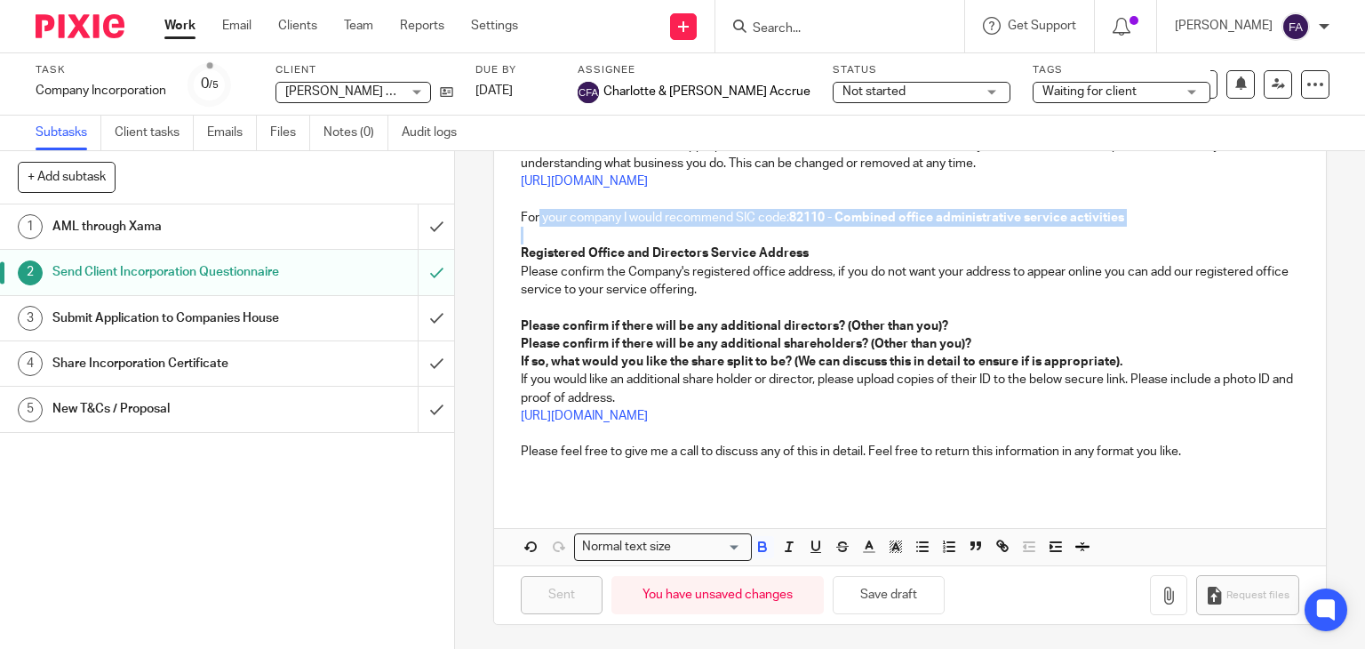
drag, startPoint x: 533, startPoint y: 219, endPoint x: 757, endPoint y: 228, distance: 224.1
click at [757, 228] on div "Dear Gayle Please let me know the following information, it will allow me to co…" at bounding box center [910, 188] width 833 height 608
click at [713, 209] on p "For your company I would recommend SIC code: 82110 - Combined office administra…" at bounding box center [910, 218] width 779 height 18
drag, startPoint x: 516, startPoint y: 211, endPoint x: 912, endPoint y: 214, distance: 395.4
click at [912, 214] on p "For your company I would recommend SIC code: 82110 - Combined office administra…" at bounding box center [910, 218] width 779 height 18
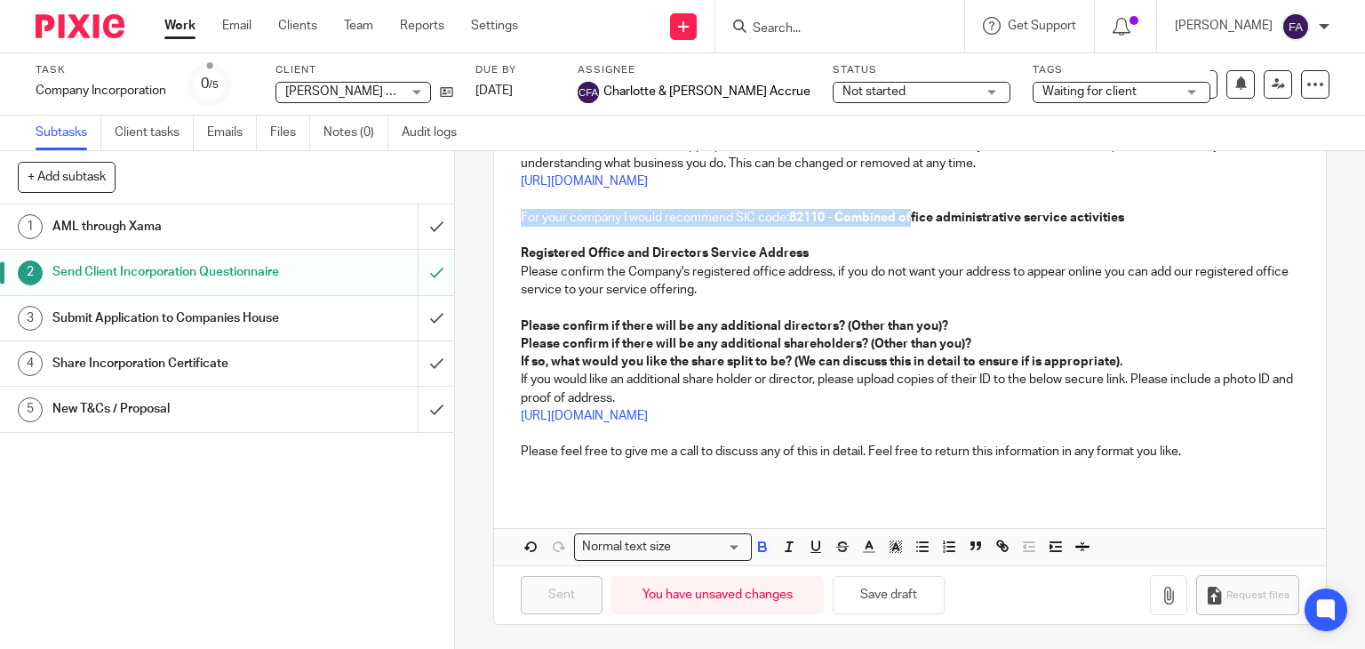
click at [903, 219] on strong "82110 - Combined office administrative service activities" at bounding box center [956, 217] width 335 height 12
click at [179, 41] on div "Work Email Clients Team Reports Settings Work Email Clients Team Reports Settin…" at bounding box center [346, 26] width 398 height 52
click at [178, 34] on link "Work" at bounding box center [179, 26] width 31 height 18
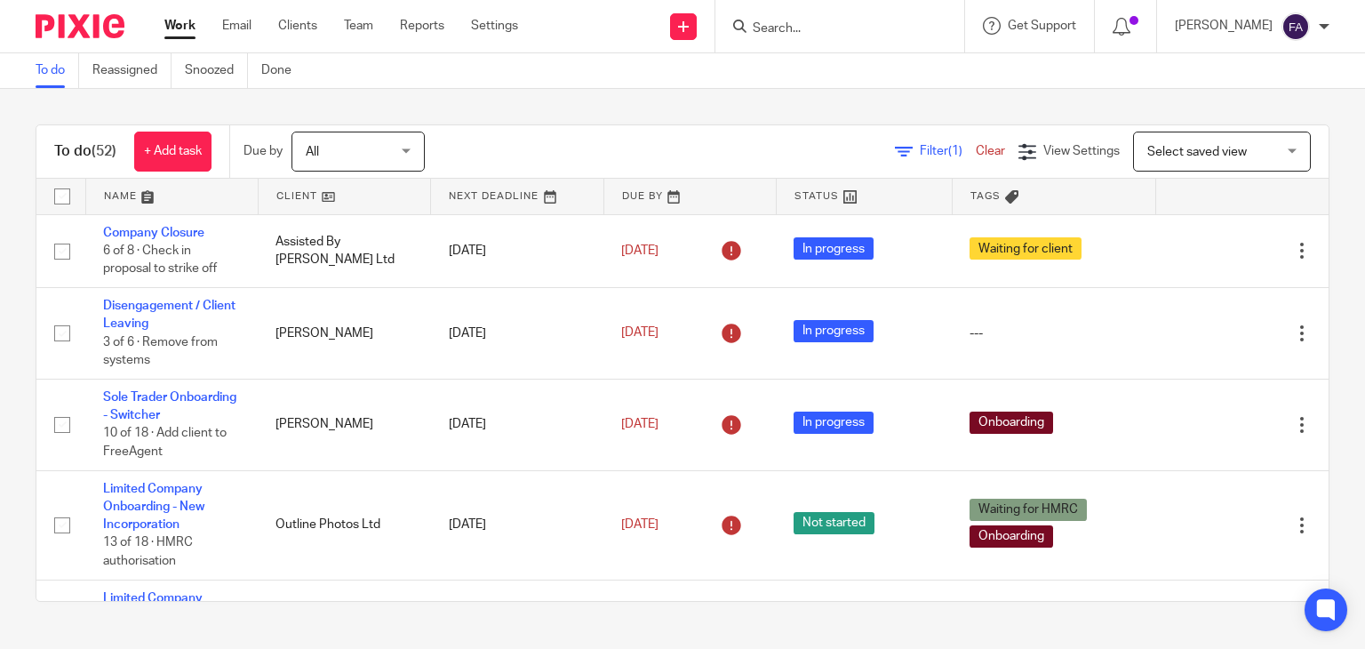
click at [860, 37] on div at bounding box center [839, 26] width 249 height 52
click at [857, 32] on input "Search" at bounding box center [831, 29] width 160 height 16
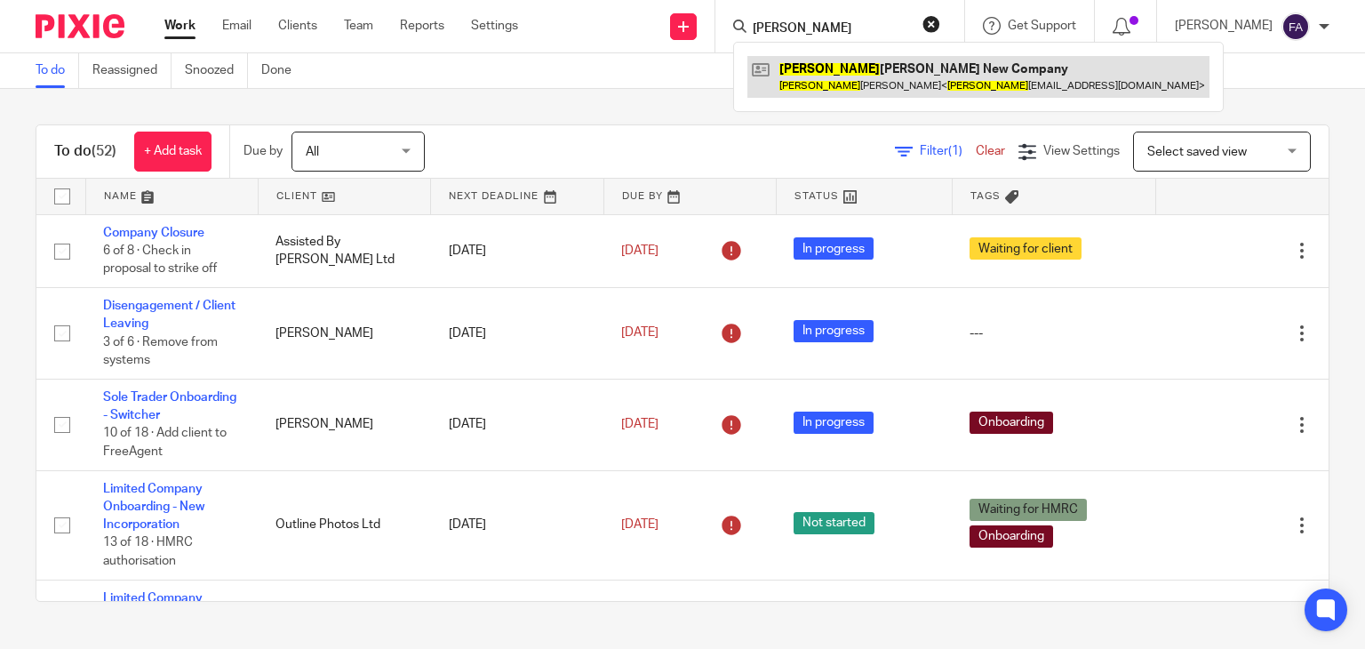
type input "gayle"
click at [888, 61] on link at bounding box center [978, 76] width 462 height 41
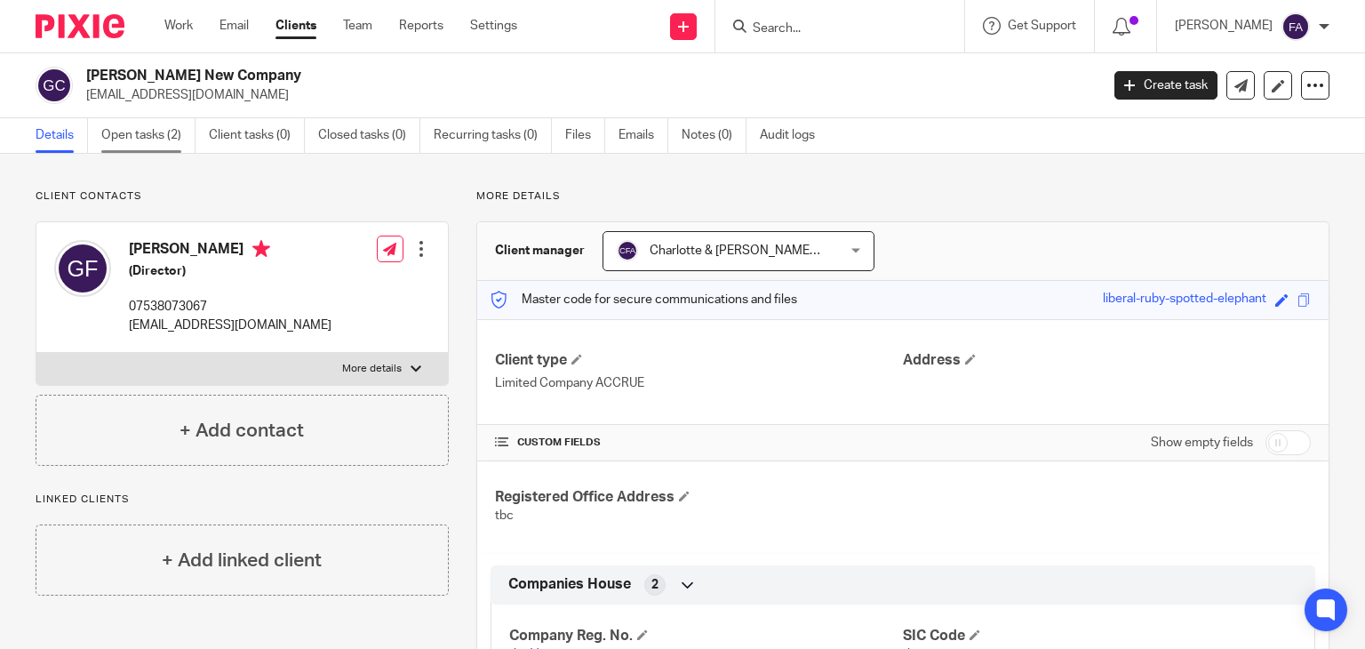
click at [163, 144] on link "Open tasks (2)" at bounding box center [148, 135] width 94 height 35
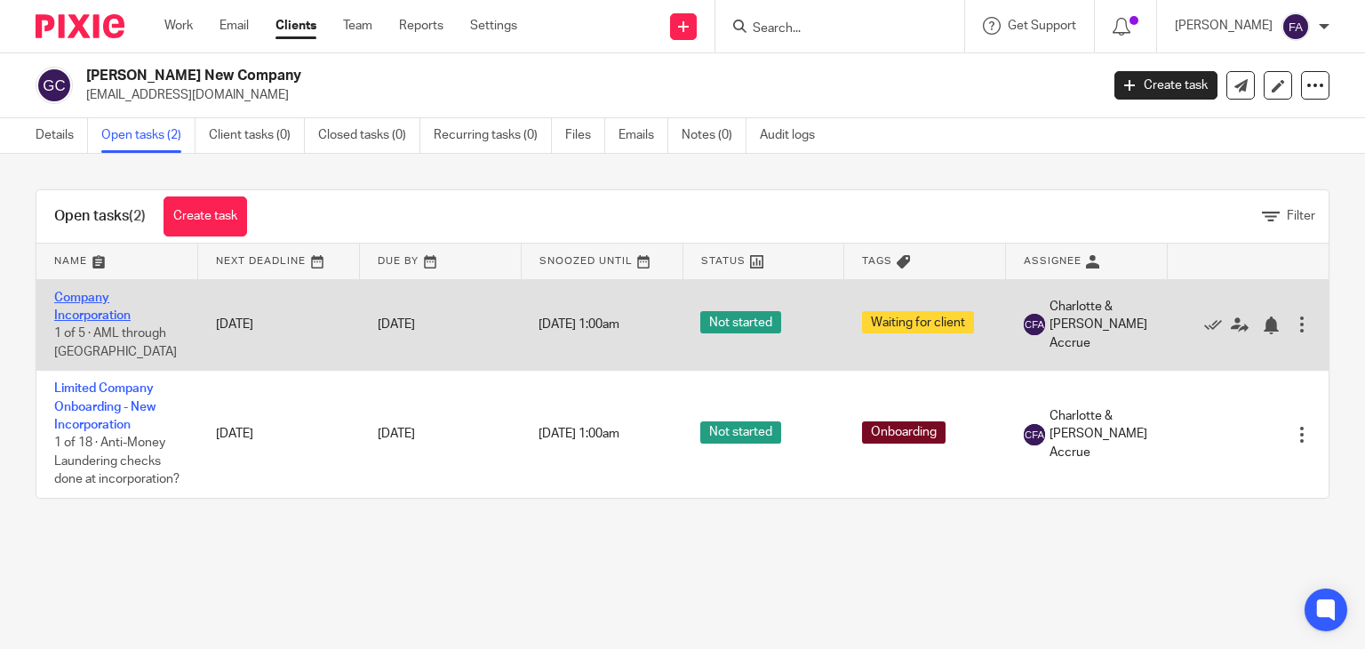
click at [99, 317] on link "Company Incorporation" at bounding box center [92, 306] width 76 height 30
